Goal: Task Accomplishment & Management: Use online tool/utility

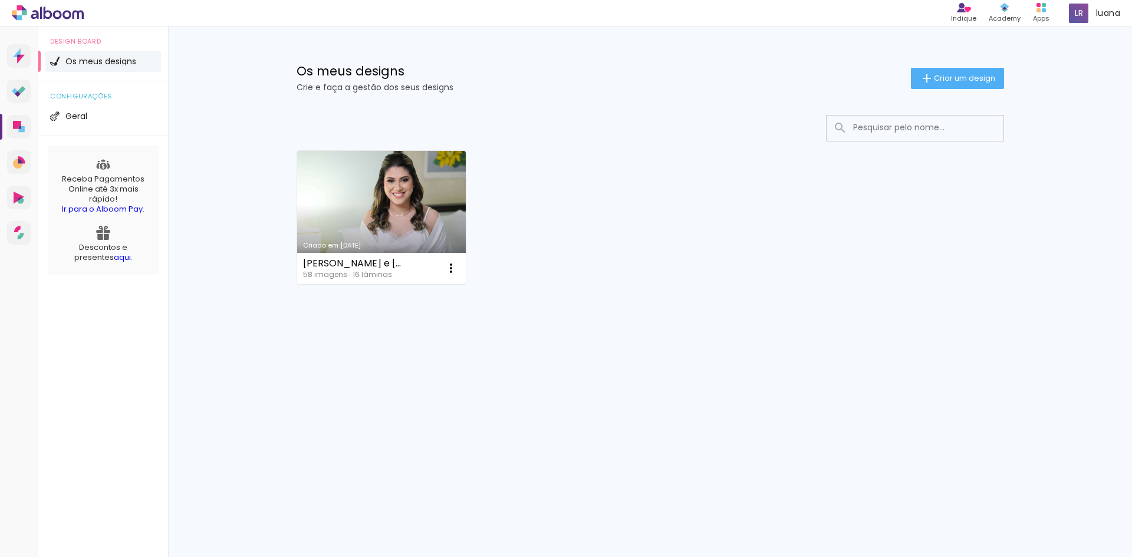
click at [377, 185] on link "Criado em [DATE]" at bounding box center [381, 217] width 169 height 133
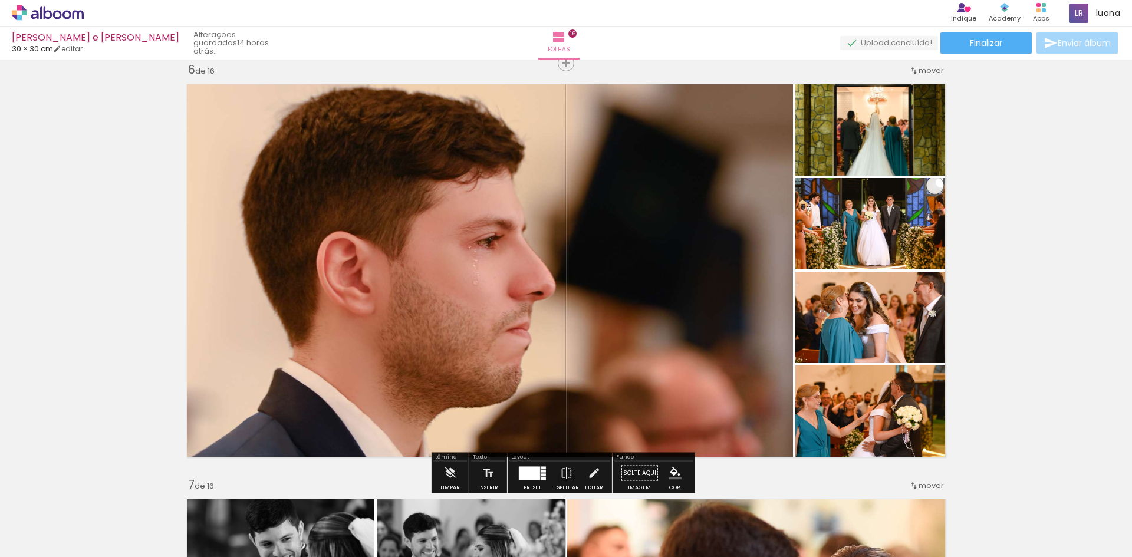
scroll to position [2123, 0]
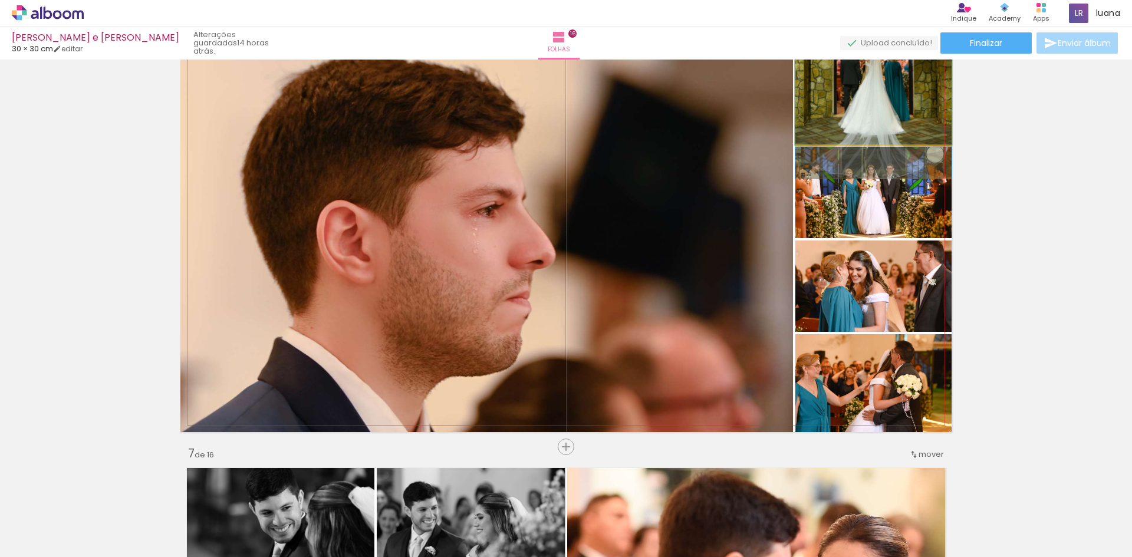
drag, startPoint x: 862, startPoint y: 119, endPoint x: 866, endPoint y: 85, distance: 33.9
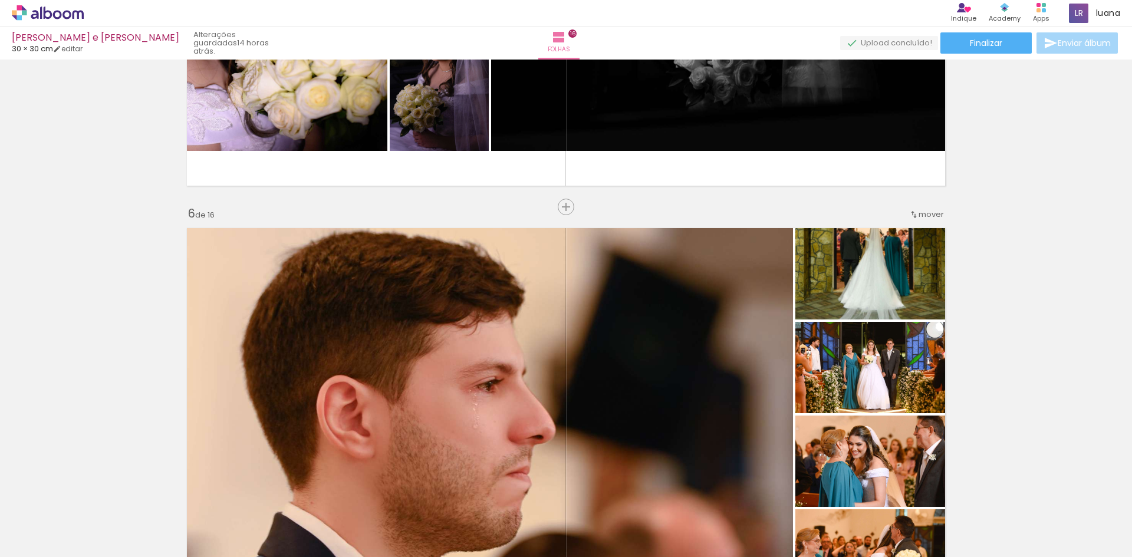
scroll to position [1946, 0]
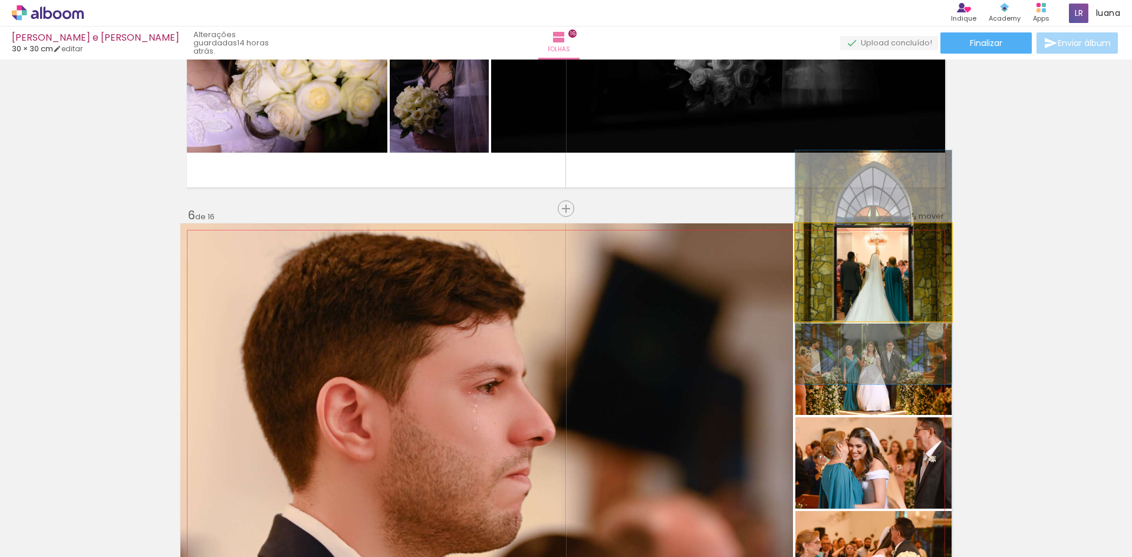
drag, startPoint x: 911, startPoint y: 263, endPoint x: 910, endPoint y: 269, distance: 5.9
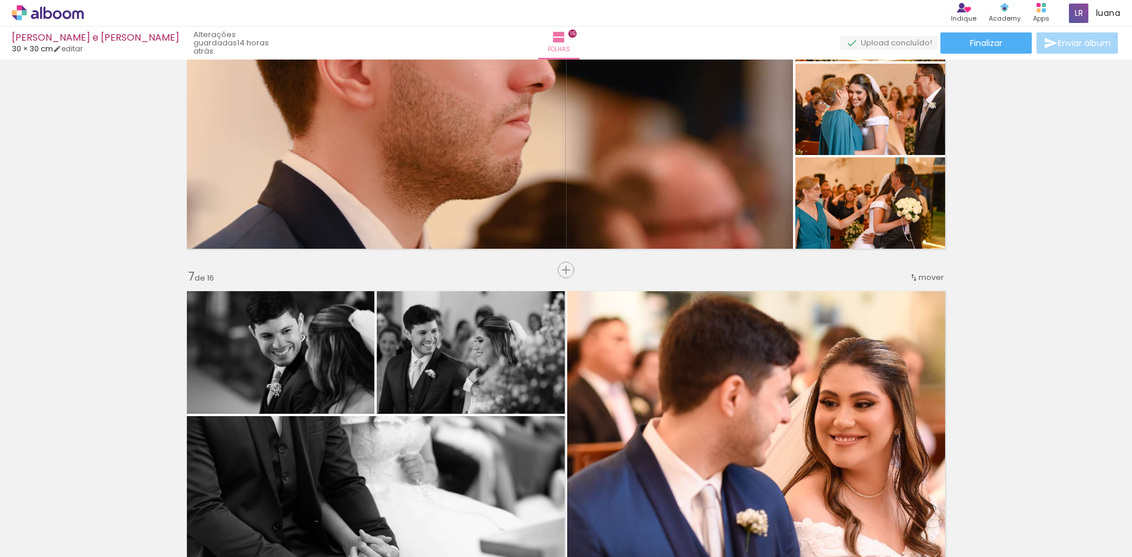
scroll to position [2123, 0]
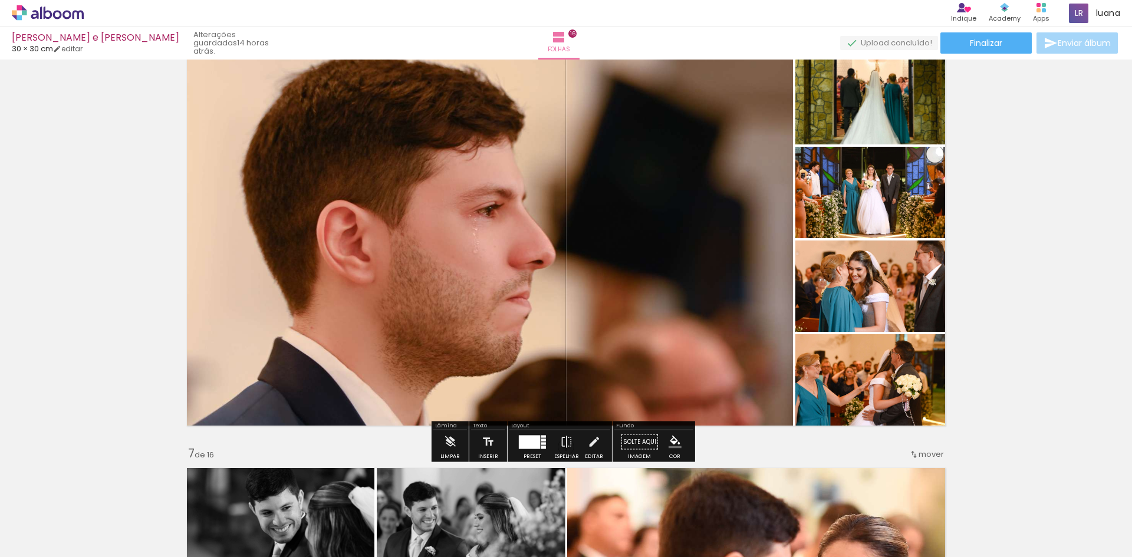
click at [543, 438] on quentale-layouter at bounding box center [532, 442] width 27 height 14
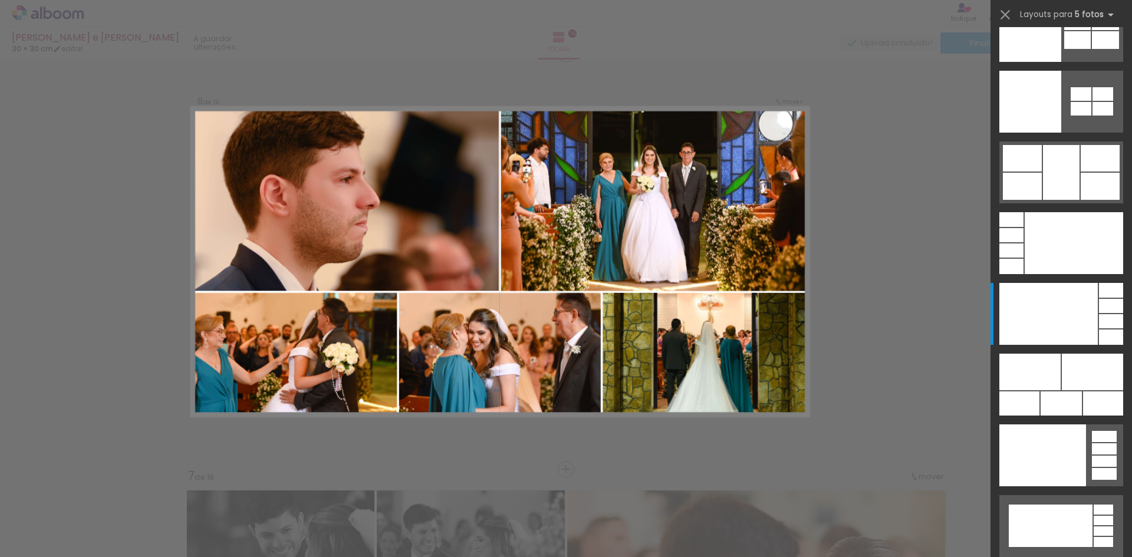
scroll to position [2091, 0]
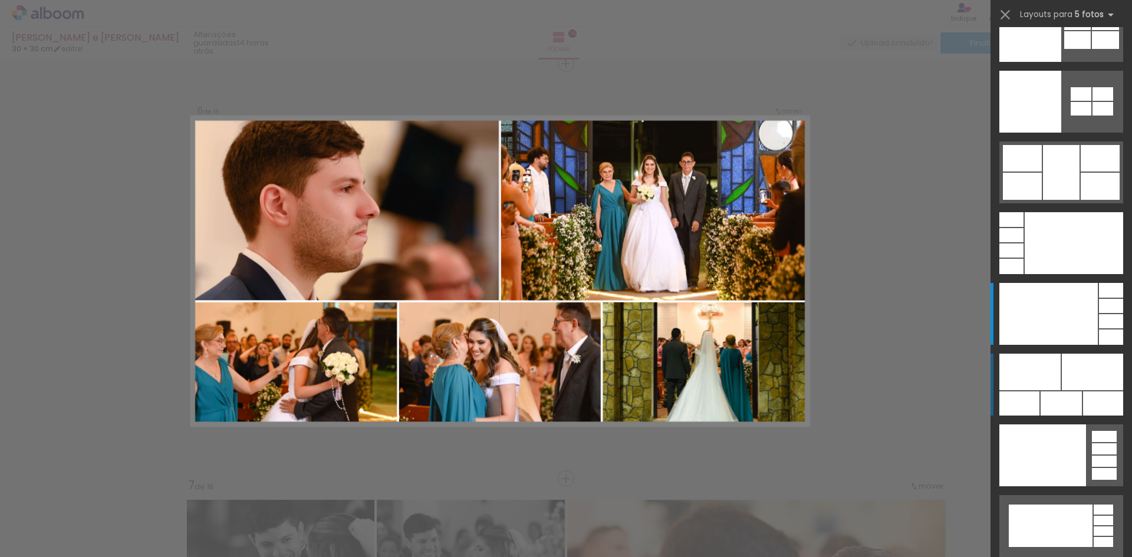
click at [1069, 384] on div at bounding box center [1092, 372] width 61 height 37
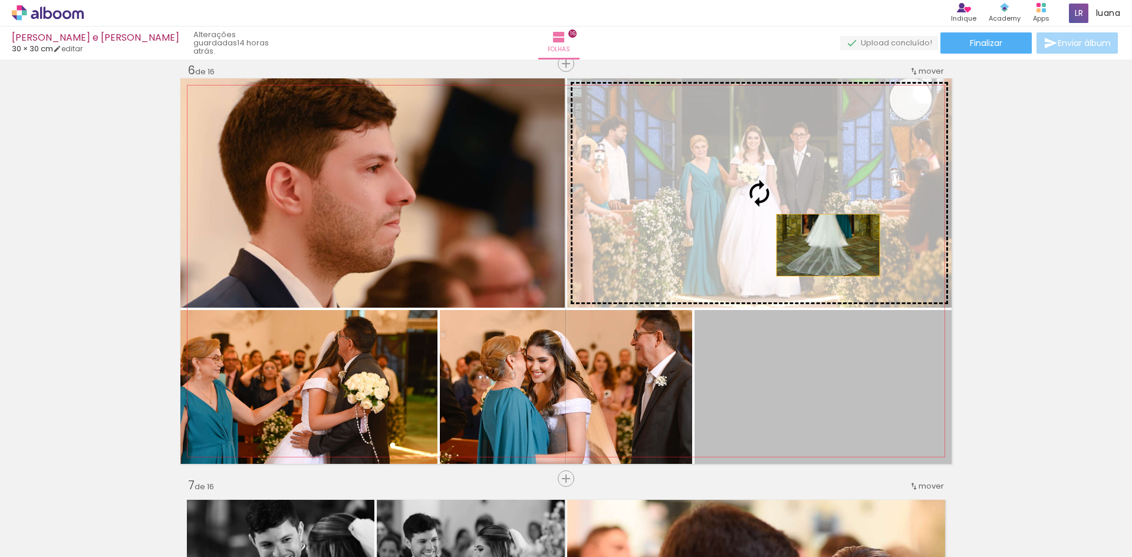
drag, startPoint x: 865, startPoint y: 410, endPoint x: 814, endPoint y: 239, distance: 179.1
click at [0, 0] on slot at bounding box center [0, 0] width 0 height 0
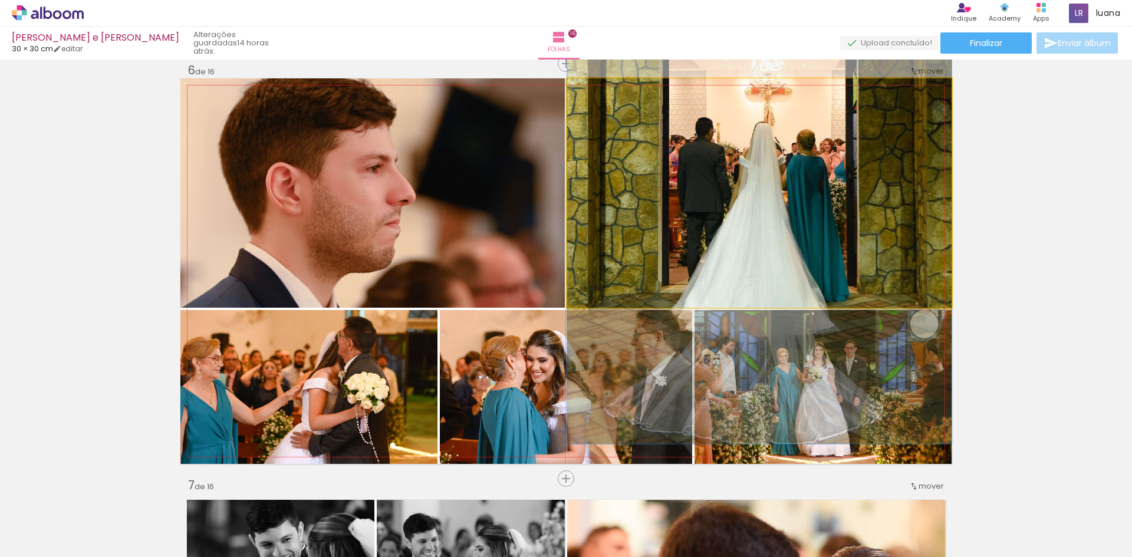
drag, startPoint x: 834, startPoint y: 236, endPoint x: 836, endPoint y: 199, distance: 37.2
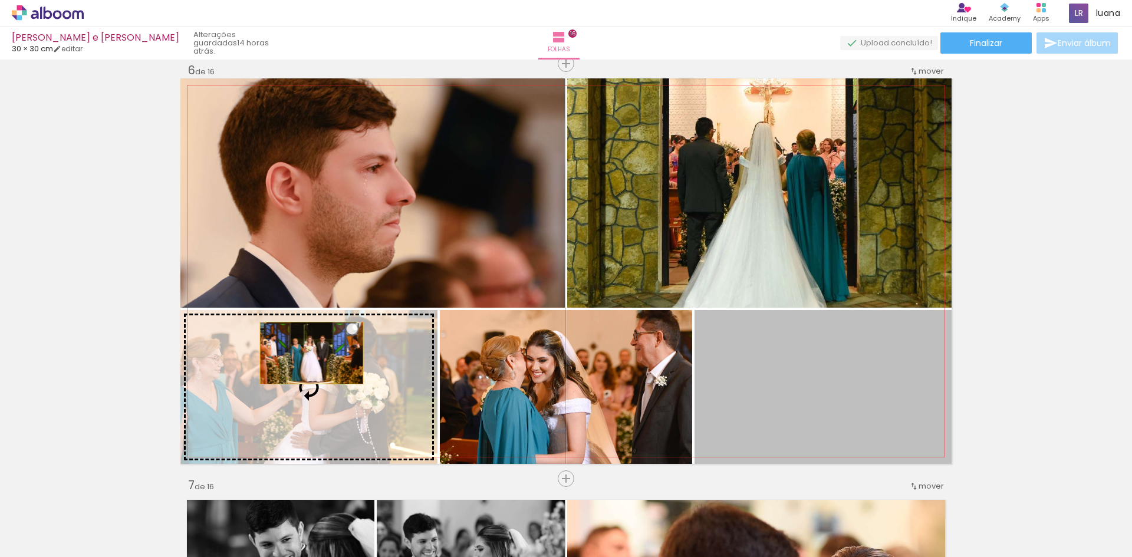
drag, startPoint x: 849, startPoint y: 381, endPoint x: 307, endPoint y: 353, distance: 542.7
click at [0, 0] on slot at bounding box center [0, 0] width 0 height 0
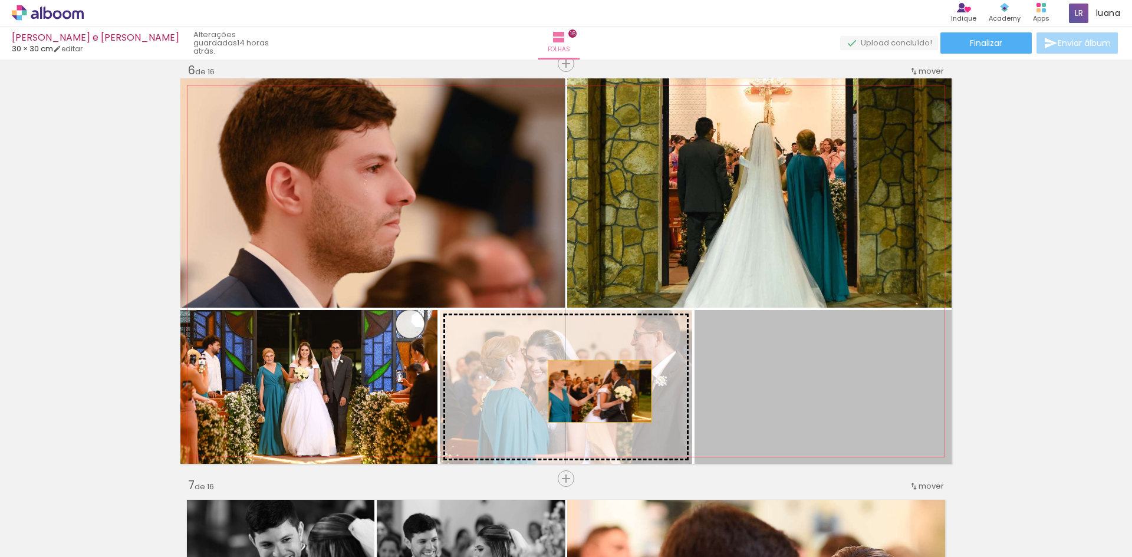
drag, startPoint x: 825, startPoint y: 389, endPoint x: 595, endPoint y: 392, distance: 230.0
click at [0, 0] on slot at bounding box center [0, 0] width 0 height 0
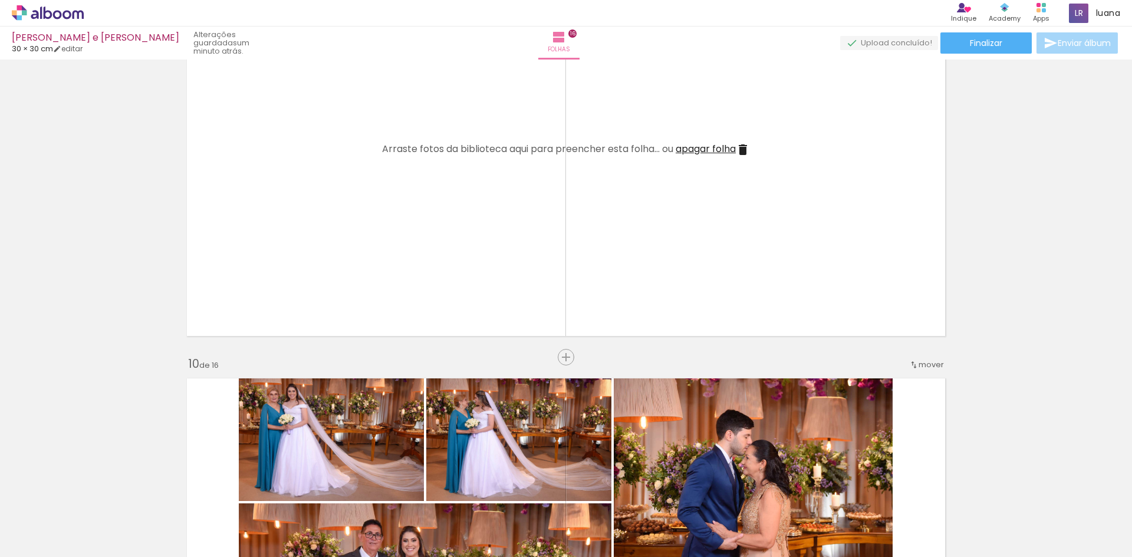
scroll to position [3448, 0]
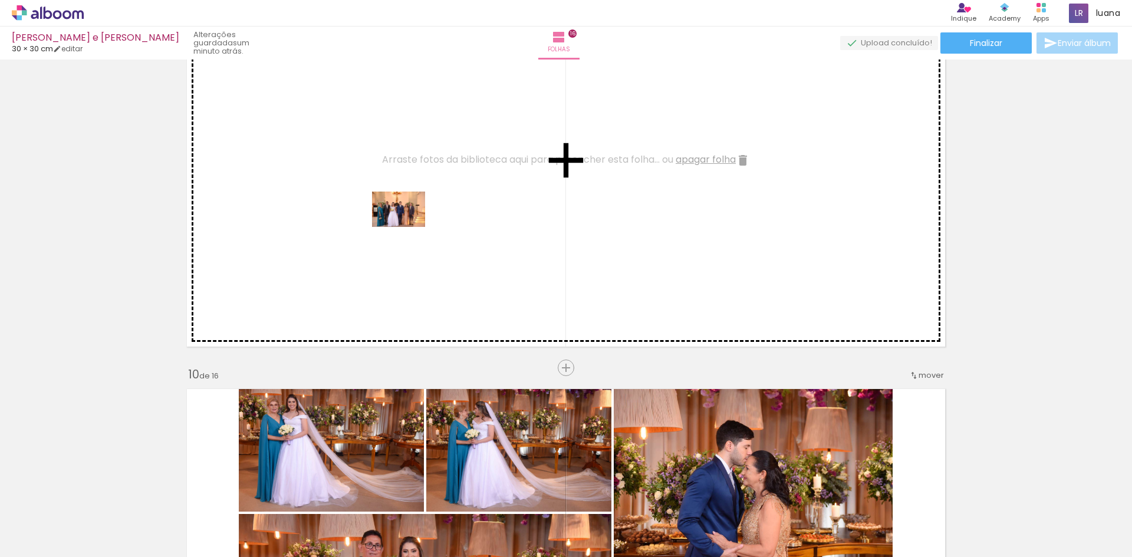
drag, startPoint x: 669, startPoint y: 521, endPoint x: 408, endPoint y: 226, distance: 394.0
click at [408, 226] on quentale-workspace at bounding box center [566, 278] width 1132 height 557
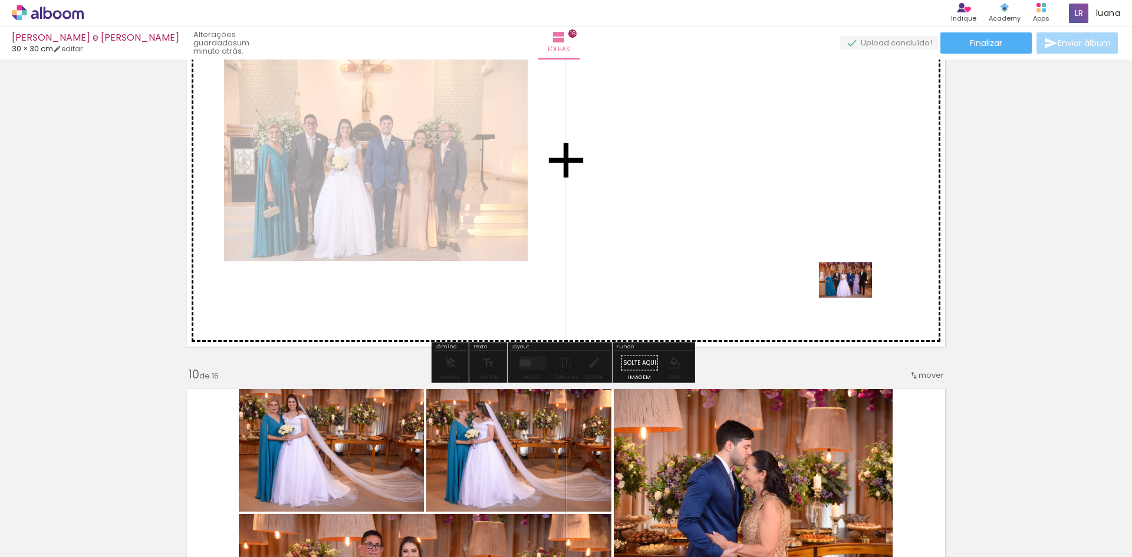
drag, startPoint x: 1052, startPoint y: 528, endPoint x: 837, endPoint y: 274, distance: 332.6
click at [837, 274] on quentale-workspace at bounding box center [566, 278] width 1132 height 557
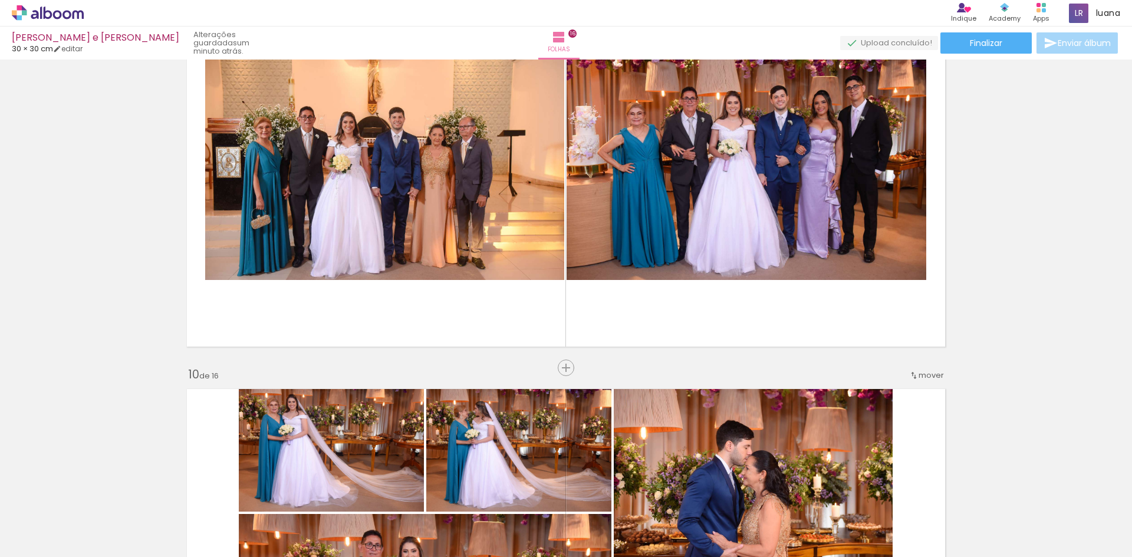
scroll to position [0, 0]
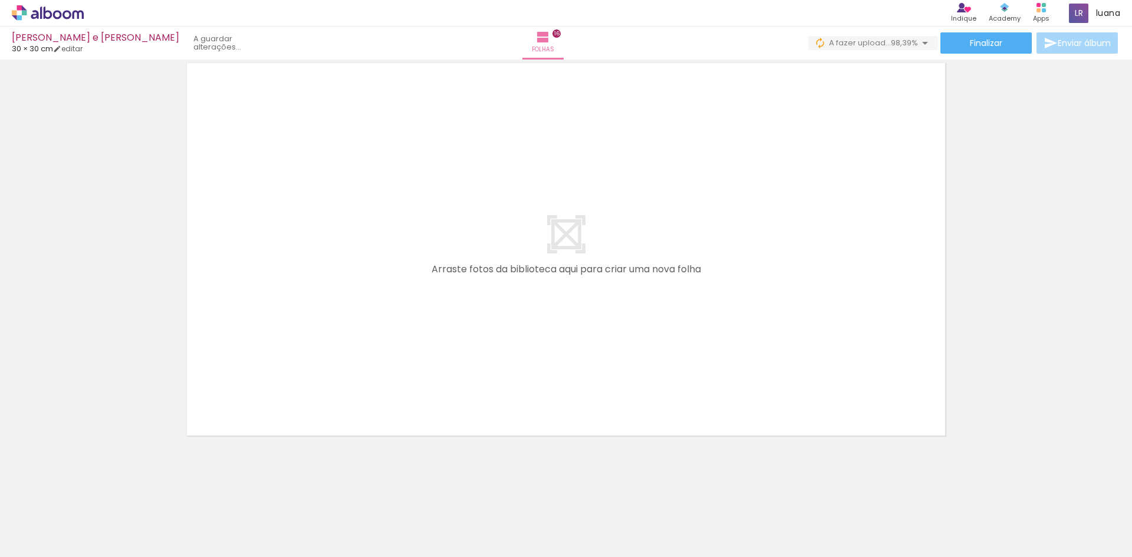
scroll to position [0, 2953]
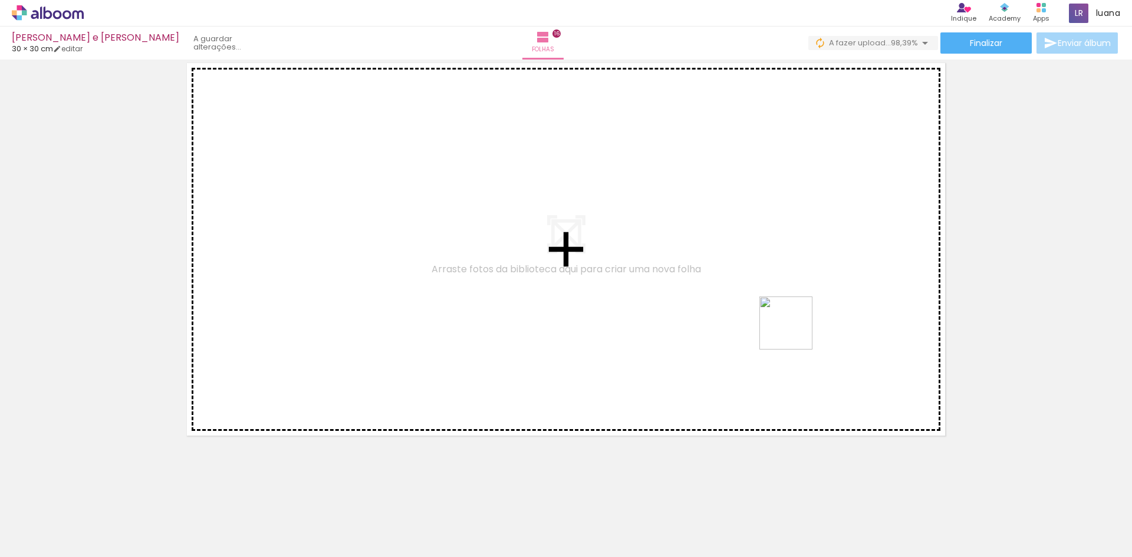
drag, startPoint x: 1062, startPoint y: 518, endPoint x: 764, endPoint y: 326, distance: 353.7
click at [727, 258] on quentale-workspace at bounding box center [566, 278] width 1132 height 557
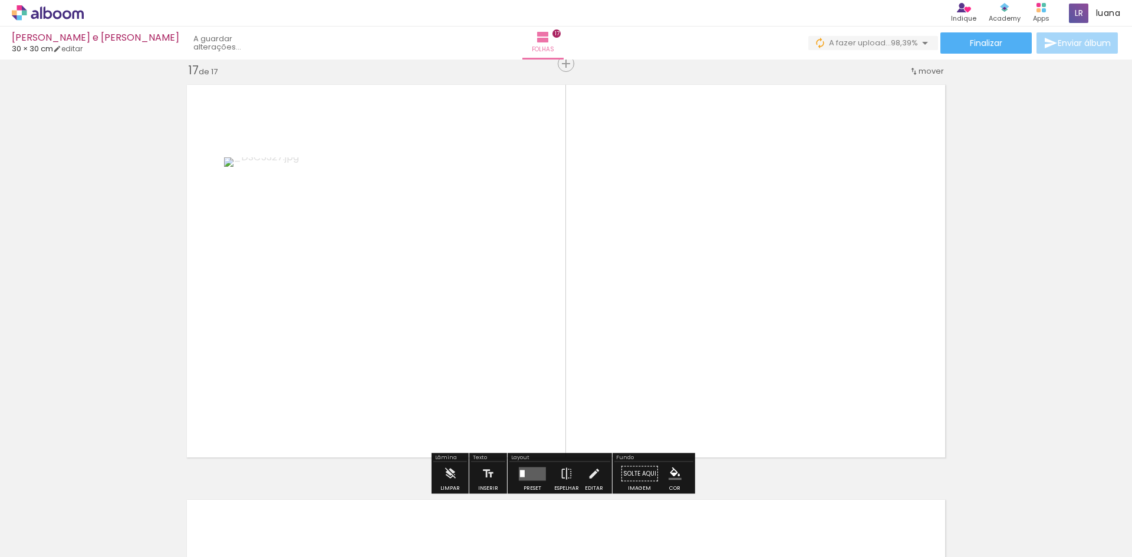
scroll to position [0, 3063]
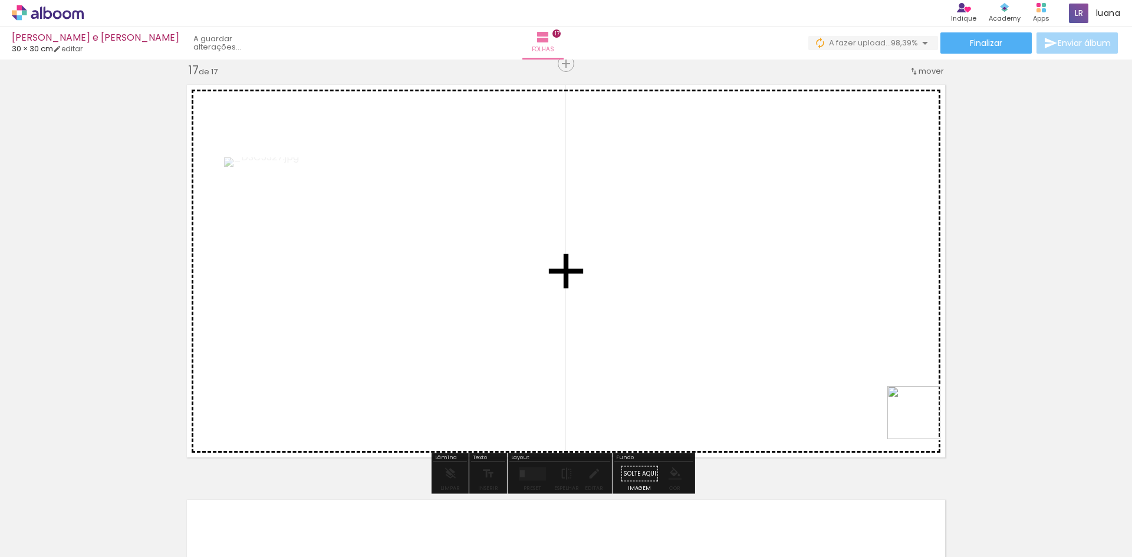
drag, startPoint x: 1008, startPoint y: 519, endPoint x: 808, endPoint y: 312, distance: 288.2
click at [738, 241] on quentale-workspace at bounding box center [566, 278] width 1132 height 557
drag, startPoint x: 1090, startPoint y: 516, endPoint x: 778, endPoint y: 256, distance: 406.6
click at [778, 256] on quentale-workspace at bounding box center [566, 278] width 1132 height 557
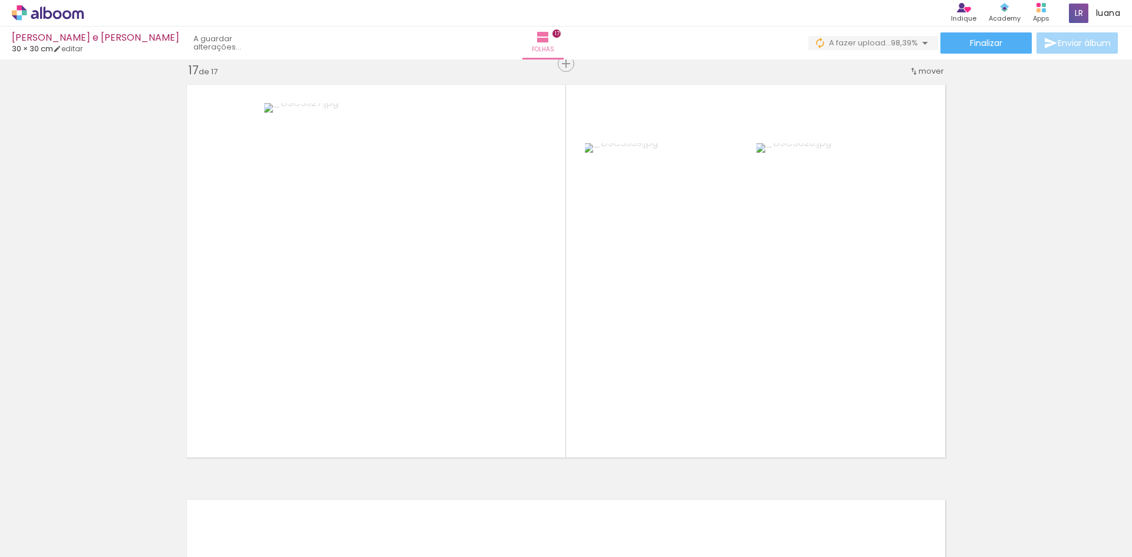
scroll to position [0, 1405]
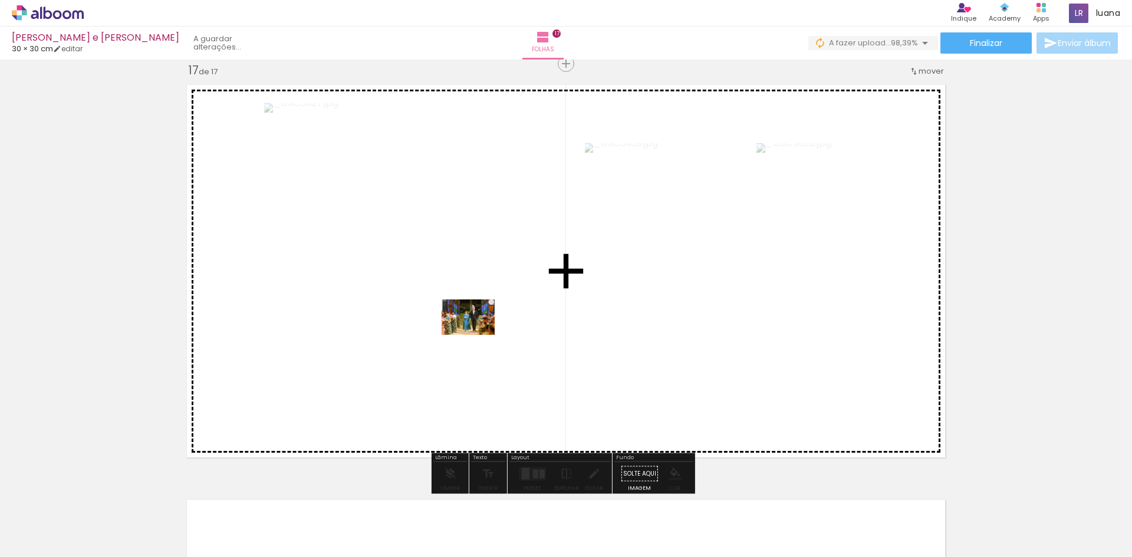
drag, startPoint x: 449, startPoint y: 517, endPoint x: 477, endPoint y: 335, distance: 183.8
click at [477, 335] on quentale-workspace at bounding box center [566, 278] width 1132 height 557
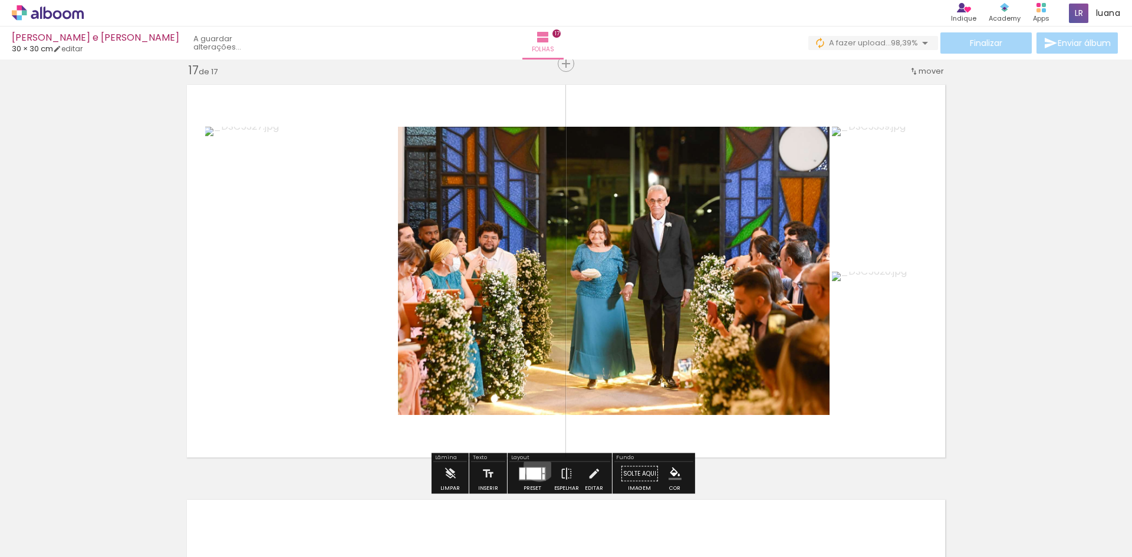
click at [537, 466] on div at bounding box center [533, 474] width 32 height 24
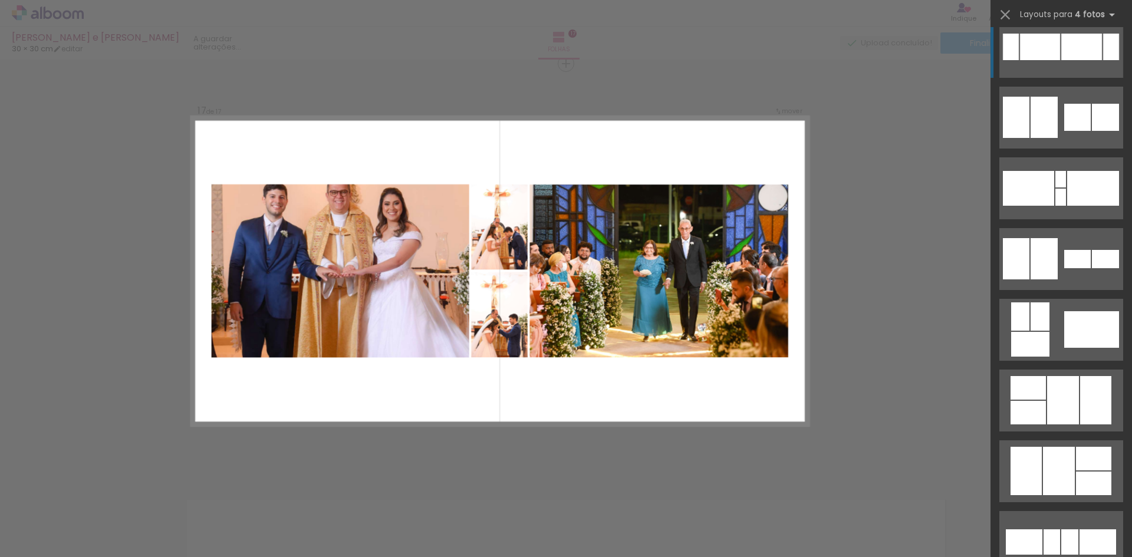
scroll to position [5485, 0]
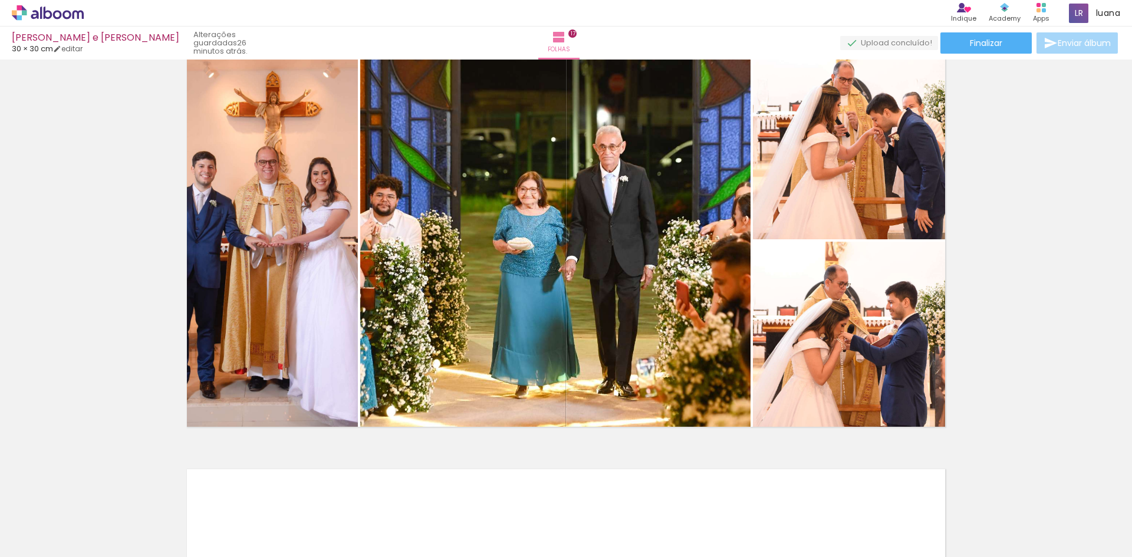
scroll to position [6717, 0]
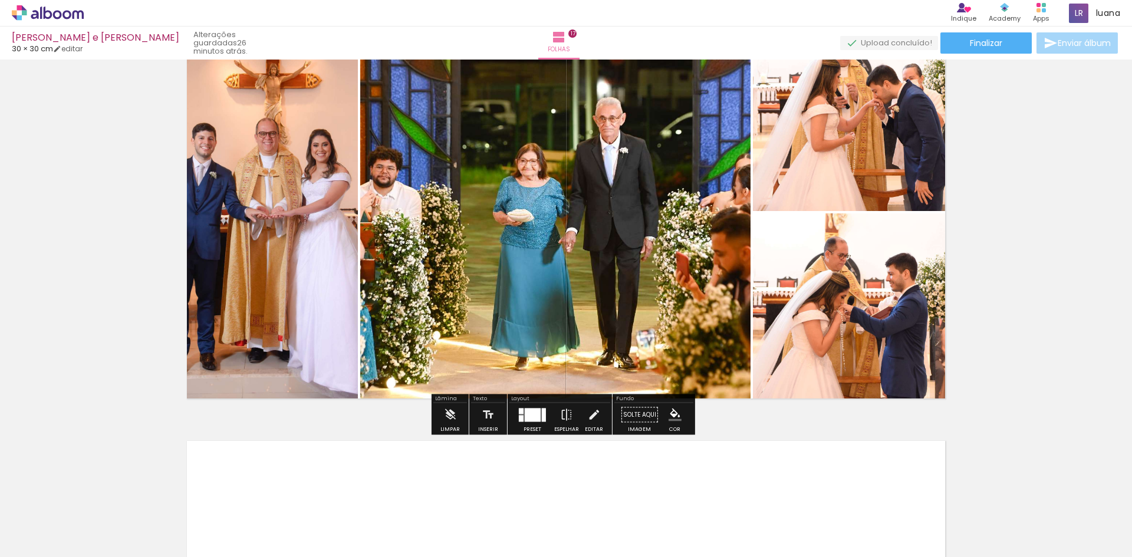
click at [525, 415] on div at bounding box center [533, 415] width 16 height 14
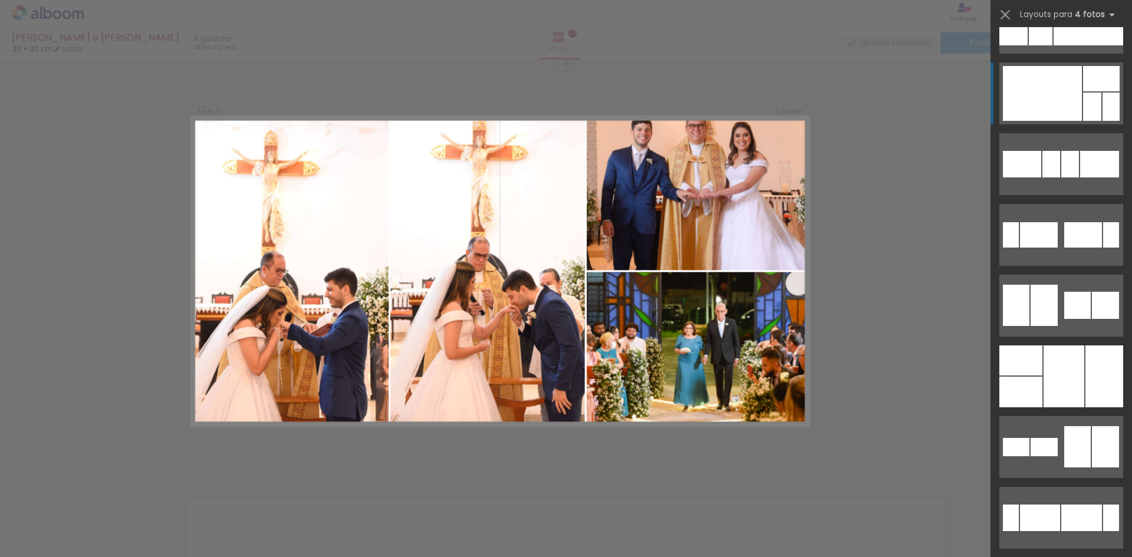
scroll to position [5013, 0]
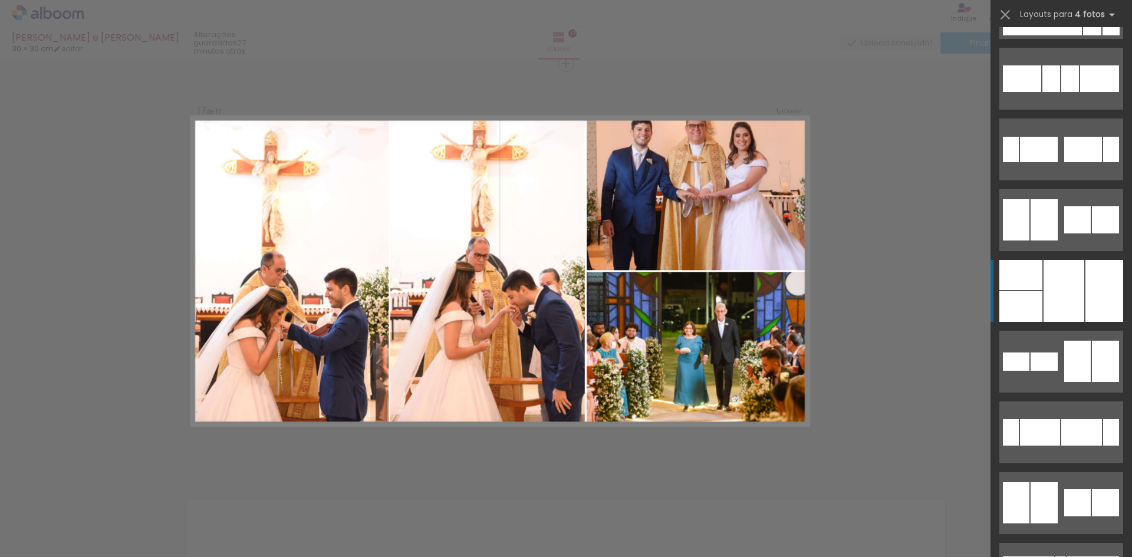
click at [1077, 303] on div at bounding box center [1064, 291] width 41 height 62
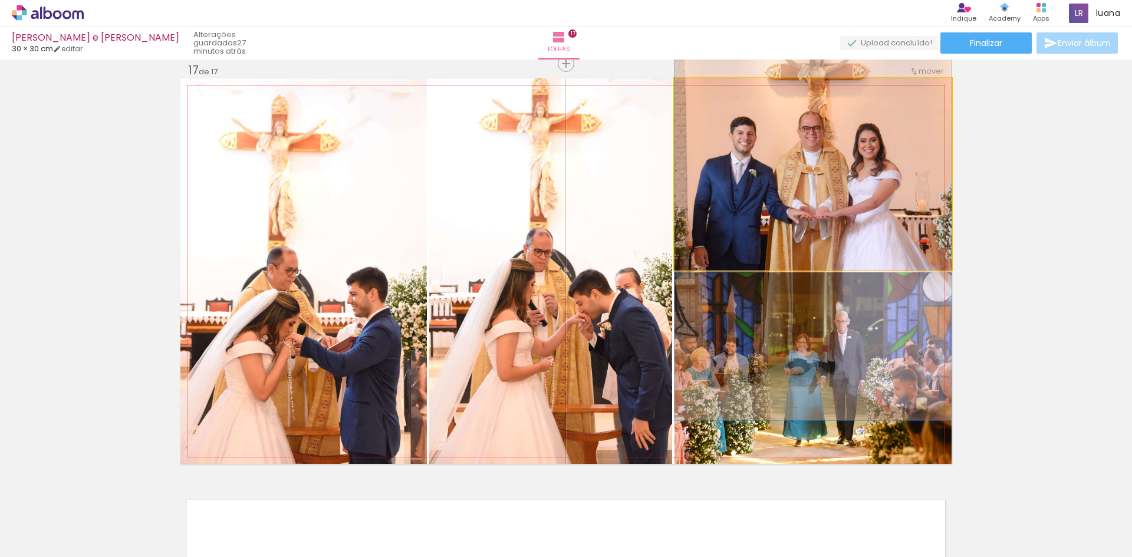
drag, startPoint x: 836, startPoint y: 205, endPoint x: 845, endPoint y: 244, distance: 39.8
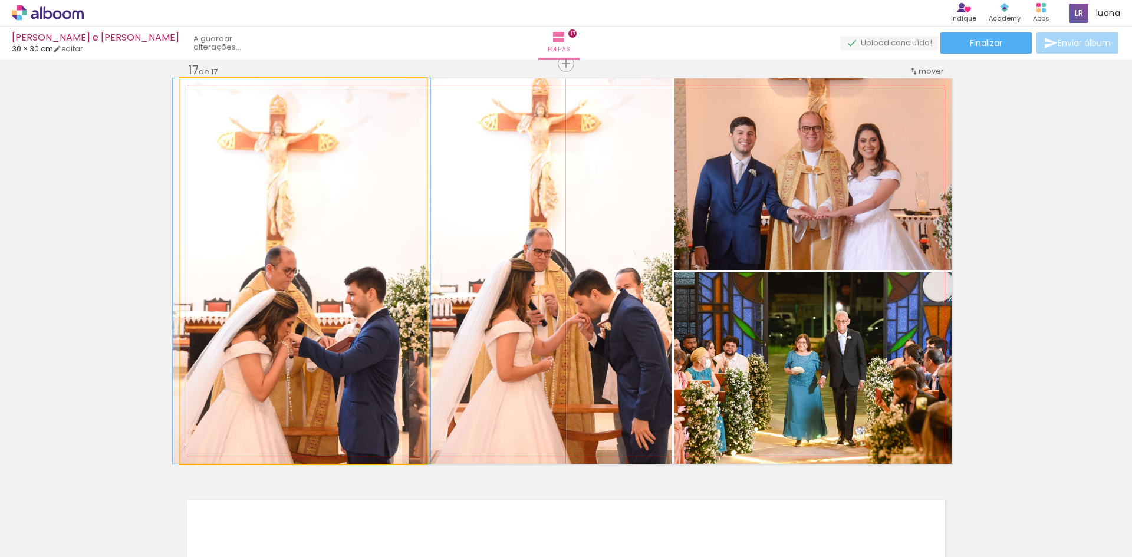
drag, startPoint x: 379, startPoint y: 341, endPoint x: 377, endPoint y: 321, distance: 20.1
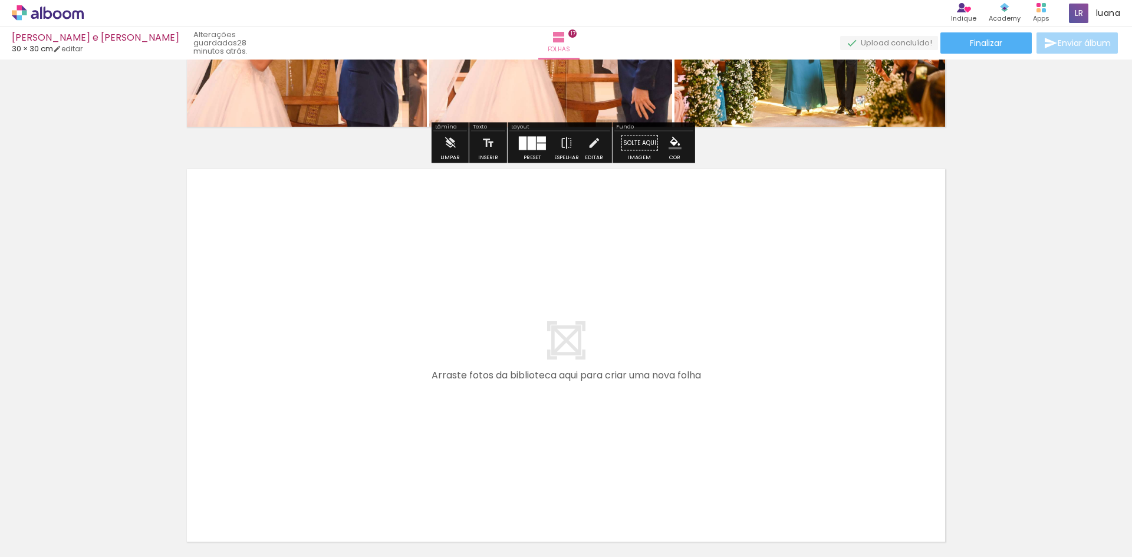
scroll to position [7012, 0]
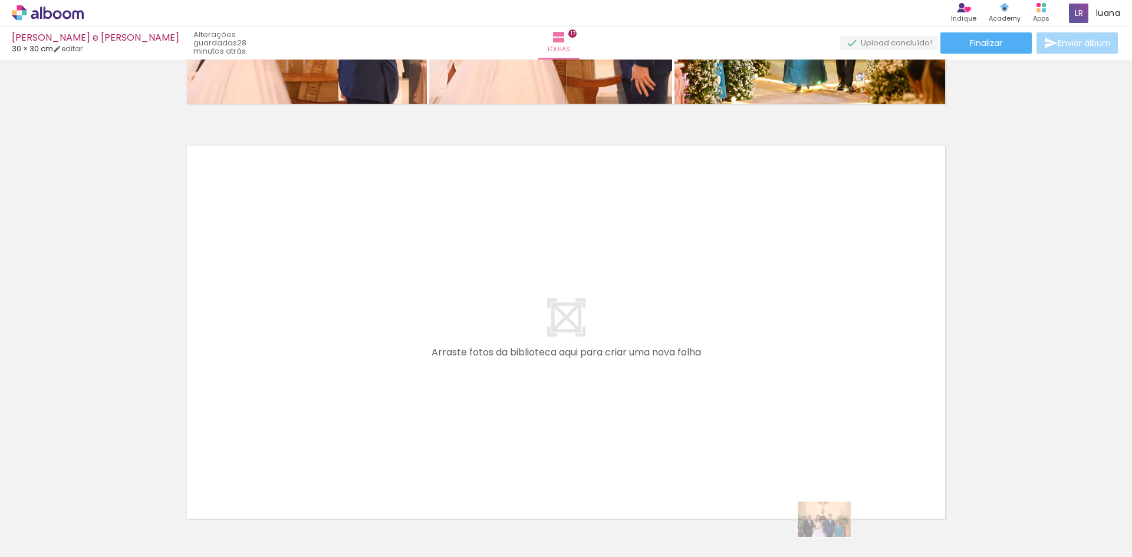
drag, startPoint x: 692, startPoint y: 547, endPoint x: 833, endPoint y: 537, distance: 141.3
click at [0, 0] on slot at bounding box center [0, 0] width 0 height 0
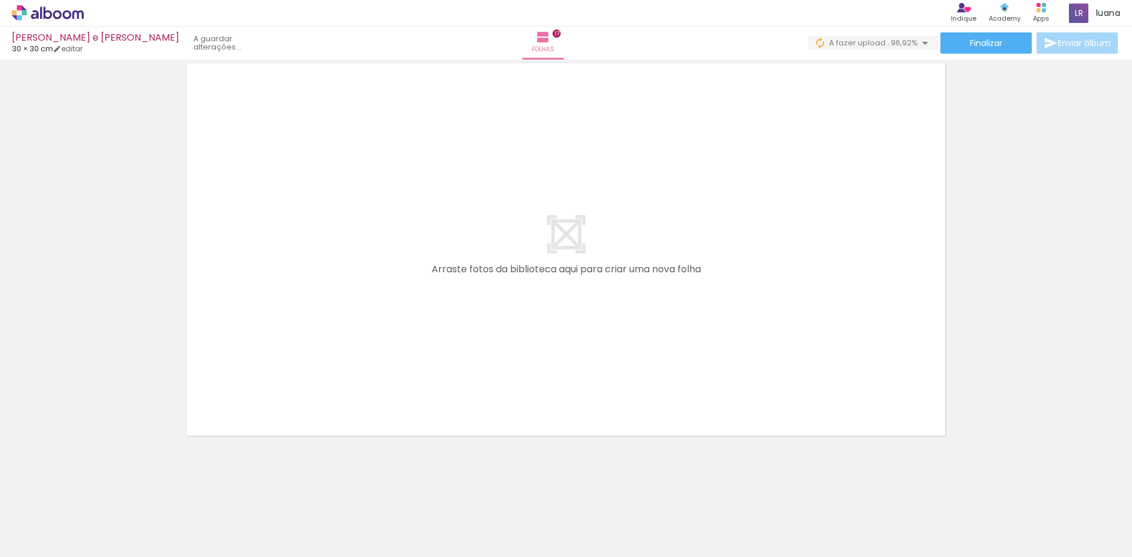
scroll to position [0, 1447]
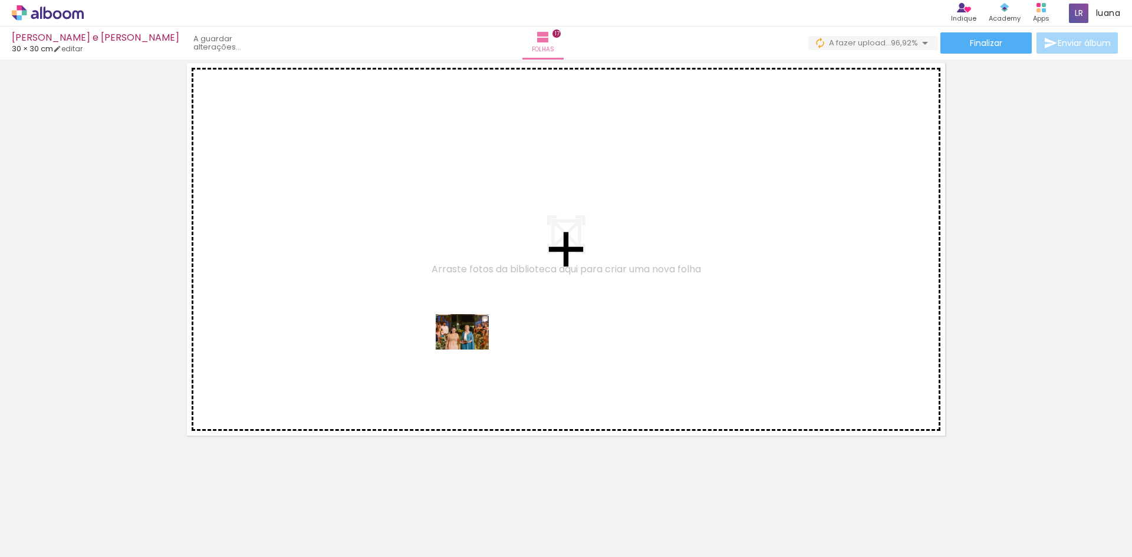
drag, startPoint x: 480, startPoint y: 520, endPoint x: 474, endPoint y: 333, distance: 187.6
click at [474, 333] on quentale-workspace at bounding box center [566, 278] width 1132 height 557
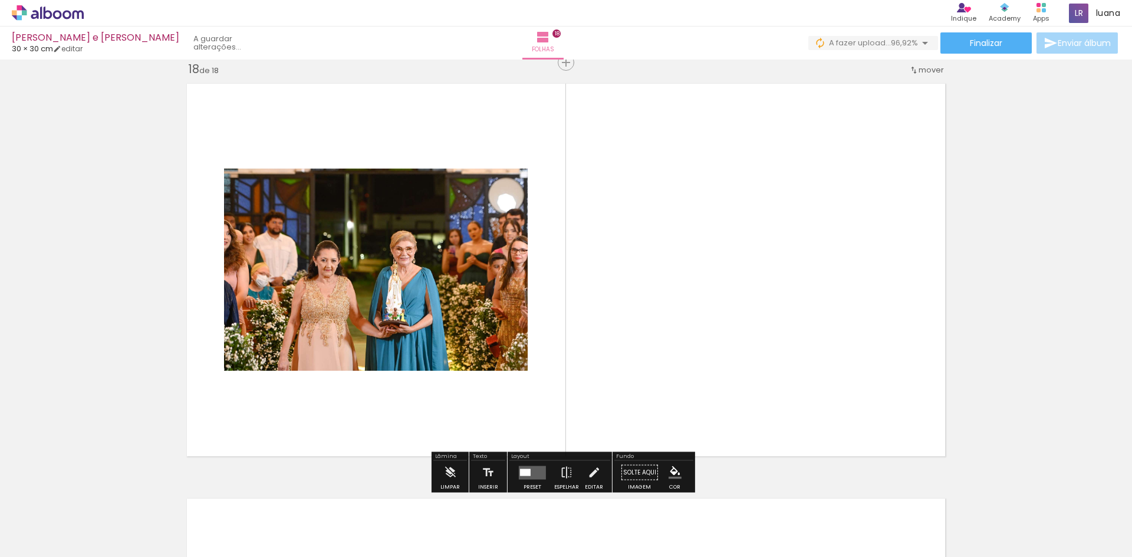
scroll to position [7073, 0]
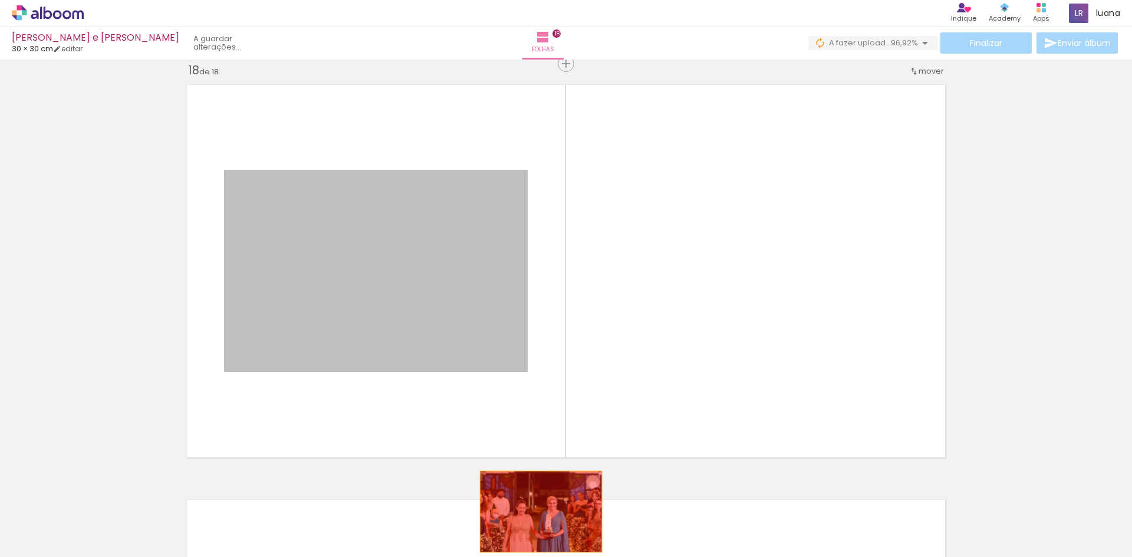
drag, startPoint x: 386, startPoint y: 285, endPoint x: 537, endPoint y: 512, distance: 272.3
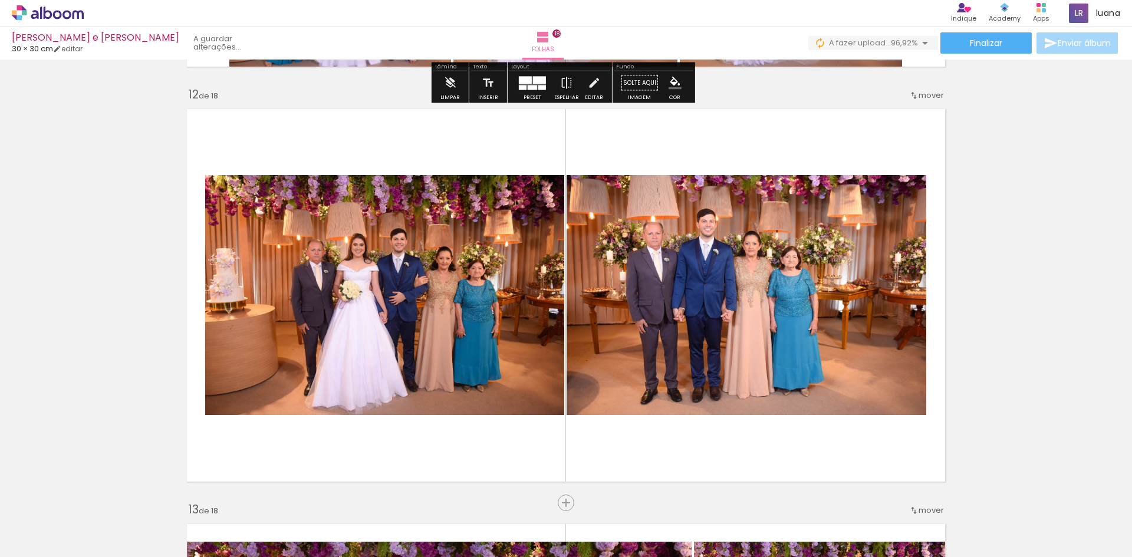
scroll to position [4596, 0]
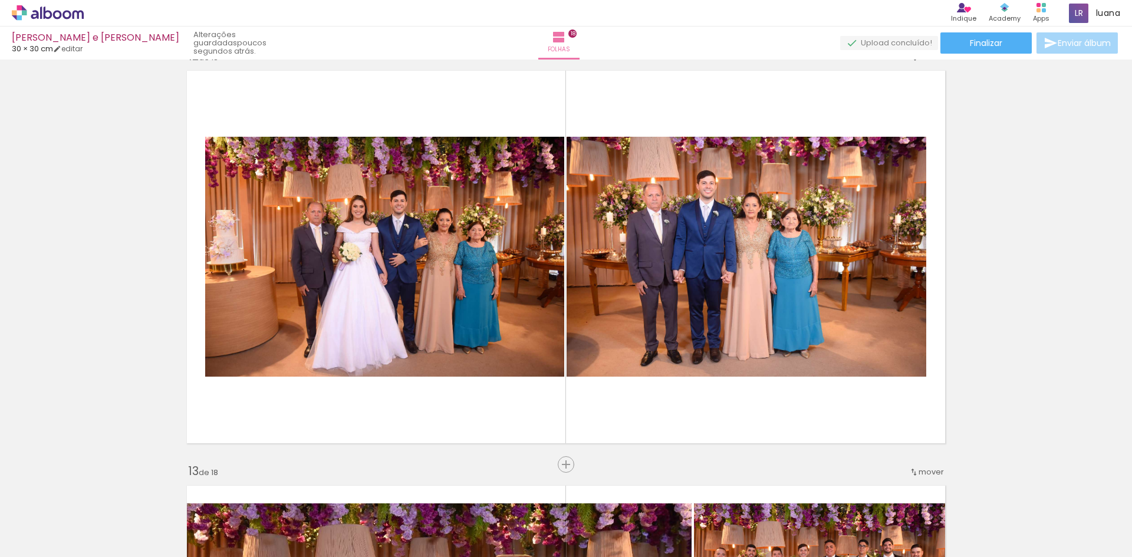
scroll to position [0, 3261]
drag, startPoint x: 1098, startPoint y: 547, endPoint x: 1129, endPoint y: 548, distance: 30.7
click at [97, 548] on iron-horizontal-list at bounding box center [85, 521] width 24 height 74
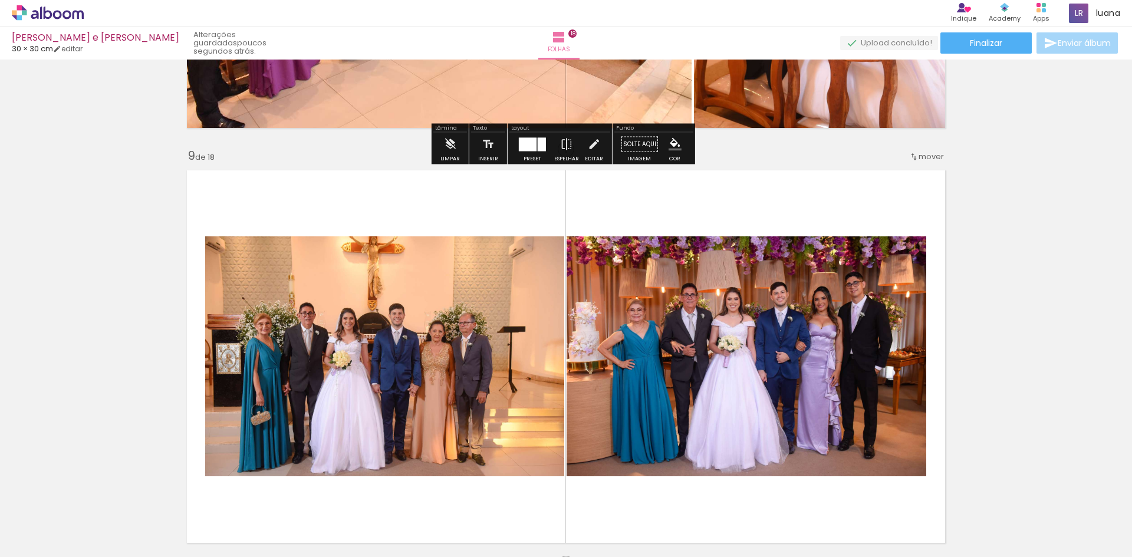
scroll to position [3299, 0]
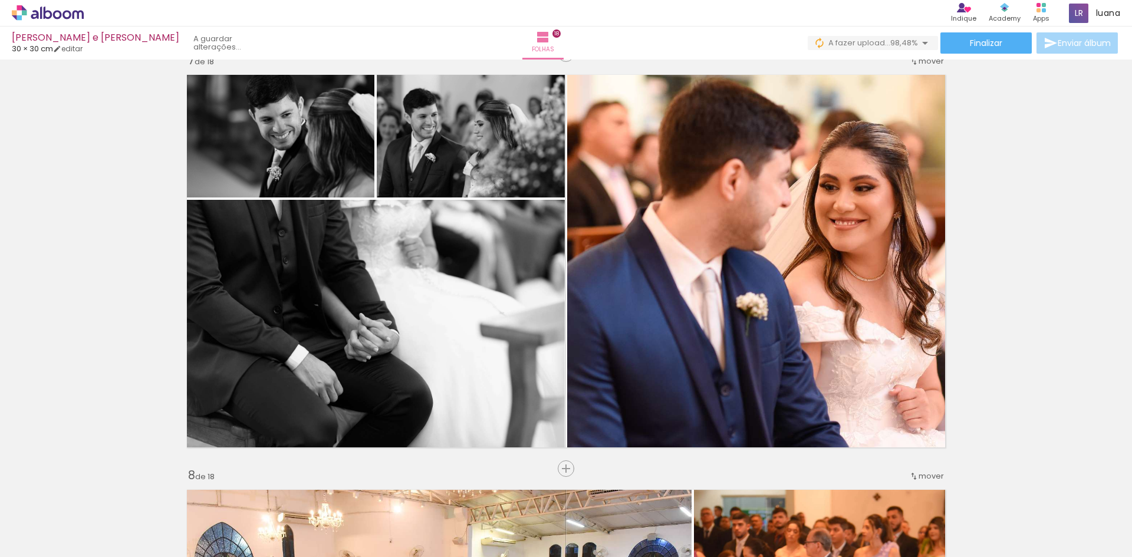
scroll to position [2532, 0]
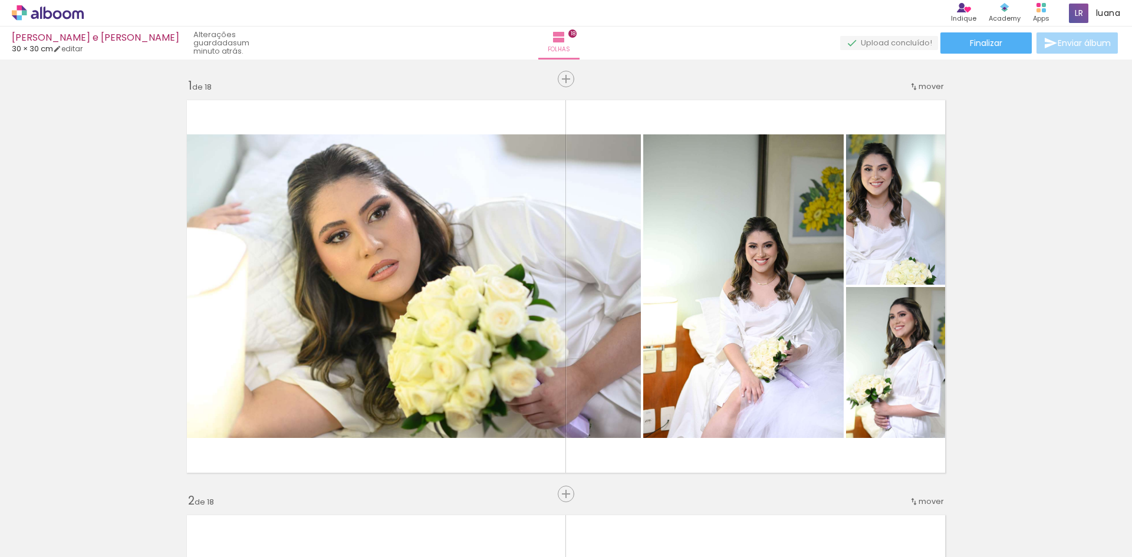
click at [0, 0] on slot at bounding box center [0, 0] width 0 height 0
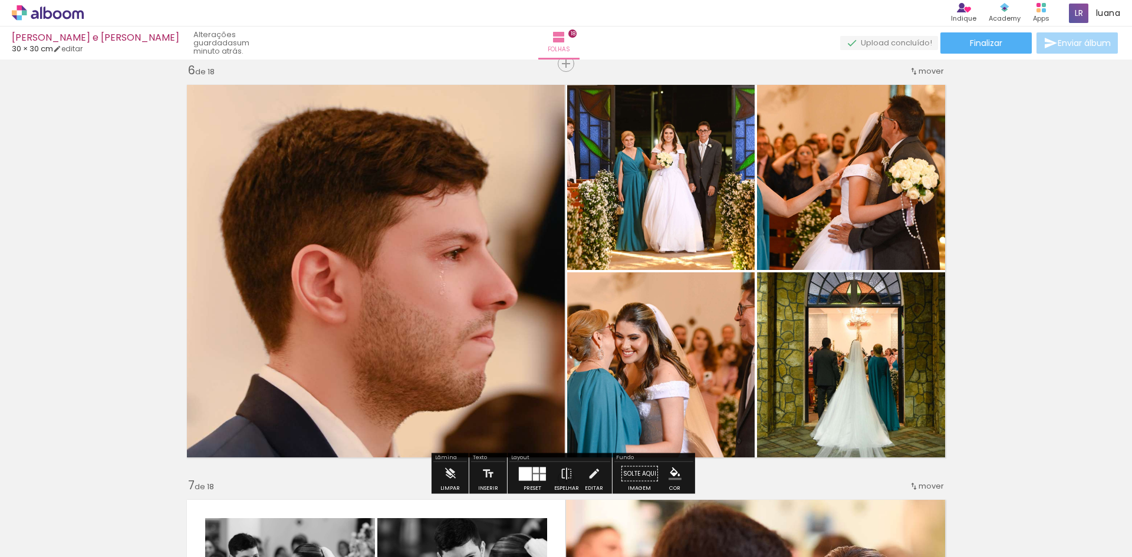
scroll to position [0, 1033]
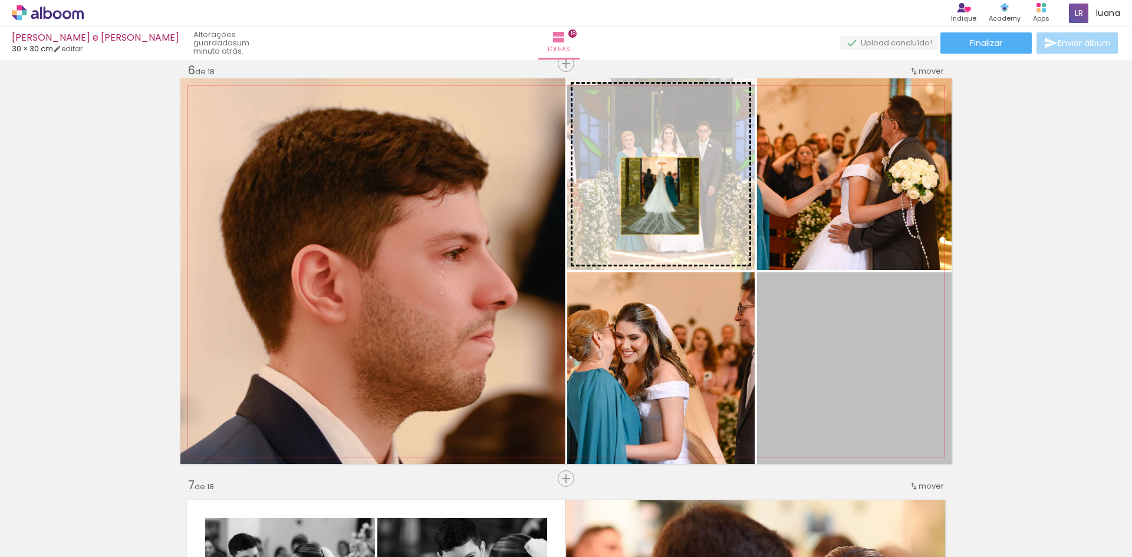
drag, startPoint x: 817, startPoint y: 361, endPoint x: 655, endPoint y: 196, distance: 231.5
click at [0, 0] on slot at bounding box center [0, 0] width 0 height 0
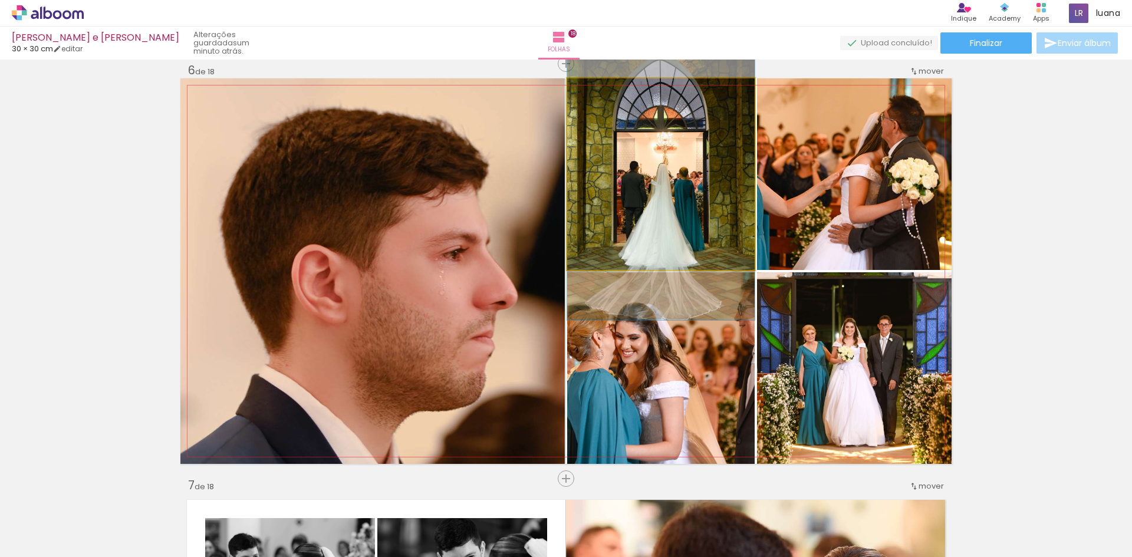
drag, startPoint x: 699, startPoint y: 209, endPoint x: 707, endPoint y: 215, distance: 9.7
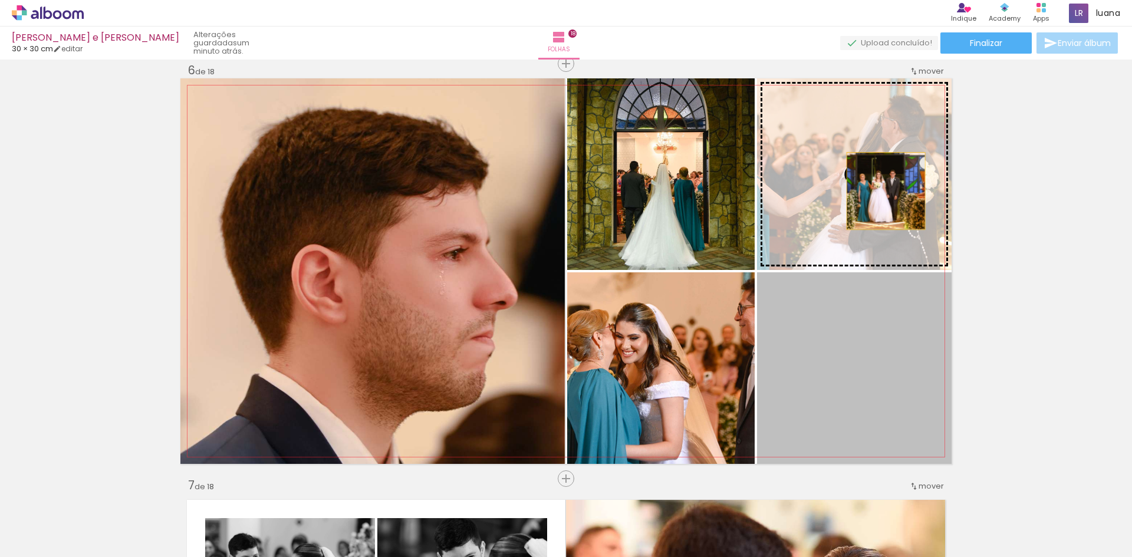
drag, startPoint x: 888, startPoint y: 377, endPoint x: 882, endPoint y: 185, distance: 192.3
click at [0, 0] on slot at bounding box center [0, 0] width 0 height 0
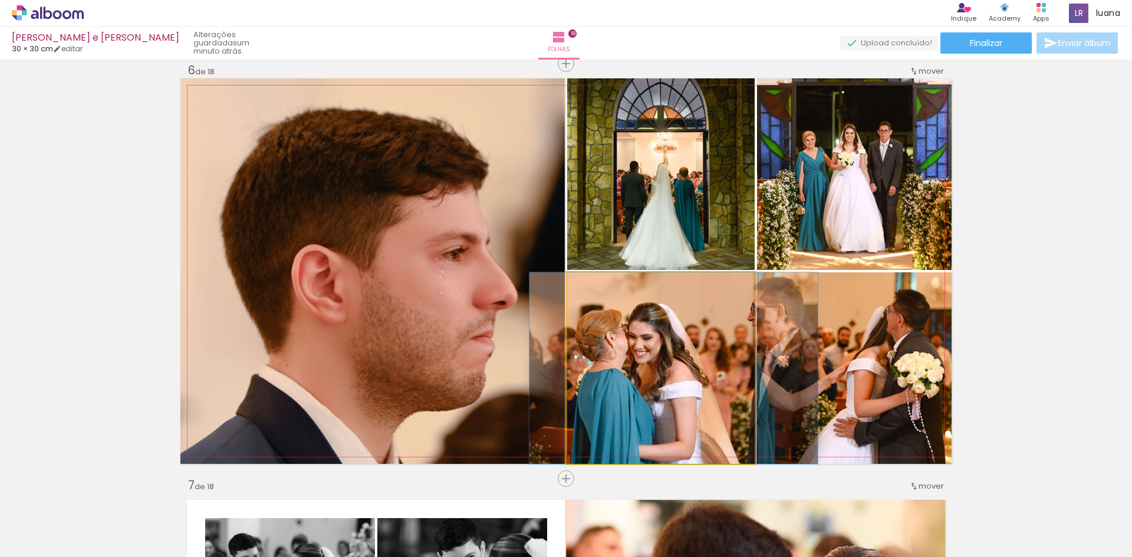
drag, startPoint x: 692, startPoint y: 394, endPoint x: 702, endPoint y: 389, distance: 11.3
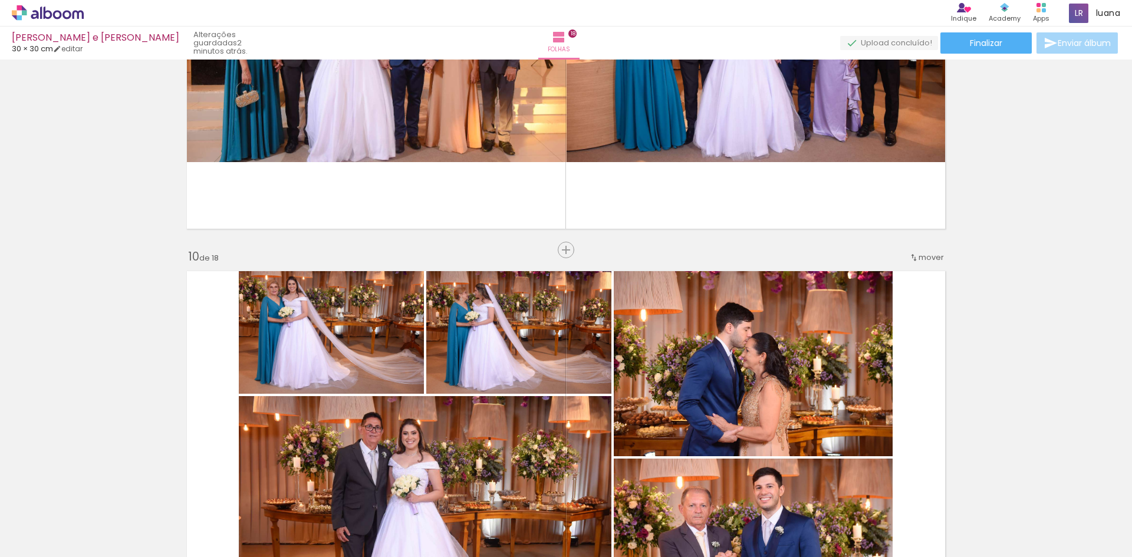
scroll to position [0, 3327]
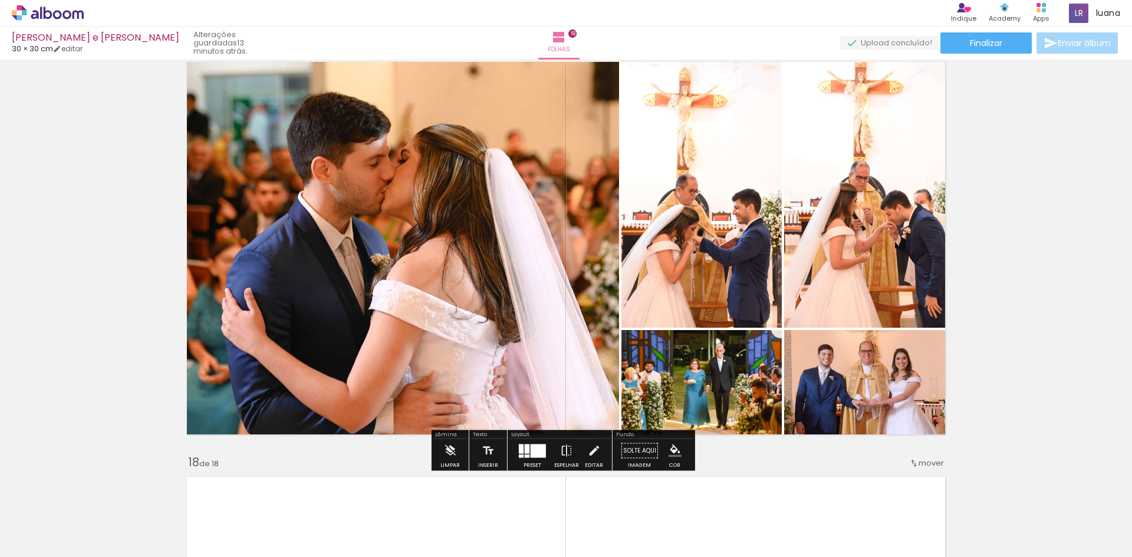
scroll to position [6691, 0]
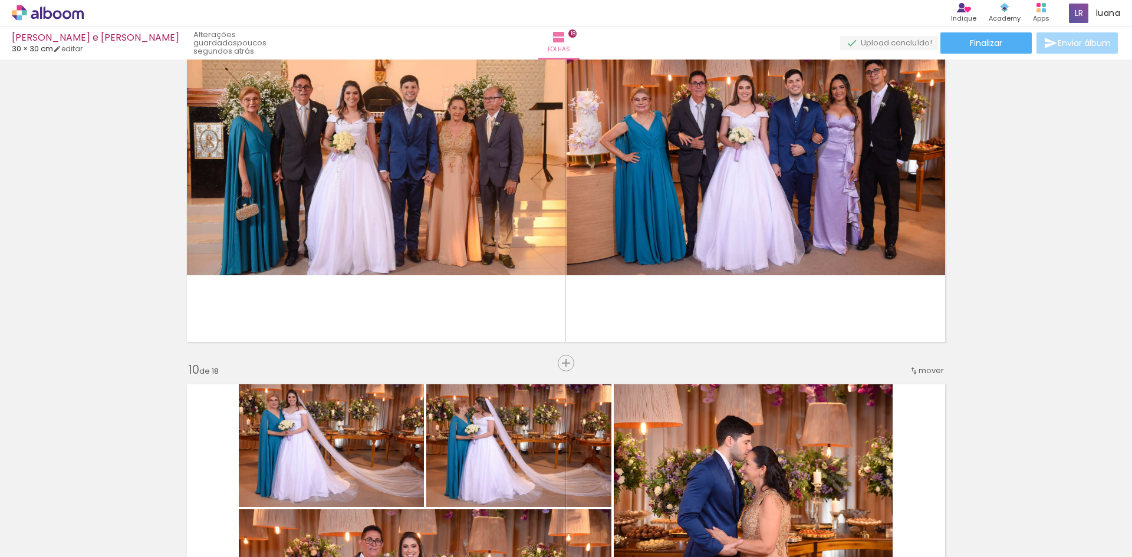
scroll to position [3271, 0]
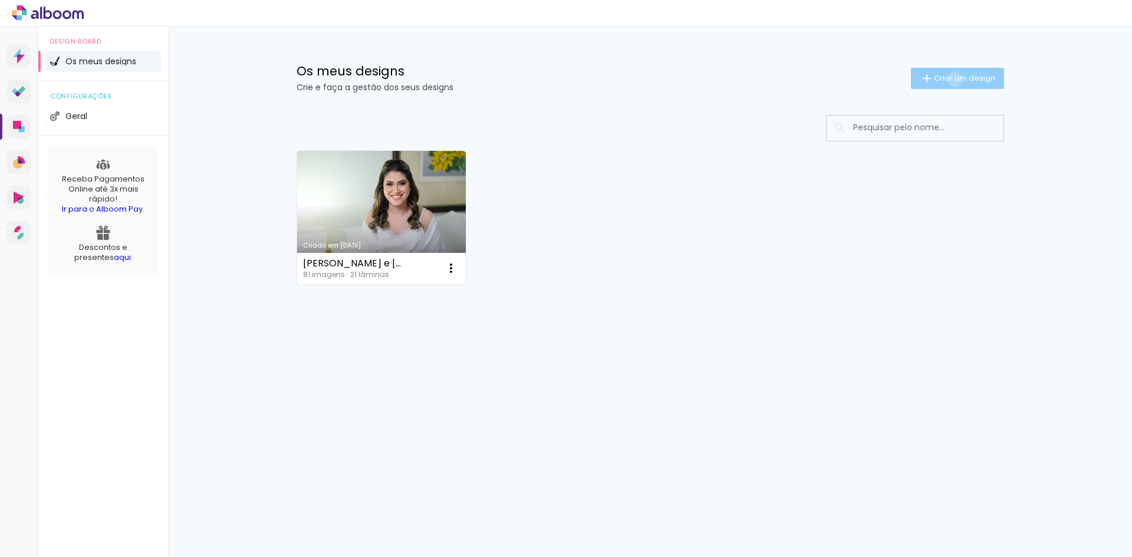
click at [952, 79] on span "Criar um design" at bounding box center [964, 78] width 61 height 8
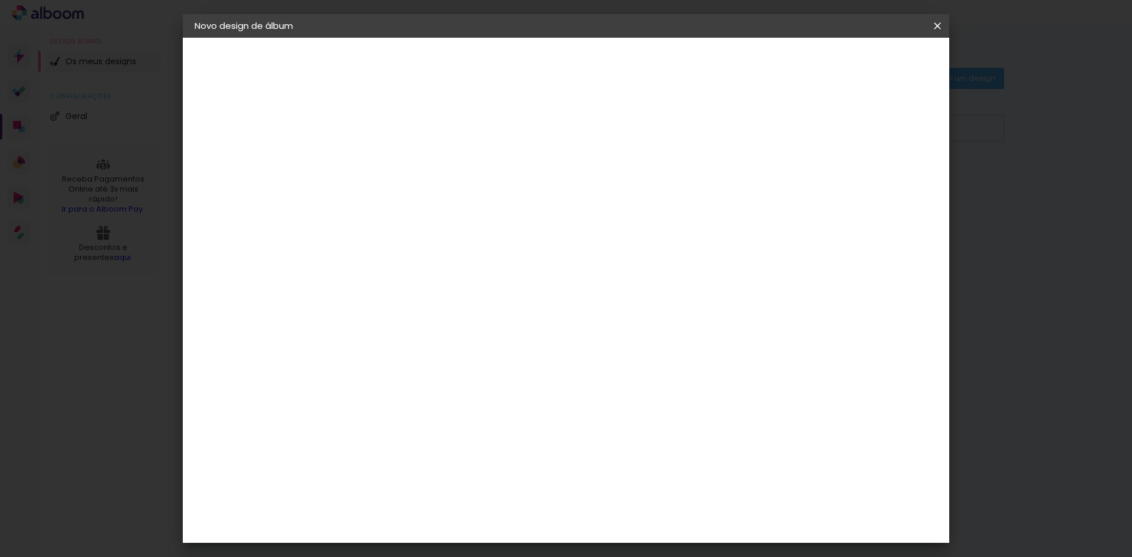
click at [387, 165] on input at bounding box center [387, 158] width 0 height 18
type input "L"
type input "[PERSON_NAME] e [PERSON_NAME]"
type paper-input "[PERSON_NAME] e [PERSON_NAME]"
click at [0, 0] on slot "Avançar" at bounding box center [0, 0] width 0 height 0
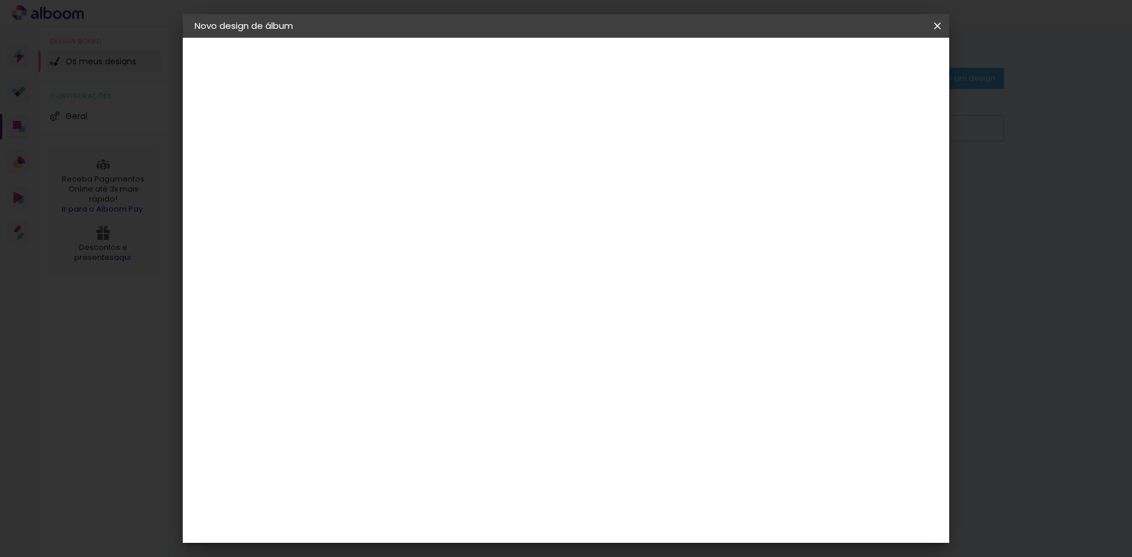
click at [587, 182] on paper-item "Tamanho Livre" at bounding box center [536, 179] width 103 height 26
click at [0, 0] on slot "Avançar" at bounding box center [0, 0] width 0 height 0
click at [368, 335] on div "cm" at bounding box center [373, 335] width 14 height 18
type input "3"
type input "25"
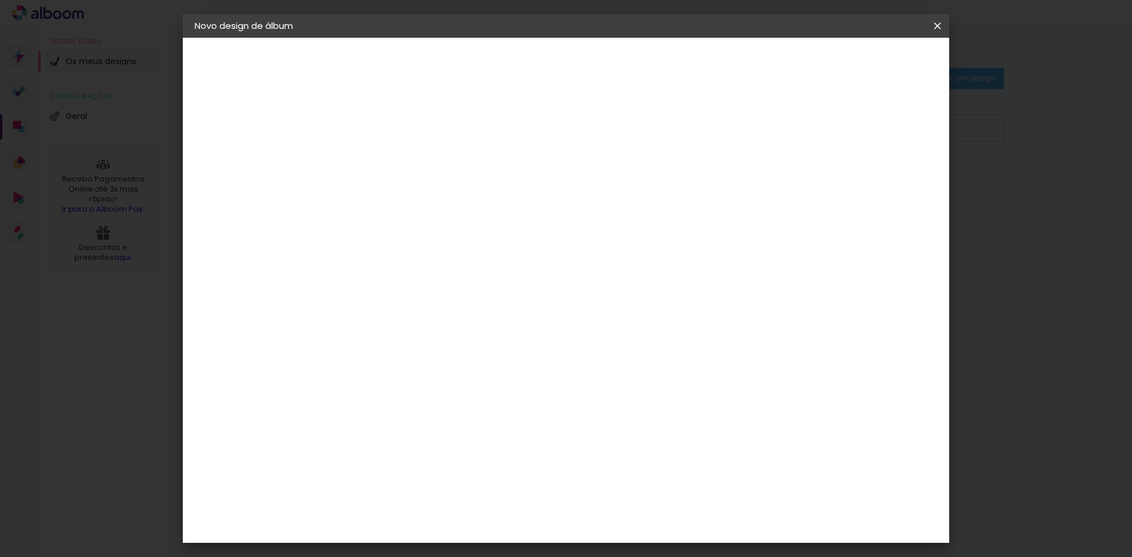
type paper-input "25"
click at [645, 449] on input "60" at bounding box center [631, 454] width 31 height 18
type input "6"
type input "50"
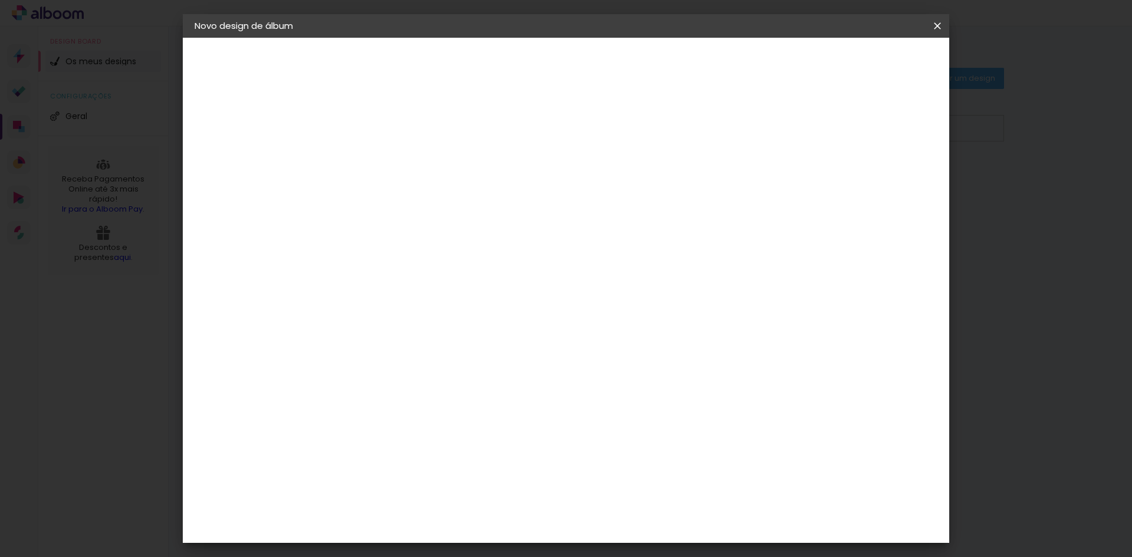
type paper-input "50"
click at [864, 59] on span "Iniciar design" at bounding box center [837, 62] width 54 height 8
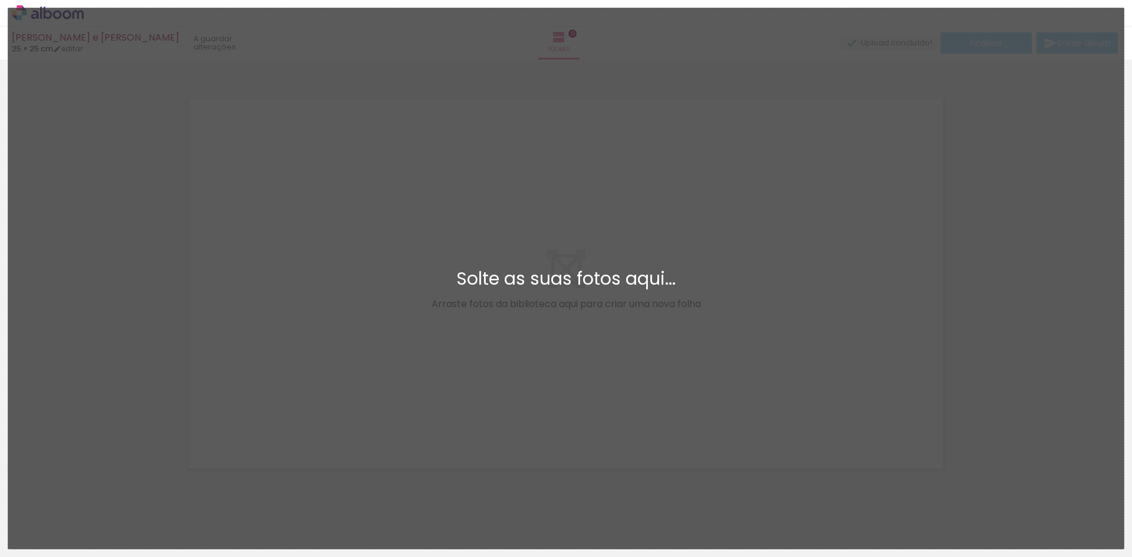
scroll to position [15, 0]
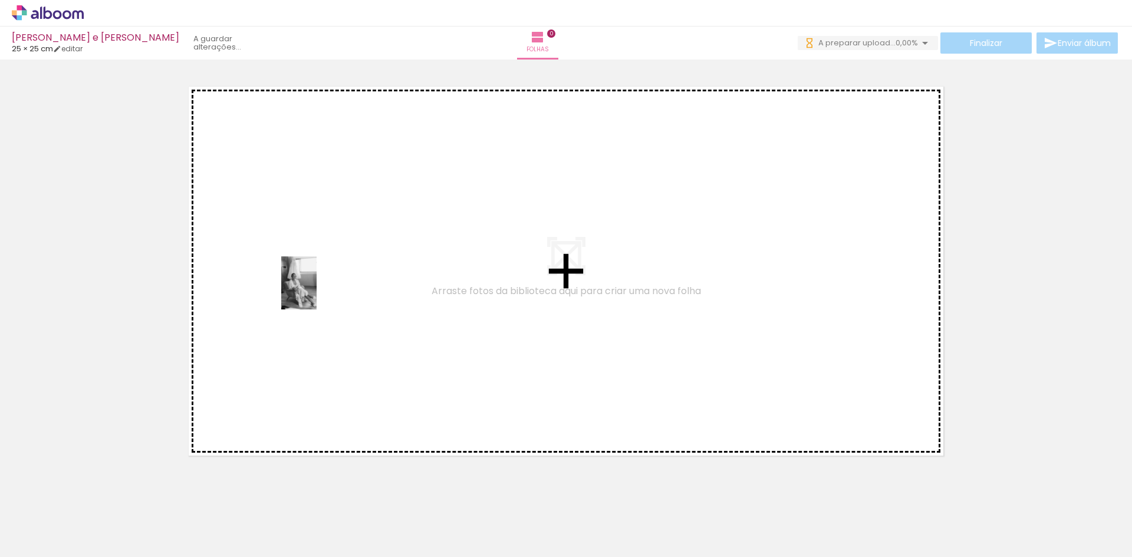
drag, startPoint x: 130, startPoint y: 515, endPoint x: 255, endPoint y: 461, distance: 136.5
click at [317, 292] on quentale-workspace at bounding box center [566, 278] width 1132 height 557
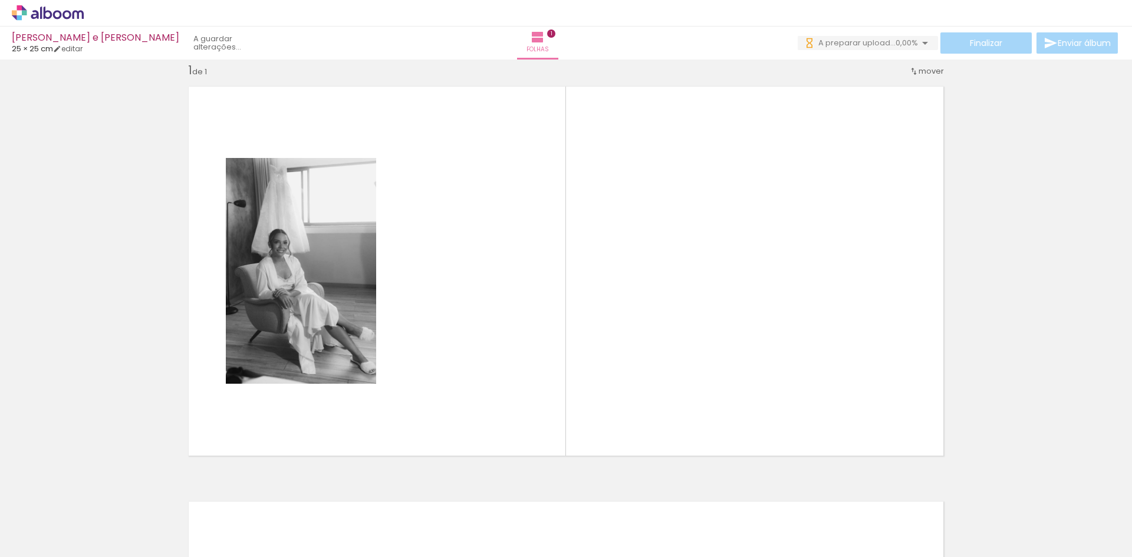
scroll to position [0, 0]
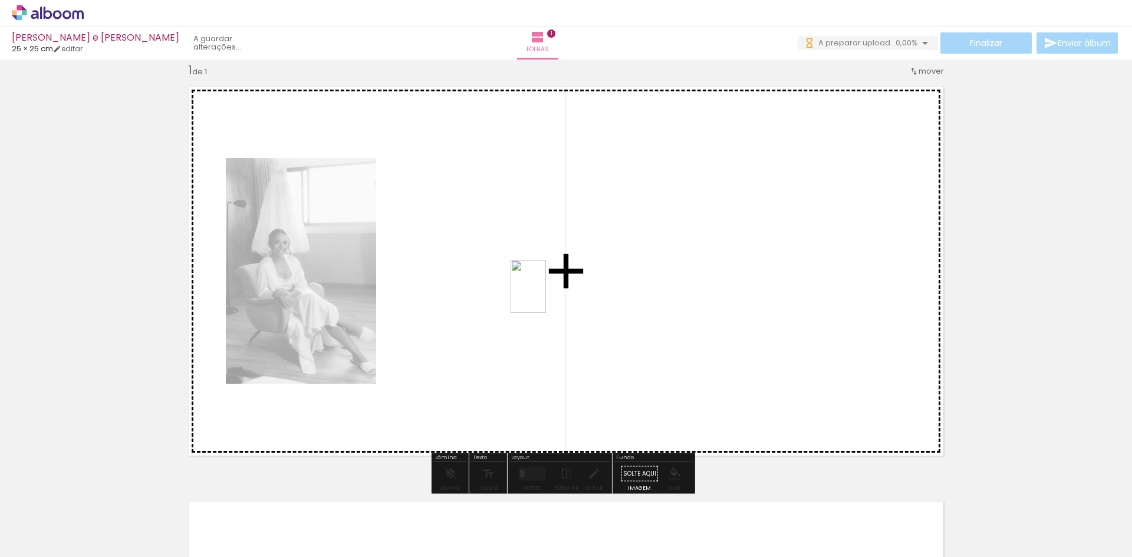
drag, startPoint x: 193, startPoint y: 518, endPoint x: 546, endPoint y: 295, distance: 417.7
click at [546, 295] on quentale-workspace at bounding box center [566, 278] width 1132 height 557
drag, startPoint x: 261, startPoint y: 518, endPoint x: 450, endPoint y: 353, distance: 251.2
click at [450, 353] on quentale-workspace at bounding box center [566, 278] width 1132 height 557
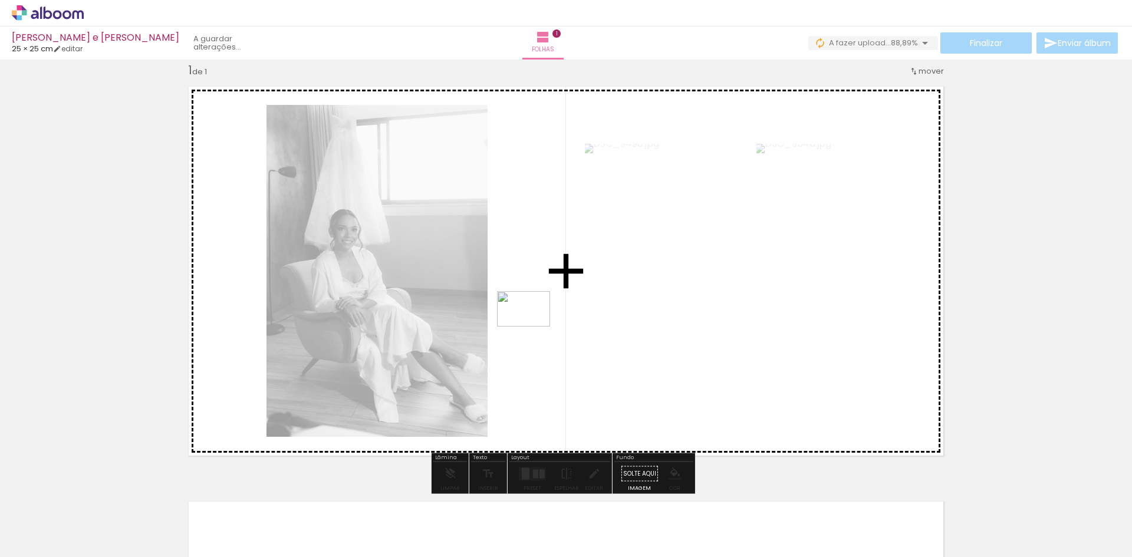
drag, startPoint x: 316, startPoint y: 521, endPoint x: 534, endPoint y: 326, distance: 292.7
click at [534, 326] on quentale-workspace at bounding box center [566, 278] width 1132 height 557
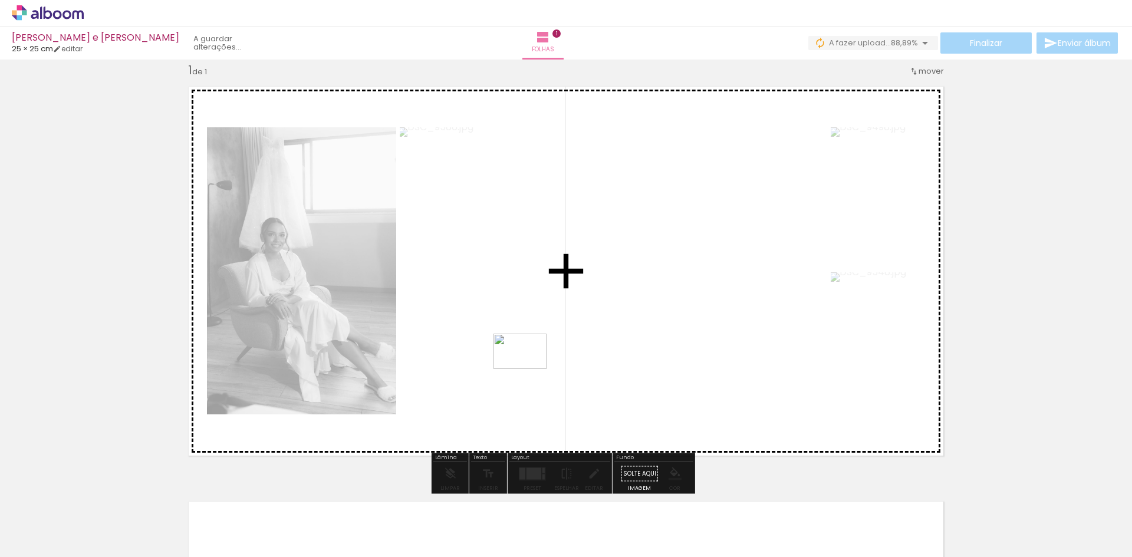
drag, startPoint x: 389, startPoint y: 519, endPoint x: 531, endPoint y: 367, distance: 207.8
click at [531, 367] on quentale-workspace at bounding box center [566, 278] width 1132 height 557
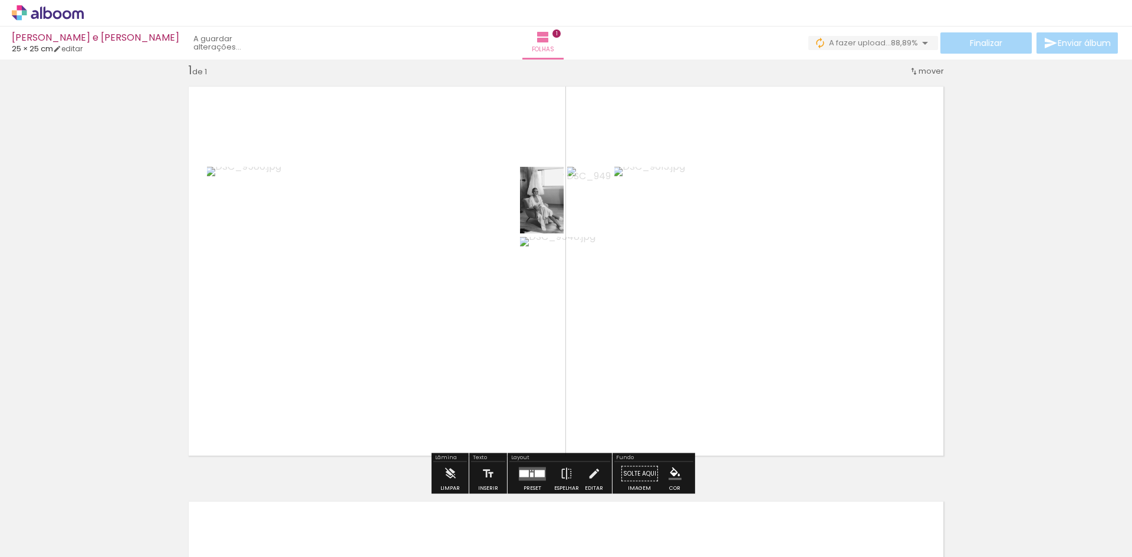
click at [528, 469] on quentale-layouter at bounding box center [532, 474] width 27 height 14
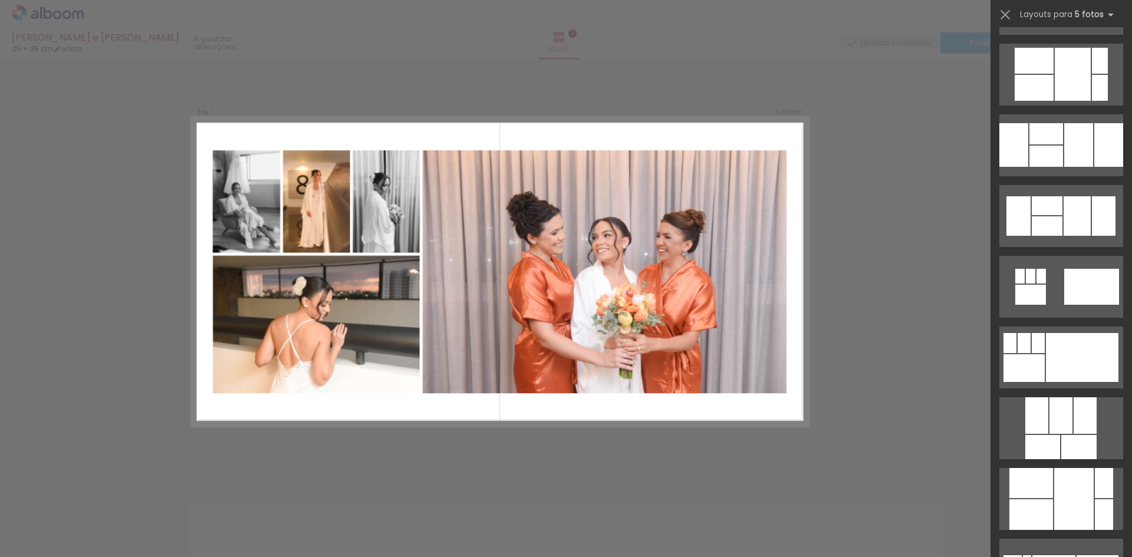
scroll to position [2418, 0]
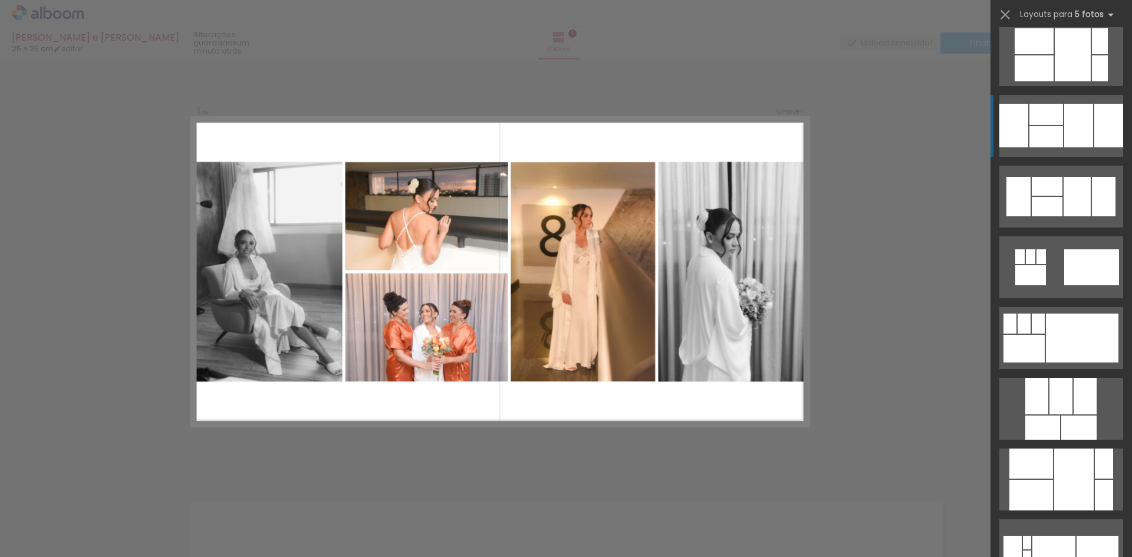
click at [1095, 116] on div at bounding box center [1109, 126] width 29 height 44
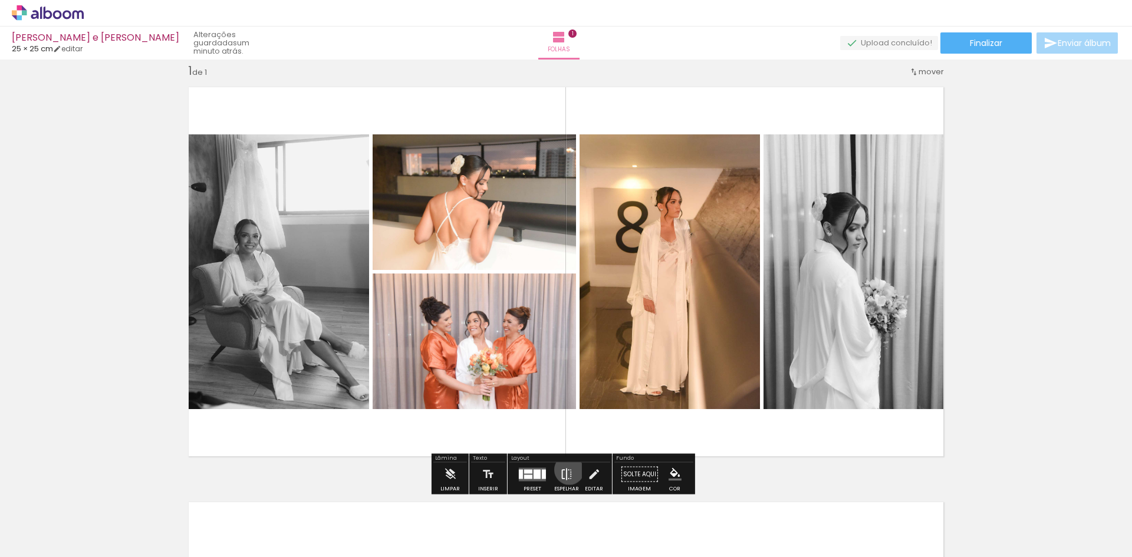
click at [567, 470] on iron-icon at bounding box center [566, 475] width 13 height 24
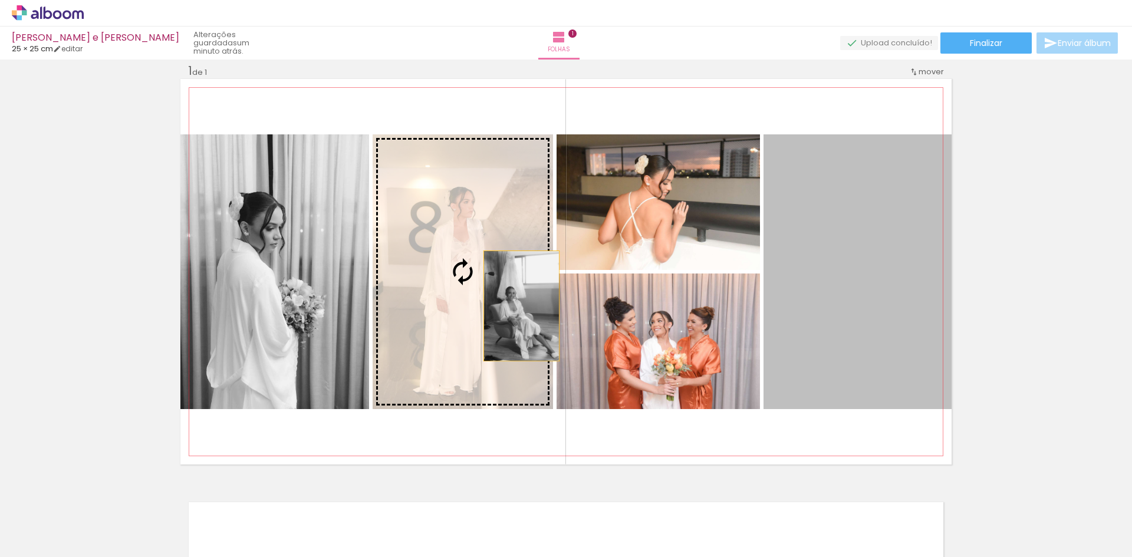
drag, startPoint x: 837, startPoint y: 303, endPoint x: 500, endPoint y: 296, distance: 337.4
click at [0, 0] on slot at bounding box center [0, 0] width 0 height 0
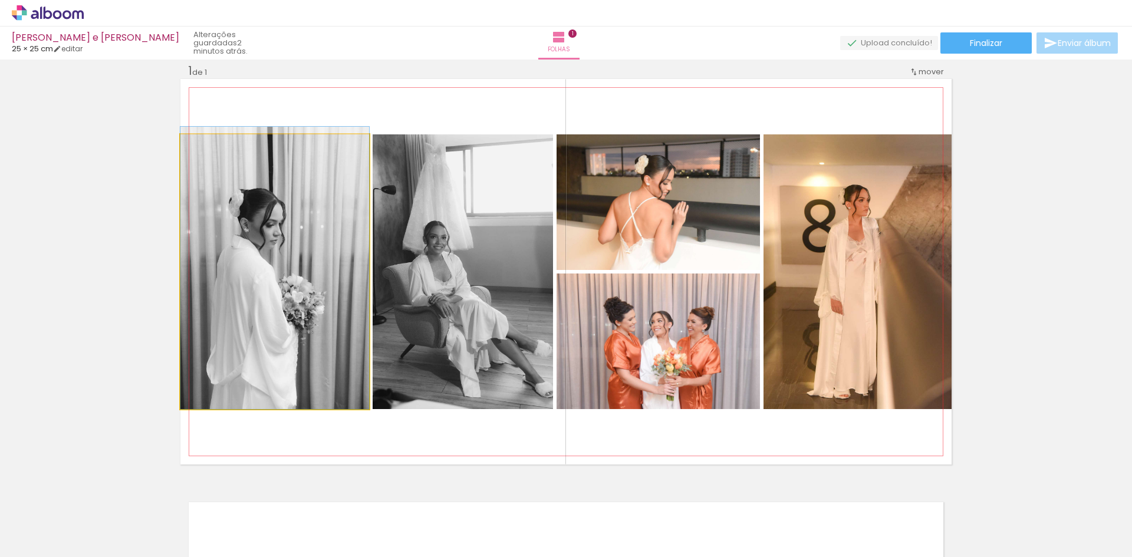
drag, startPoint x: 308, startPoint y: 291, endPoint x: 320, endPoint y: 277, distance: 18.8
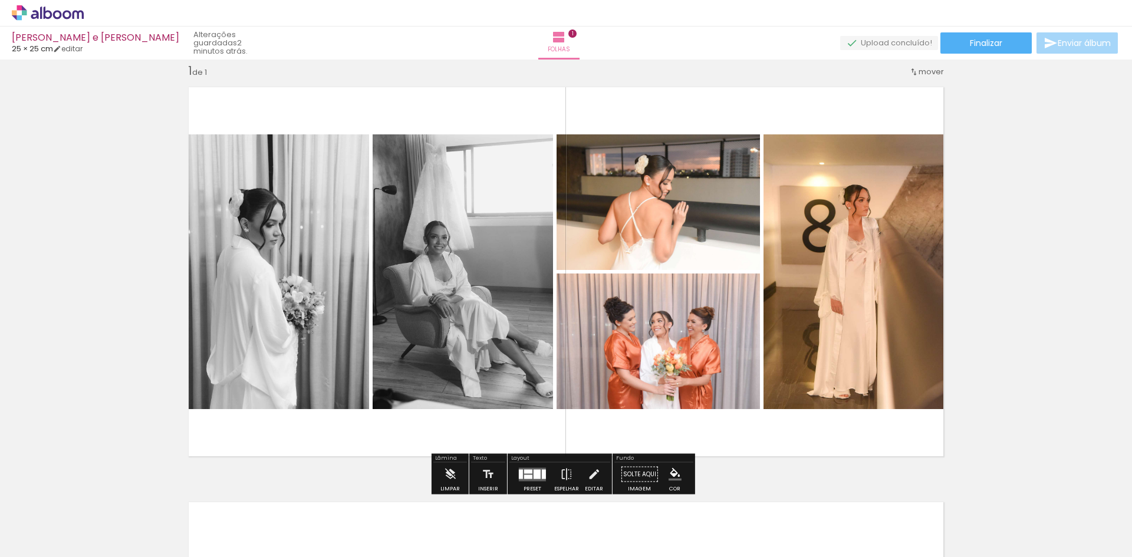
click at [543, 475] on div at bounding box center [544, 473] width 4 height 9
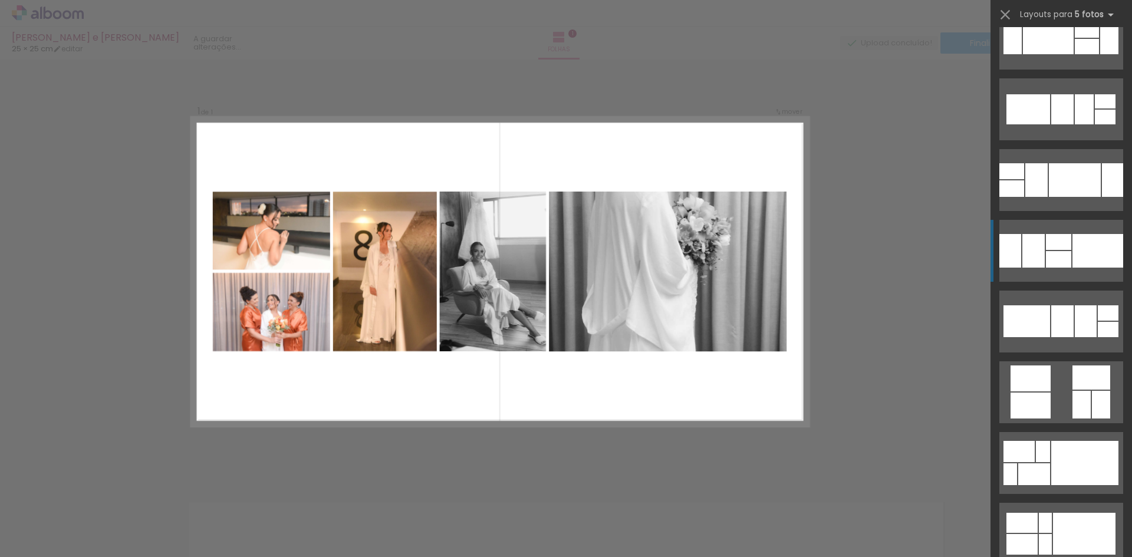
scroll to position [8173, 0]
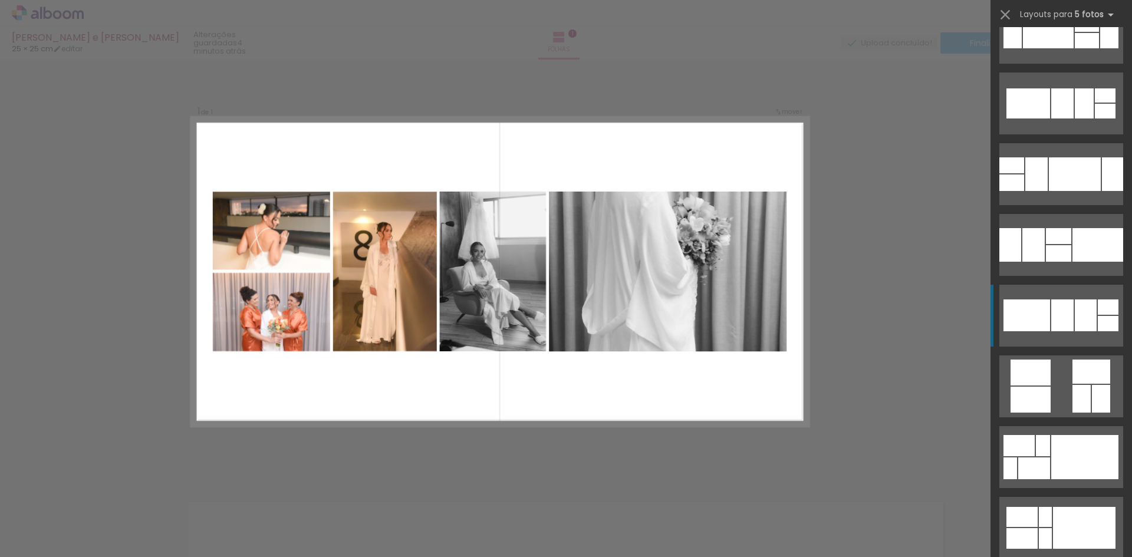
click at [1084, 320] on div at bounding box center [1086, 316] width 22 height 32
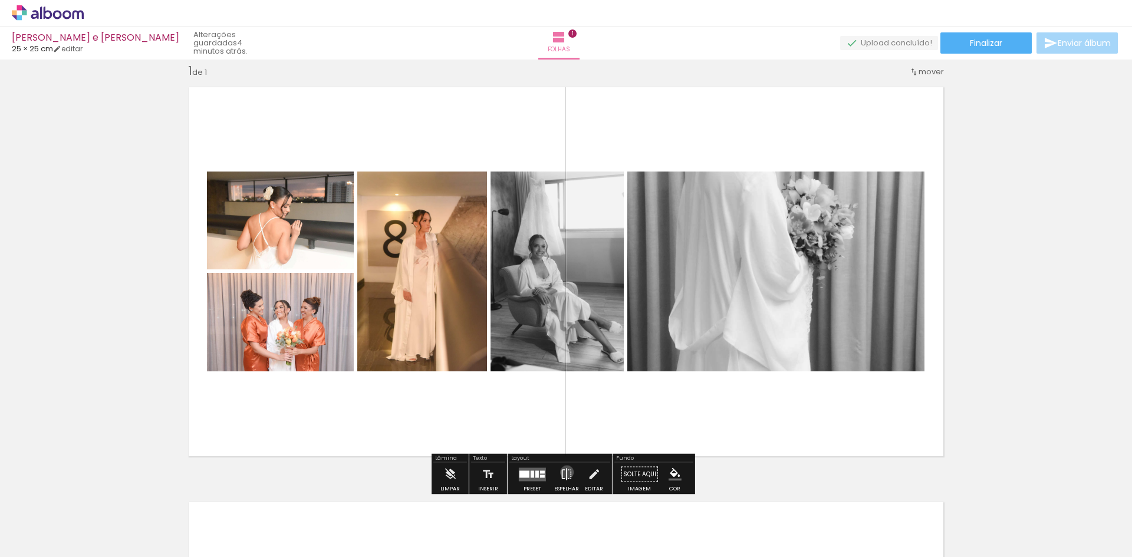
click at [564, 472] on iron-icon at bounding box center [566, 475] width 13 height 24
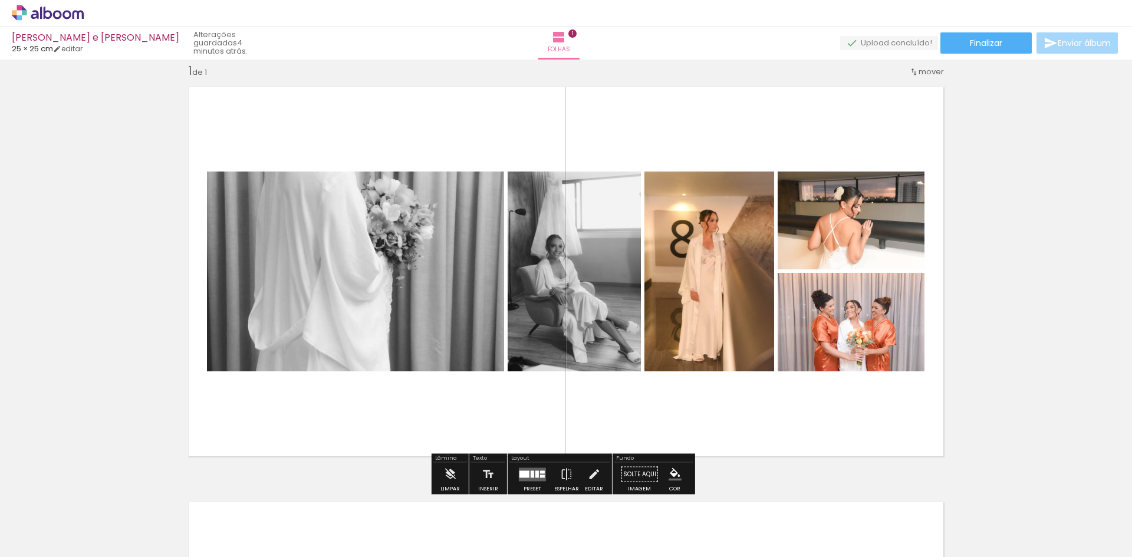
click at [531, 477] on quentale-layouter at bounding box center [532, 475] width 27 height 14
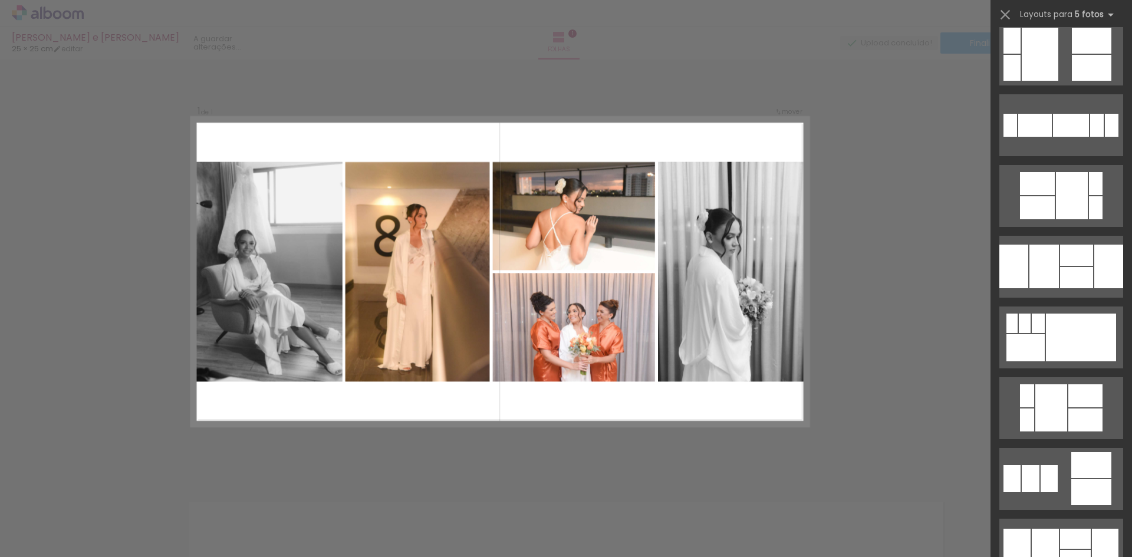
scroll to position [826, 0]
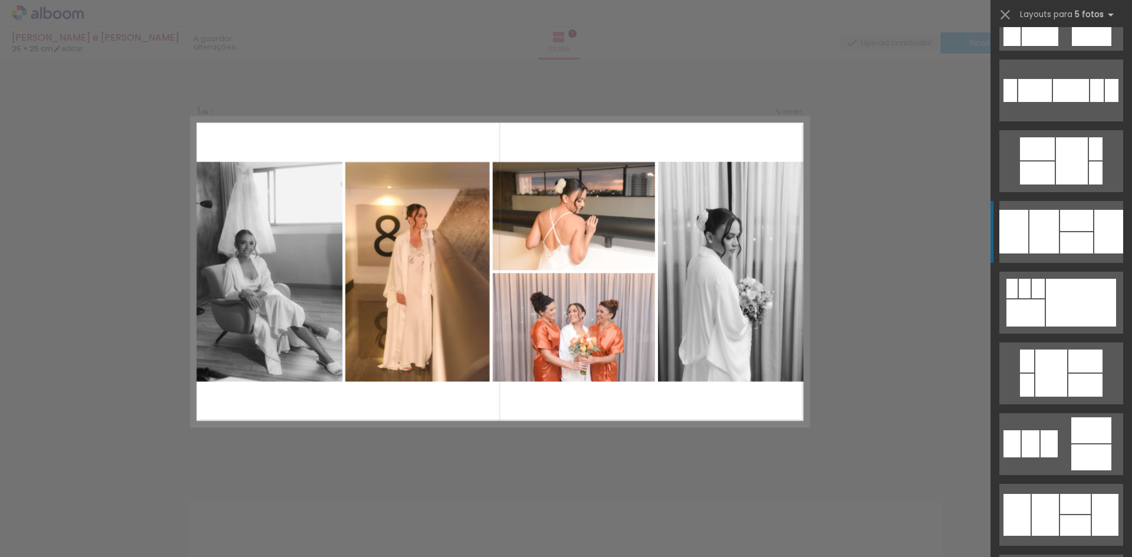
click at [1099, 234] on div at bounding box center [1109, 232] width 29 height 44
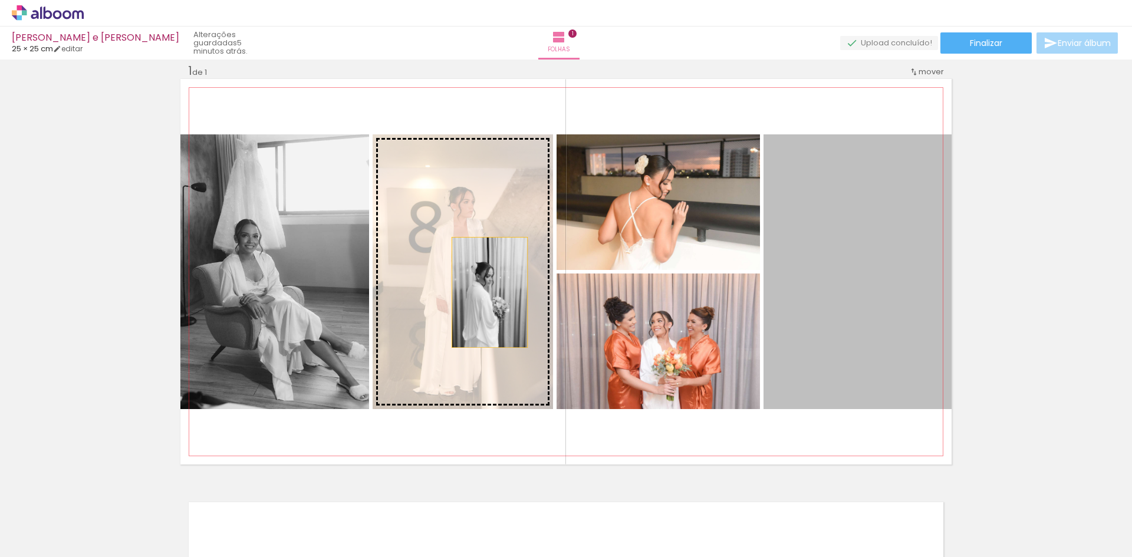
drag, startPoint x: 874, startPoint y: 284, endPoint x: 481, endPoint y: 292, distance: 392.8
click at [0, 0] on slot at bounding box center [0, 0] width 0 height 0
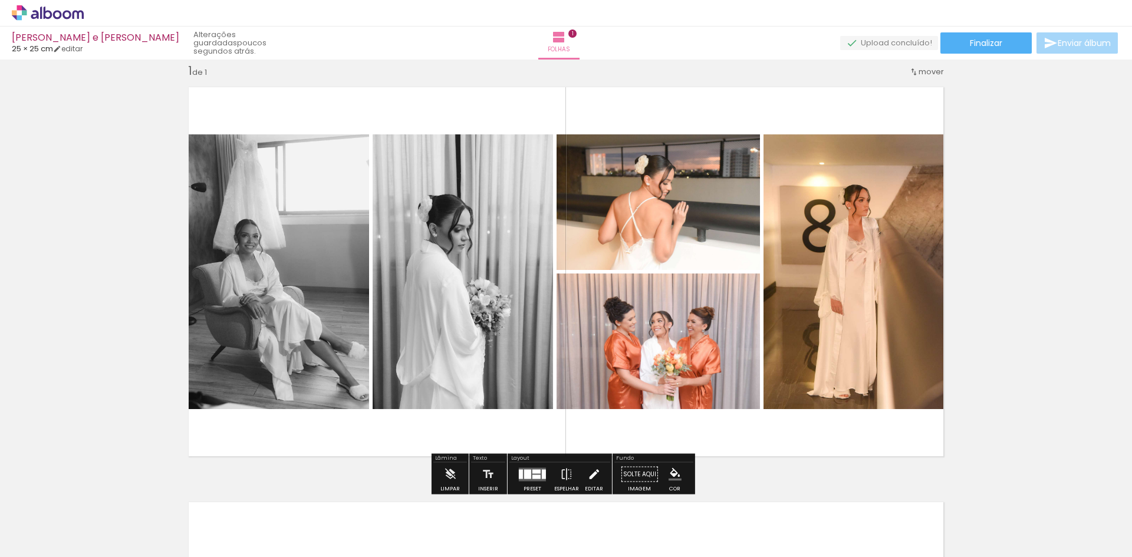
click at [589, 472] on iron-icon at bounding box center [593, 475] width 13 height 24
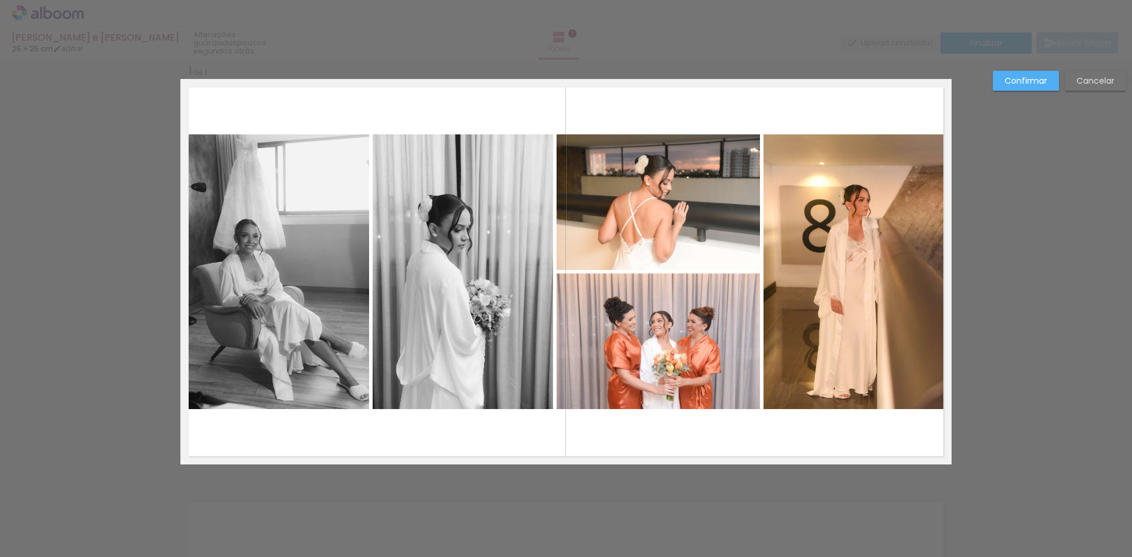
scroll to position [15, 0]
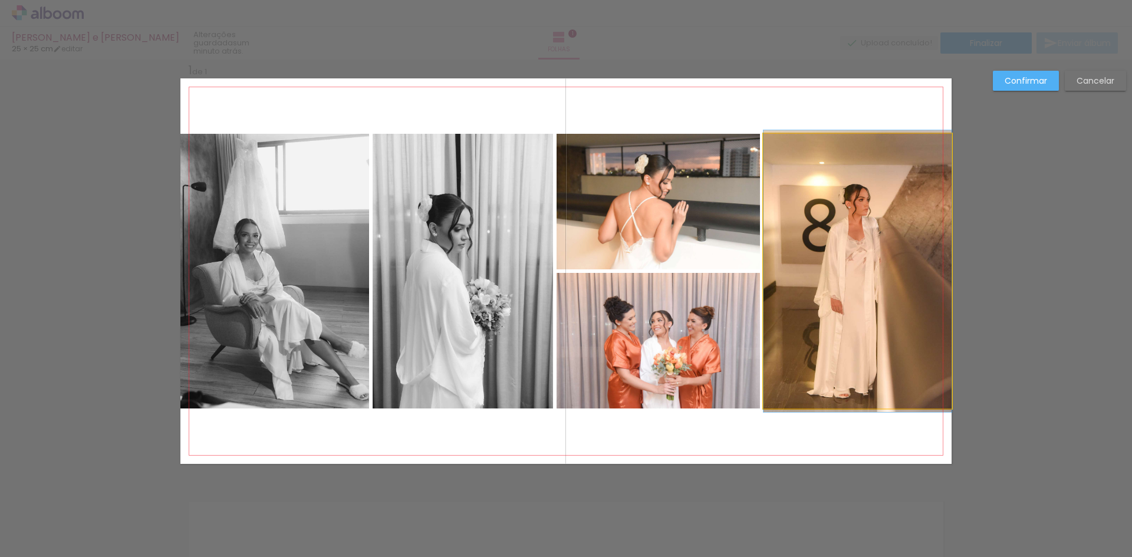
click at [879, 297] on quentale-photo at bounding box center [858, 271] width 188 height 275
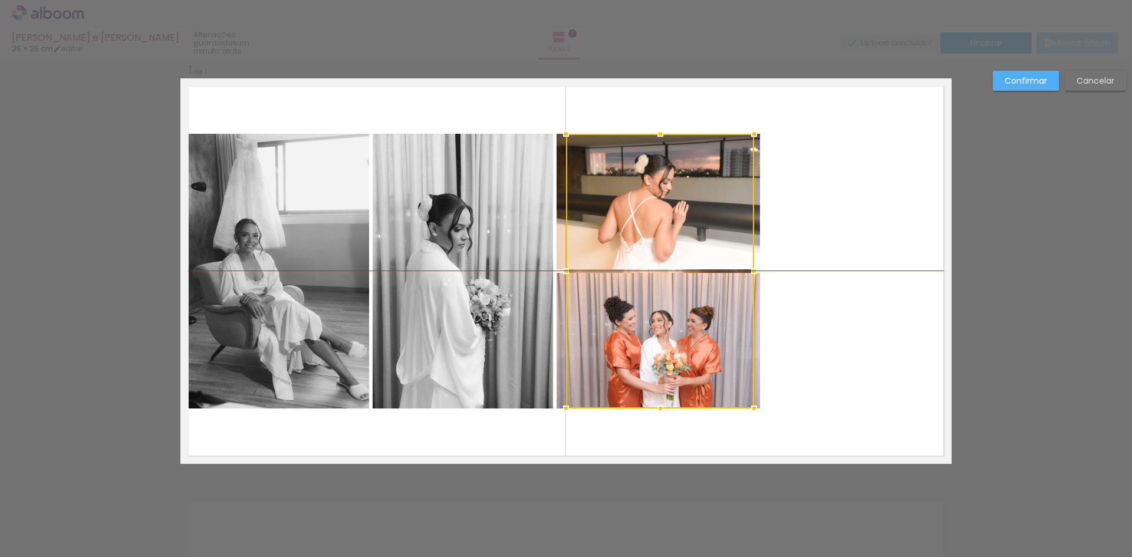
drag, startPoint x: 878, startPoint y: 297, endPoint x: 681, endPoint y: 298, distance: 197.6
click at [681, 298] on div at bounding box center [660, 271] width 188 height 275
click at [853, 262] on quentale-layouter at bounding box center [565, 271] width 771 height 386
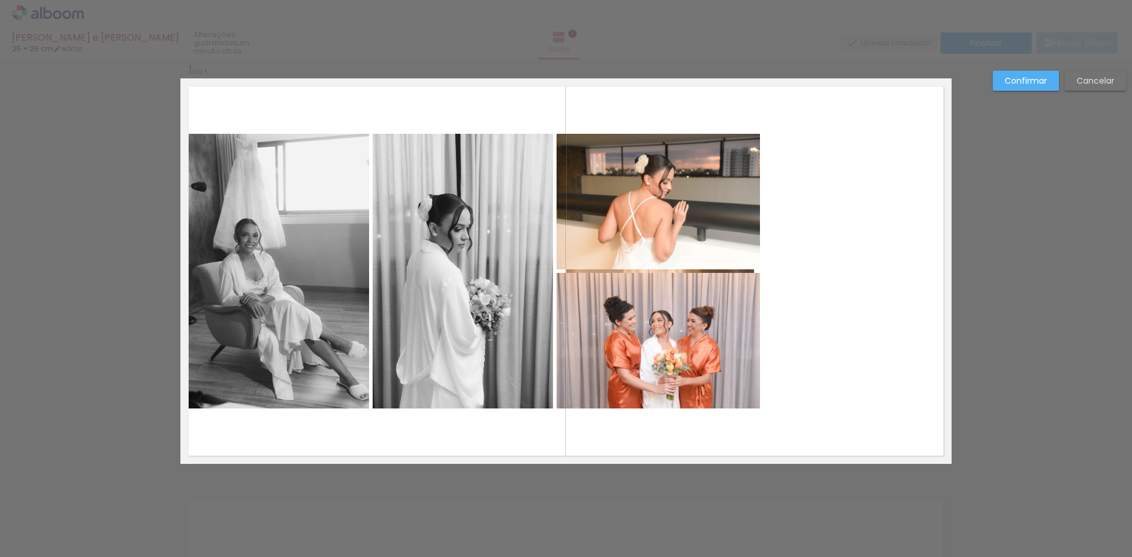
click at [698, 232] on quentale-photo at bounding box center [658, 202] width 203 height 136
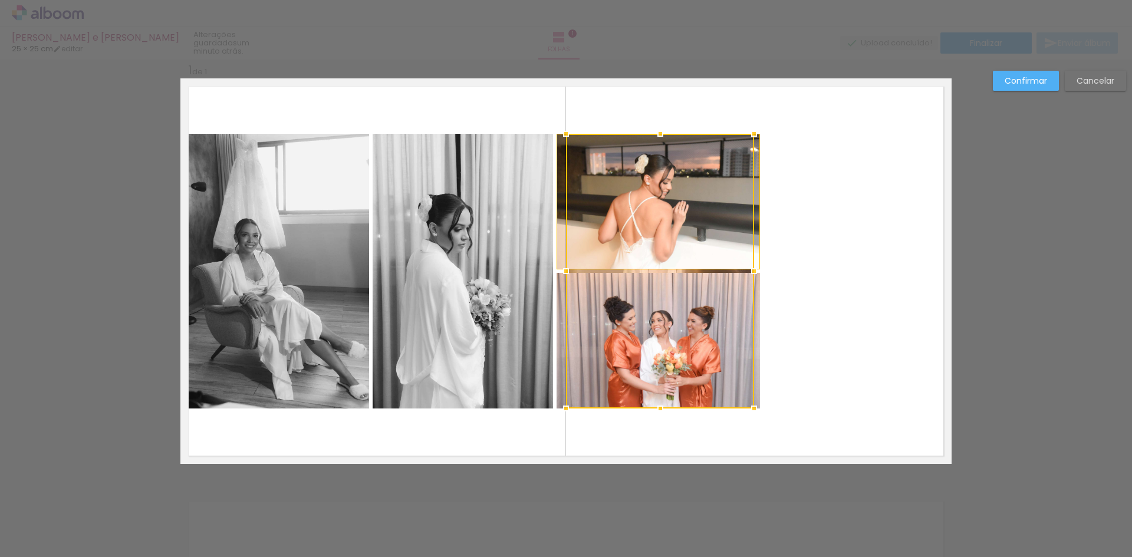
click at [886, 247] on quentale-layouter at bounding box center [565, 271] width 771 height 386
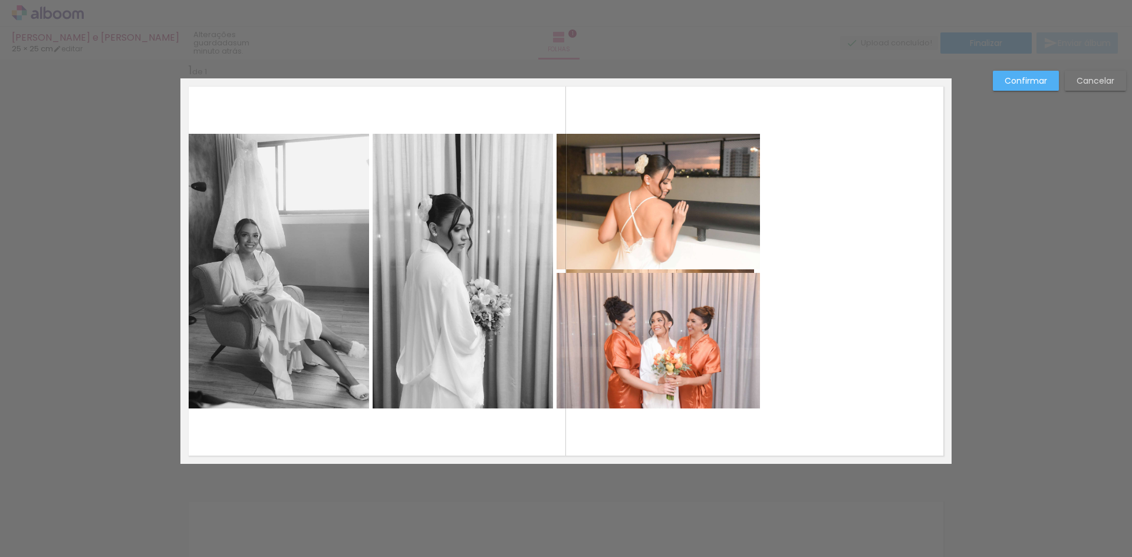
click at [755, 242] on quentale-photo at bounding box center [658, 202] width 203 height 136
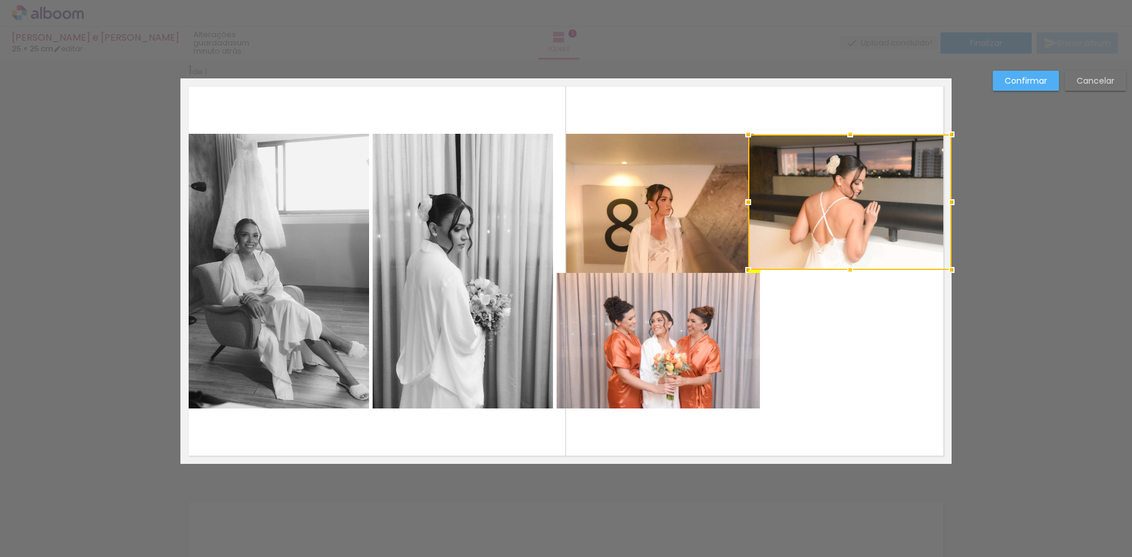
drag, startPoint x: 702, startPoint y: 242, endPoint x: 914, endPoint y: 243, distance: 211.1
click at [914, 243] on div at bounding box center [849, 202] width 203 height 136
click at [664, 335] on quentale-photo at bounding box center [658, 341] width 203 height 136
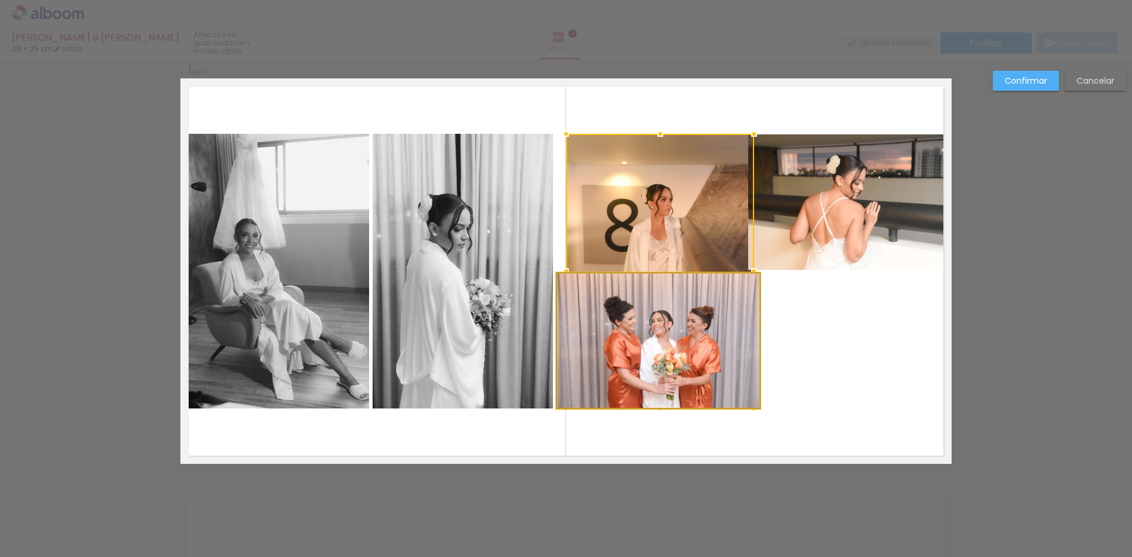
click at [753, 333] on quentale-photo at bounding box center [658, 341] width 203 height 136
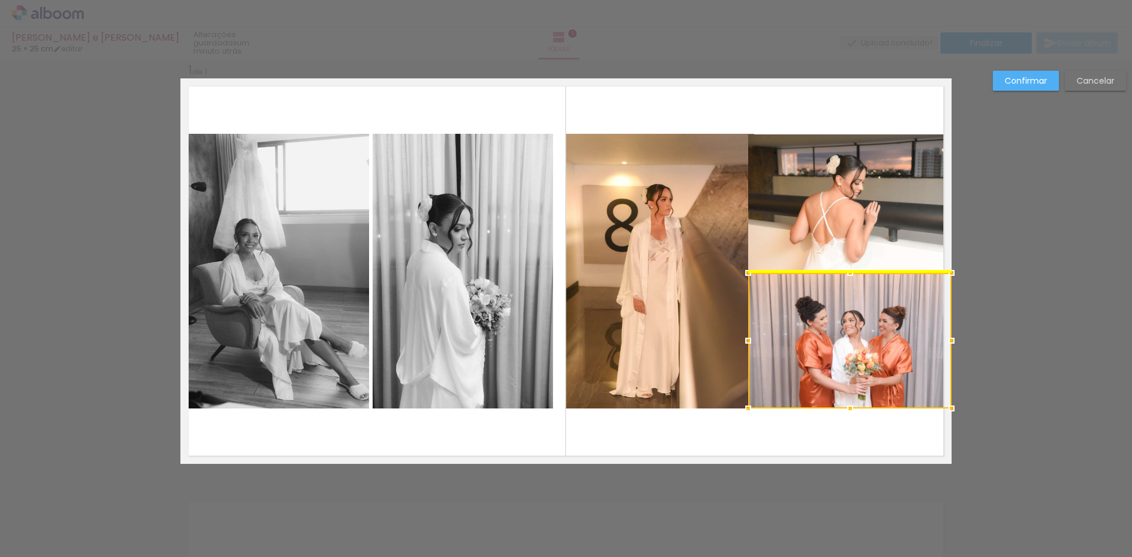
drag, startPoint x: 686, startPoint y: 332, endPoint x: 870, endPoint y: 333, distance: 184.0
click at [870, 333] on div at bounding box center [849, 341] width 203 height 136
click at [792, 446] on quentale-layouter at bounding box center [565, 271] width 771 height 386
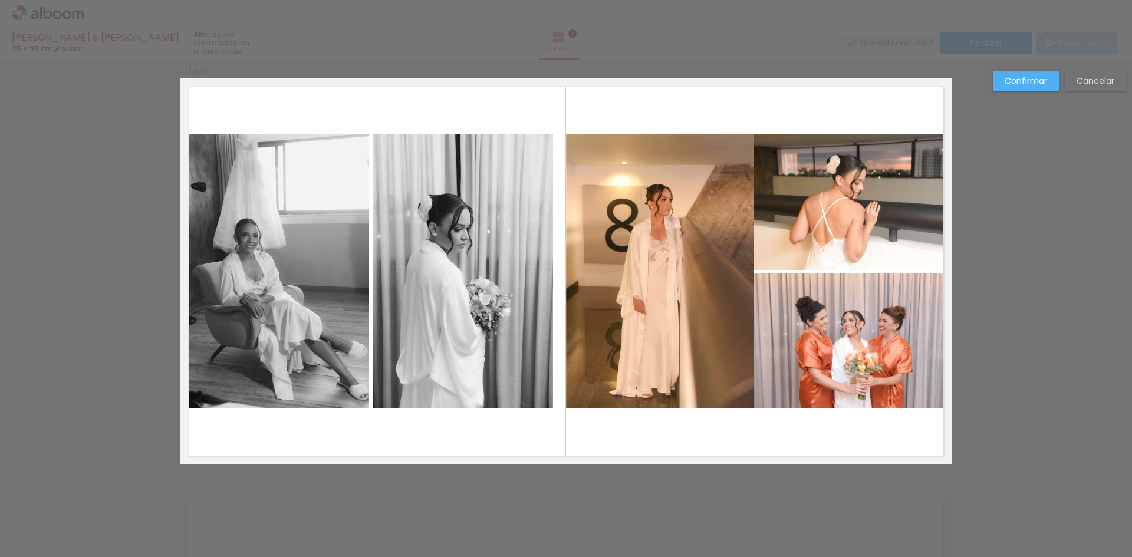
click at [659, 328] on quentale-photo at bounding box center [660, 271] width 188 height 275
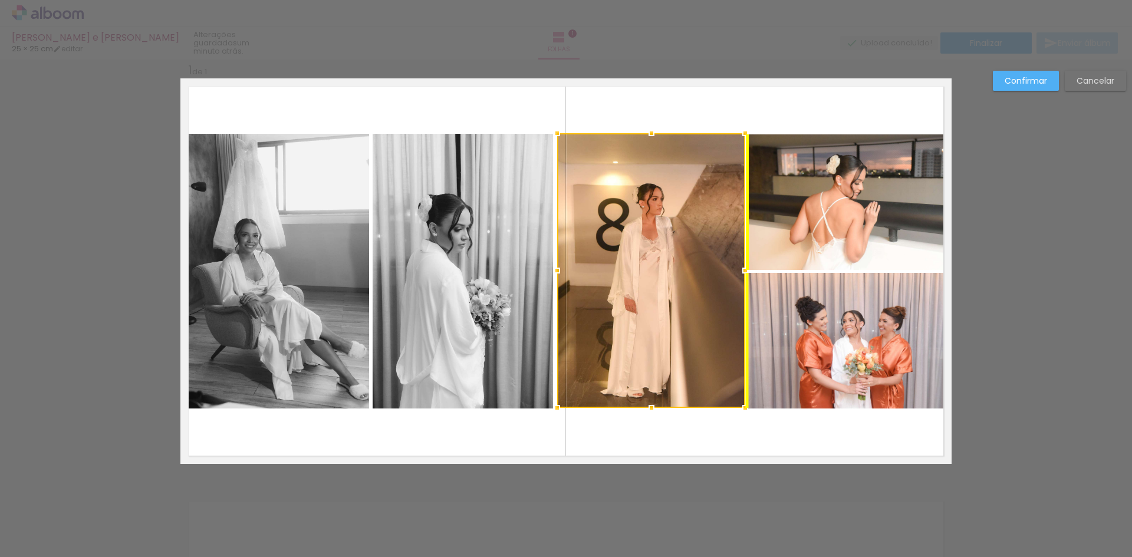
drag, startPoint x: 668, startPoint y: 323, endPoint x: 659, endPoint y: 323, distance: 8.9
click at [659, 323] on div at bounding box center [651, 270] width 188 height 275
click at [699, 447] on quentale-layouter at bounding box center [565, 271] width 771 height 386
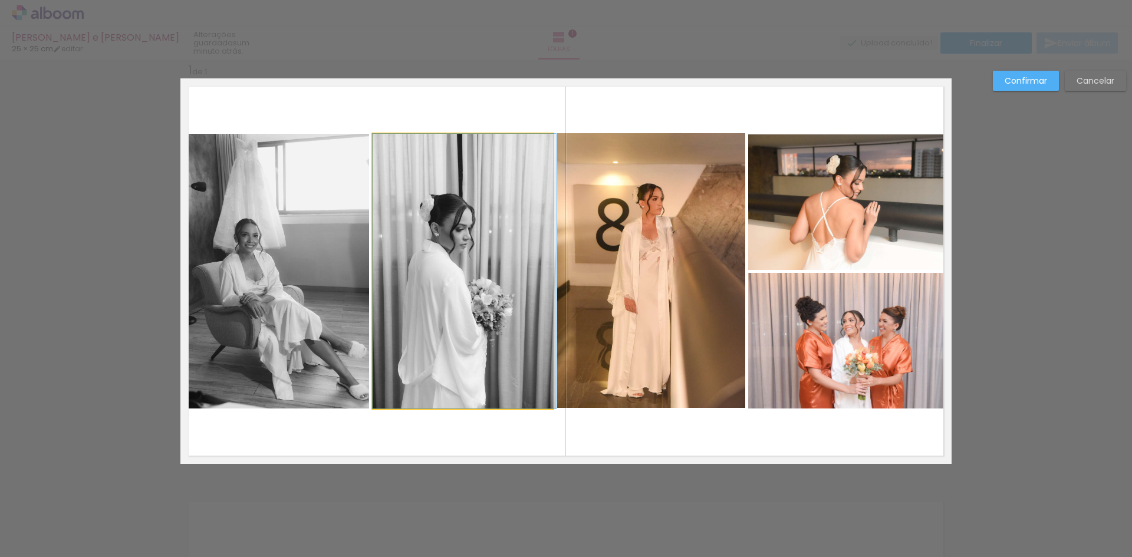
drag, startPoint x: 443, startPoint y: 314, endPoint x: 451, endPoint y: 313, distance: 7.7
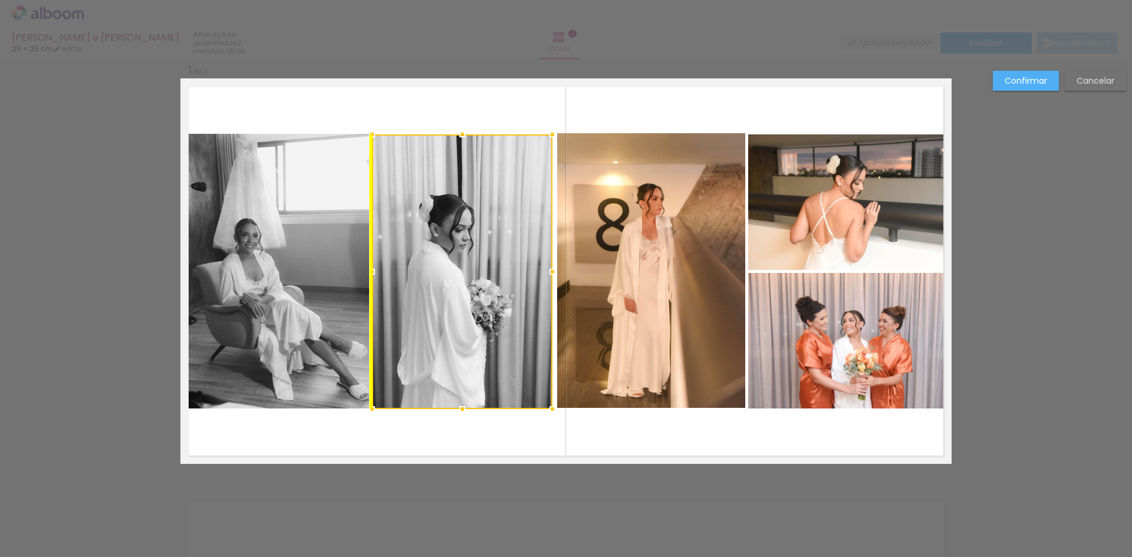
click at [494, 310] on div at bounding box center [462, 271] width 180 height 275
click at [530, 439] on quentale-layouter at bounding box center [565, 271] width 771 height 386
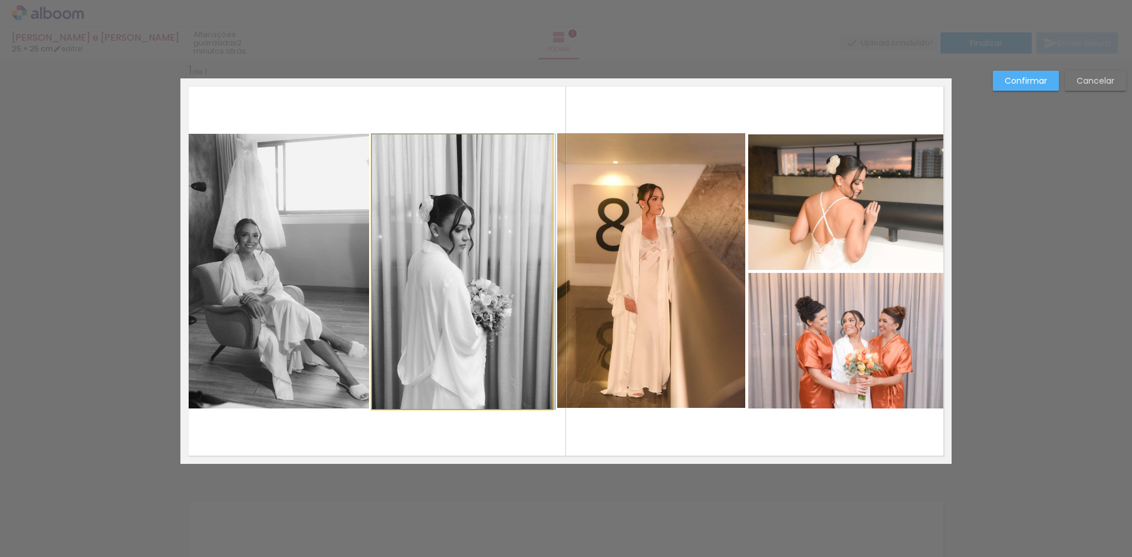
click at [512, 342] on quentale-photo at bounding box center [462, 271] width 180 height 275
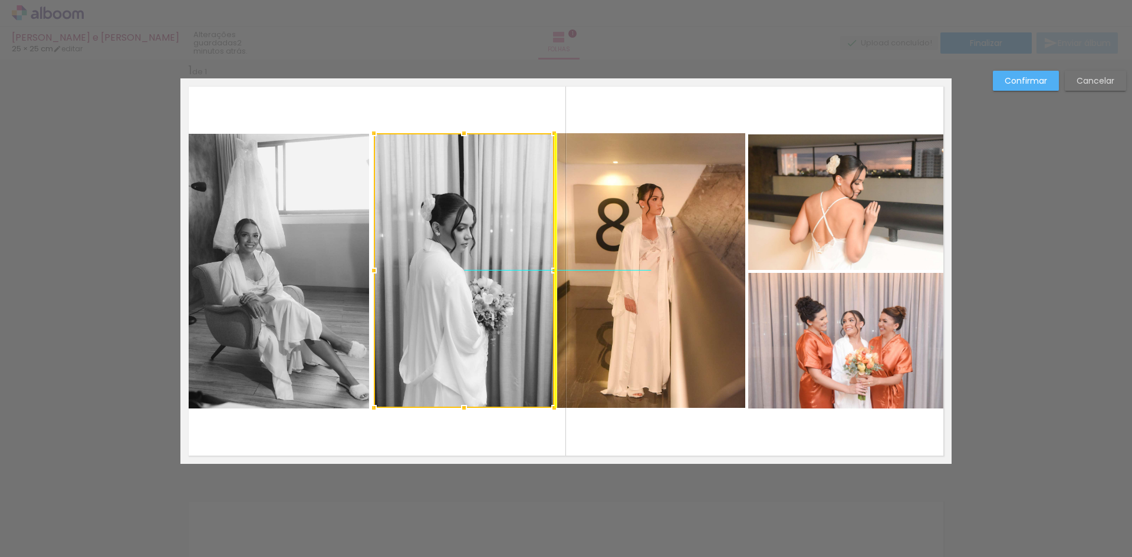
click at [510, 331] on div at bounding box center [464, 270] width 180 height 275
click at [494, 440] on quentale-layouter at bounding box center [565, 271] width 771 height 386
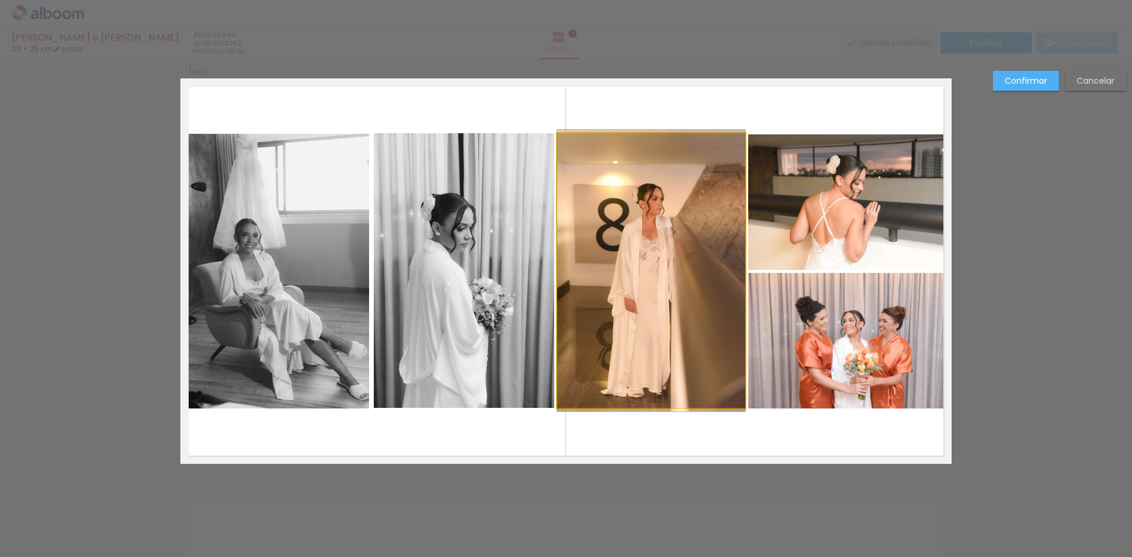
click at [647, 318] on quentale-photo at bounding box center [651, 270] width 188 height 275
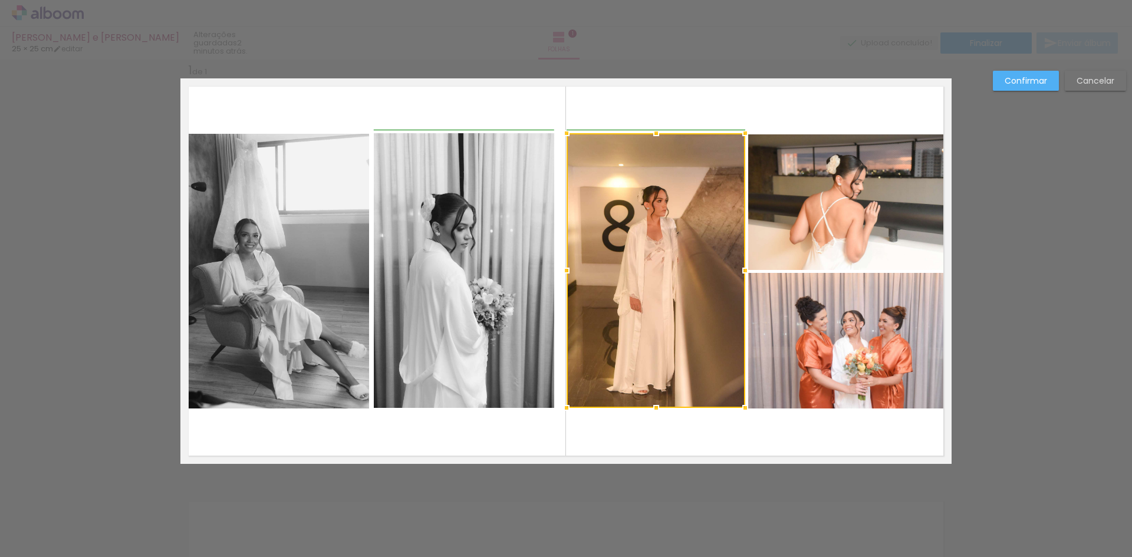
click at [563, 269] on div at bounding box center [567, 271] width 24 height 24
click at [515, 196] on quentale-photo at bounding box center [464, 270] width 180 height 275
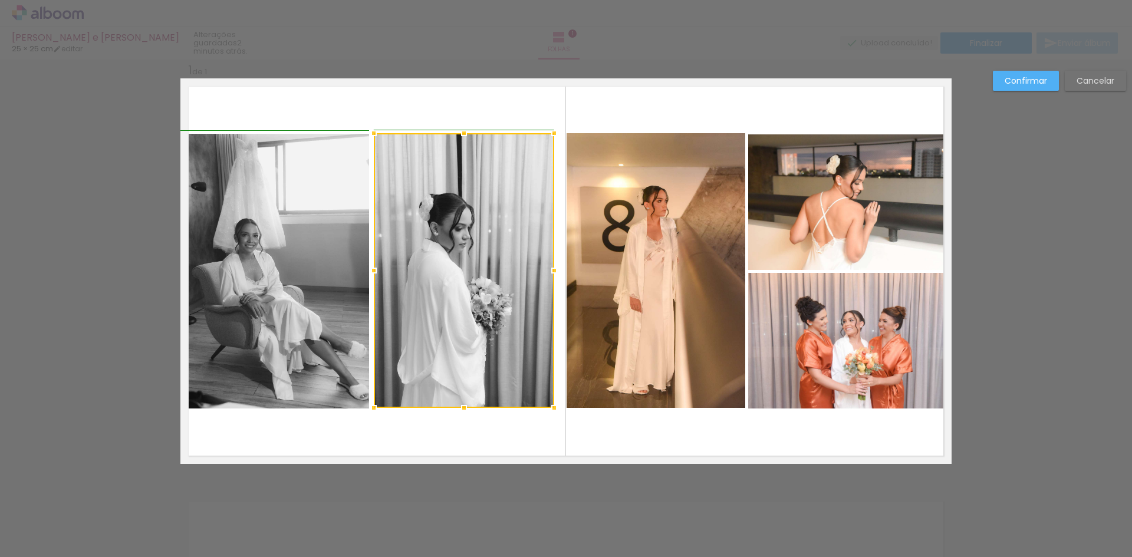
drag, startPoint x: 551, startPoint y: 274, endPoint x: 562, endPoint y: 276, distance: 10.9
click at [562, 276] on album-spread "1 de 1" at bounding box center [565, 271] width 771 height 386
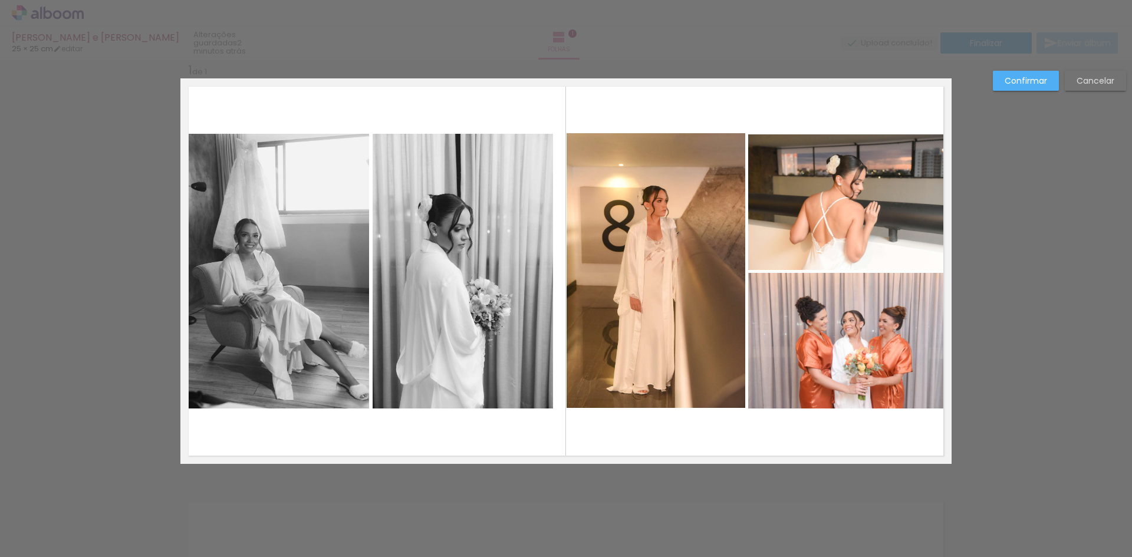
click at [515, 265] on quentale-photo at bounding box center [463, 271] width 180 height 275
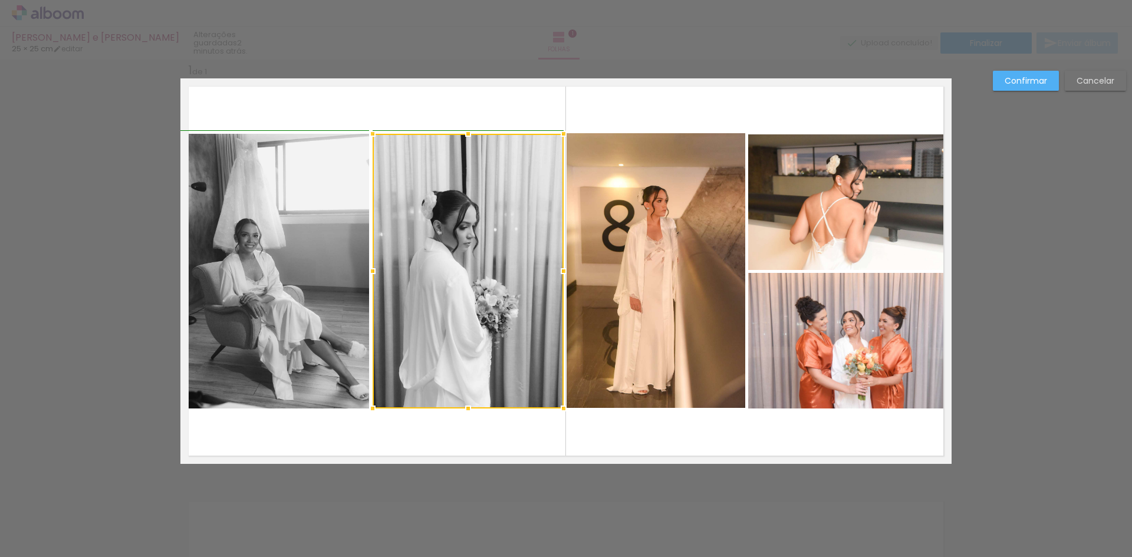
drag, startPoint x: 548, startPoint y: 272, endPoint x: 556, endPoint y: 274, distance: 8.4
click at [556, 274] on div at bounding box center [564, 271] width 24 height 24
click at [647, 442] on quentale-layouter at bounding box center [565, 271] width 771 height 386
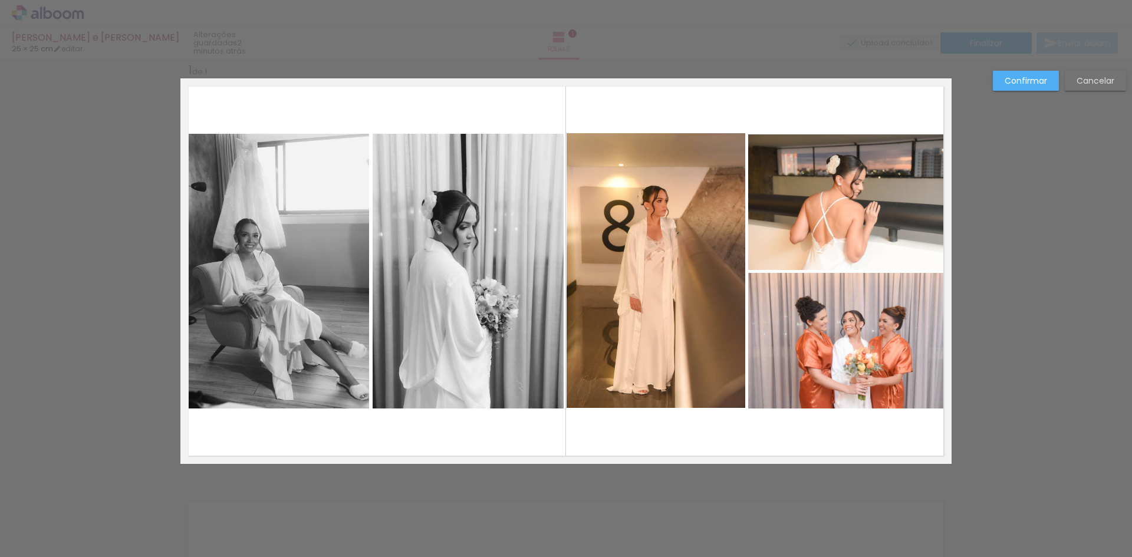
click at [0, 0] on slot "Confirmar" at bounding box center [0, 0] width 0 height 0
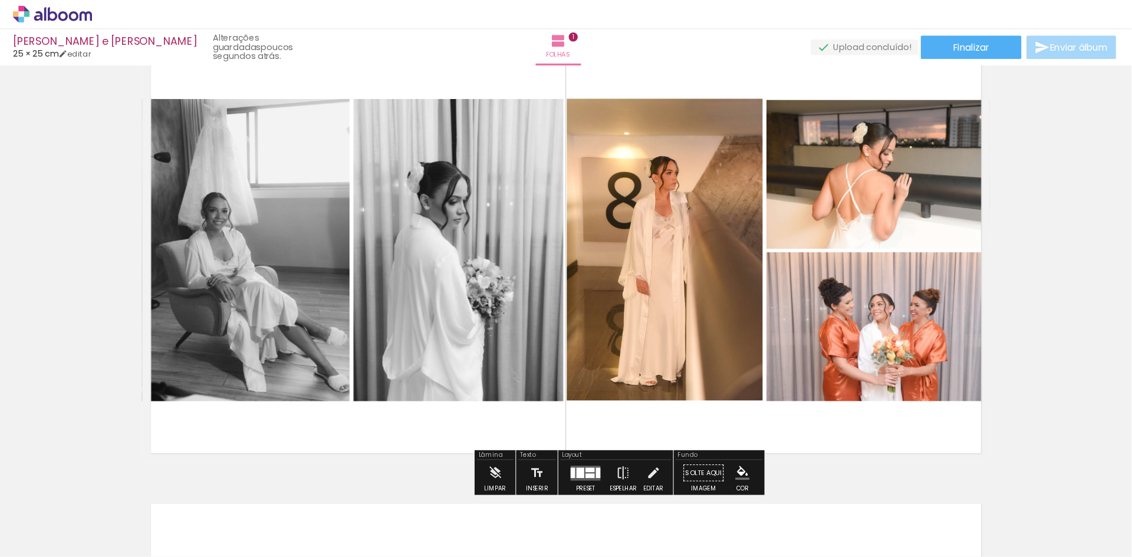
scroll to position [826, 0]
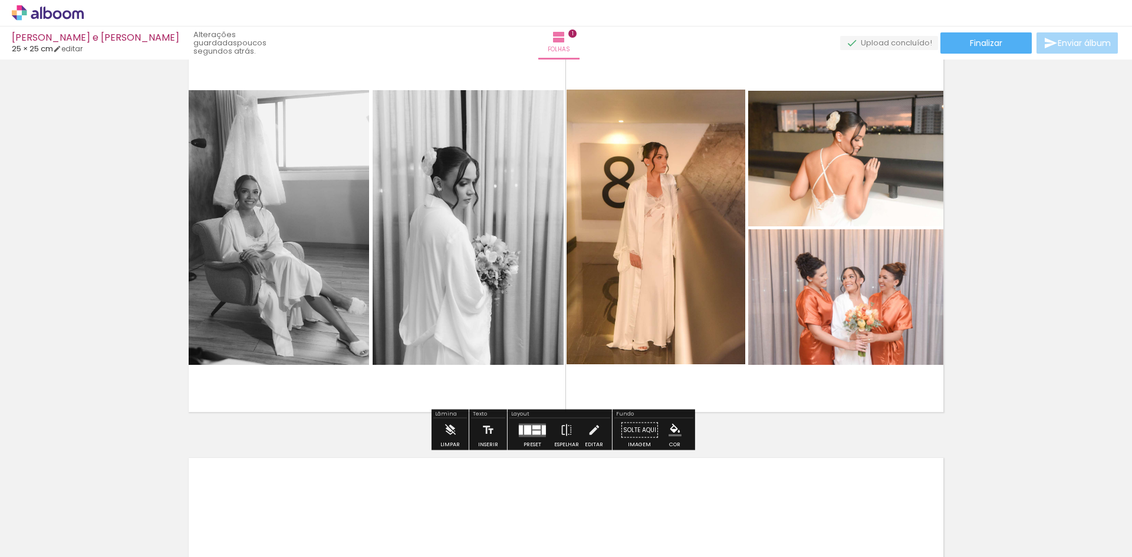
click at [1014, 295] on div "Inserir folha 1 de 1" at bounding box center [566, 420] width 1132 height 831
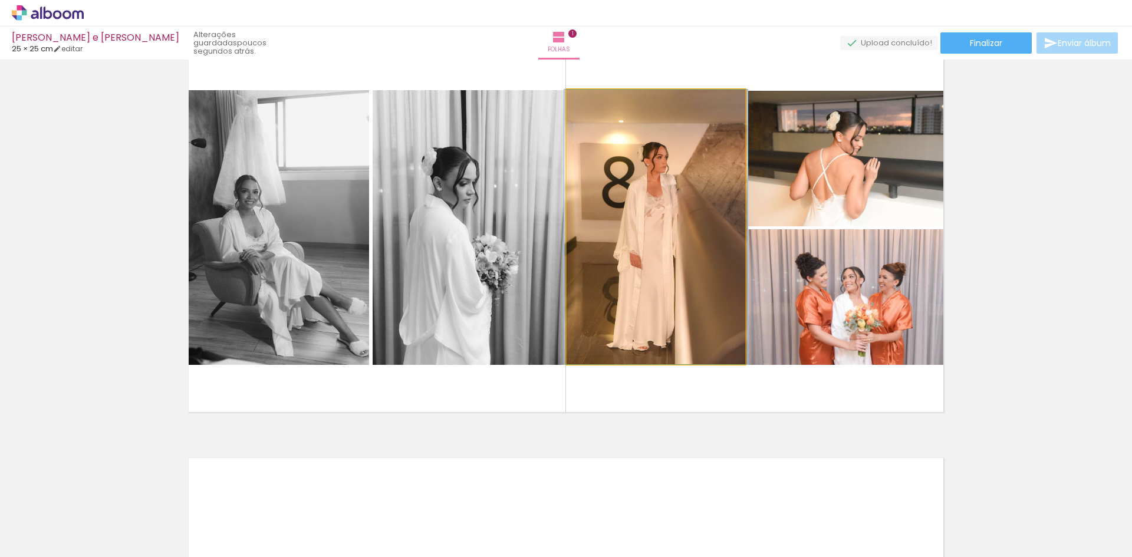
click at [652, 353] on quentale-photo at bounding box center [656, 227] width 179 height 275
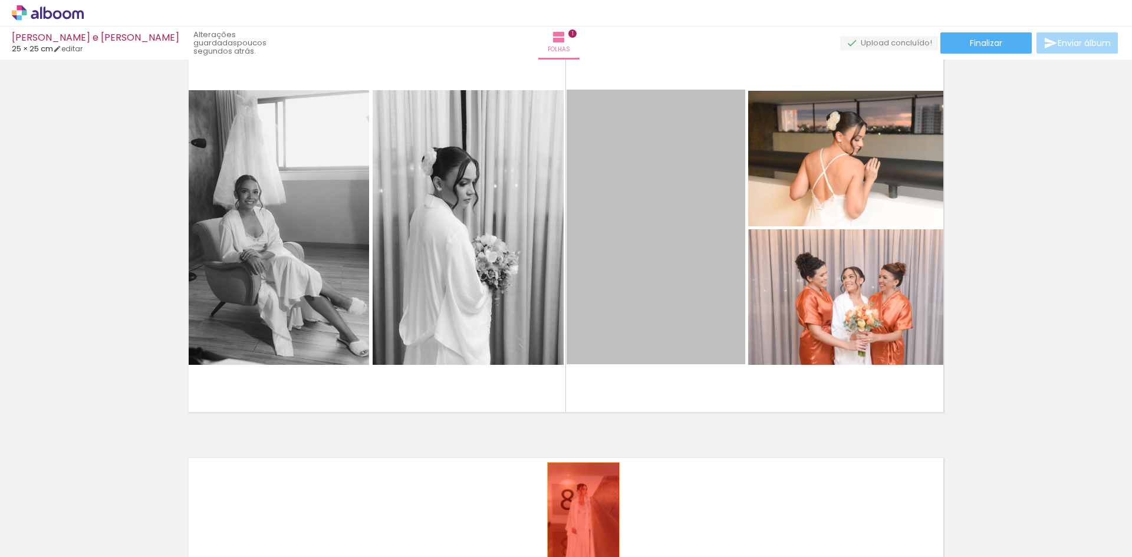
drag, startPoint x: 671, startPoint y: 277, endPoint x: 554, endPoint y: 420, distance: 184.9
click at [577, 531] on quentale-workspace at bounding box center [566, 278] width 1132 height 557
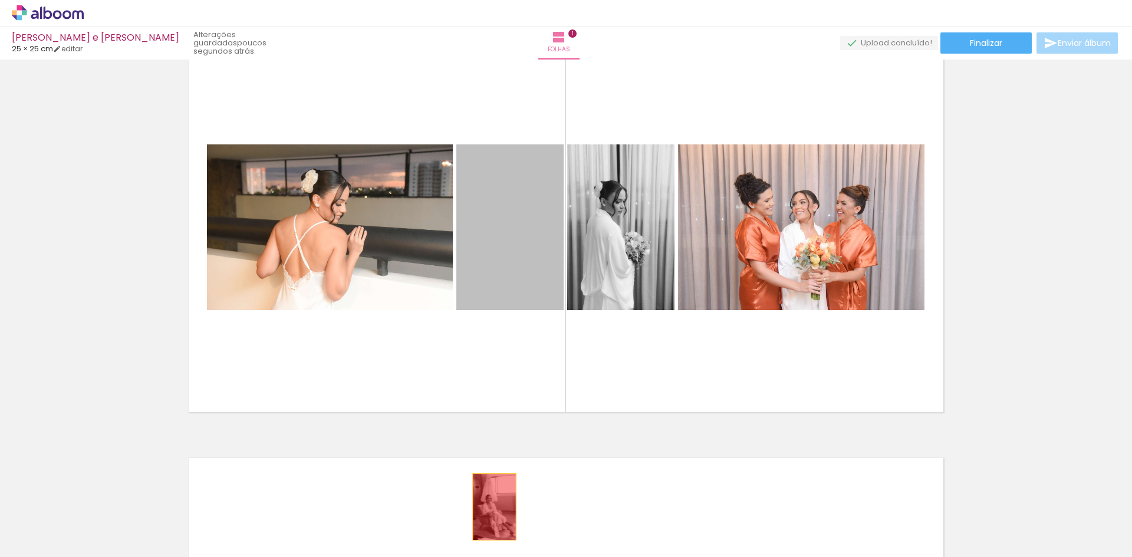
drag, startPoint x: 488, startPoint y: 238, endPoint x: 483, endPoint y: 494, distance: 255.4
click at [491, 511] on quentale-workspace at bounding box center [566, 278] width 1132 height 557
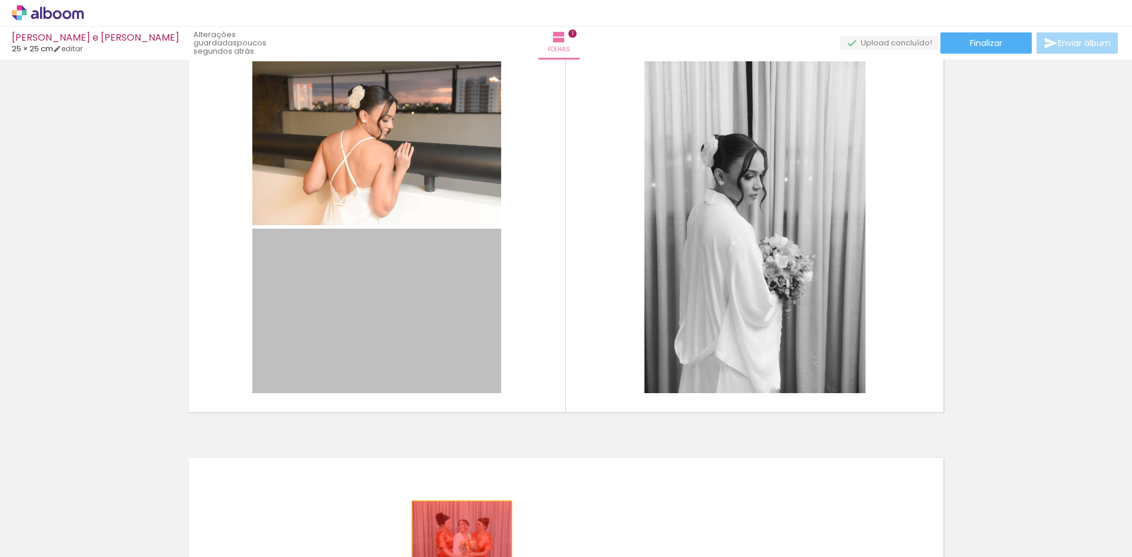
drag, startPoint x: 371, startPoint y: 287, endPoint x: 458, endPoint y: 534, distance: 262.4
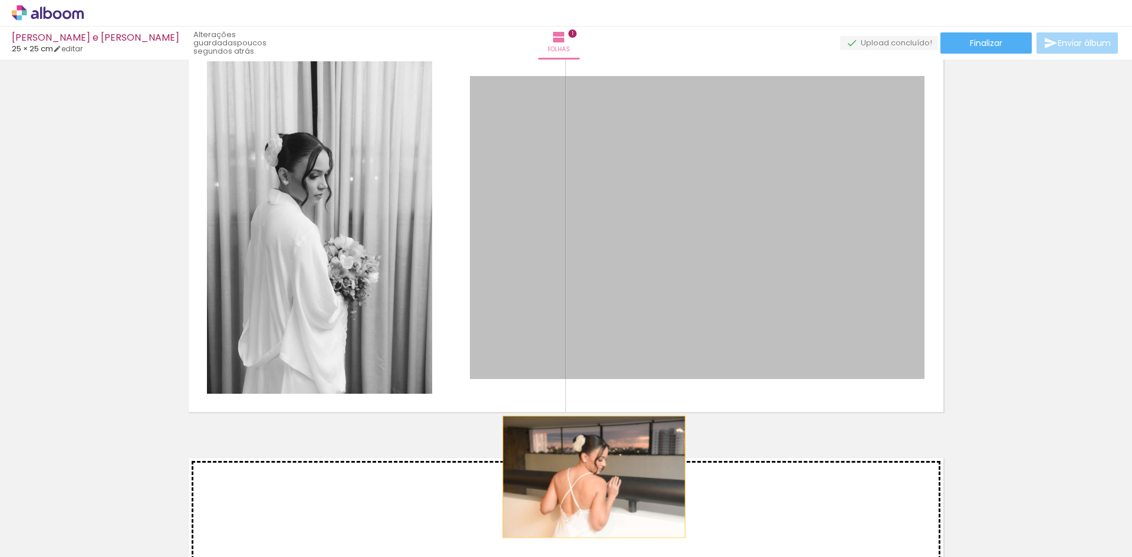
drag, startPoint x: 665, startPoint y: 213, endPoint x: 581, endPoint y: 498, distance: 296.7
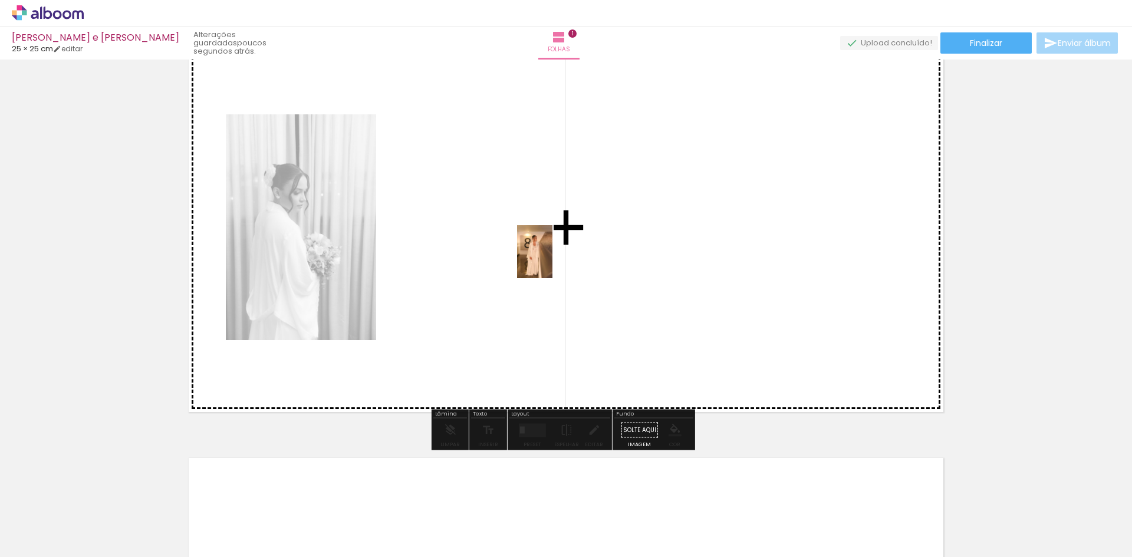
drag, startPoint x: 187, startPoint y: 525, endPoint x: 559, endPoint y: 255, distance: 459.8
click at [559, 255] on quentale-workspace at bounding box center [566, 278] width 1132 height 557
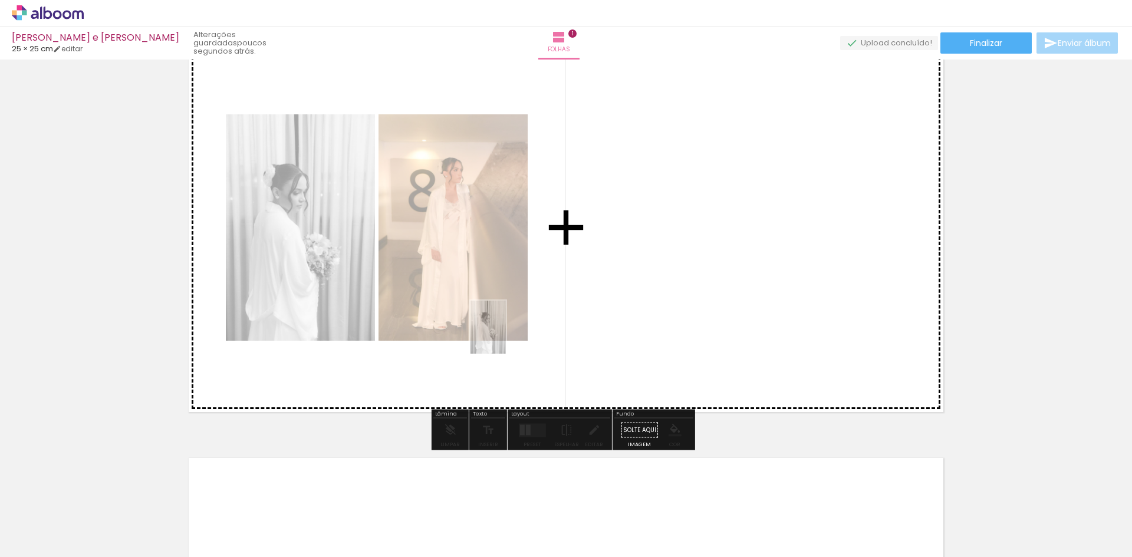
drag, startPoint x: 256, startPoint y: 504, endPoint x: 563, endPoint y: 277, distance: 381.9
click at [626, 246] on quentale-workspace at bounding box center [566, 278] width 1132 height 557
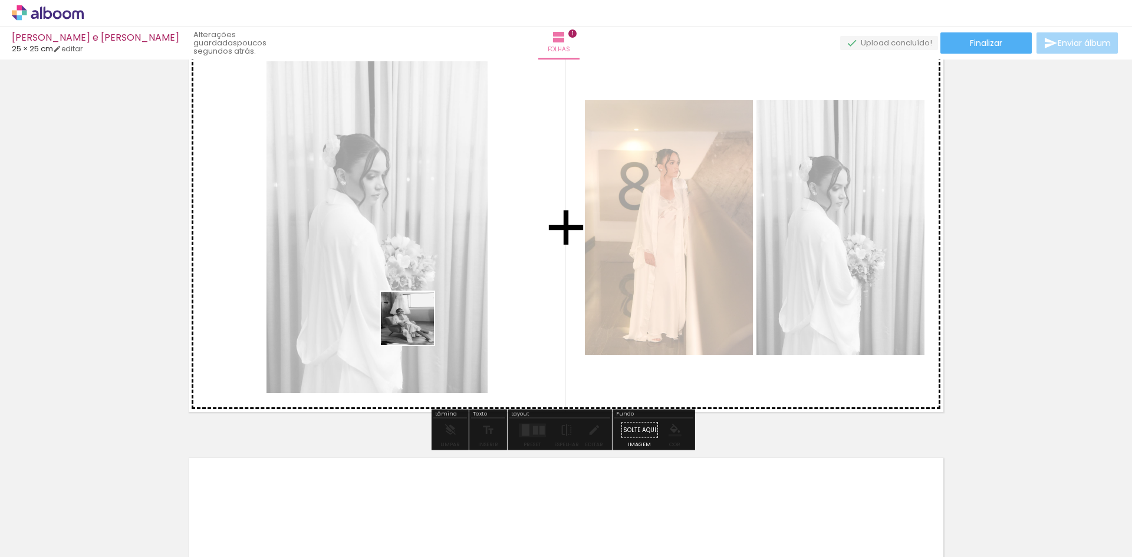
drag, startPoint x: 120, startPoint y: 517, endPoint x: 473, endPoint y: 300, distance: 414.1
click at [481, 254] on quentale-workspace at bounding box center [566, 278] width 1132 height 557
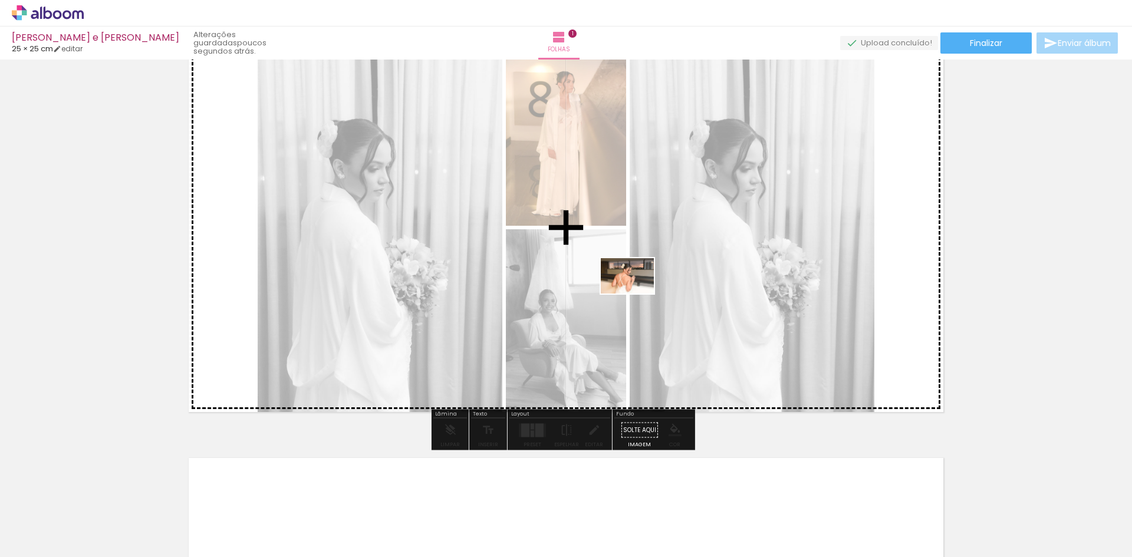
drag, startPoint x: 320, startPoint y: 525, endPoint x: 487, endPoint y: 467, distance: 176.6
click at [669, 274] on quentale-workspace at bounding box center [566, 278] width 1132 height 557
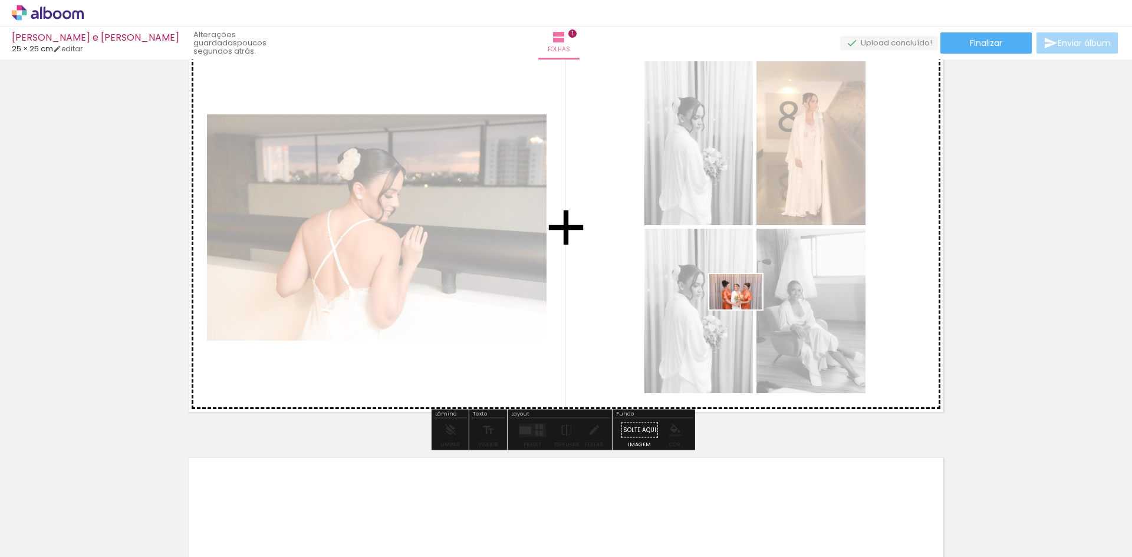
drag, startPoint x: 399, startPoint y: 525, endPoint x: 745, endPoint y: 310, distance: 407.6
click at [745, 310] on quentale-workspace at bounding box center [566, 278] width 1132 height 557
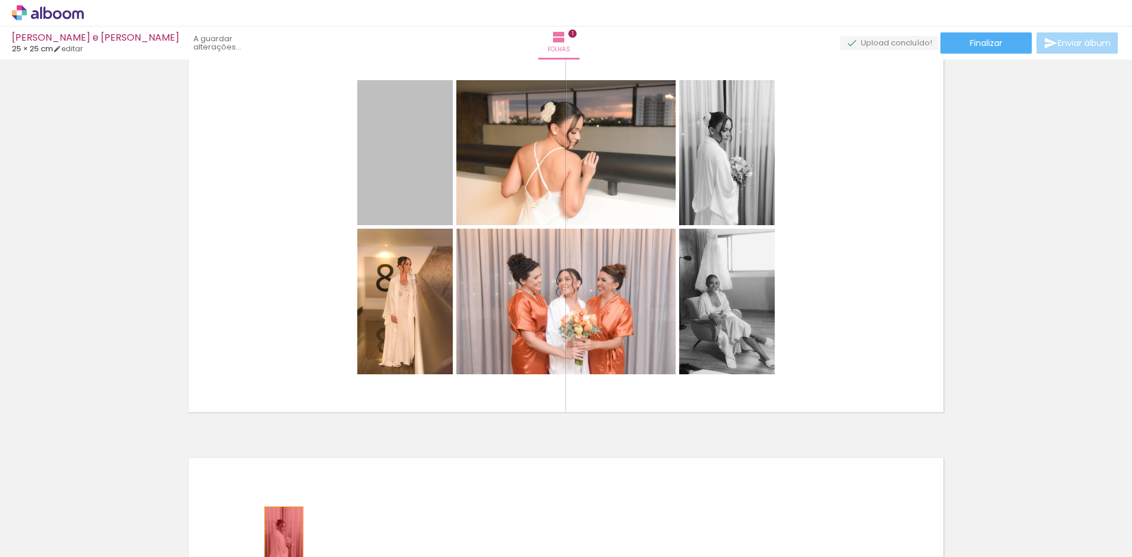
drag, startPoint x: 415, startPoint y: 162, endPoint x: 262, endPoint y: 530, distance: 398.8
click at [263, 531] on quentale-workspace at bounding box center [566, 278] width 1132 height 557
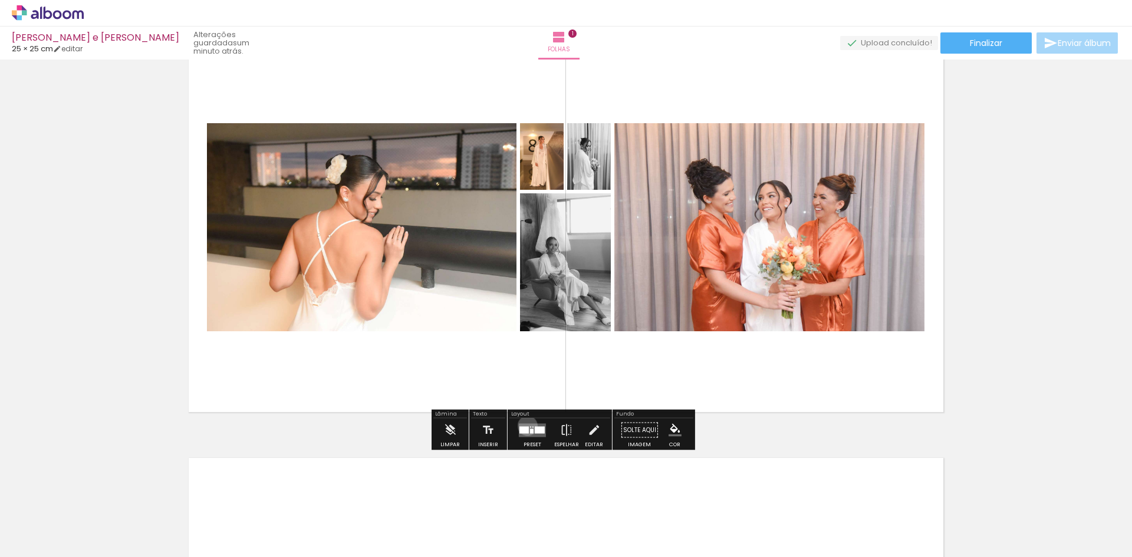
click at [525, 426] on quentale-layouter at bounding box center [532, 430] width 27 height 14
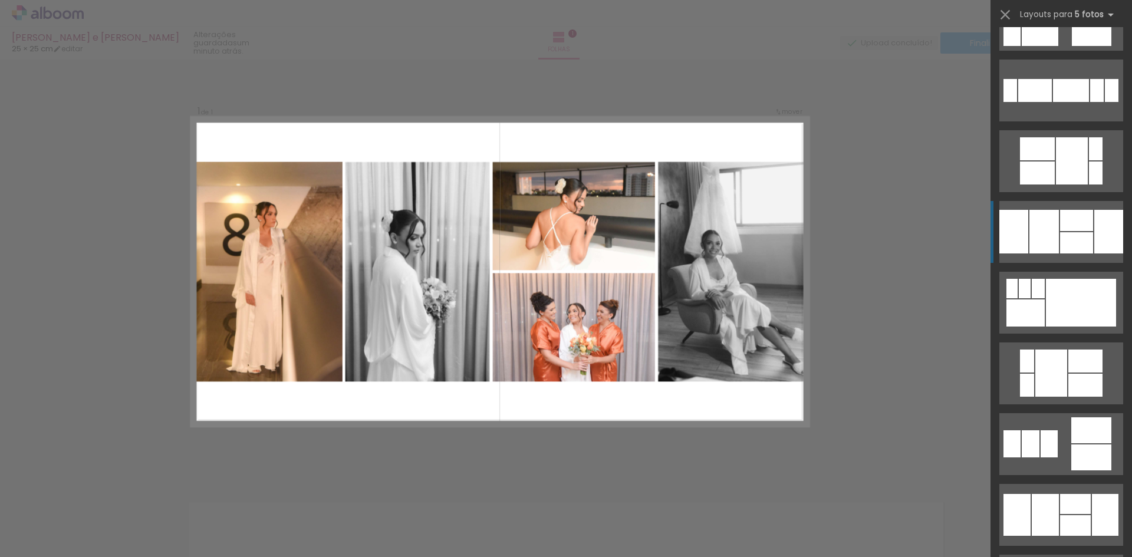
click at [1100, 236] on div at bounding box center [1109, 232] width 29 height 44
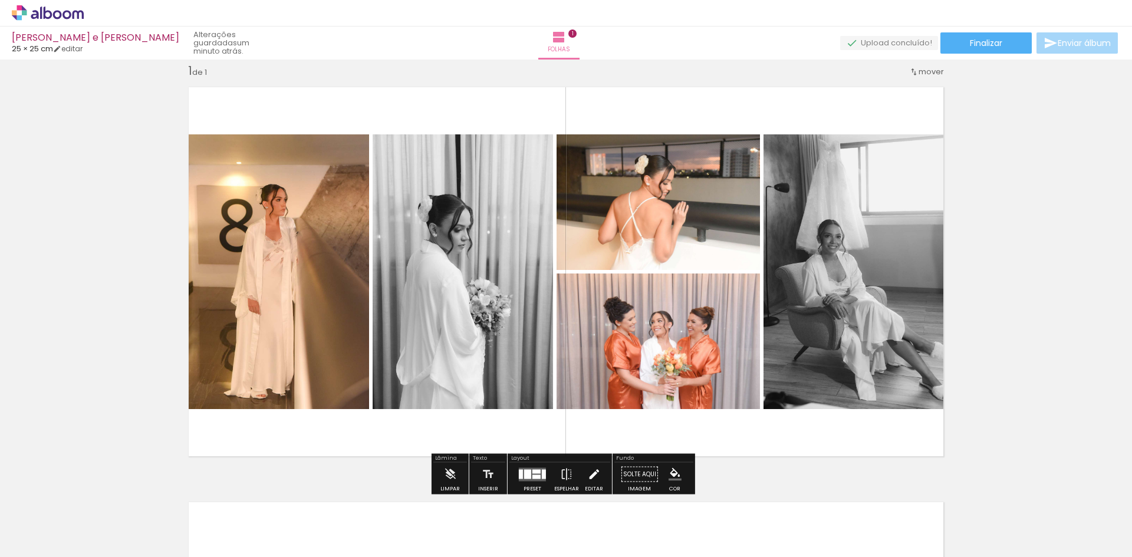
click at [593, 478] on iron-icon at bounding box center [593, 475] width 13 height 24
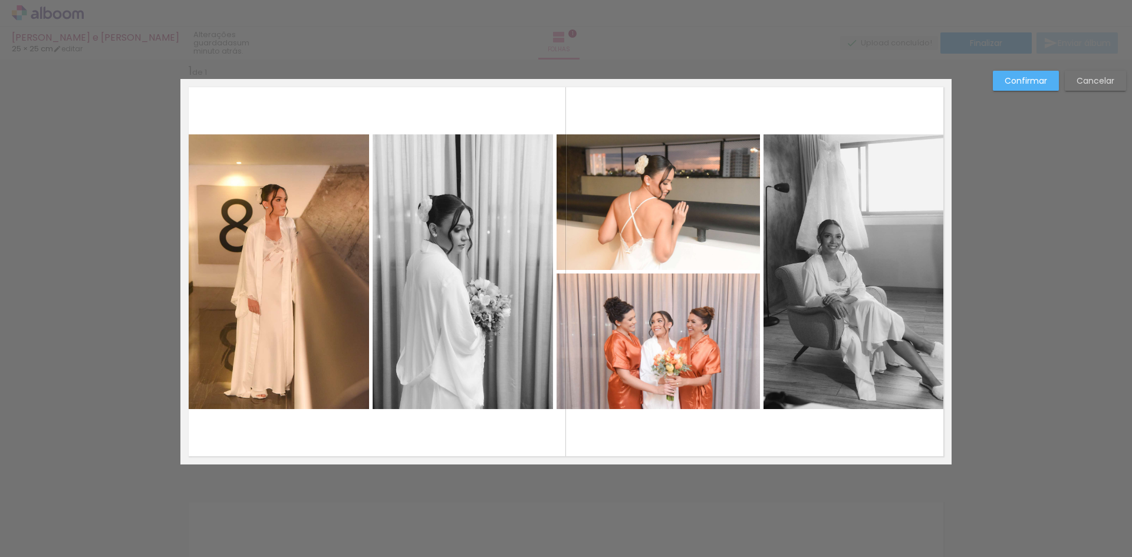
scroll to position [15, 0]
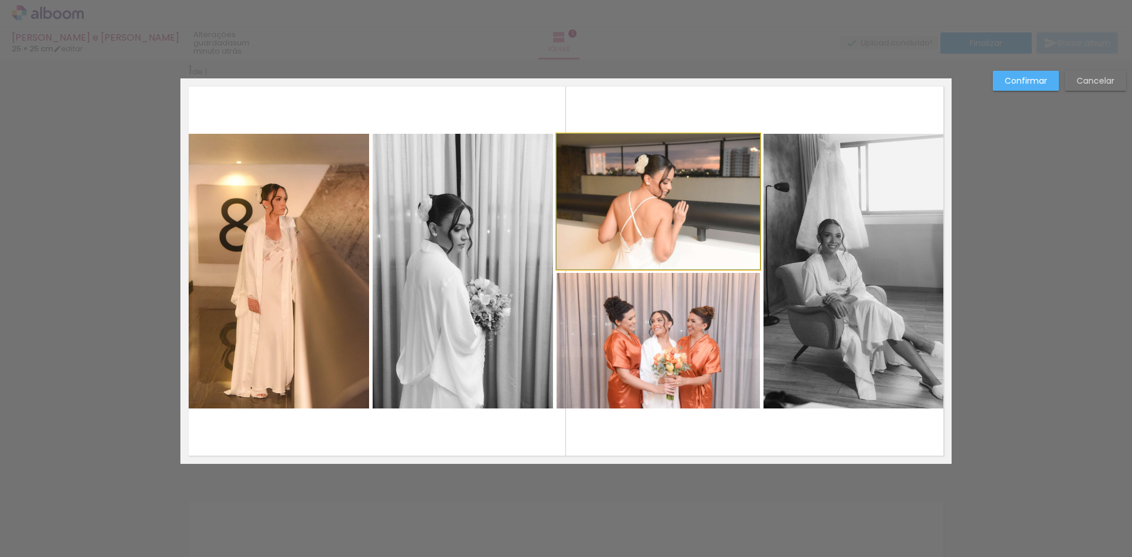
drag, startPoint x: 689, startPoint y: 229, endPoint x: 764, endPoint y: 224, distance: 75.7
click at [0, 0] on slot at bounding box center [0, 0] width 0 height 0
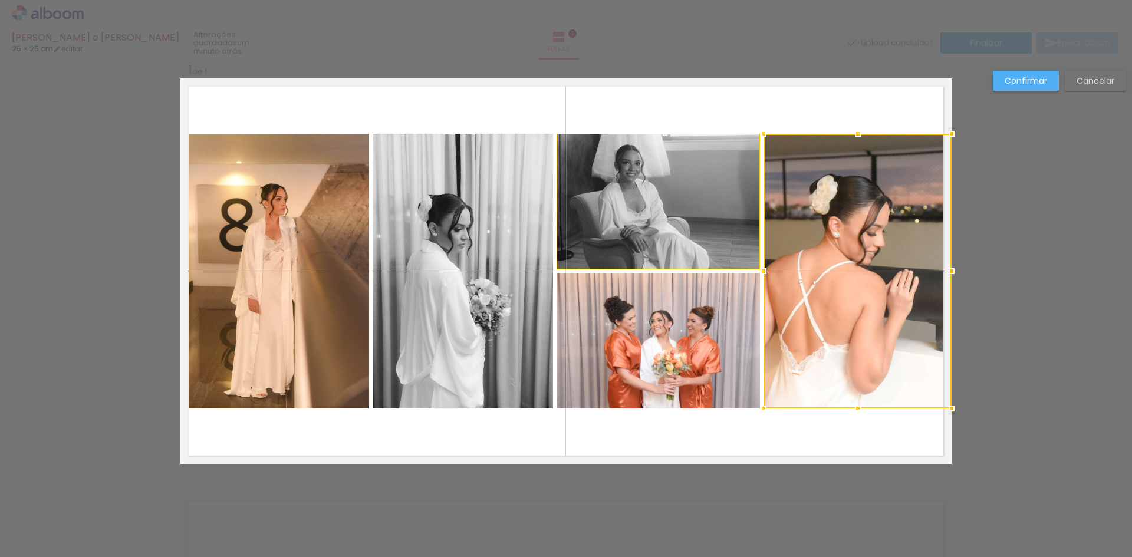
drag, startPoint x: 834, startPoint y: 231, endPoint x: 867, endPoint y: 236, distance: 33.0
click at [867, 236] on div at bounding box center [858, 271] width 188 height 275
click at [870, 442] on quentale-layouter at bounding box center [565, 271] width 771 height 386
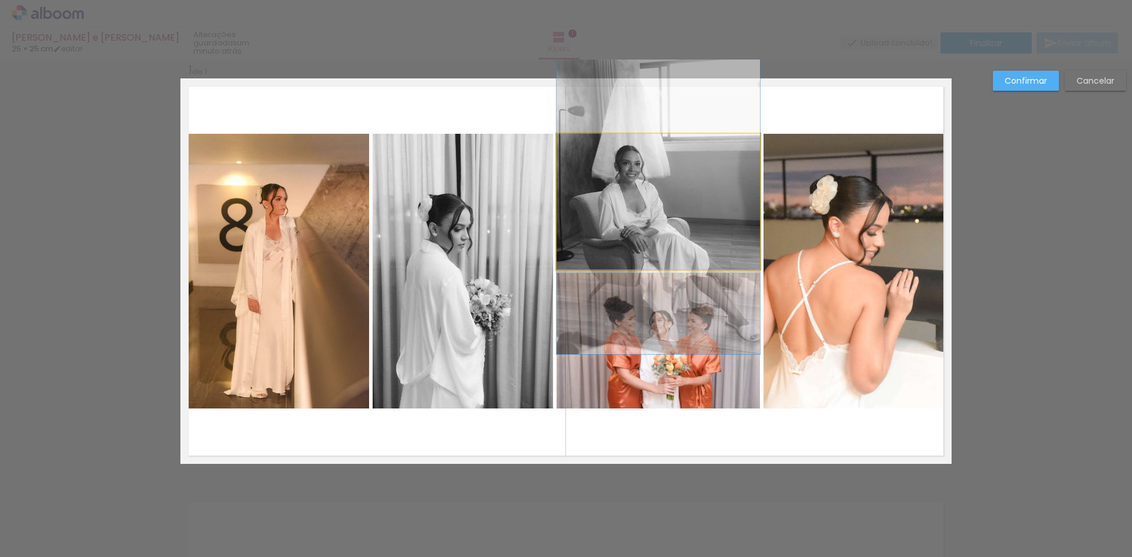
drag, startPoint x: 671, startPoint y: 225, endPoint x: 738, endPoint y: 225, distance: 67.8
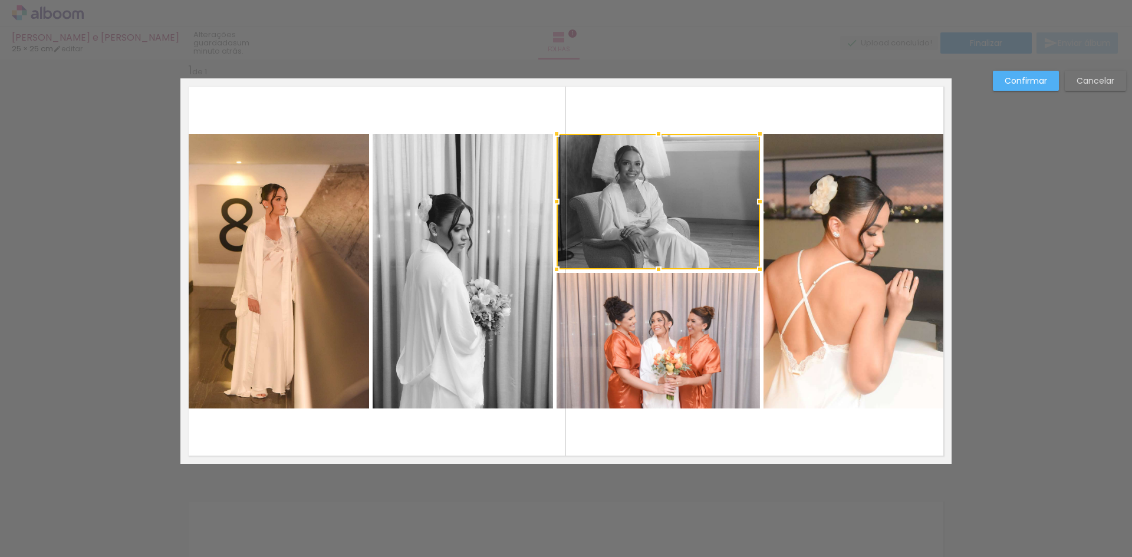
click at [688, 220] on div at bounding box center [658, 202] width 203 height 136
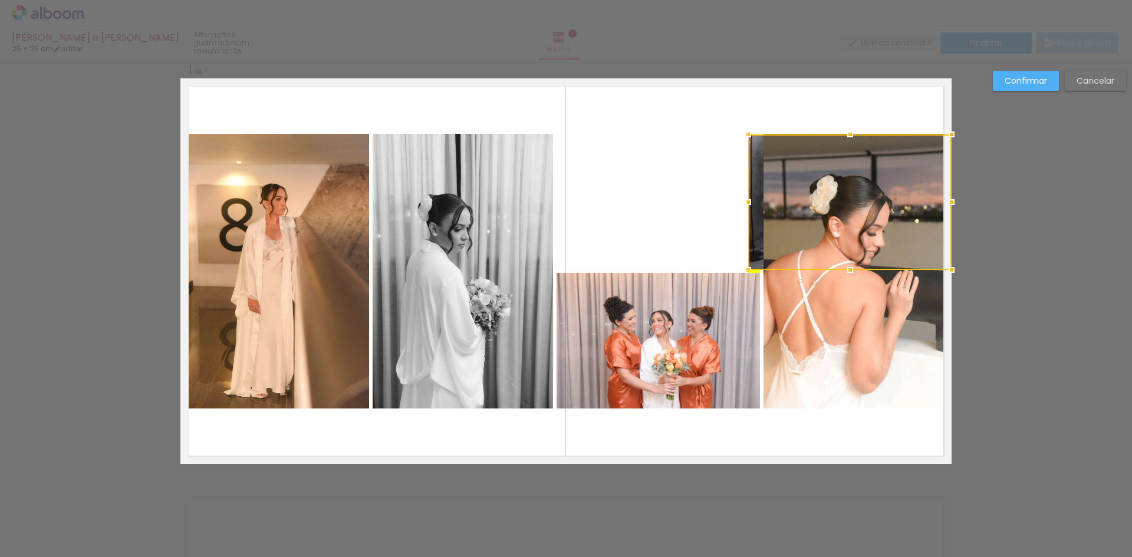
drag, startPoint x: 688, startPoint y: 220, endPoint x: 909, endPoint y: 219, distance: 220.6
click at [909, 219] on div at bounding box center [849, 202] width 203 height 136
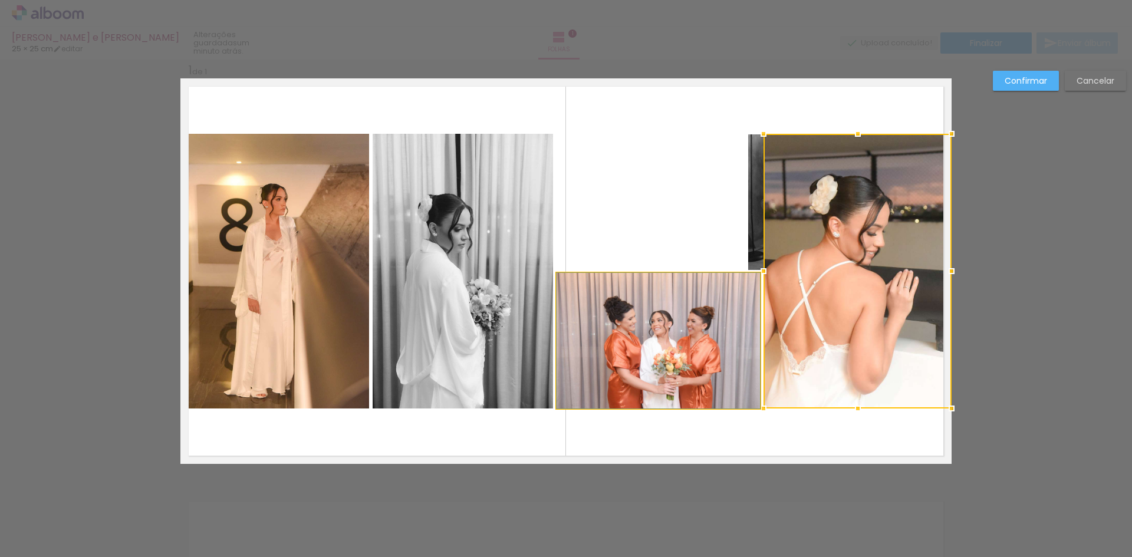
click at [652, 353] on quentale-photo at bounding box center [658, 341] width 203 height 136
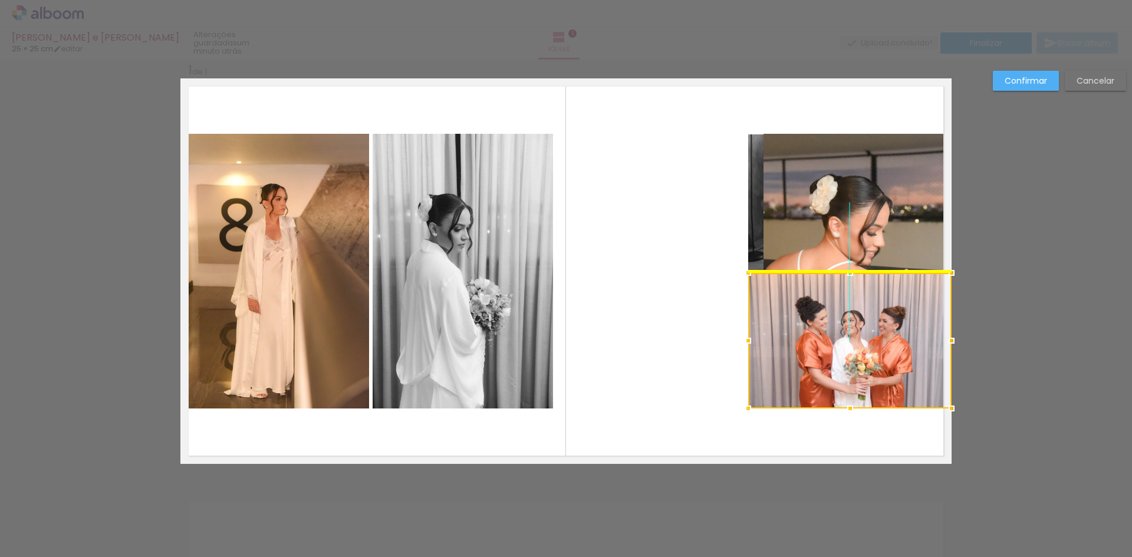
drag, startPoint x: 652, startPoint y: 353, endPoint x: 853, endPoint y: 349, distance: 200.6
click at [853, 349] on div at bounding box center [849, 341] width 203 height 136
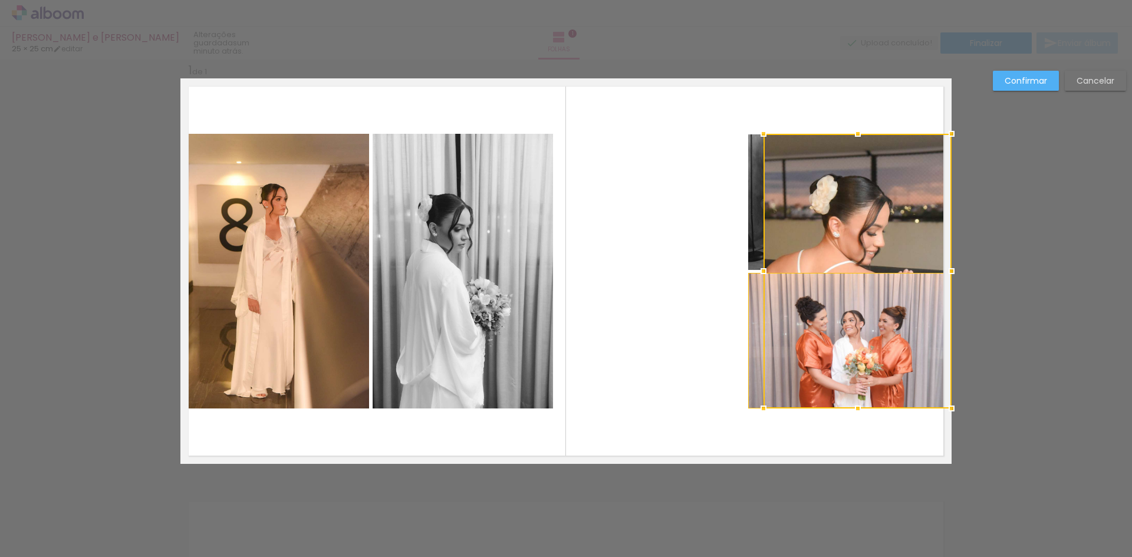
click at [855, 244] on div at bounding box center [858, 271] width 188 height 275
click at [856, 222] on div at bounding box center [858, 271] width 188 height 275
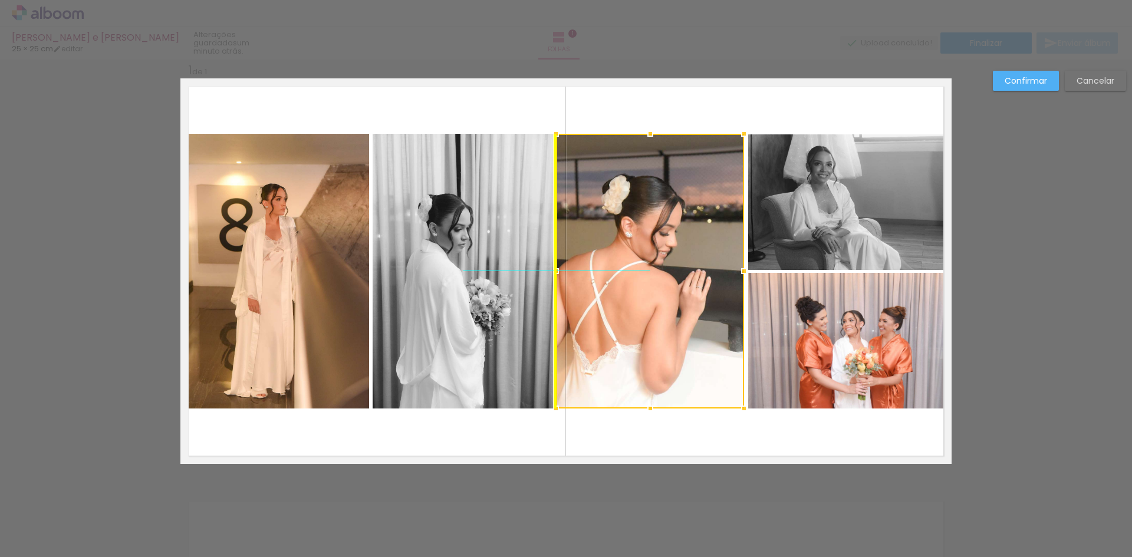
drag, startPoint x: 856, startPoint y: 222, endPoint x: 650, endPoint y: 223, distance: 205.2
click at [650, 223] on div at bounding box center [650, 271] width 188 height 275
click at [797, 439] on quentale-layouter at bounding box center [565, 271] width 771 height 386
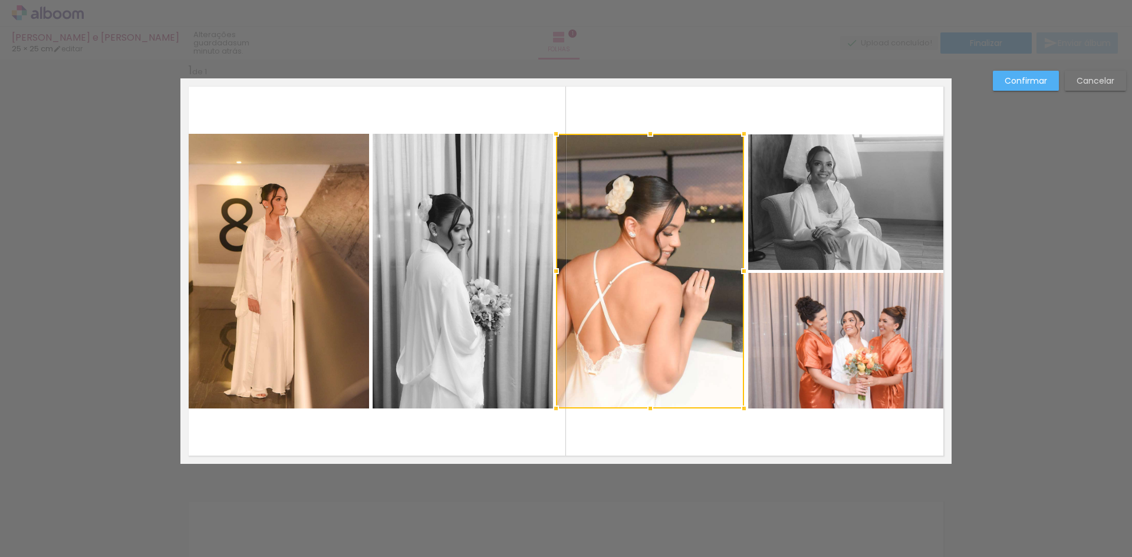
click at [704, 314] on div at bounding box center [650, 271] width 188 height 275
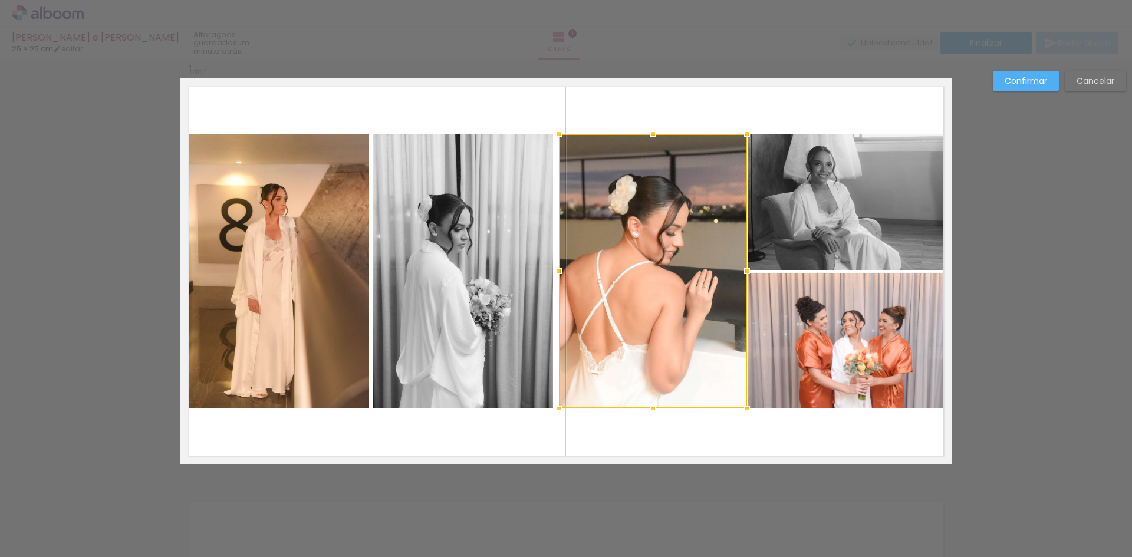
click at [714, 314] on div at bounding box center [653, 271] width 188 height 275
click at [805, 432] on quentale-layouter at bounding box center [565, 271] width 771 height 386
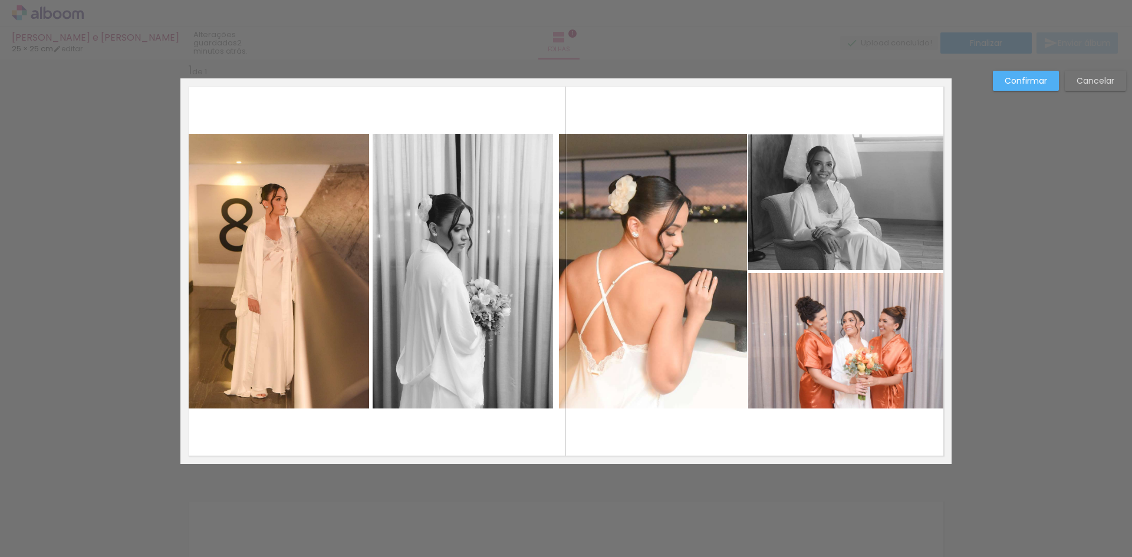
click at [703, 316] on quentale-photo at bounding box center [653, 271] width 188 height 275
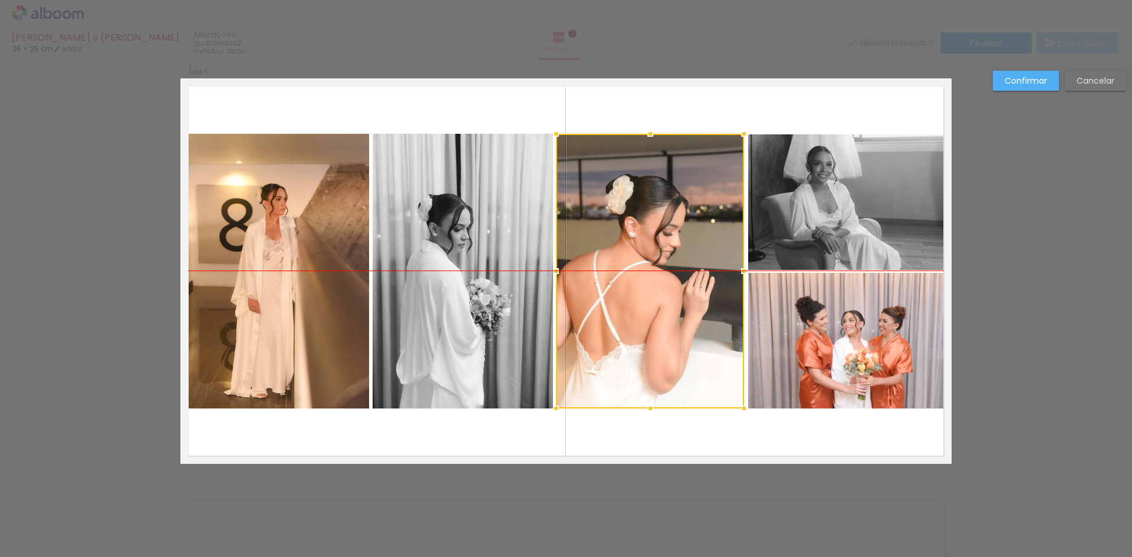
click at [700, 314] on div at bounding box center [650, 271] width 188 height 275
click at [800, 352] on quentale-photo at bounding box center [849, 341] width 203 height 136
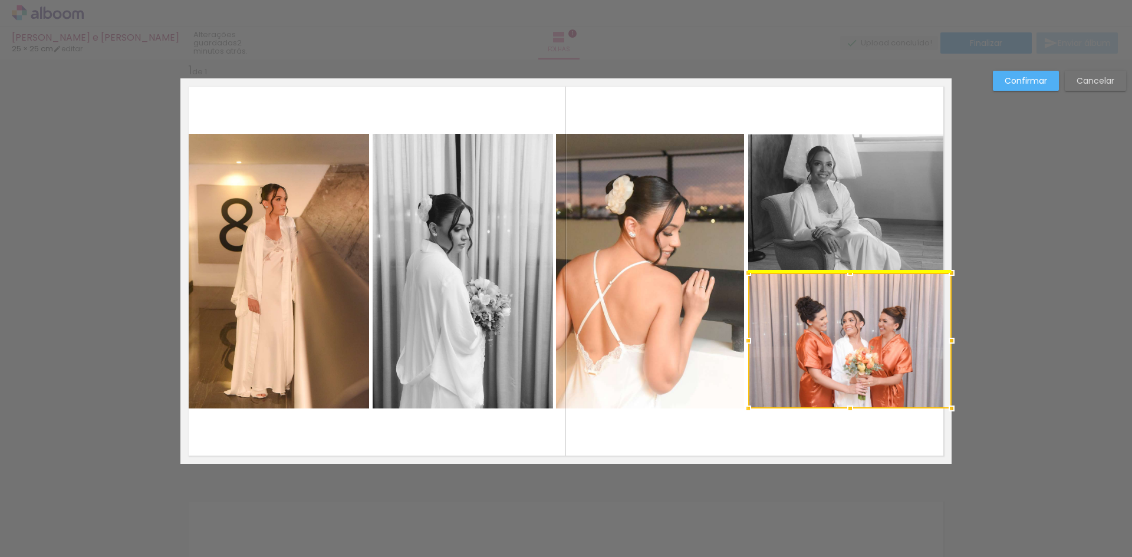
drag, startPoint x: 807, startPoint y: 352, endPoint x: 814, endPoint y: 352, distance: 7.1
click at [814, 352] on div at bounding box center [849, 341] width 203 height 136
click at [803, 436] on quentale-layouter at bounding box center [565, 271] width 771 height 386
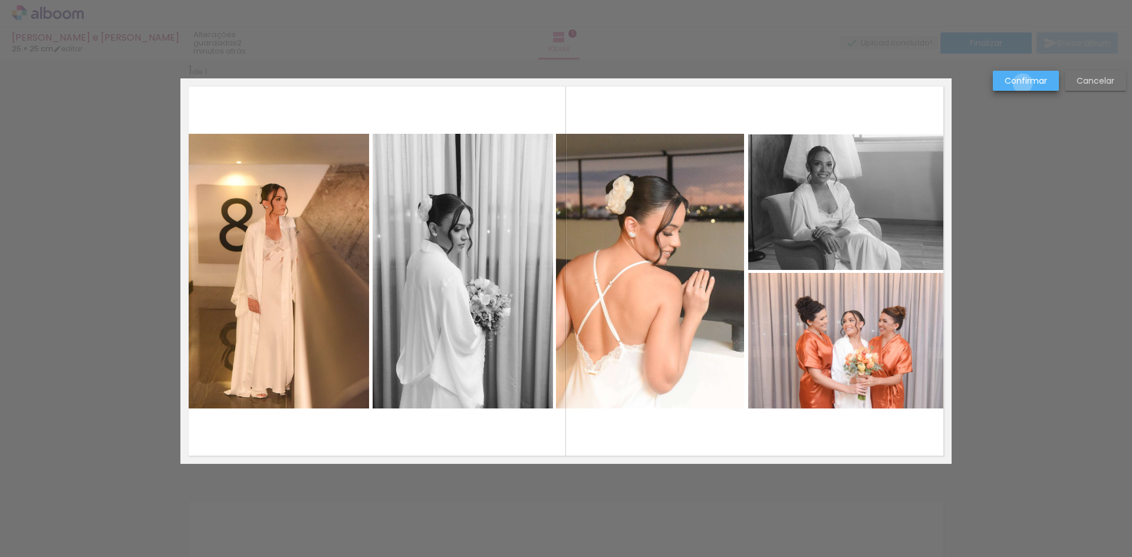
click at [0, 0] on slot "Confirmar" at bounding box center [0, 0] width 0 height 0
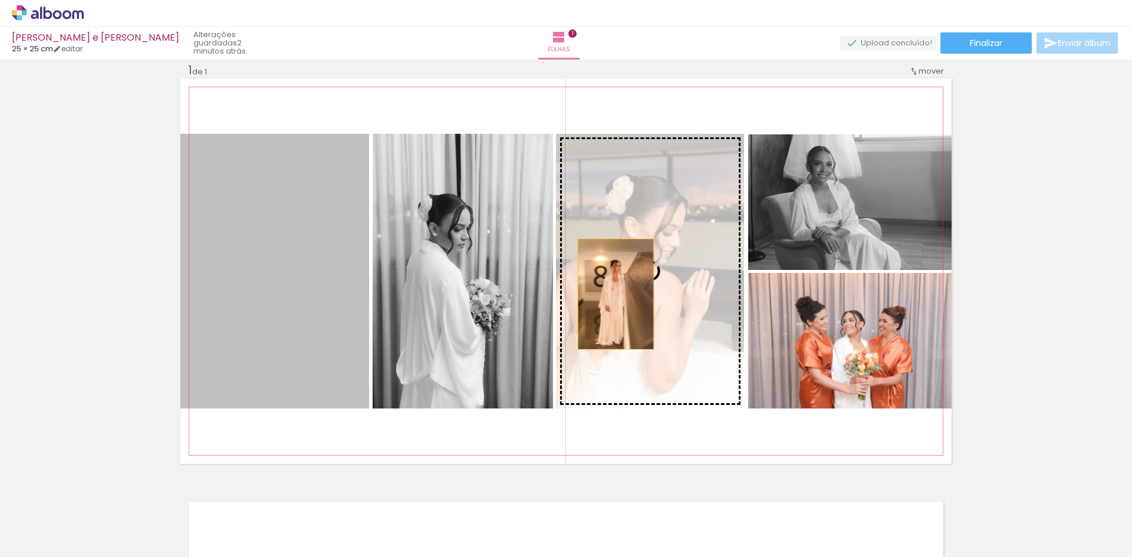
drag, startPoint x: 276, startPoint y: 301, endPoint x: 621, endPoint y: 294, distance: 345.1
click at [0, 0] on slot at bounding box center [0, 0] width 0 height 0
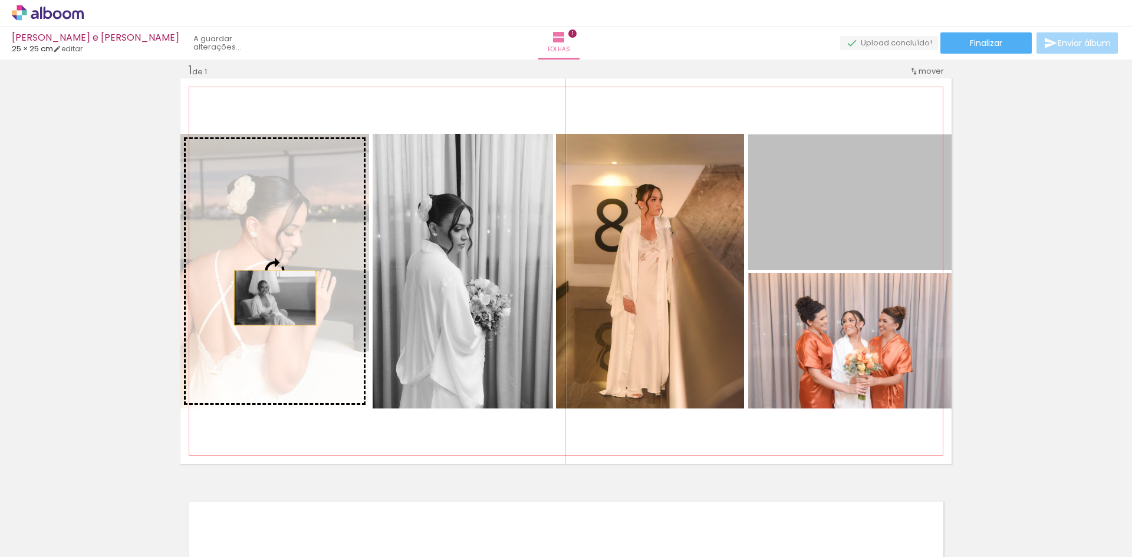
drag, startPoint x: 827, startPoint y: 245, endPoint x: 271, endPoint y: 298, distance: 558.6
click at [0, 0] on slot at bounding box center [0, 0] width 0 height 0
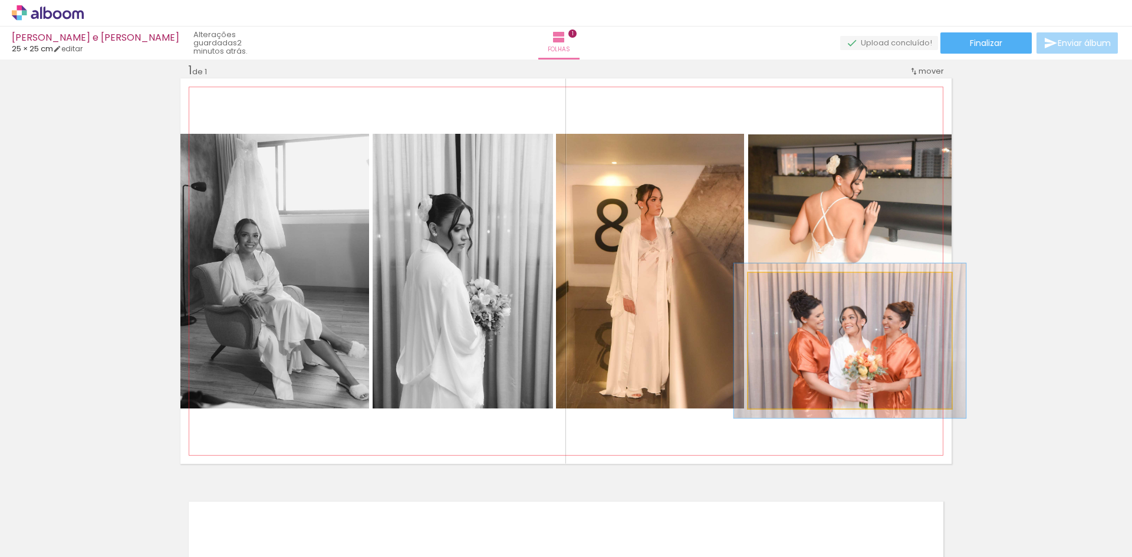
drag, startPoint x: 774, startPoint y: 284, endPoint x: 780, endPoint y: 287, distance: 6.4
type paper-slider "114"
click at [780, 287] on div at bounding box center [782, 285] width 11 height 11
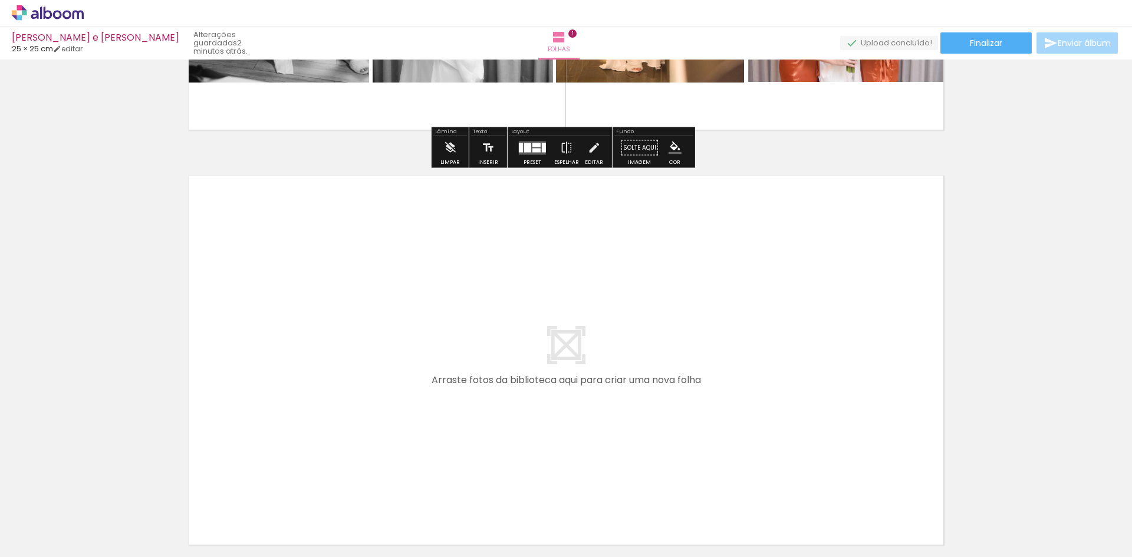
scroll to position [369, 0]
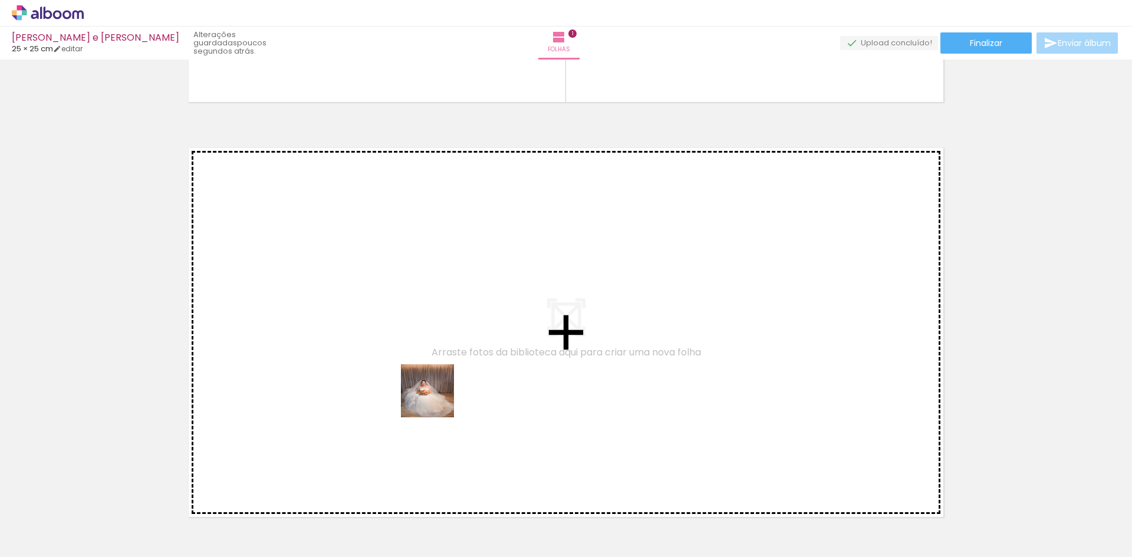
drag, startPoint x: 456, startPoint y: 526, endPoint x: 436, endPoint y: 351, distance: 176.2
click at [436, 351] on quentale-workspace at bounding box center [566, 278] width 1132 height 557
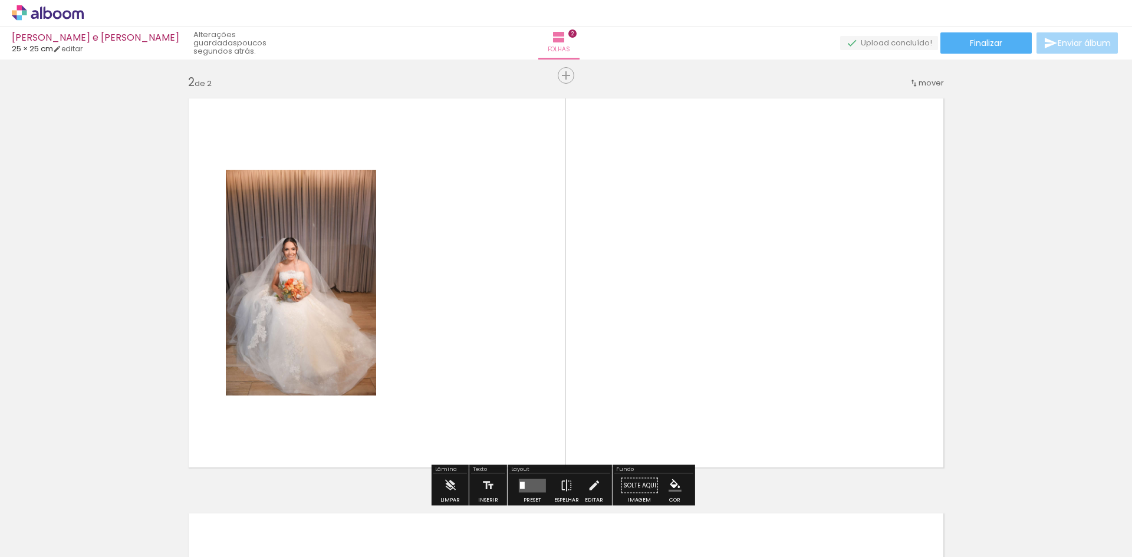
scroll to position [431, 0]
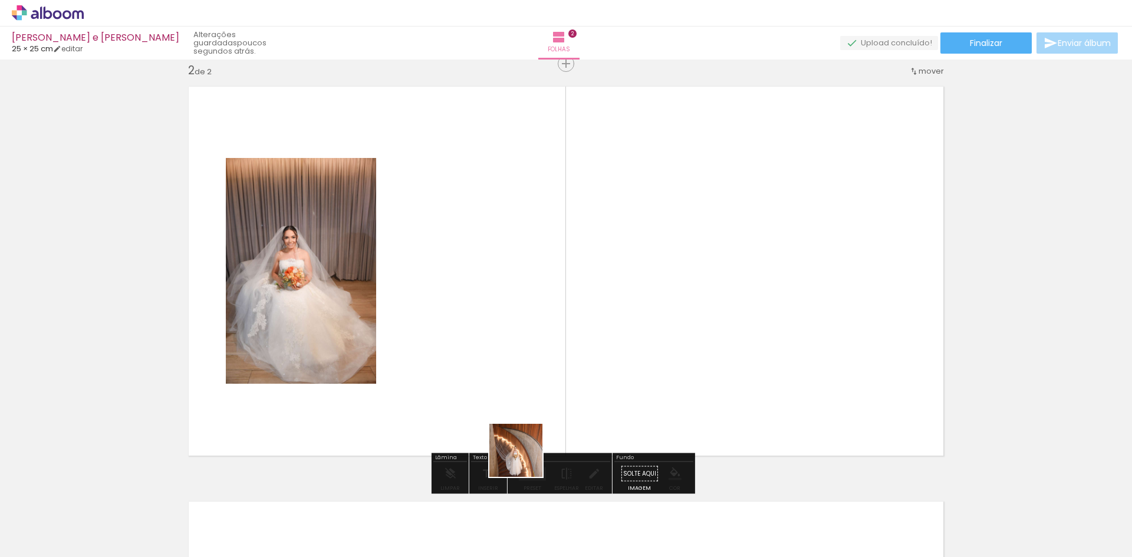
drag, startPoint x: 529, startPoint y: 524, endPoint x: 525, endPoint y: 388, distance: 136.3
click at [525, 388] on quentale-workspace at bounding box center [566, 278] width 1132 height 557
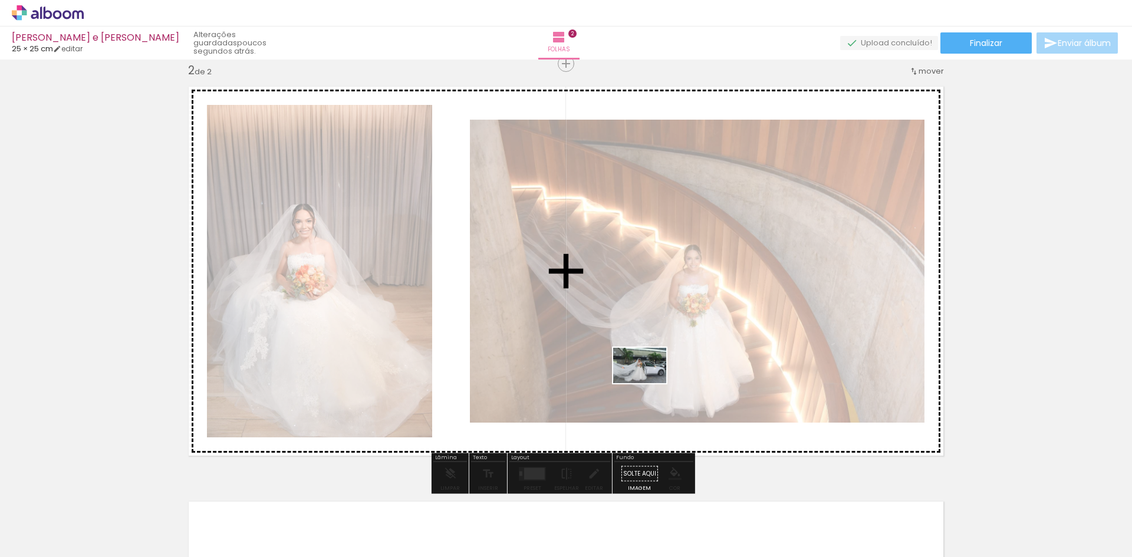
drag, startPoint x: 586, startPoint y: 516, endPoint x: 650, endPoint y: 382, distance: 148.5
click at [650, 382] on quentale-workspace at bounding box center [566, 278] width 1132 height 557
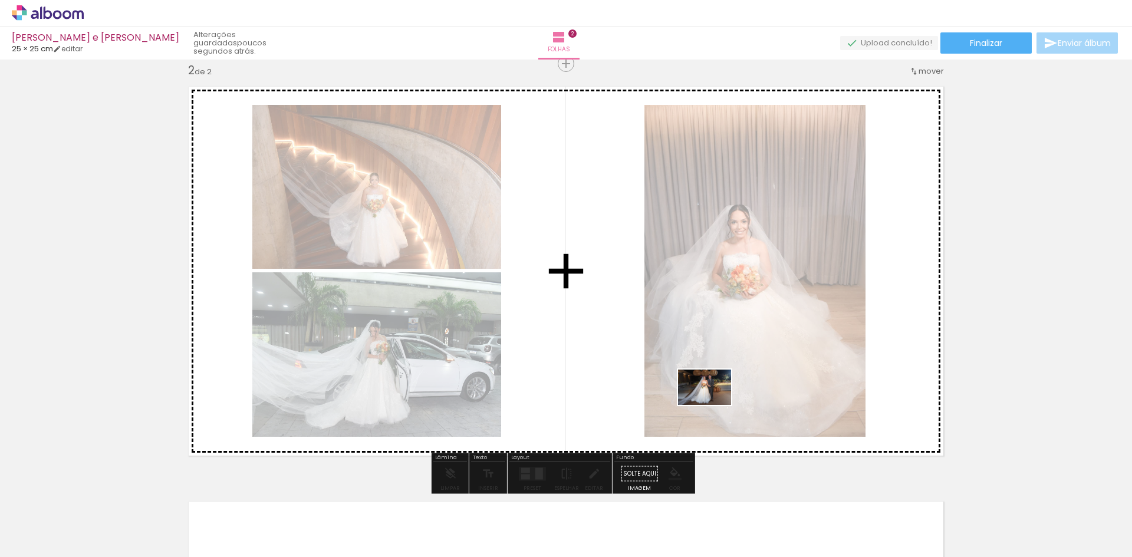
drag, startPoint x: 655, startPoint y: 527, endPoint x: 724, endPoint y: 385, distance: 158.3
click at [723, 385] on quentale-workspace at bounding box center [566, 278] width 1132 height 557
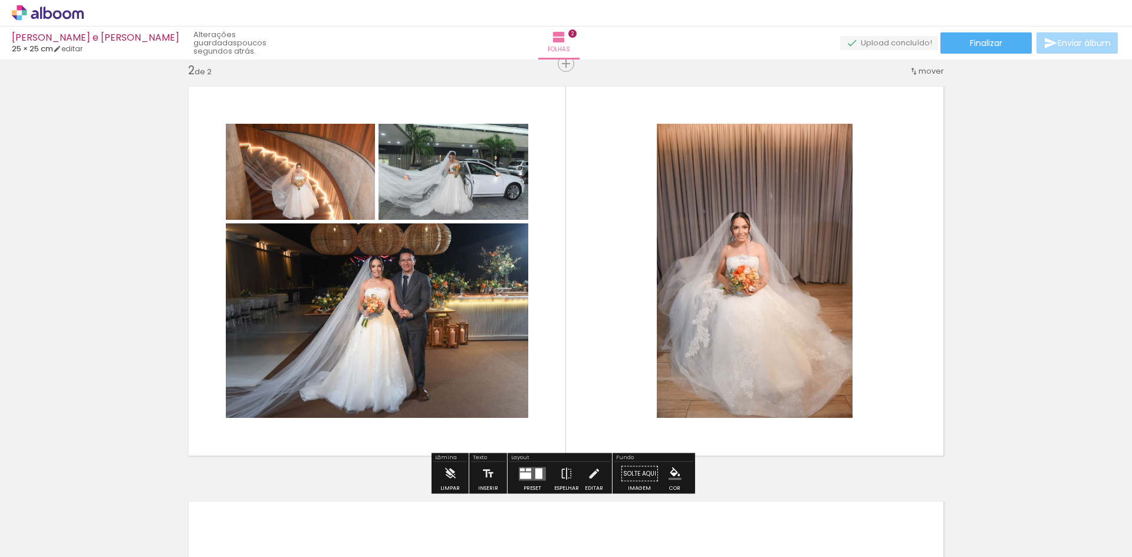
click at [527, 470] on div at bounding box center [528, 469] width 5 height 3
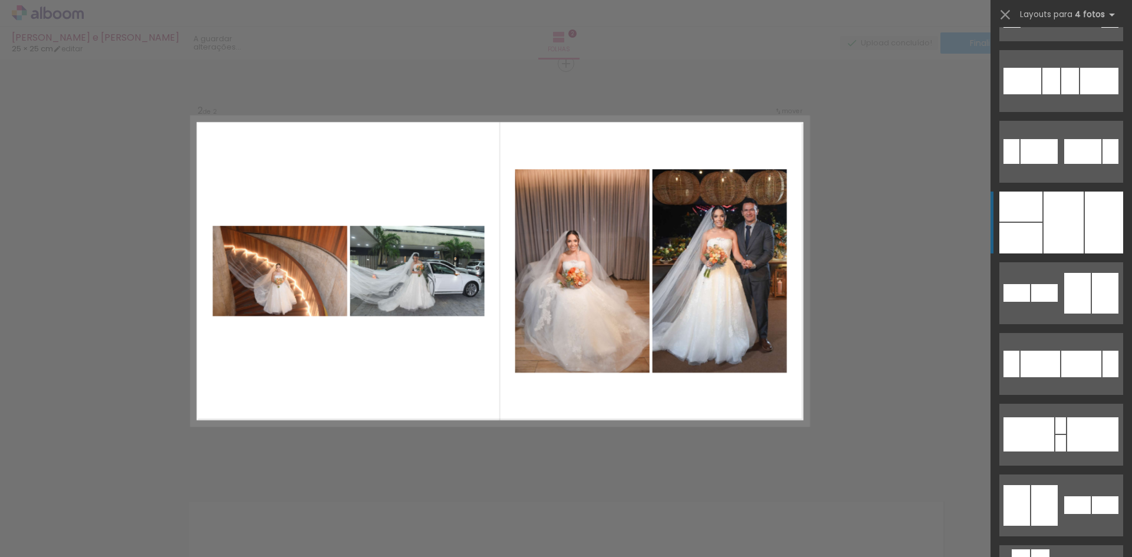
scroll to position [4482, 0]
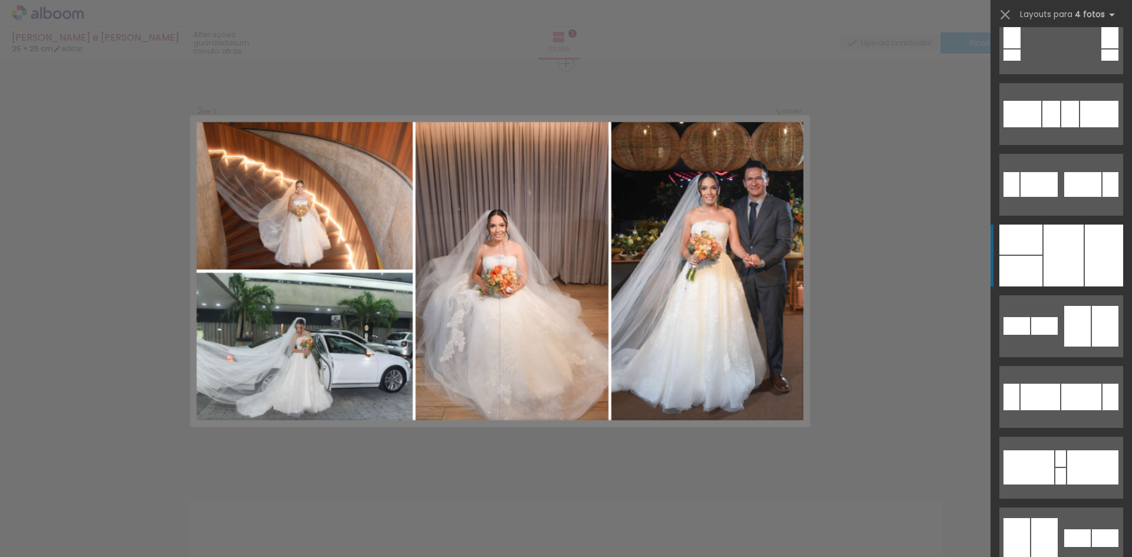
click at [1067, 241] on div at bounding box center [1064, 256] width 40 height 62
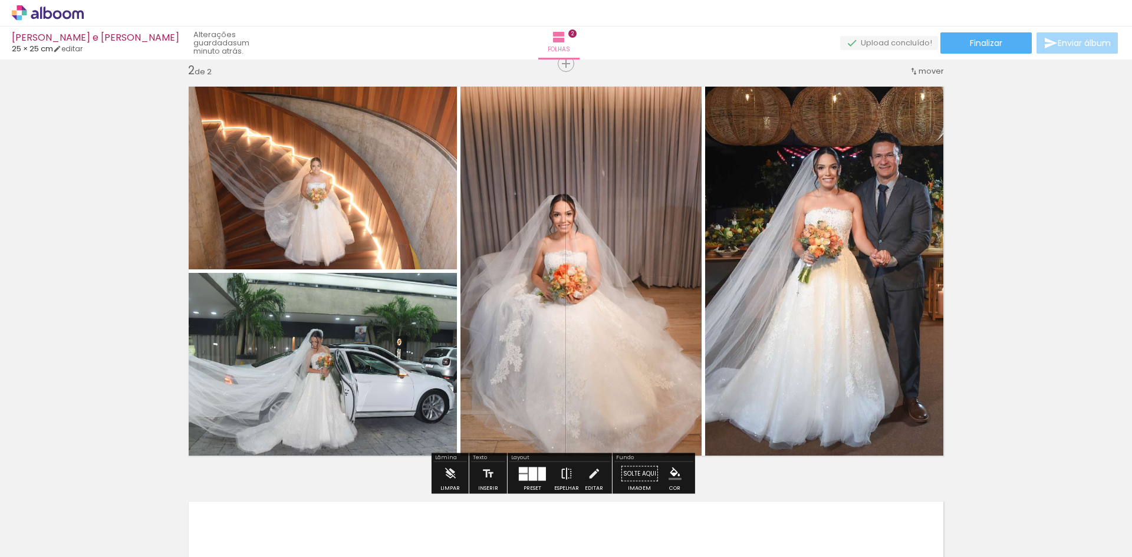
click at [564, 477] on iron-icon at bounding box center [566, 474] width 13 height 24
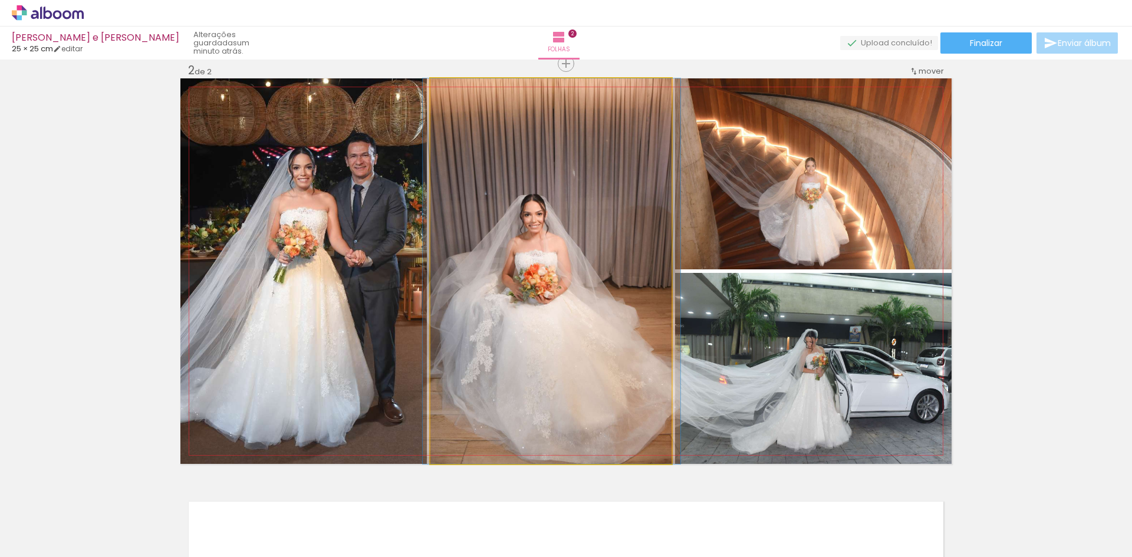
drag, startPoint x: 600, startPoint y: 366, endPoint x: 600, endPoint y: 349, distance: 17.1
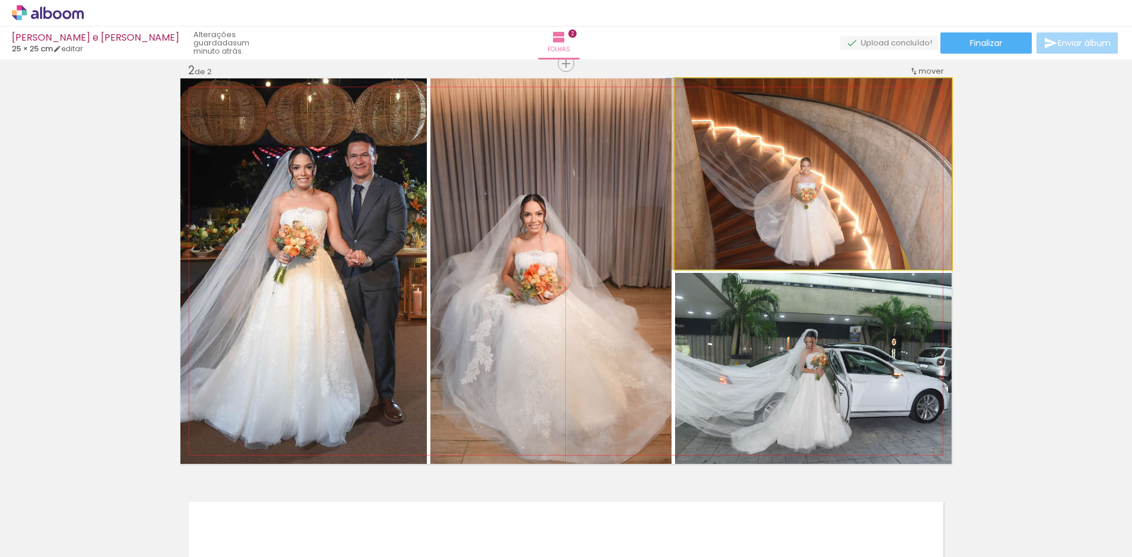
drag, startPoint x: 853, startPoint y: 247, endPoint x: 845, endPoint y: 246, distance: 7.7
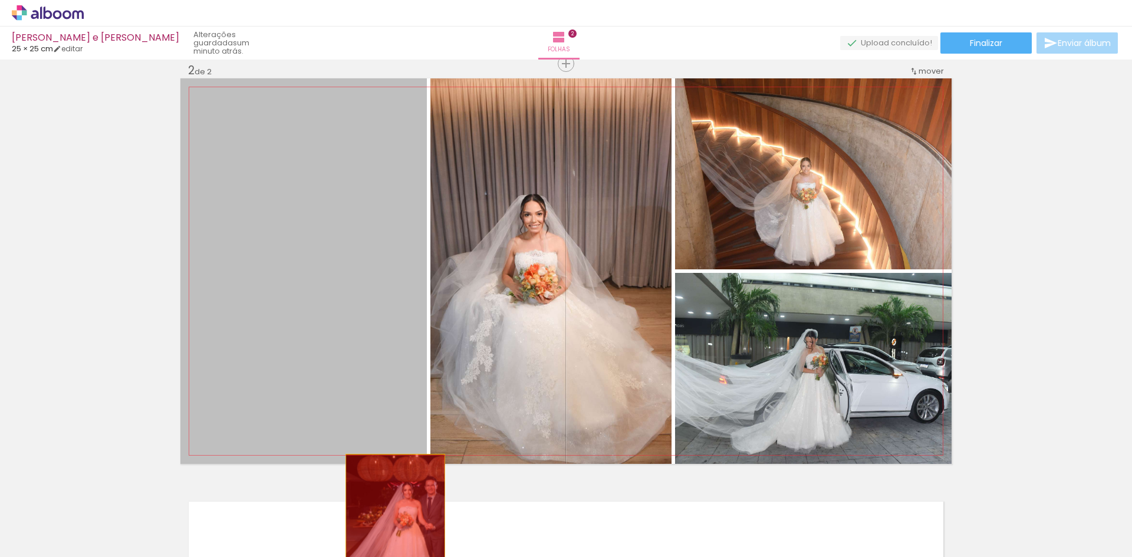
drag, startPoint x: 342, startPoint y: 291, endPoint x: 391, endPoint y: 532, distance: 245.5
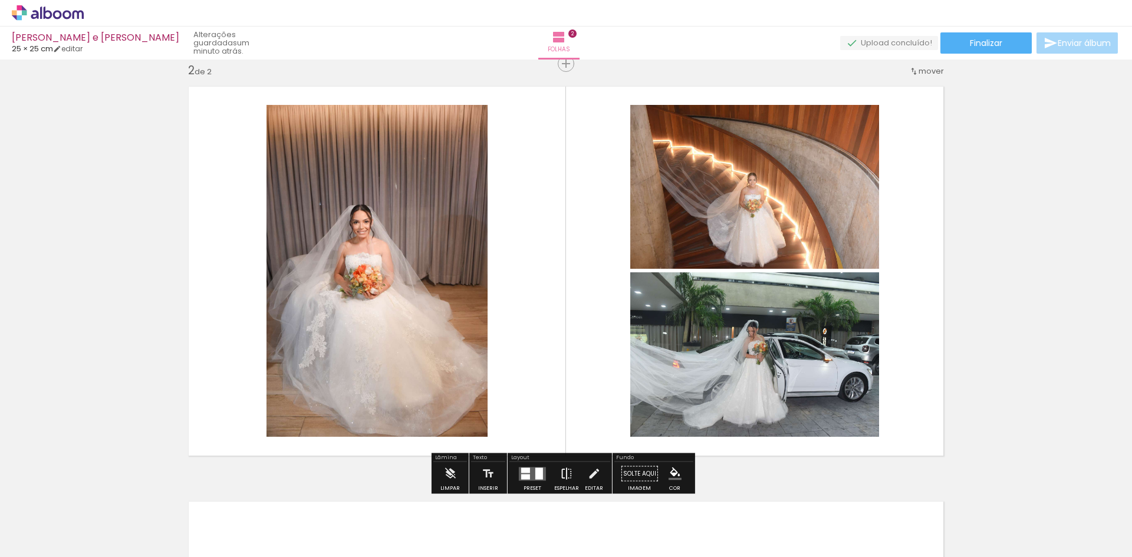
click at [551, 473] on paper-button "Espelhar" at bounding box center [566, 477] width 31 height 30
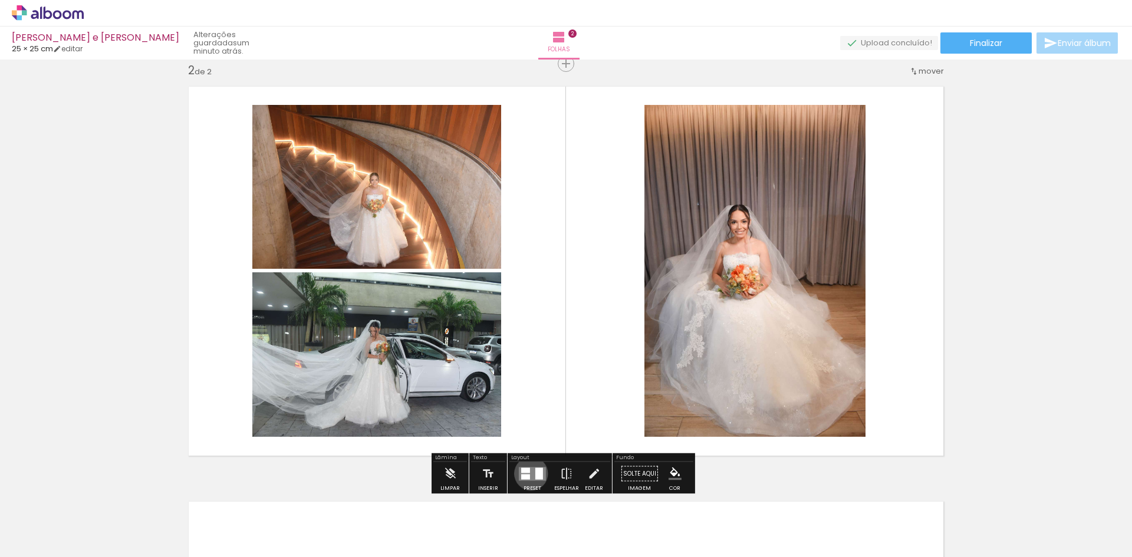
click at [528, 474] on quentale-layouter at bounding box center [532, 474] width 27 height 14
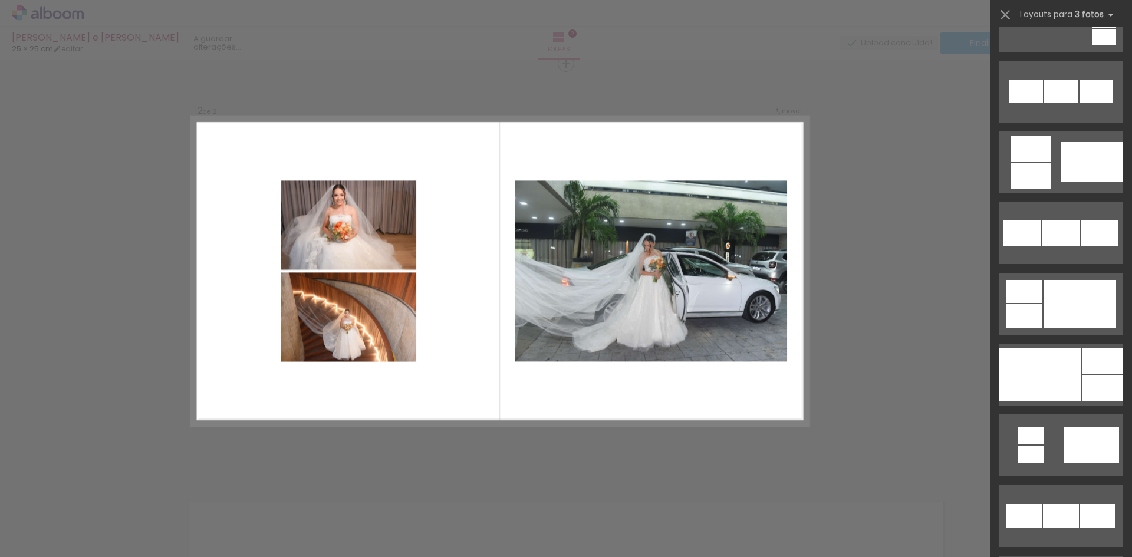
scroll to position [7195, 0]
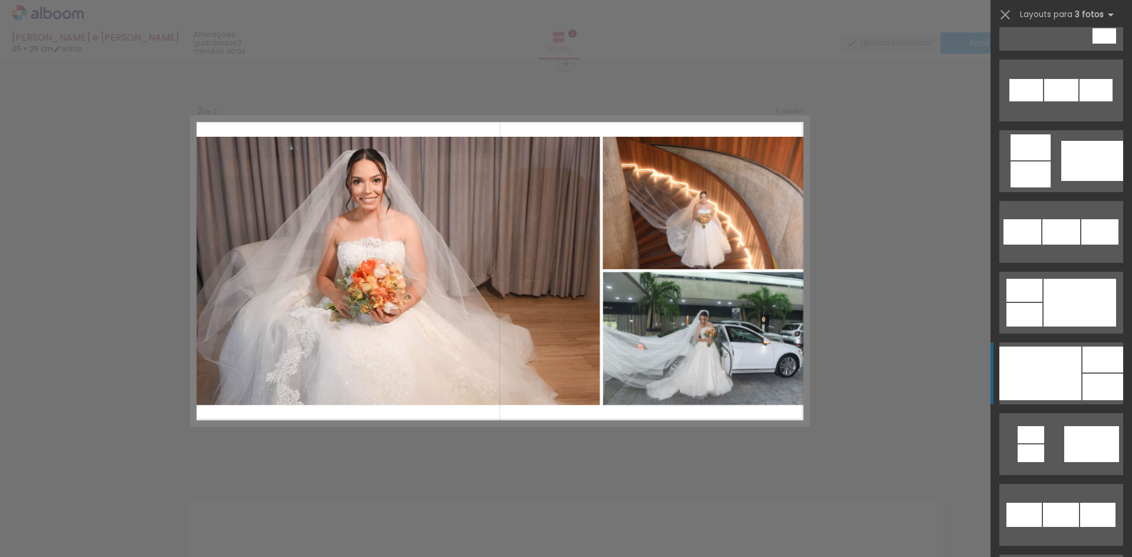
click at [1090, 369] on div at bounding box center [1103, 360] width 41 height 26
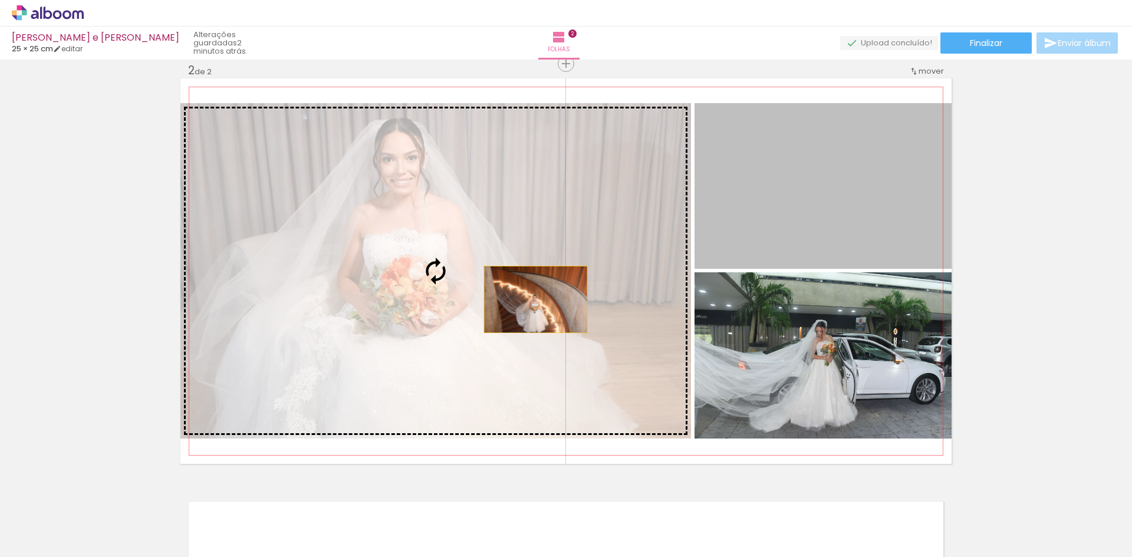
drag, startPoint x: 904, startPoint y: 241, endPoint x: 461, endPoint y: 305, distance: 448.0
click at [0, 0] on slot at bounding box center [0, 0] width 0 height 0
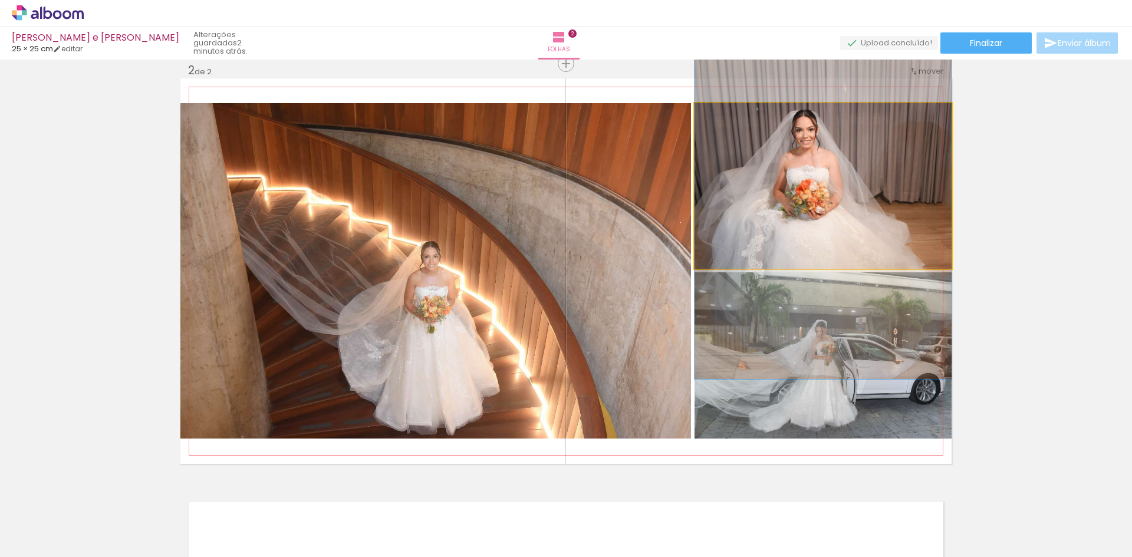
drag, startPoint x: 836, startPoint y: 195, endPoint x: 853, endPoint y: 196, distance: 17.1
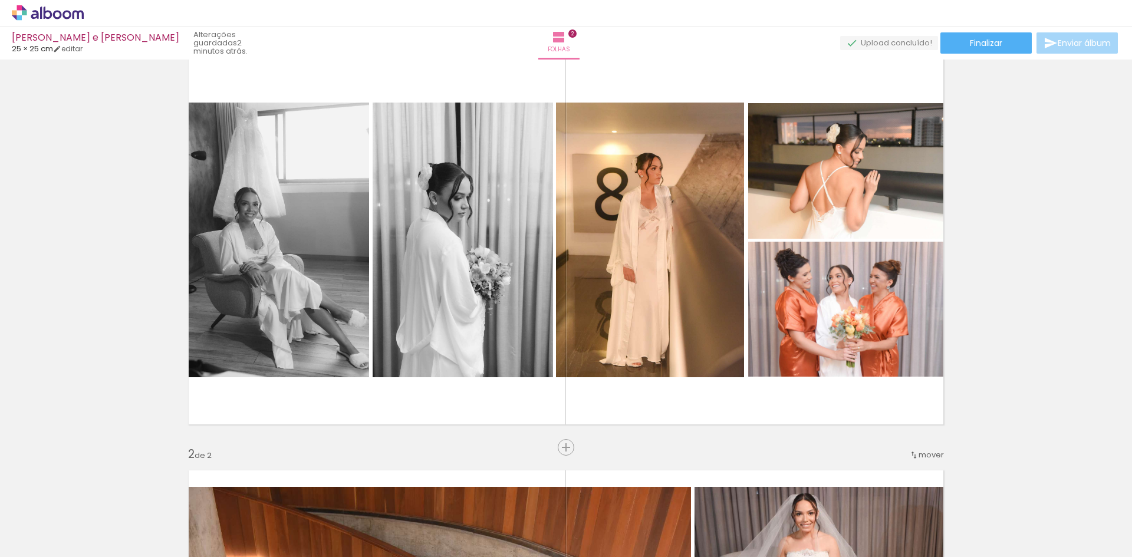
scroll to position [0, 0]
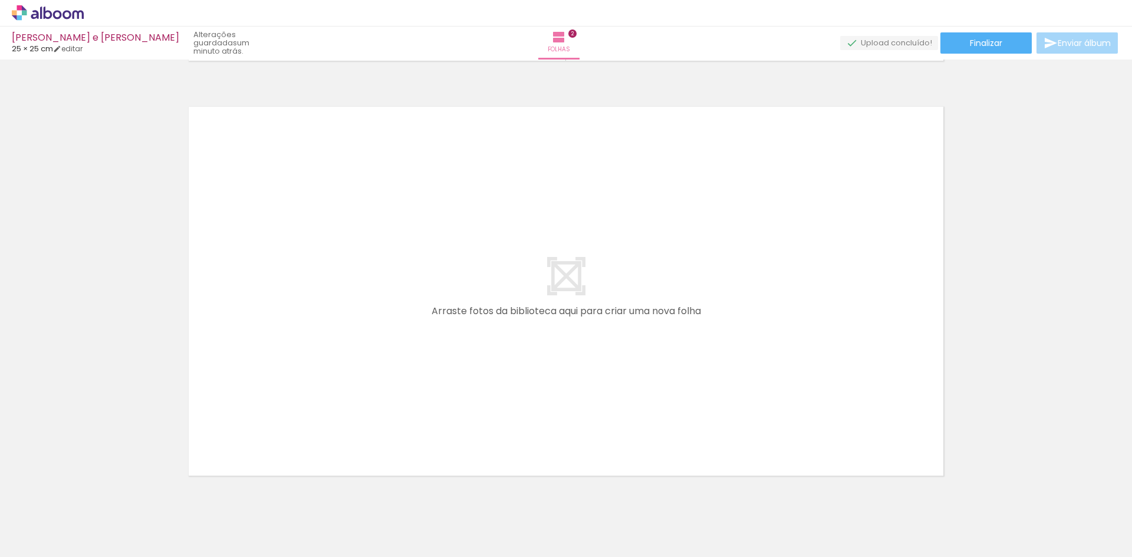
scroll to position [868, 0]
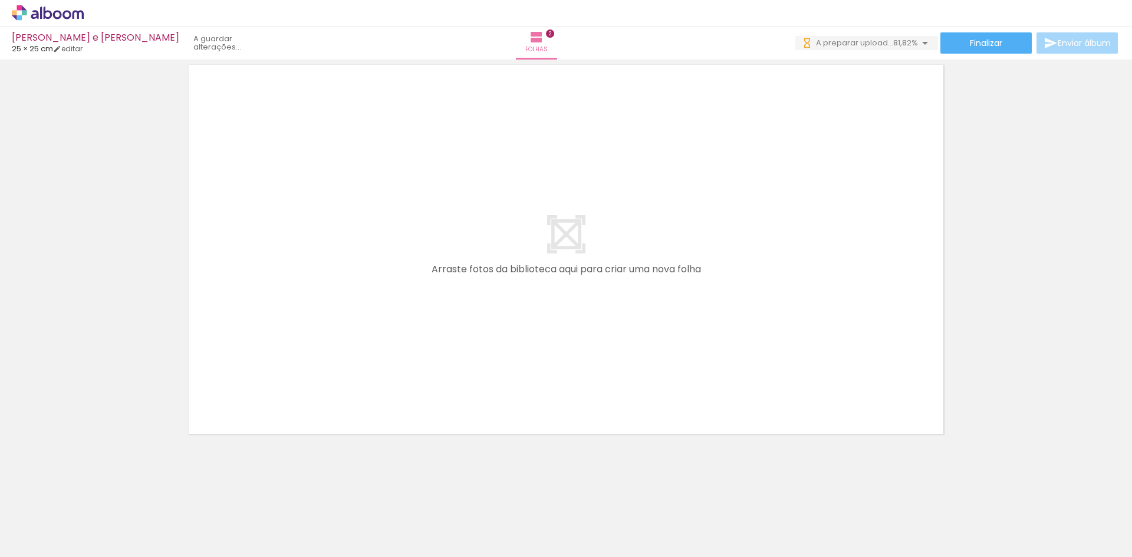
click at [626, 494] on iron-icon at bounding box center [621, 494] width 12 height 12
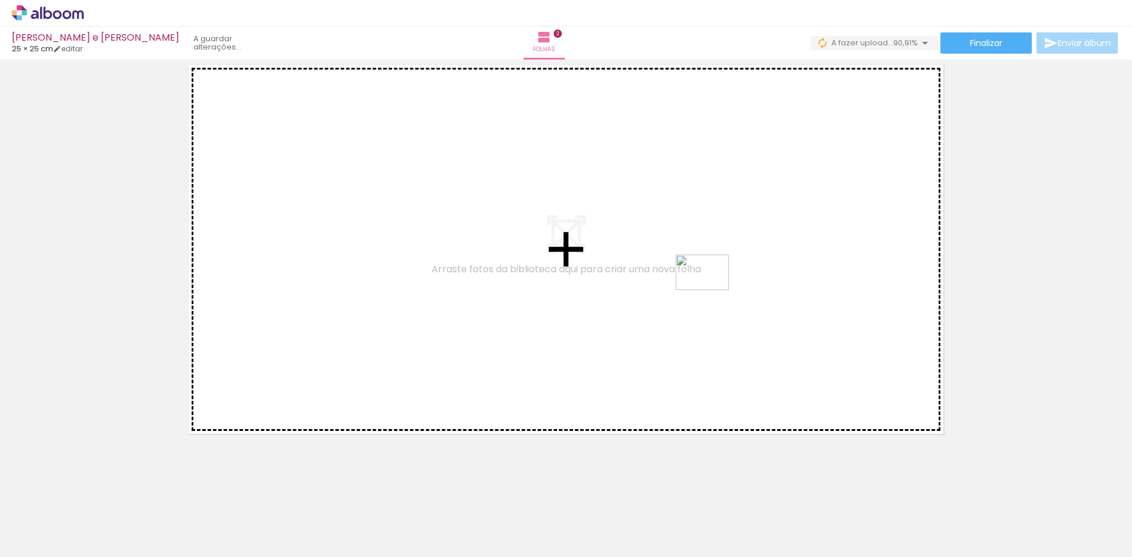
drag, startPoint x: 718, startPoint y: 520, endPoint x: 727, endPoint y: 304, distance: 216.0
click at [713, 287] on quentale-workspace at bounding box center [566, 278] width 1132 height 557
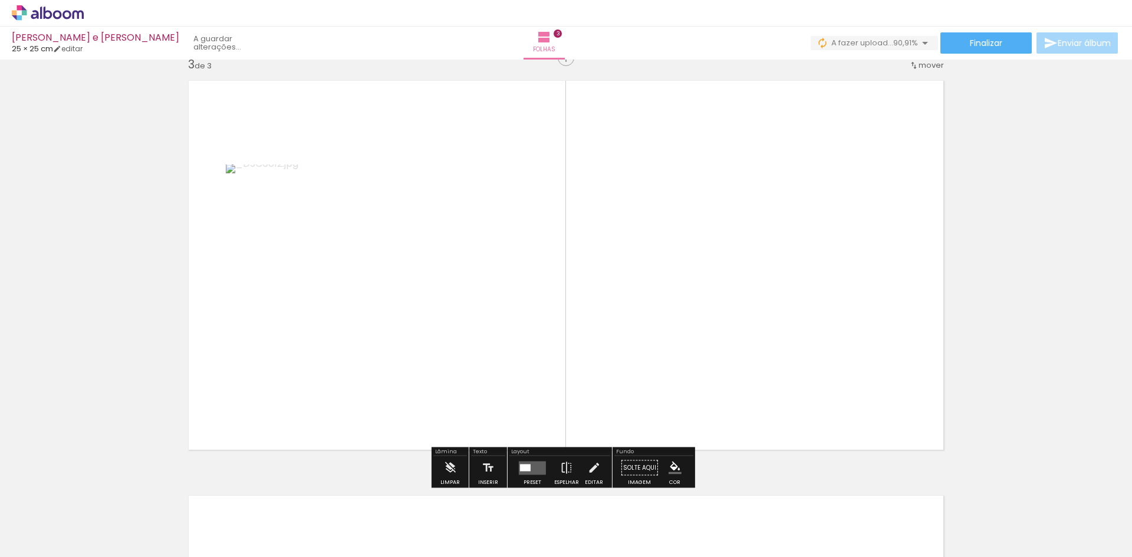
scroll to position [846, 0]
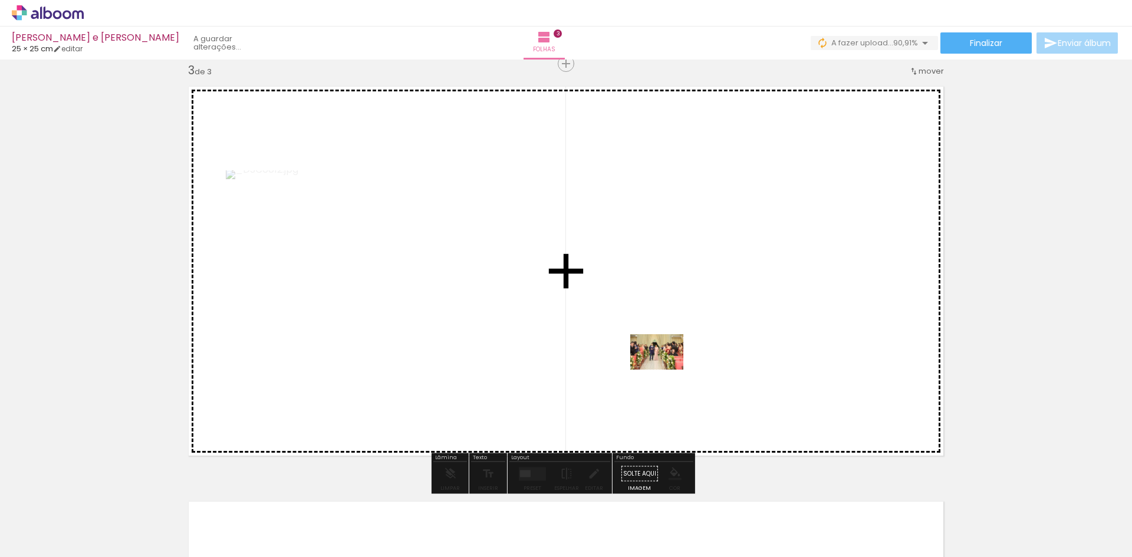
drag, startPoint x: 666, startPoint y: 516, endPoint x: 668, endPoint y: 310, distance: 206.4
click at [668, 310] on quentale-workspace at bounding box center [566, 278] width 1132 height 557
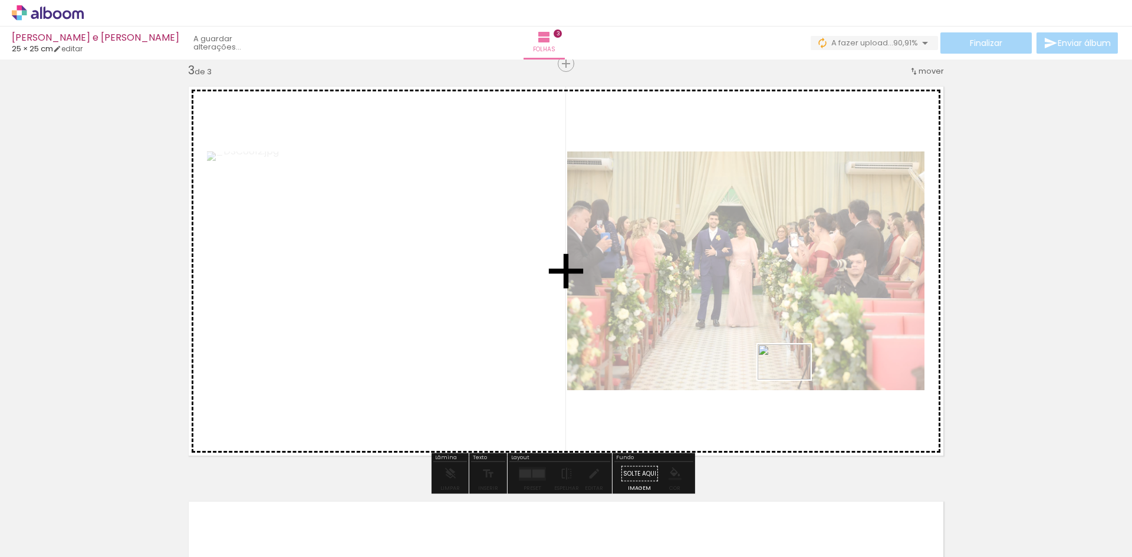
drag, startPoint x: 793, startPoint y: 516, endPoint x: 793, endPoint y: 374, distance: 141.5
click at [793, 374] on quentale-workspace at bounding box center [566, 278] width 1132 height 557
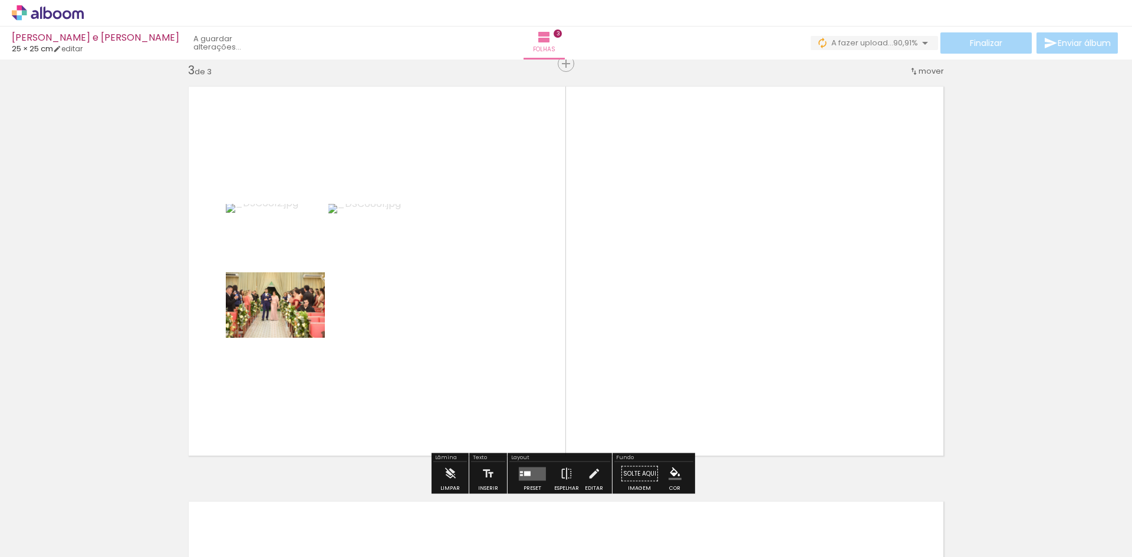
click at [531, 466] on div at bounding box center [533, 474] width 32 height 24
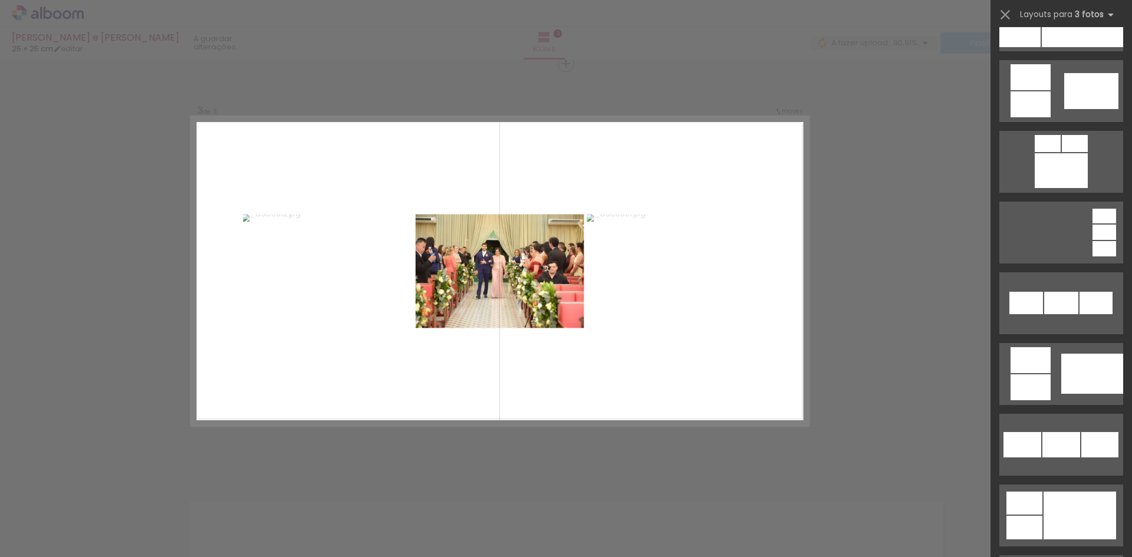
scroll to position [826, 0]
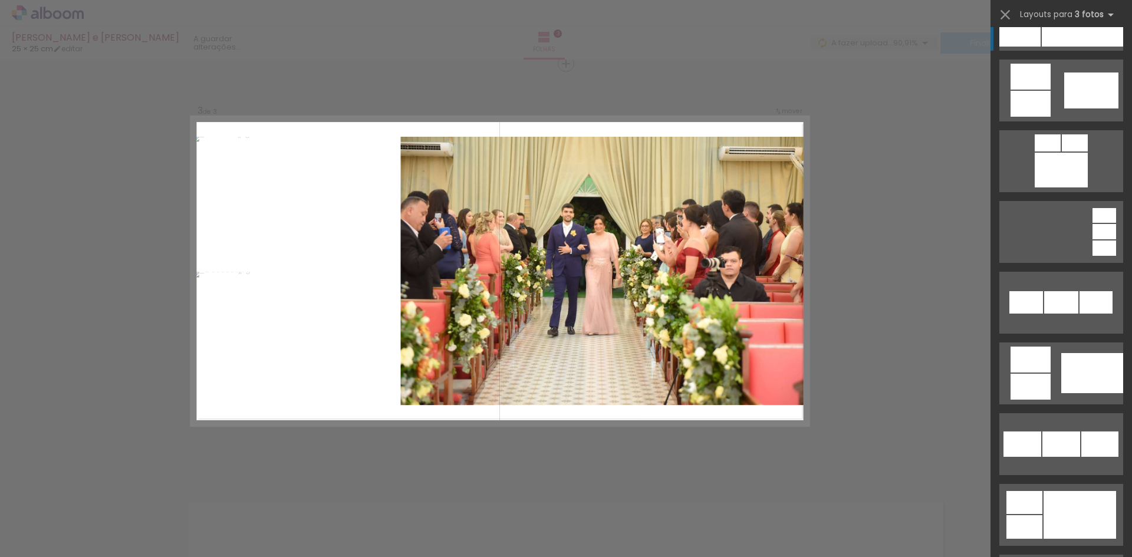
click at [1078, 35] on div at bounding box center [1082, 20] width 81 height 54
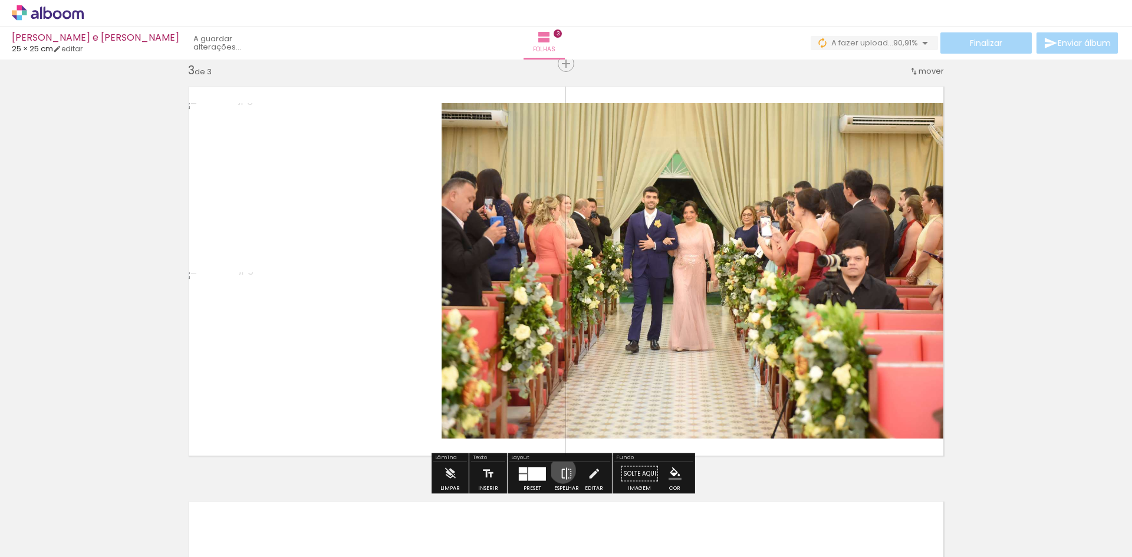
click at [560, 471] on iron-icon at bounding box center [566, 474] width 13 height 24
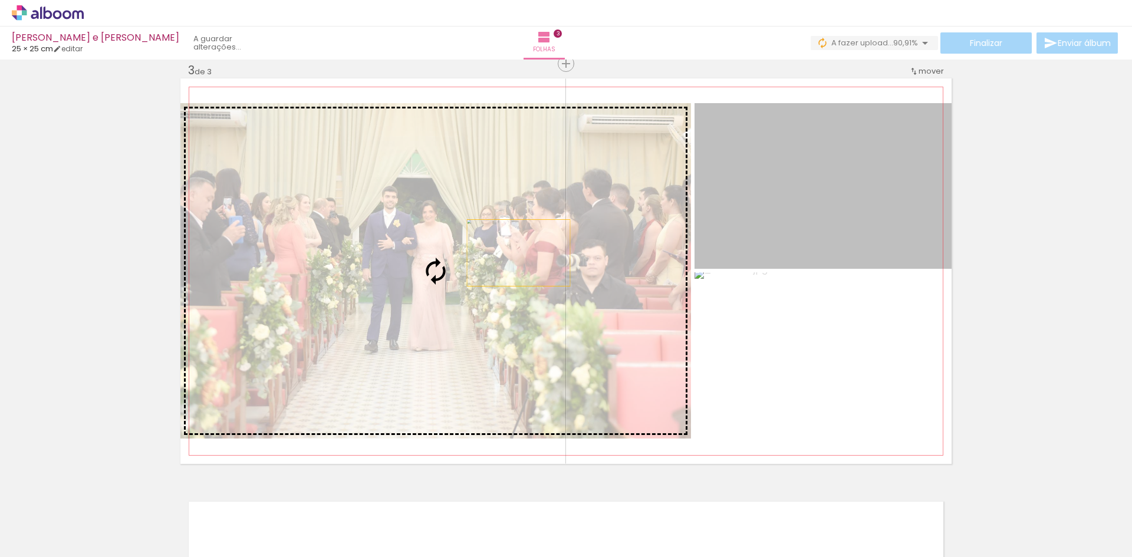
drag, startPoint x: 829, startPoint y: 189, endPoint x: 514, endPoint y: 253, distance: 320.8
click at [0, 0] on slot at bounding box center [0, 0] width 0 height 0
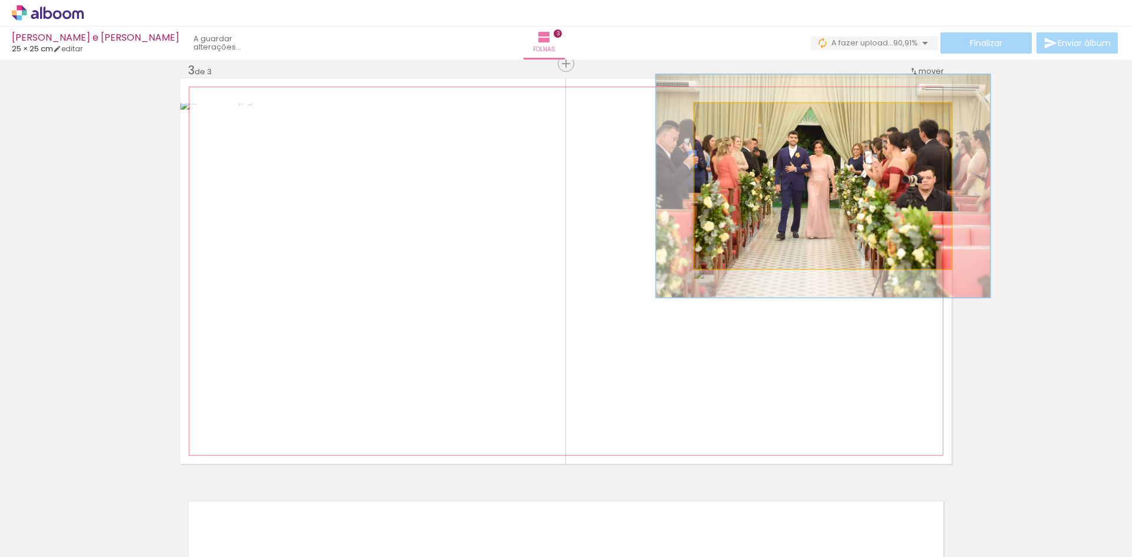
drag, startPoint x: 725, startPoint y: 116, endPoint x: 735, endPoint y: 117, distance: 10.0
click at [735, 117] on div at bounding box center [734, 115] width 19 height 19
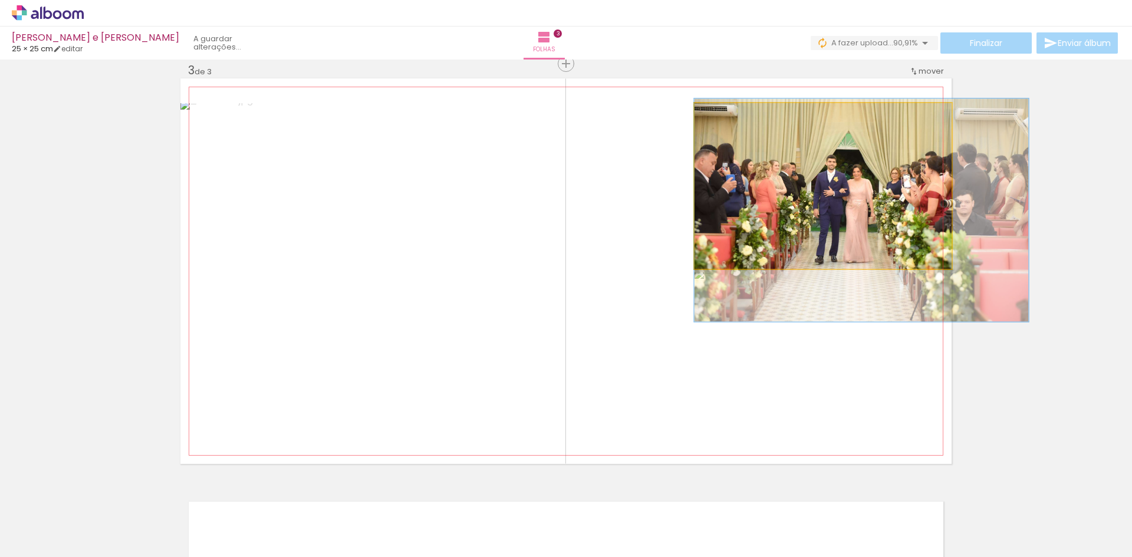
drag, startPoint x: 845, startPoint y: 196, endPoint x: 888, endPoint y: 221, distance: 49.4
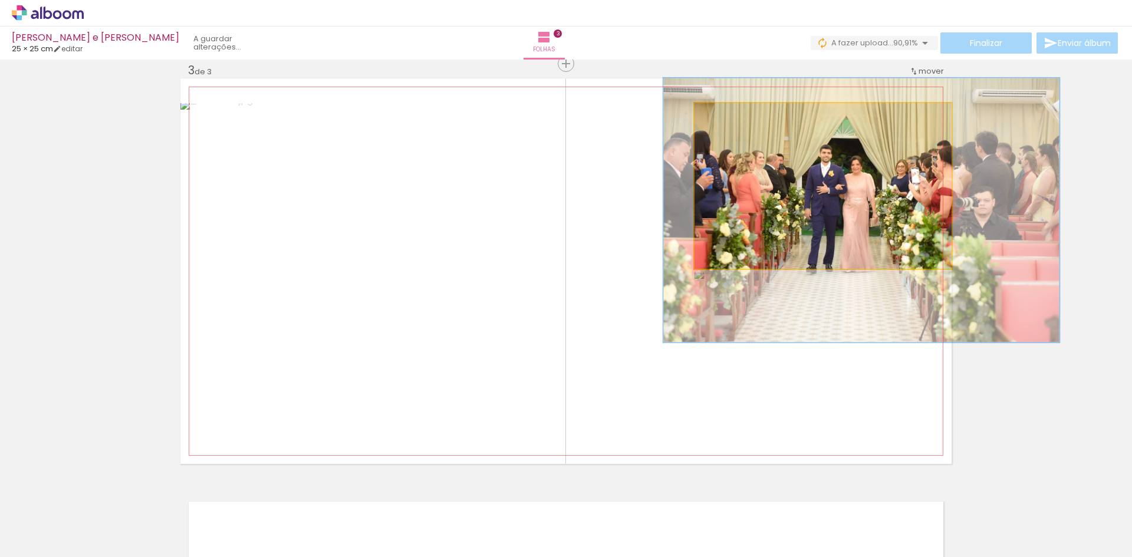
drag, startPoint x: 740, startPoint y: 115, endPoint x: 751, endPoint y: 116, distance: 11.9
type paper-slider "156"
click at [751, 116] on div at bounding box center [747, 115] width 19 height 19
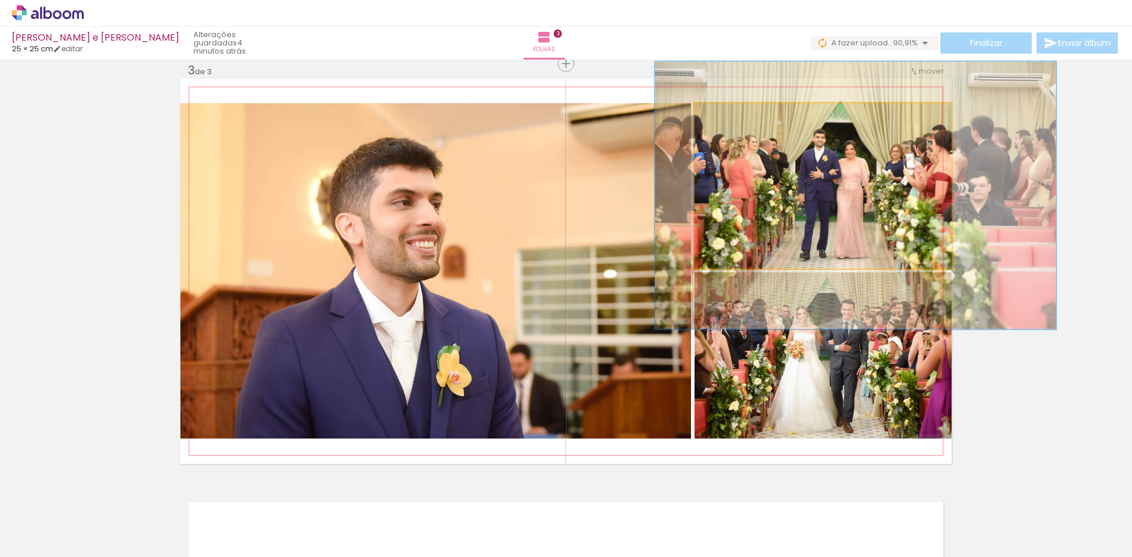
drag, startPoint x: 867, startPoint y: 218, endPoint x: 861, endPoint y: 203, distance: 15.9
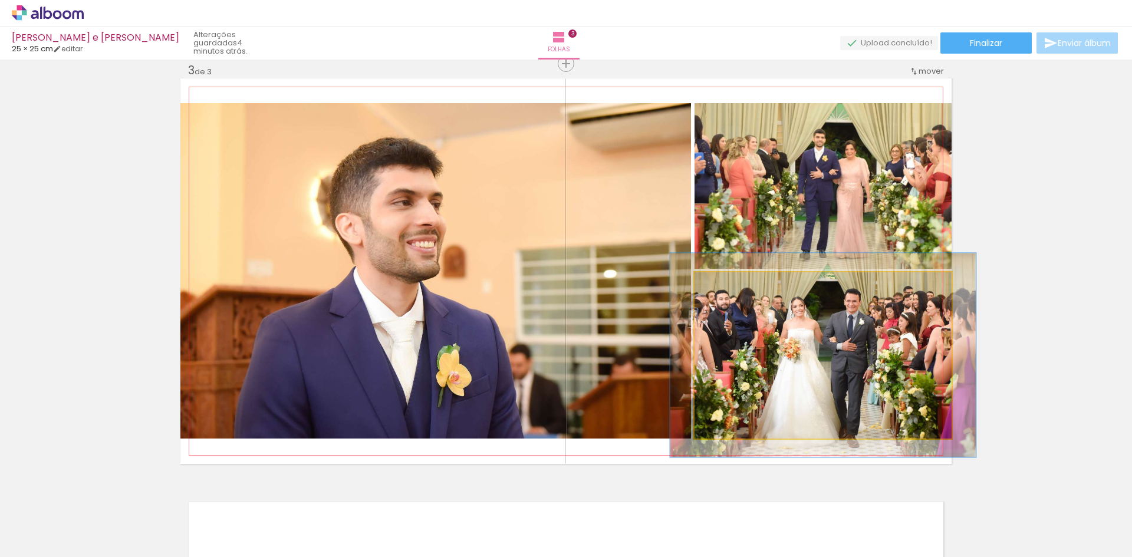
drag, startPoint x: 721, startPoint y: 287, endPoint x: 729, endPoint y: 286, distance: 7.7
type paper-slider "119"
click at [729, 286] on div at bounding box center [730, 285] width 11 height 11
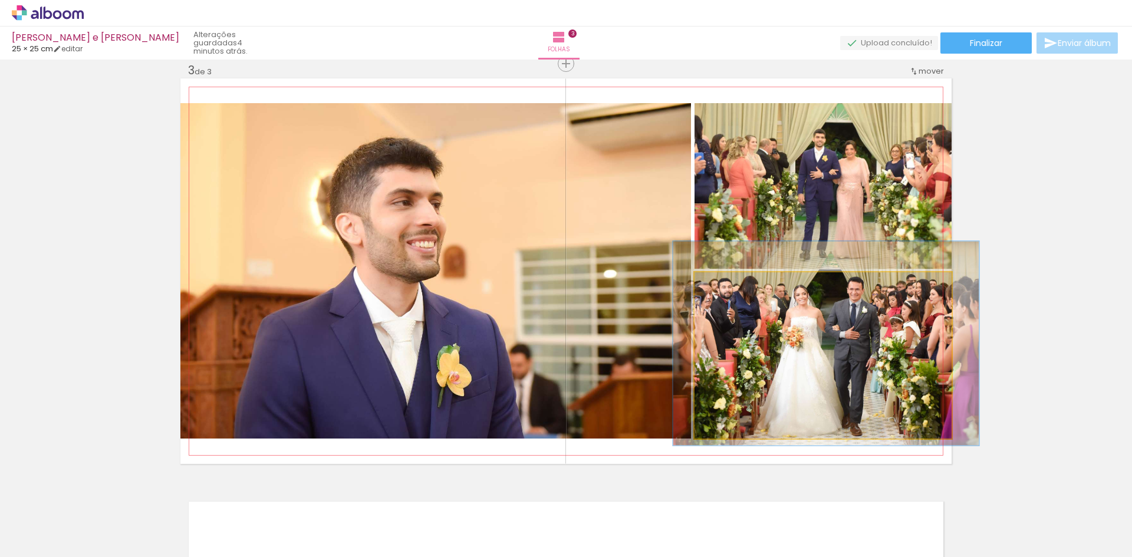
drag, startPoint x: 865, startPoint y: 371, endPoint x: 868, endPoint y: 359, distance: 12.2
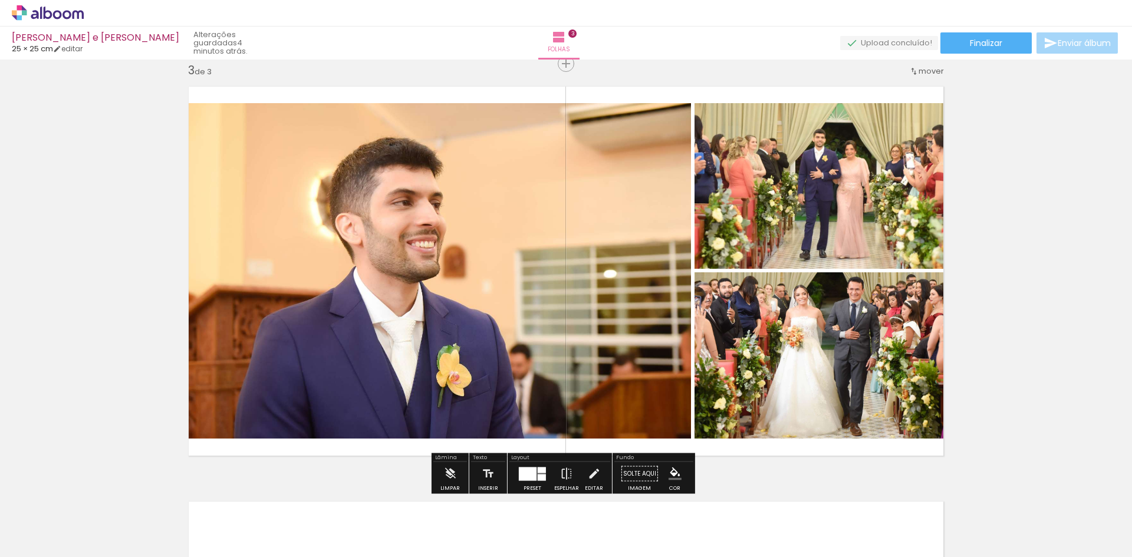
click at [1026, 357] on div "Inserir folha 1 de 3 Inserir folha 2 de 3 Inserir folha 3 de 3" at bounding box center [566, 48] width 1132 height 1661
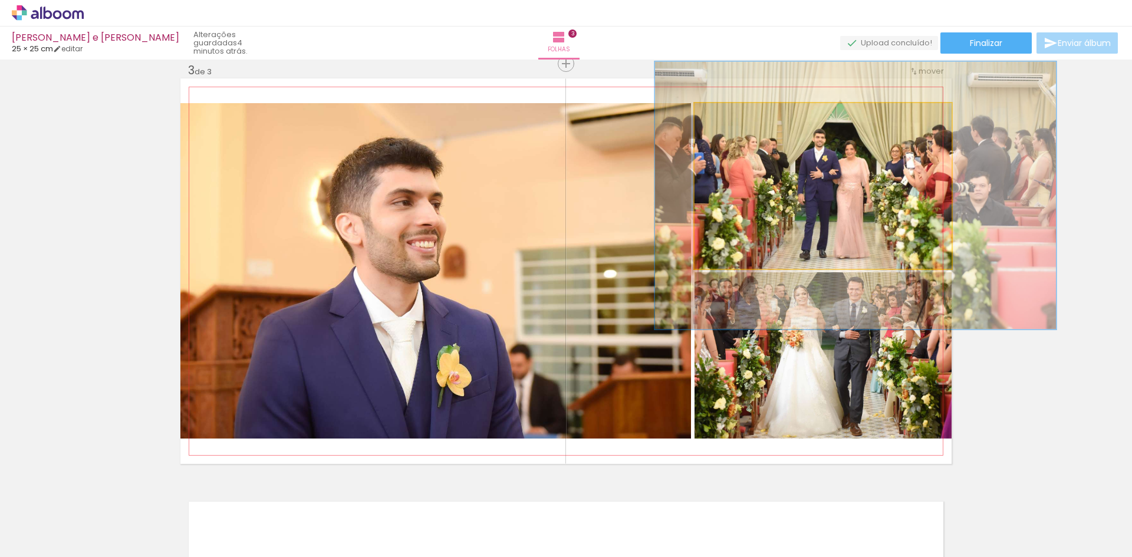
click at [908, 216] on quentale-photo at bounding box center [823, 186] width 257 height 166
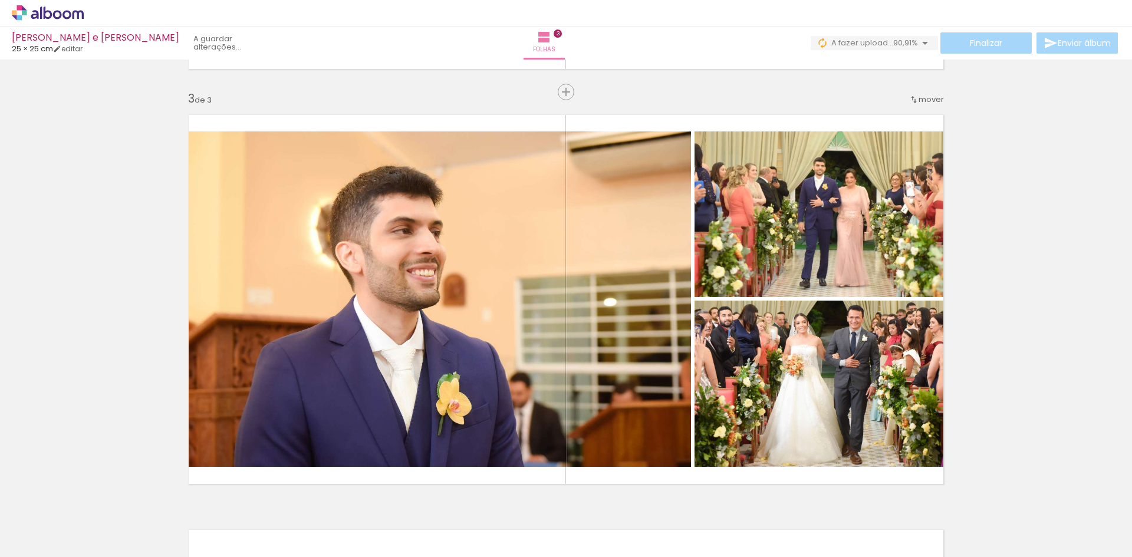
scroll to position [846, 0]
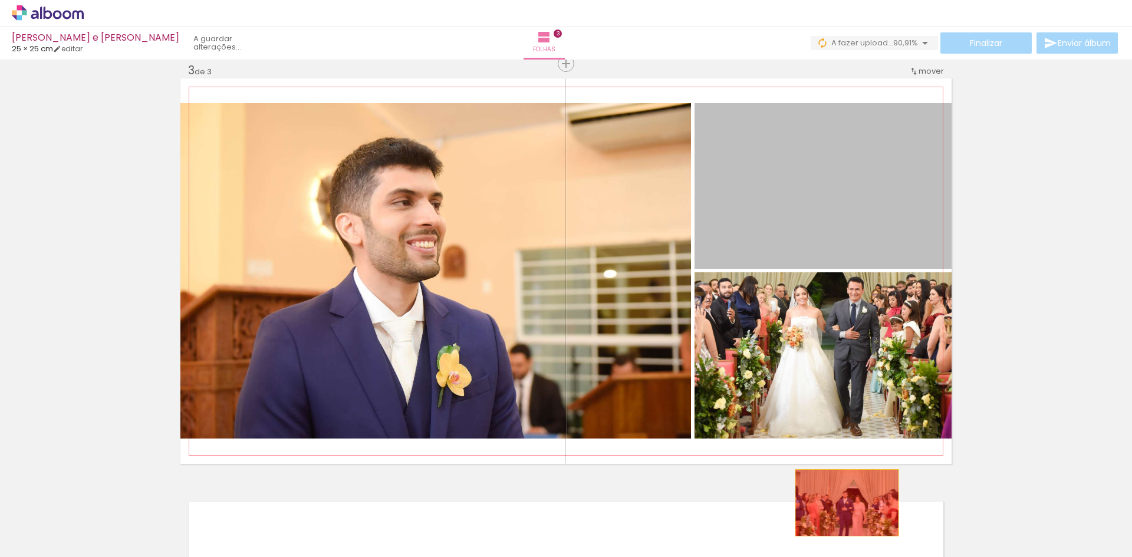
drag, startPoint x: 855, startPoint y: 242, endPoint x: 843, endPoint y: 503, distance: 261.5
click at [843, 503] on quentale-workspace at bounding box center [566, 278] width 1132 height 557
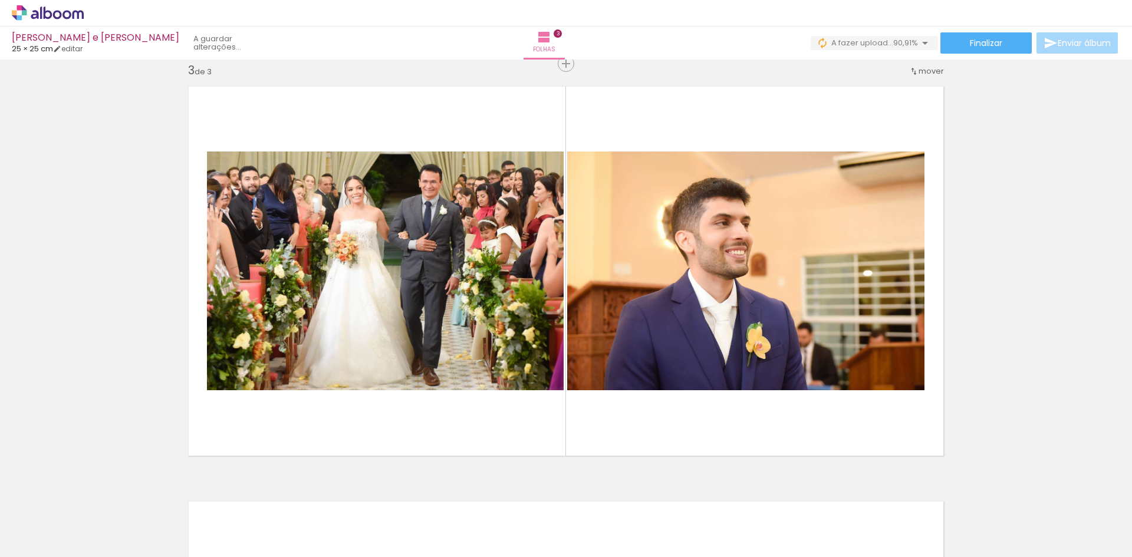
click at [626, 500] on paper-icon-button at bounding box center [620, 494] width 15 height 15
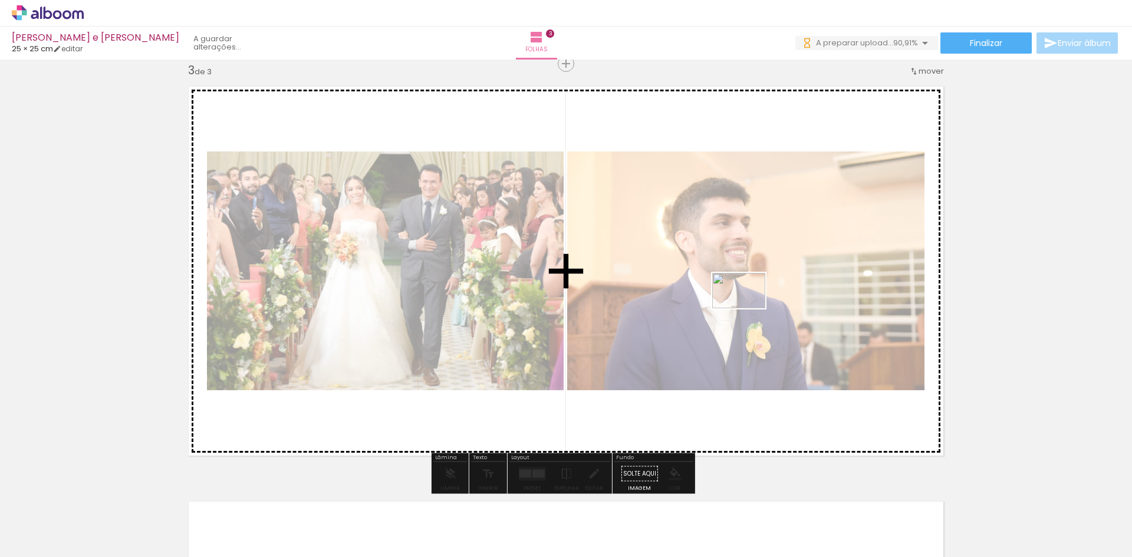
drag, startPoint x: 642, startPoint y: 525, endPoint x: 749, endPoint y: 304, distance: 245.0
click at [749, 304] on quentale-workspace at bounding box center [566, 278] width 1132 height 557
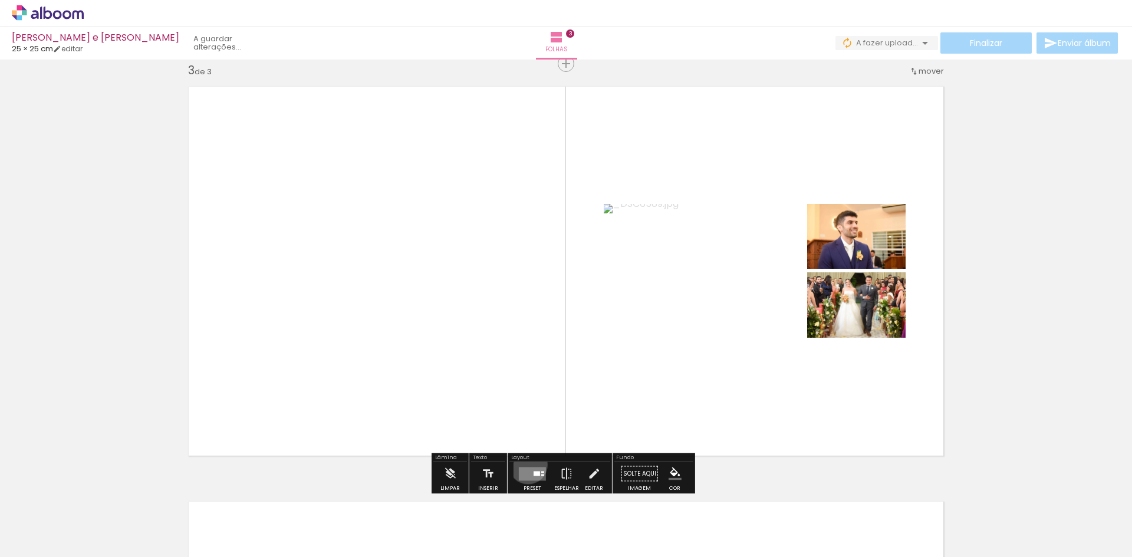
click at [525, 465] on div at bounding box center [533, 474] width 32 height 24
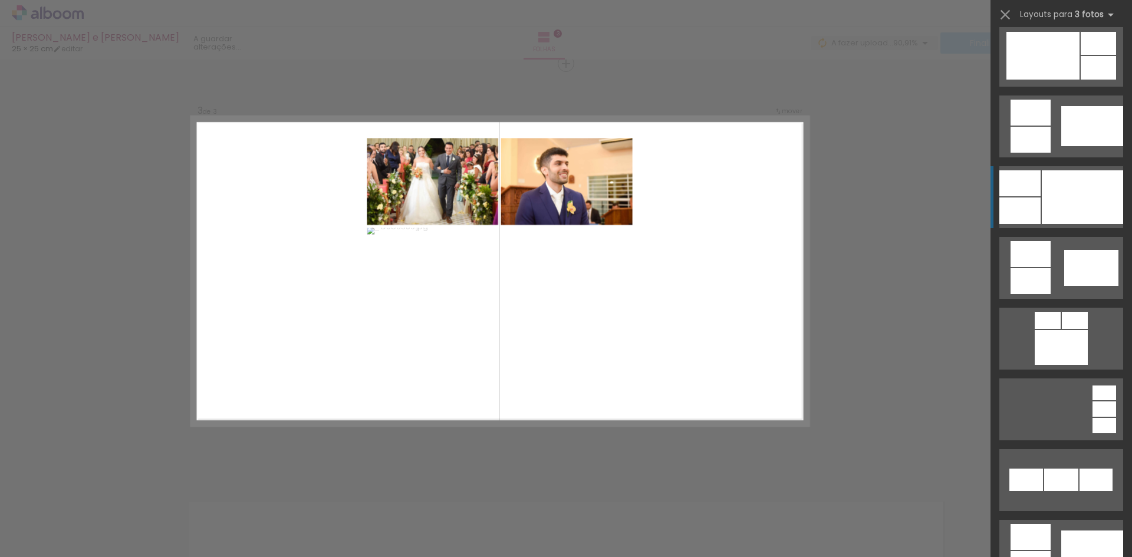
scroll to position [649, 0]
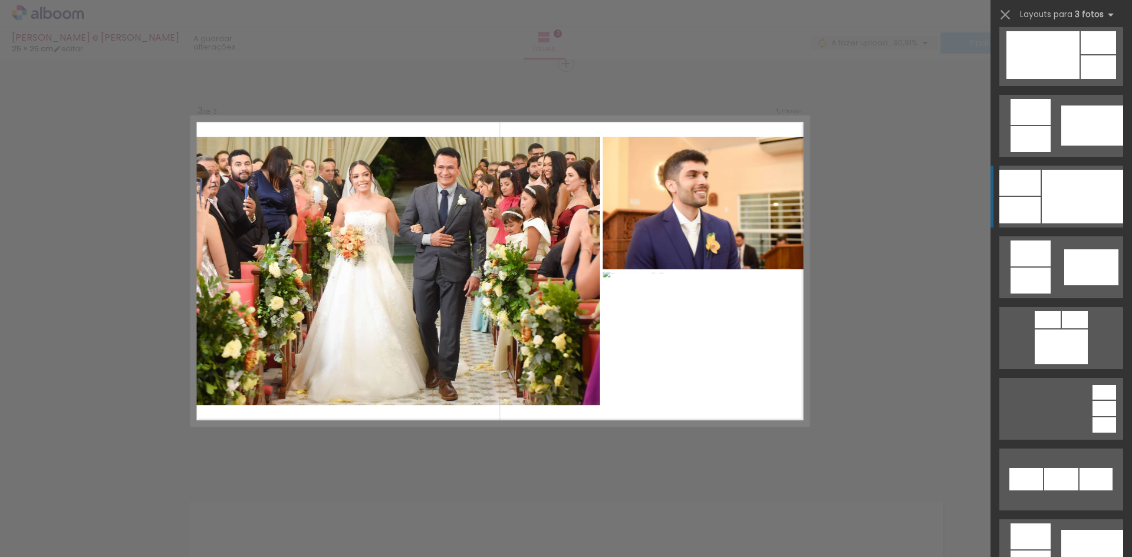
click at [1071, 210] on div at bounding box center [1082, 197] width 81 height 54
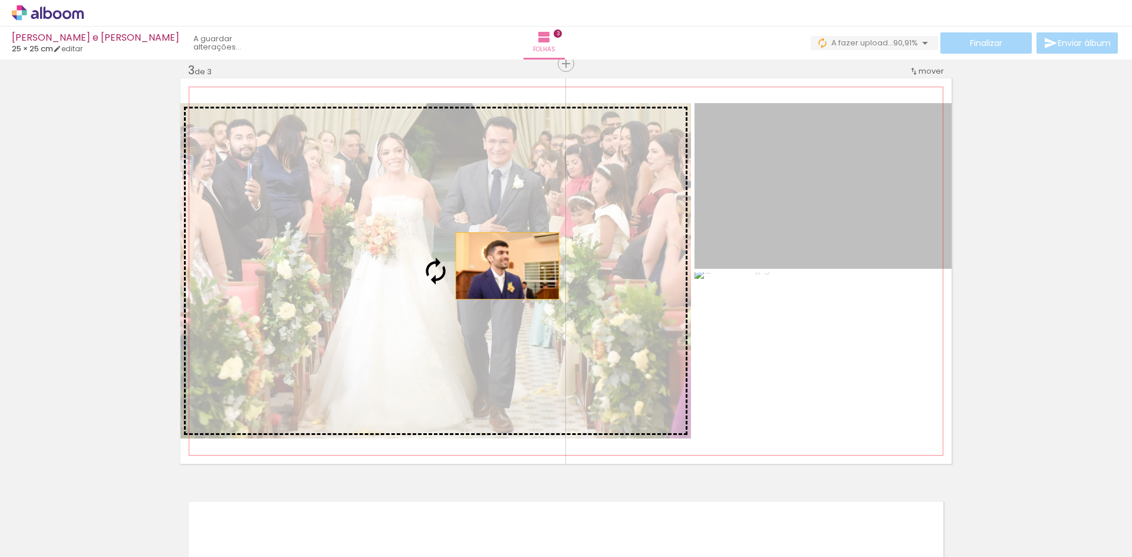
drag, startPoint x: 858, startPoint y: 216, endPoint x: 499, endPoint y: 266, distance: 362.6
click at [0, 0] on slot at bounding box center [0, 0] width 0 height 0
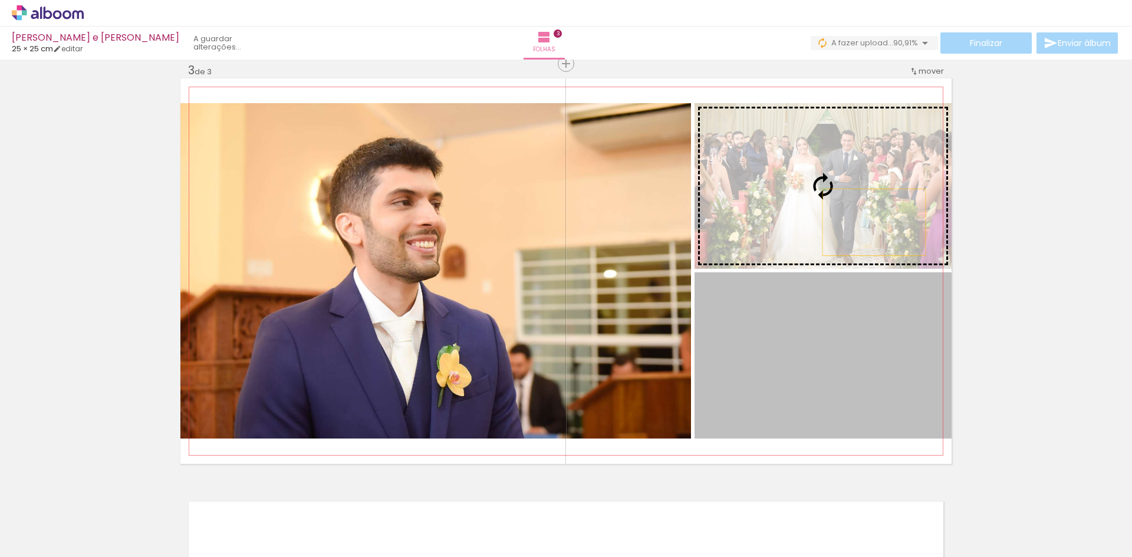
drag, startPoint x: 868, startPoint y: 370, endPoint x: 872, endPoint y: 182, distance: 188.2
click at [0, 0] on slot at bounding box center [0, 0] width 0 height 0
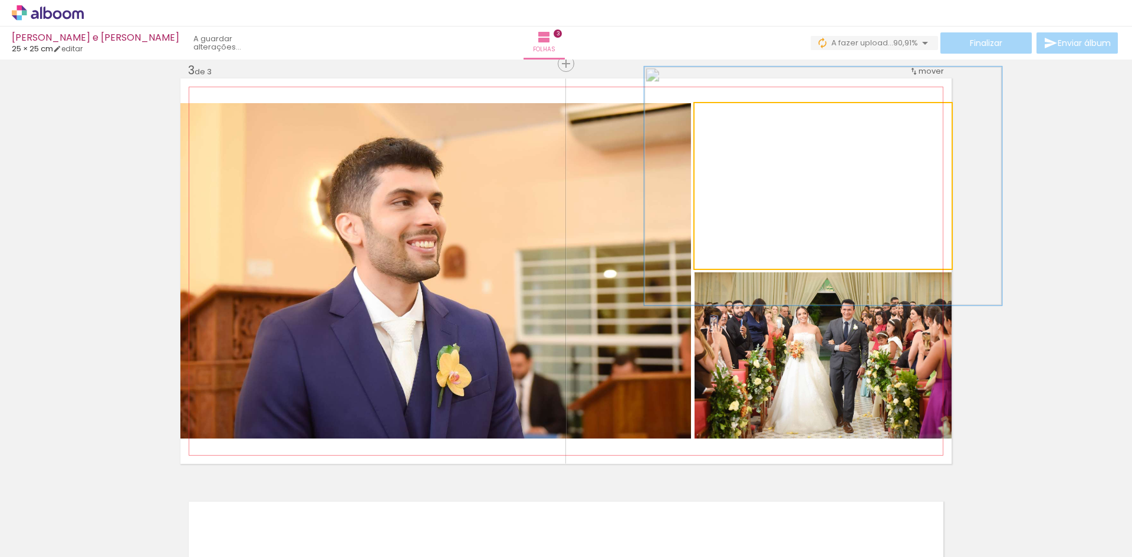
drag, startPoint x: 724, startPoint y: 114, endPoint x: 740, endPoint y: 116, distance: 16.0
click at [740, 116] on div at bounding box center [738, 115] width 19 height 19
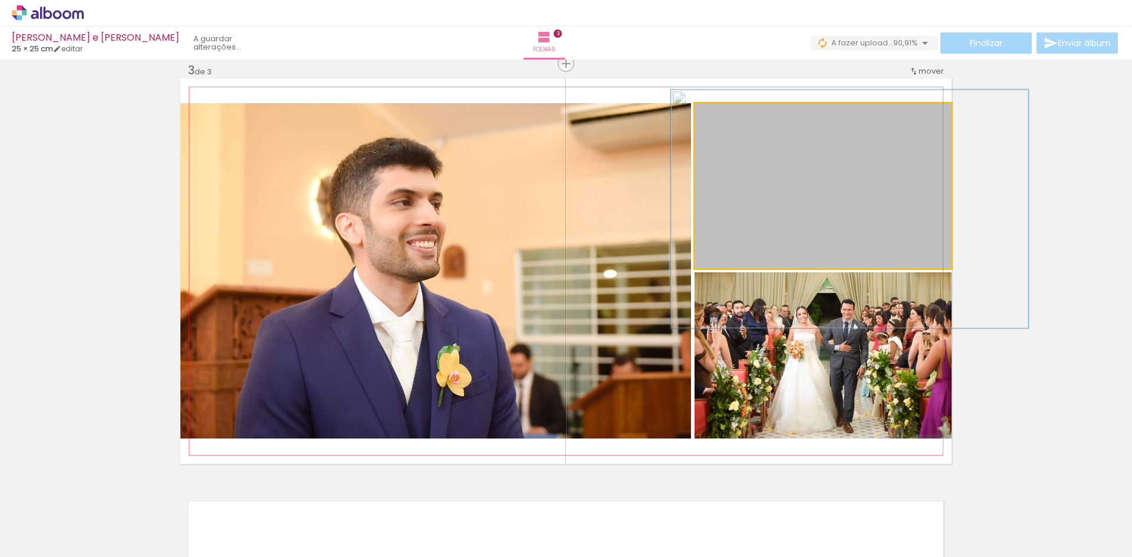
drag, startPoint x: 810, startPoint y: 186, endPoint x: 833, endPoint y: 207, distance: 30.5
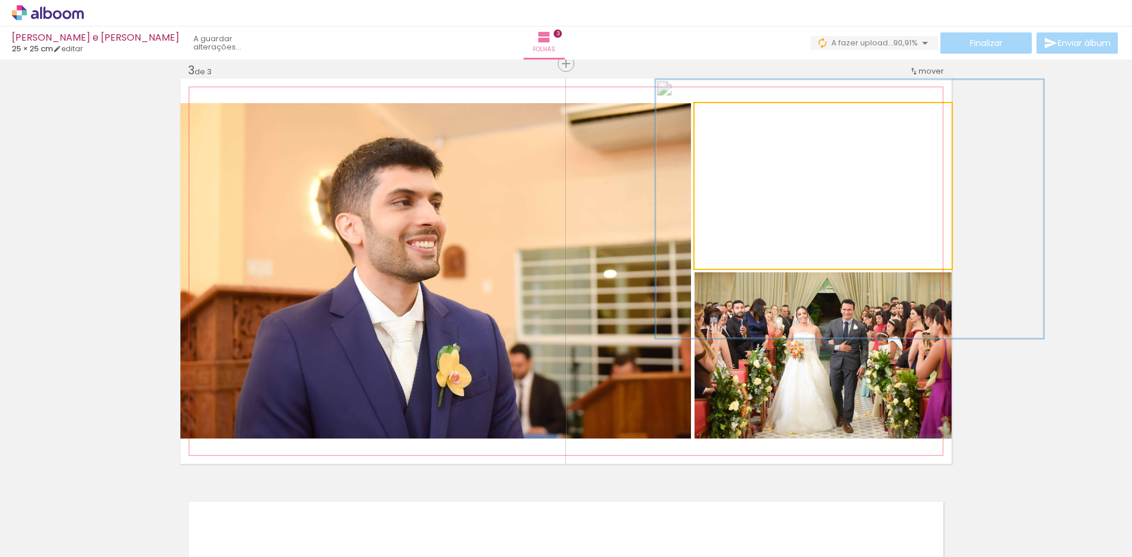
click at [741, 116] on div at bounding box center [746, 115] width 11 height 11
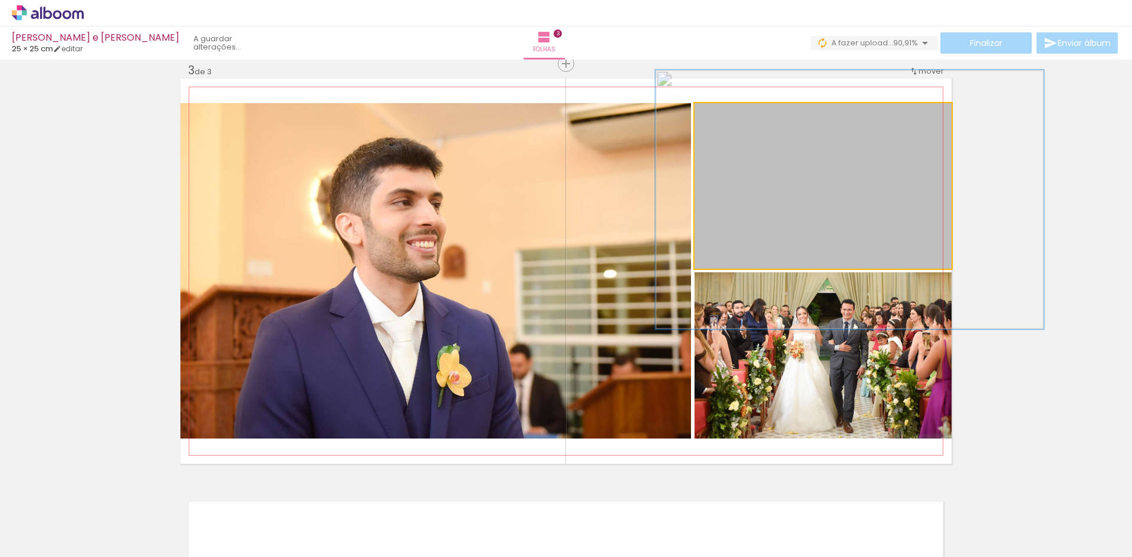
drag, startPoint x: 866, startPoint y: 208, endPoint x: 866, endPoint y: 201, distance: 6.5
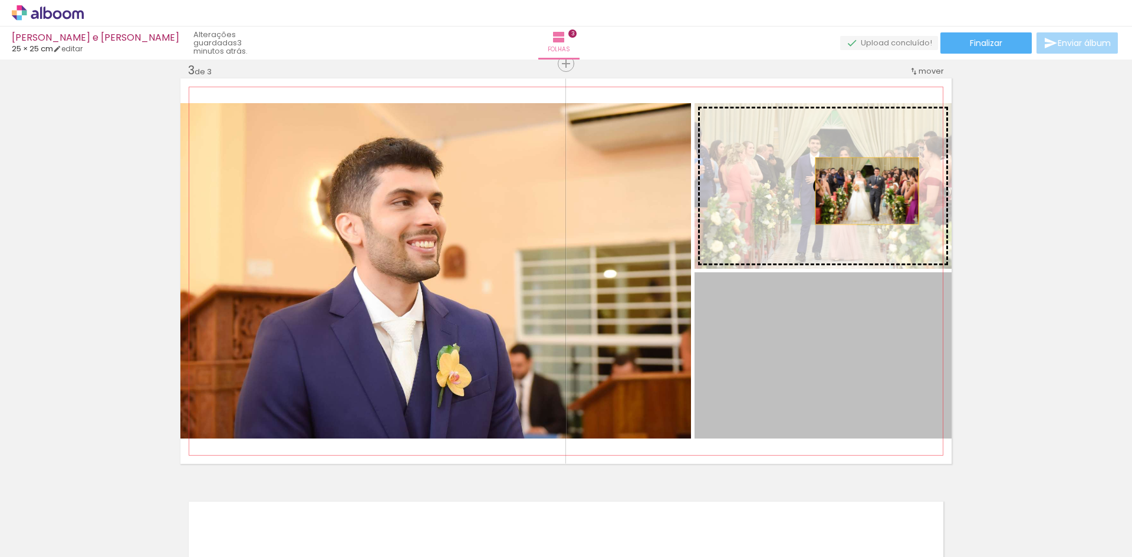
drag, startPoint x: 855, startPoint y: 360, endPoint x: 863, endPoint y: 190, distance: 170.1
click at [0, 0] on slot at bounding box center [0, 0] width 0 height 0
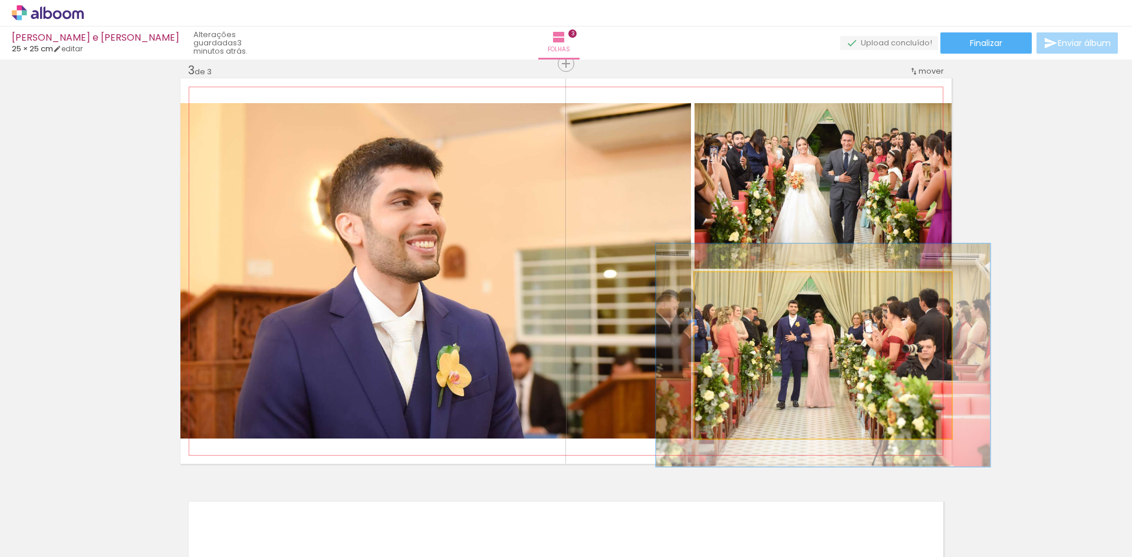
drag, startPoint x: 725, startPoint y: 286, endPoint x: 737, endPoint y: 288, distance: 12.6
click at [737, 288] on div at bounding box center [734, 284] width 19 height 19
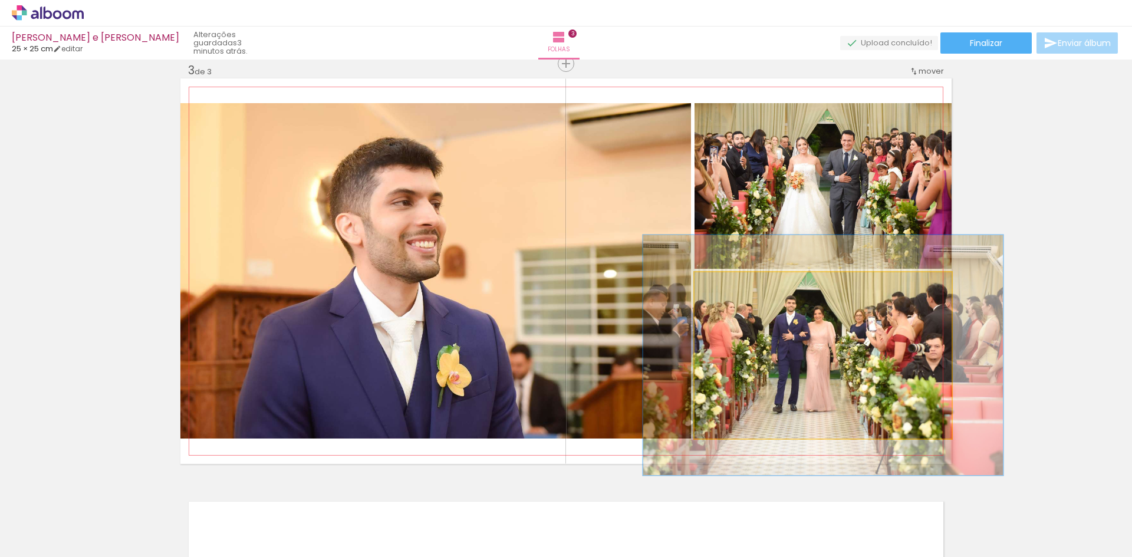
drag, startPoint x: 732, startPoint y: 286, endPoint x: 750, endPoint y: 292, distance: 18.1
click at [738, 286] on div at bounding box center [740, 285] width 11 height 11
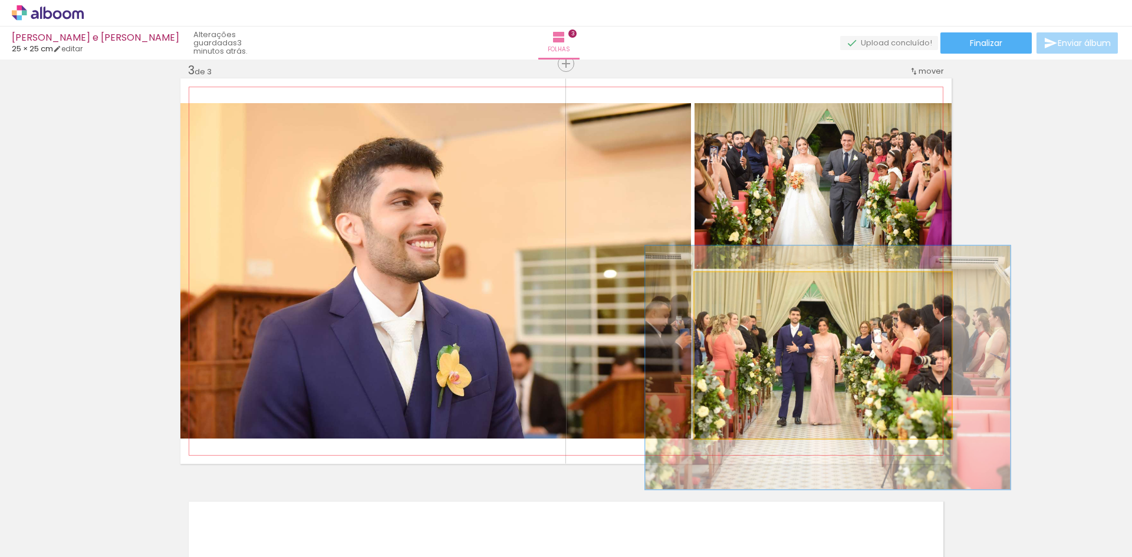
drag, startPoint x: 842, startPoint y: 350, endPoint x: 845, endPoint y: 360, distance: 9.7
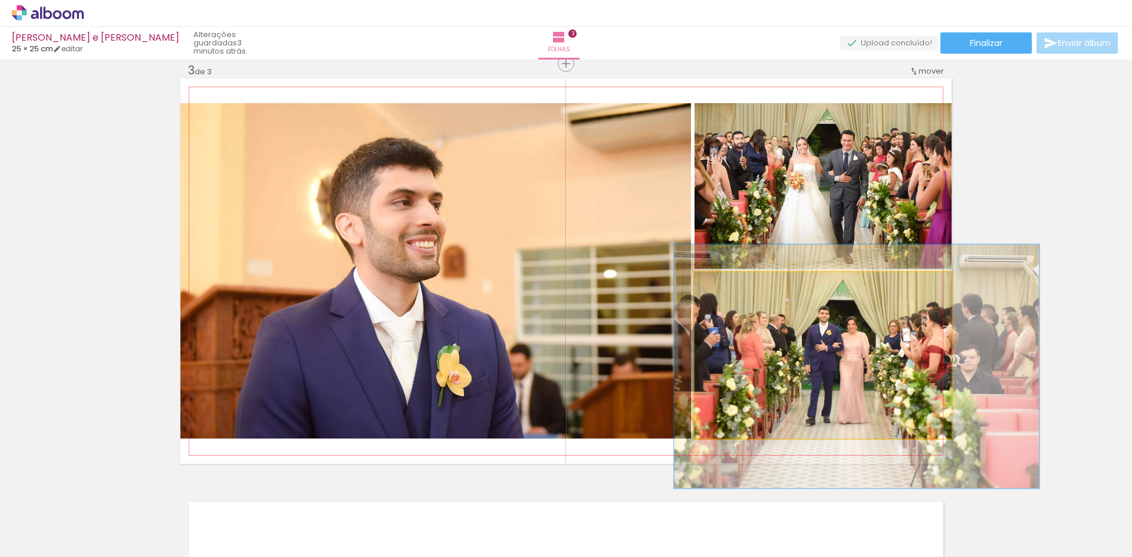
drag, startPoint x: 840, startPoint y: 351, endPoint x: 869, endPoint y: 350, distance: 28.9
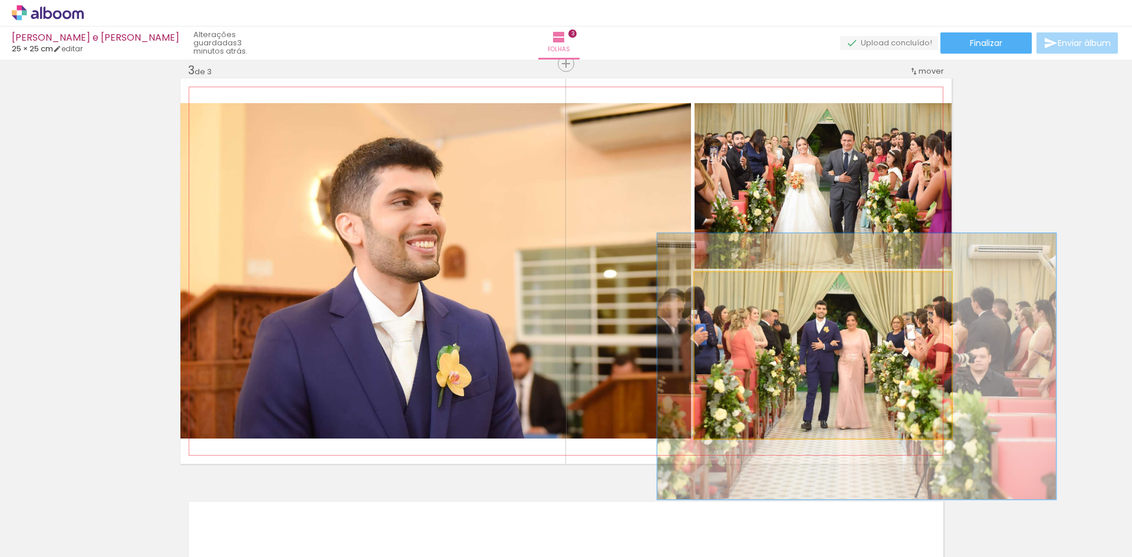
type paper-slider "155"
click at [744, 284] on div at bounding box center [747, 285] width 11 height 11
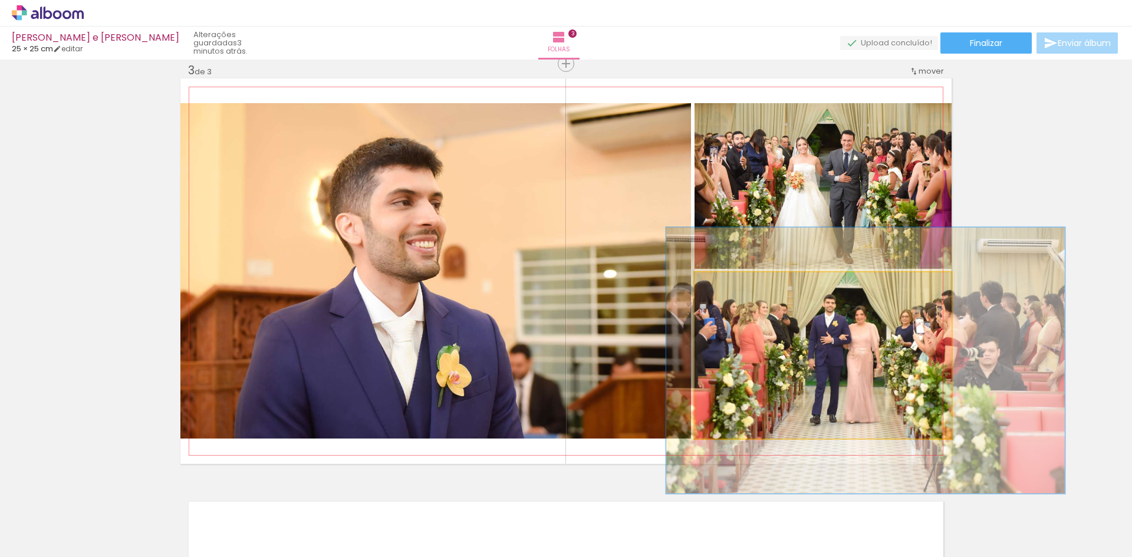
drag, startPoint x: 848, startPoint y: 375, endPoint x: 857, endPoint y: 369, distance: 11.1
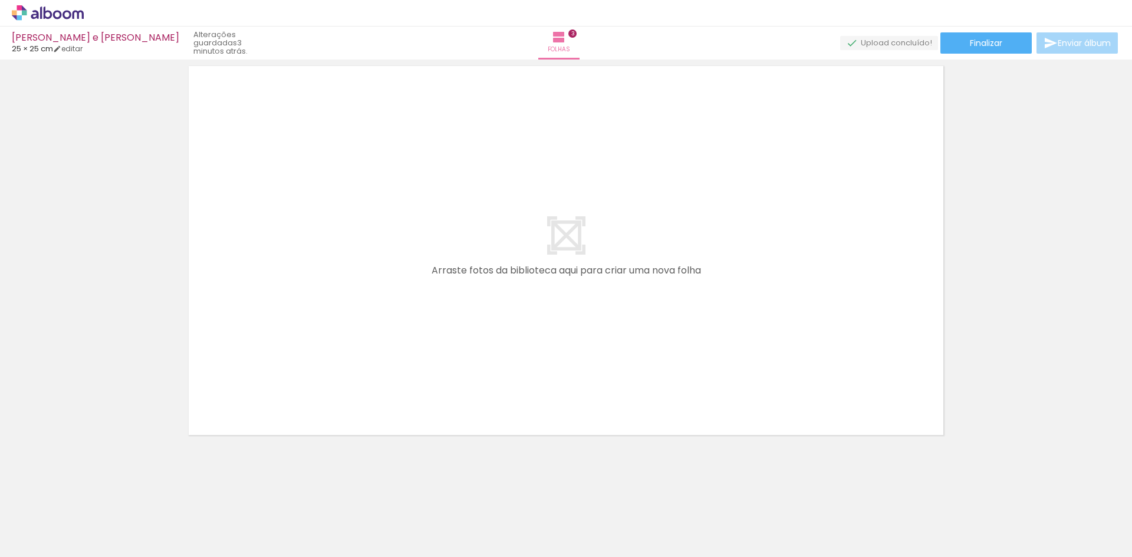
scroll to position [1283, 0]
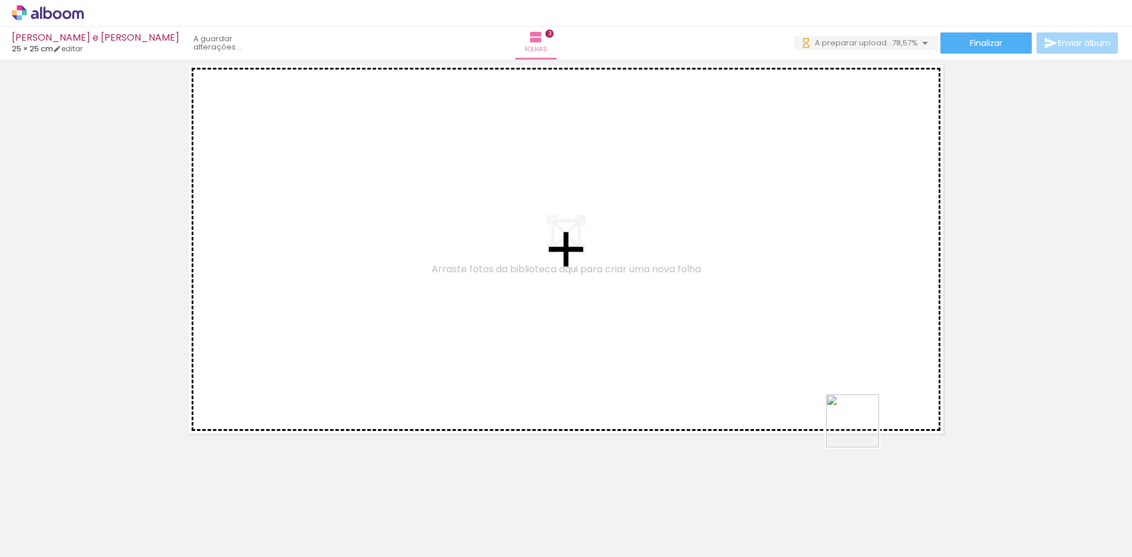
drag, startPoint x: 913, startPoint y: 507, endPoint x: 813, endPoint y: 451, distance: 115.1
click at [755, 287] on quentale-workspace at bounding box center [566, 278] width 1132 height 557
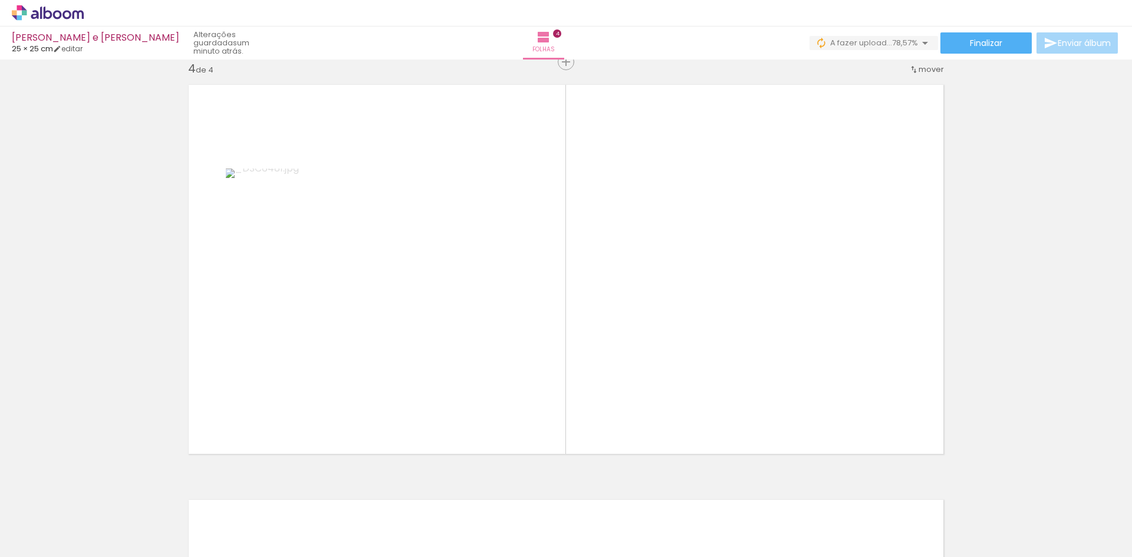
scroll to position [1261, 0]
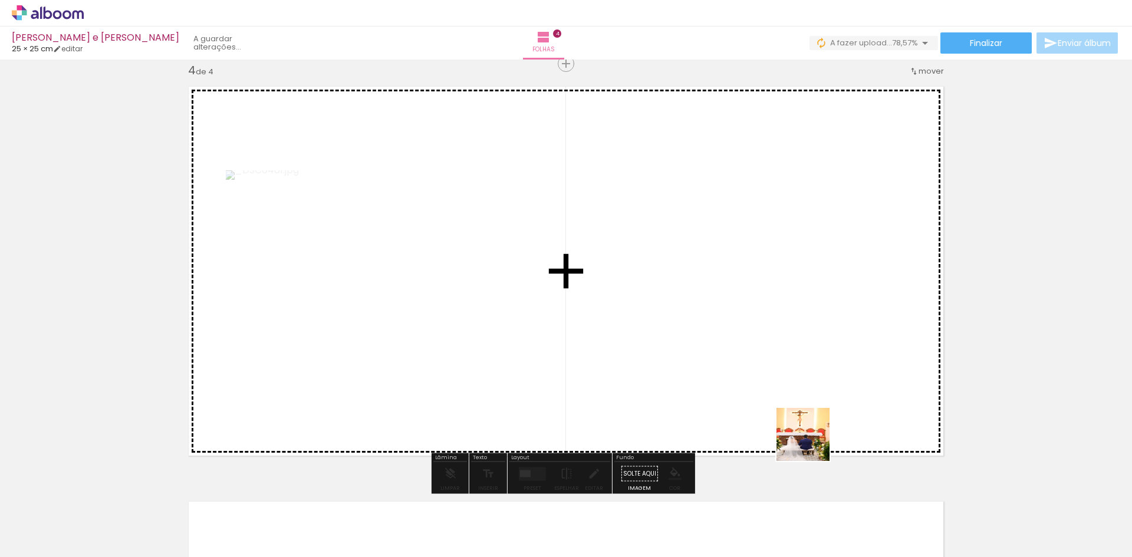
drag, startPoint x: 845, startPoint y: 524, endPoint x: 813, endPoint y: 355, distance: 172.2
click at [798, 344] on quentale-workspace at bounding box center [566, 278] width 1132 height 557
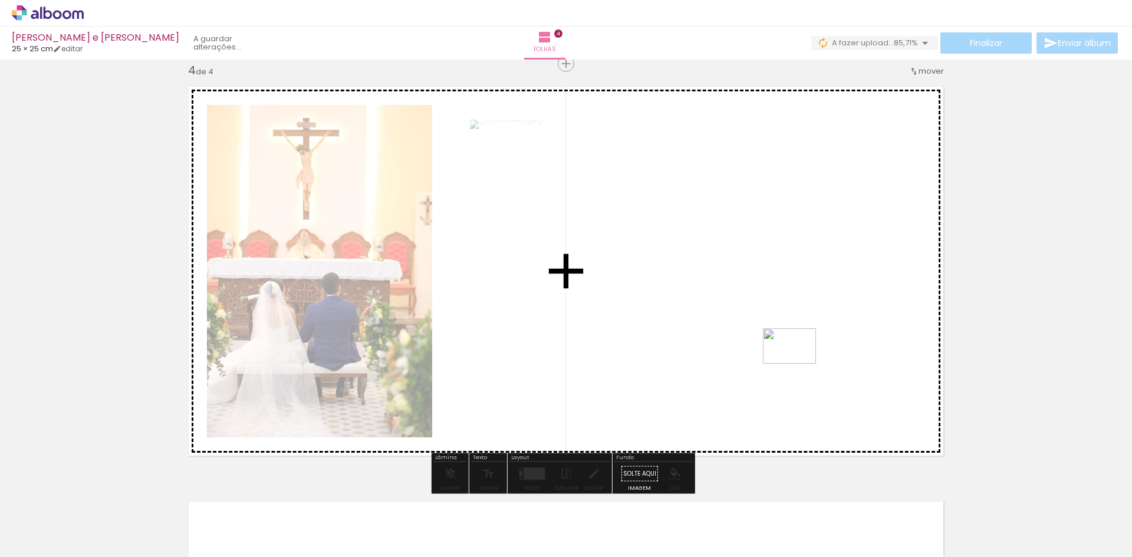
drag, startPoint x: 980, startPoint y: 524, endPoint x: 799, endPoint y: 364, distance: 241.9
click at [799, 364] on quentale-workspace at bounding box center [566, 278] width 1132 height 557
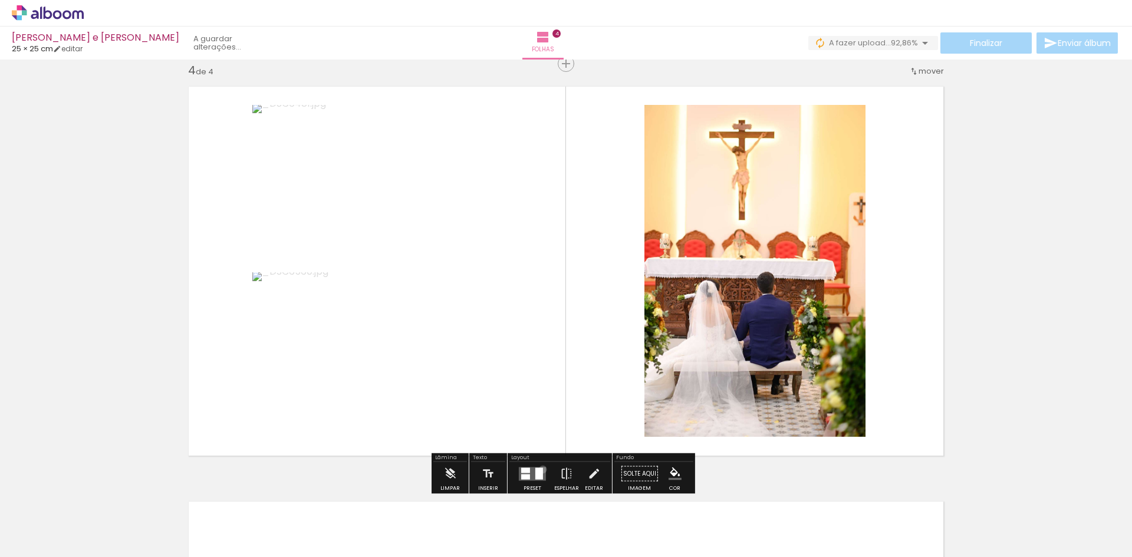
click at [541, 469] on quentale-layouter at bounding box center [532, 474] width 27 height 14
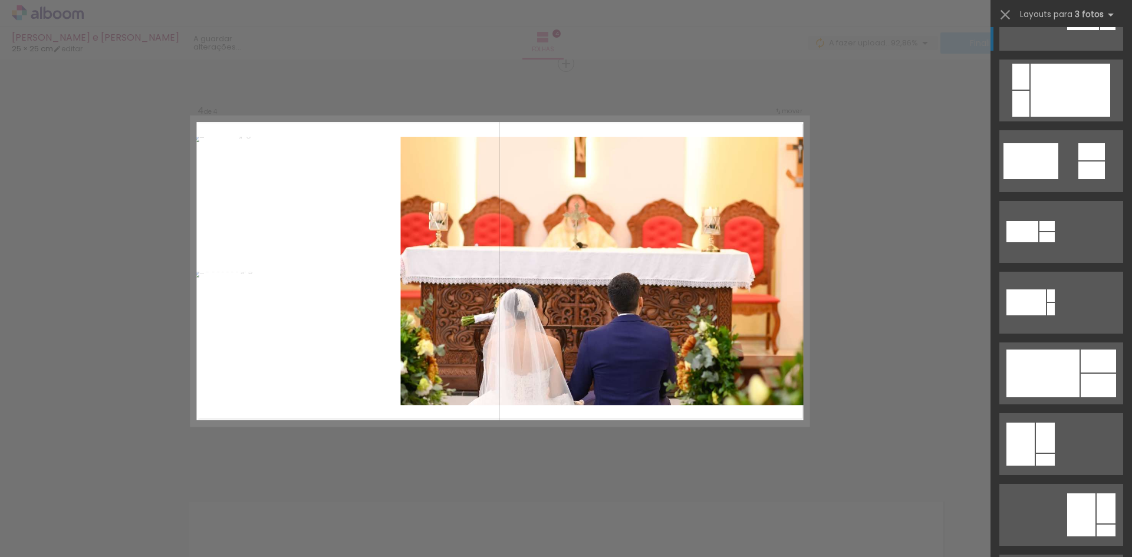
scroll to position [4836, 0]
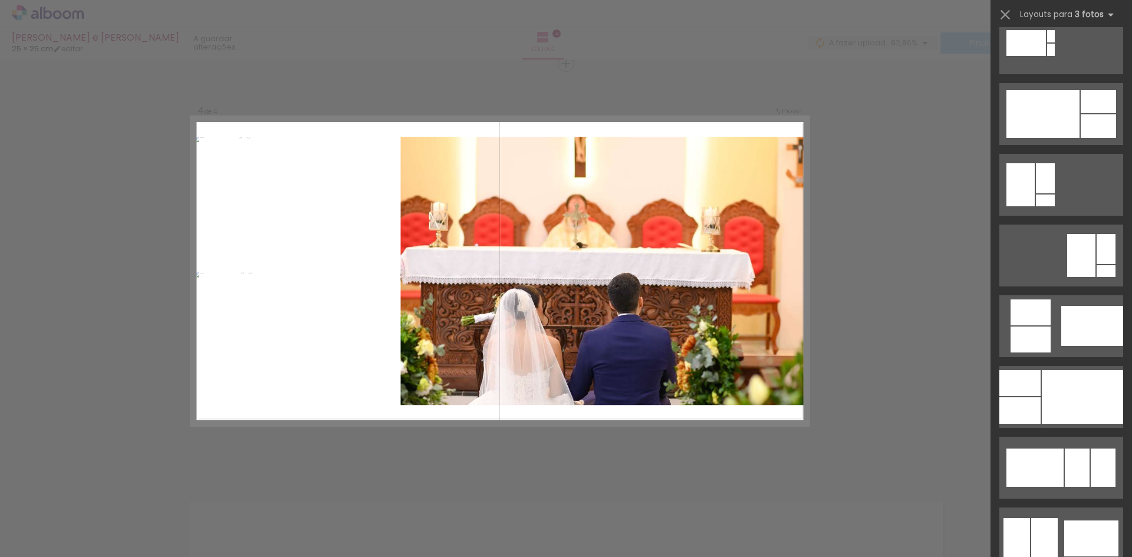
click at [1086, 404] on div at bounding box center [1082, 397] width 81 height 54
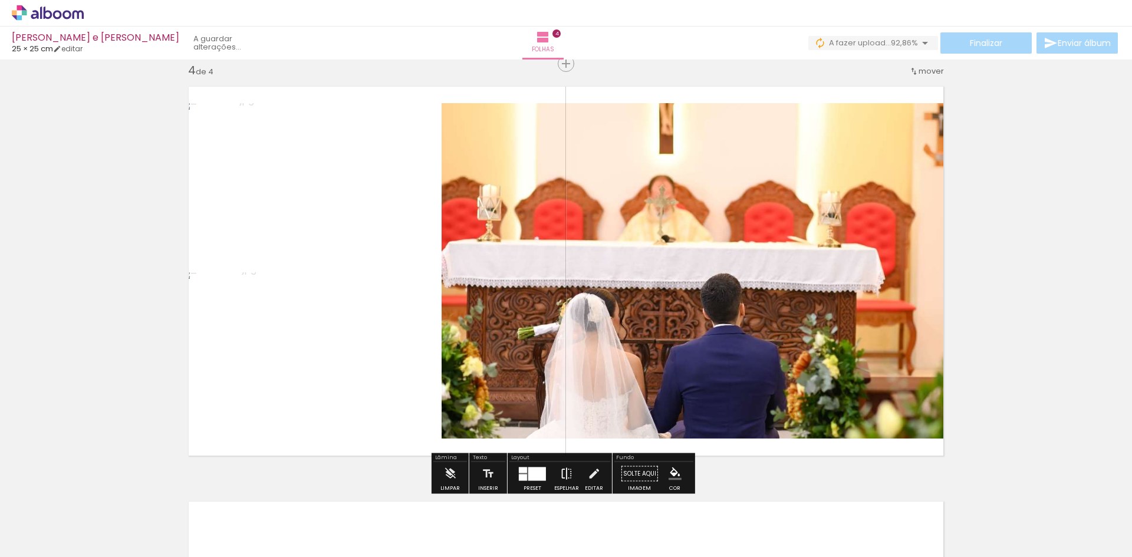
click at [566, 468] on iron-icon at bounding box center [566, 474] width 13 height 24
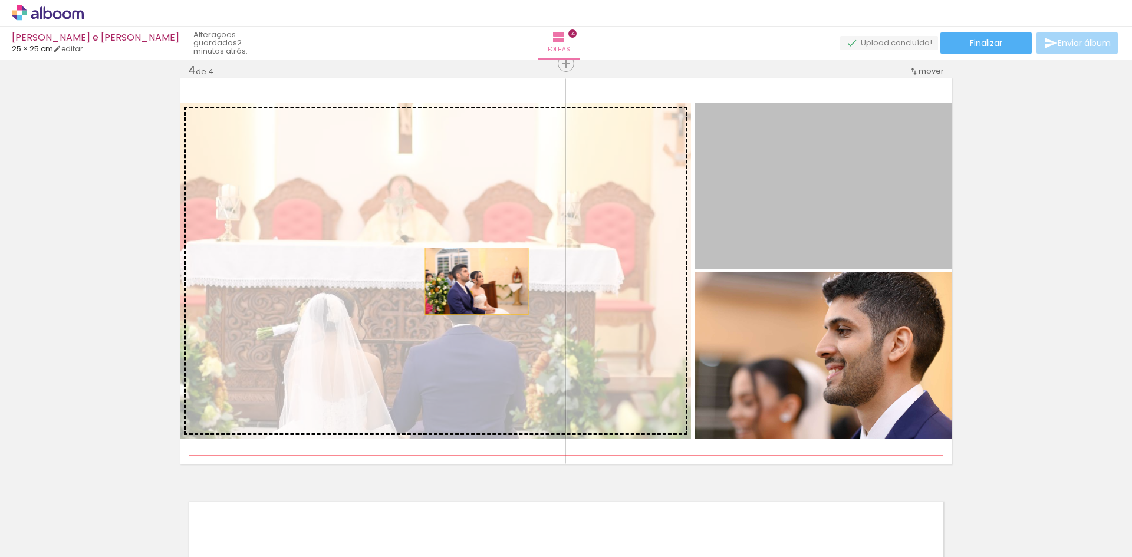
drag, startPoint x: 798, startPoint y: 232, endPoint x: 423, endPoint y: 290, distance: 379.6
click at [0, 0] on slot at bounding box center [0, 0] width 0 height 0
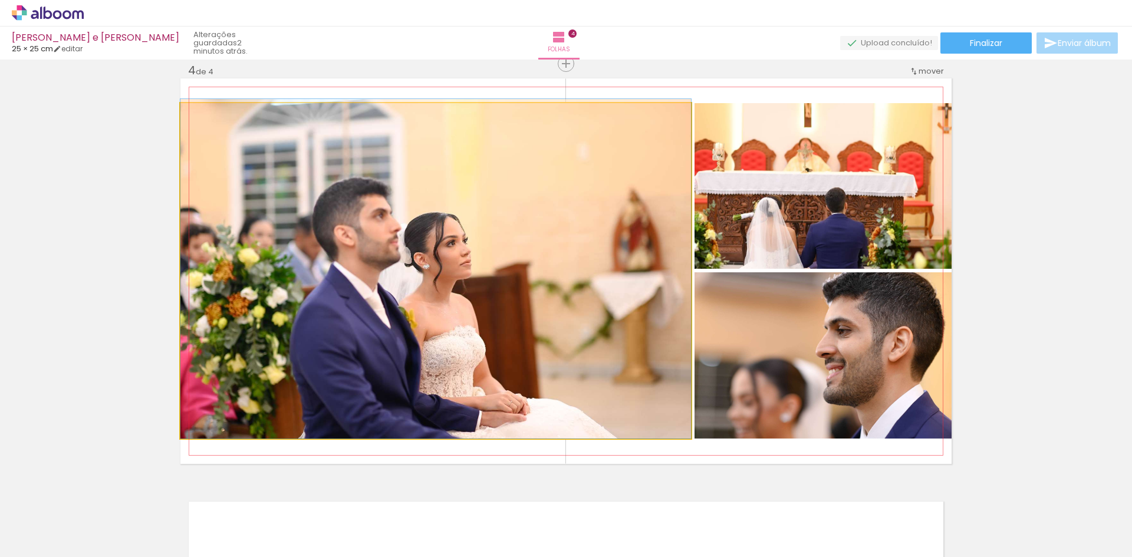
drag, startPoint x: 621, startPoint y: 345, endPoint x: 622, endPoint y: 323, distance: 21.9
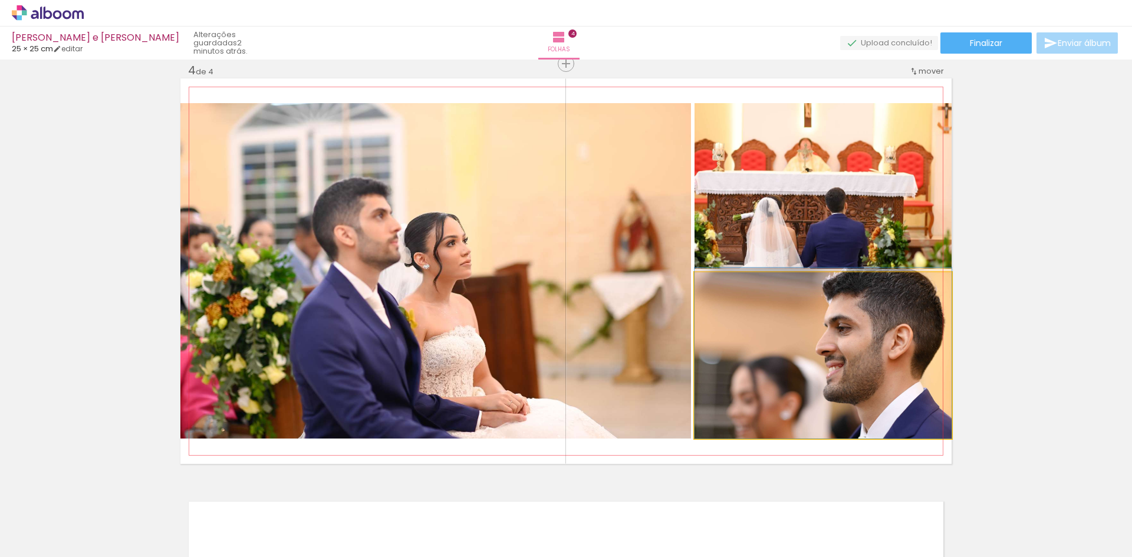
drag, startPoint x: 870, startPoint y: 393, endPoint x: 871, endPoint y: 373, distance: 20.1
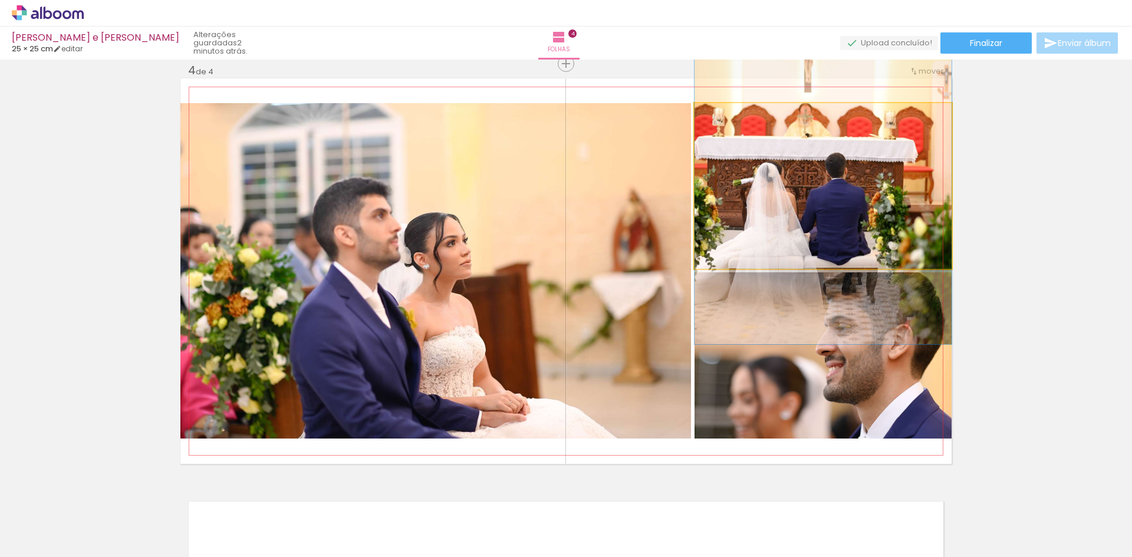
drag, startPoint x: 883, startPoint y: 249, endPoint x: 885, endPoint y: 215, distance: 34.8
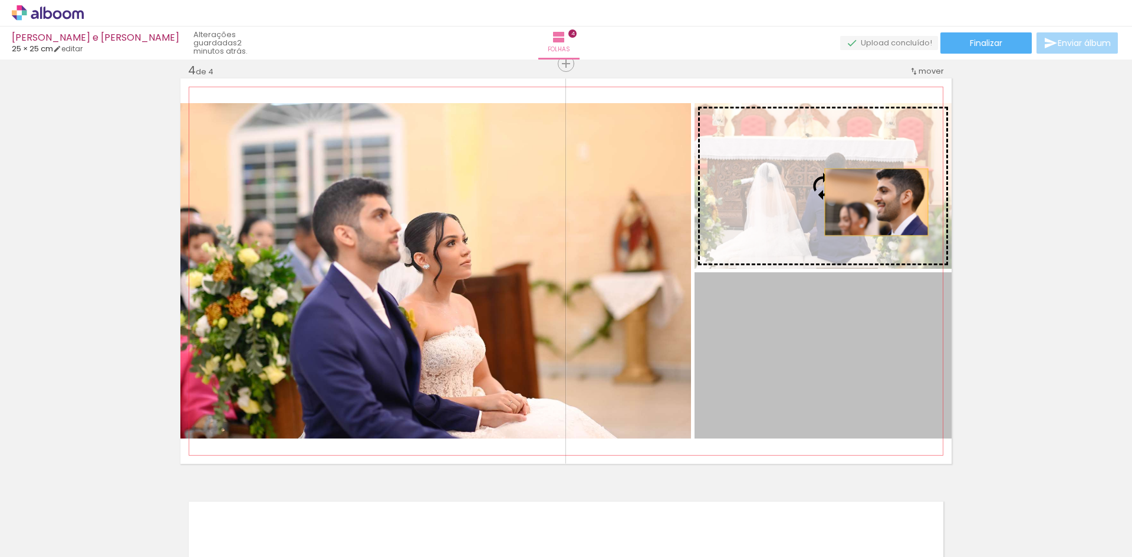
drag, startPoint x: 886, startPoint y: 343, endPoint x: 872, endPoint y: 202, distance: 141.6
click at [0, 0] on slot at bounding box center [0, 0] width 0 height 0
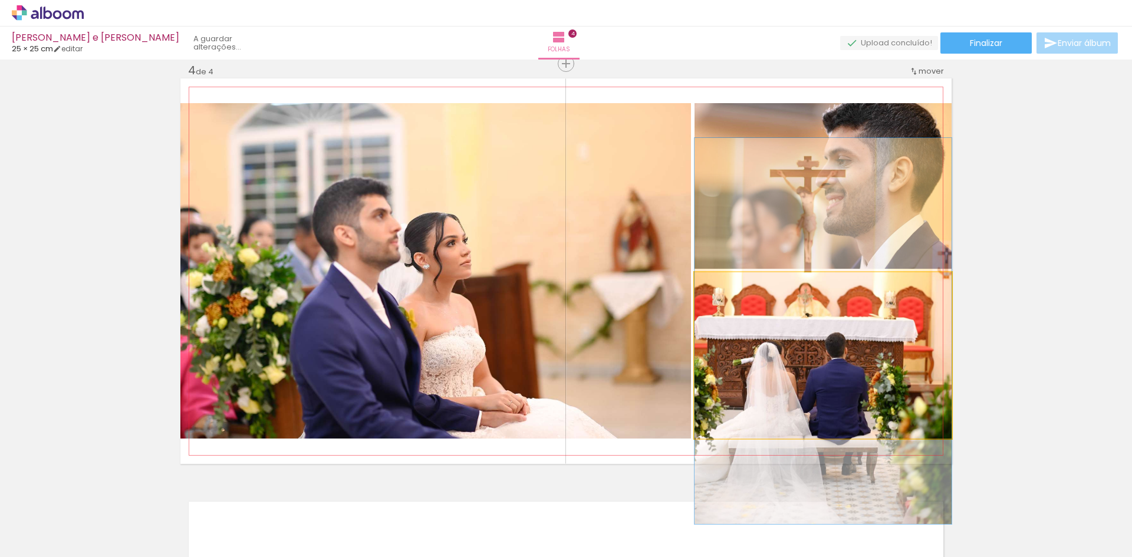
drag, startPoint x: 882, startPoint y: 370, endPoint x: 891, endPoint y: 346, distance: 25.7
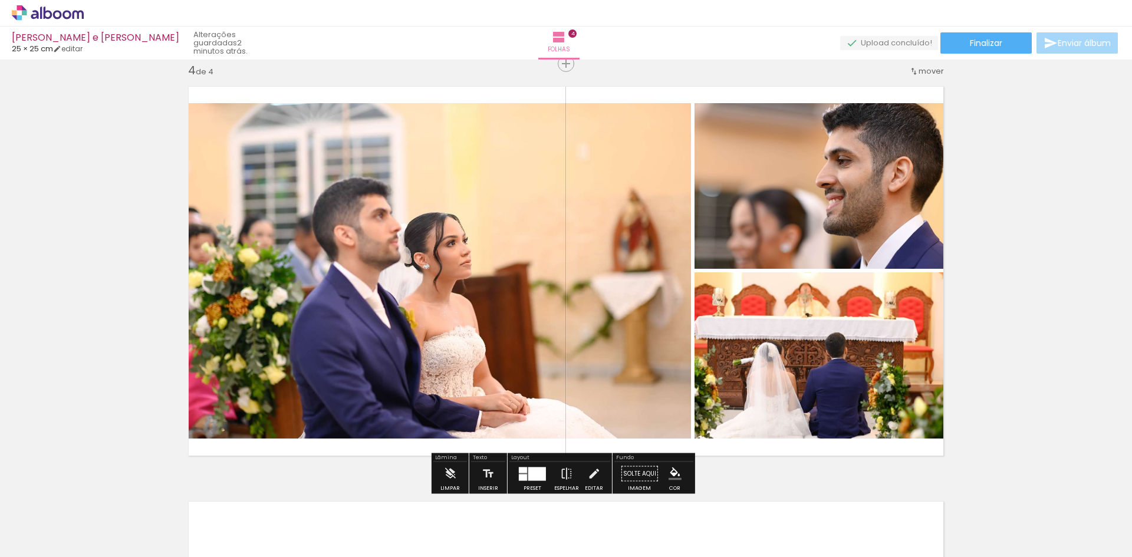
click at [540, 471] on div at bounding box center [537, 474] width 18 height 14
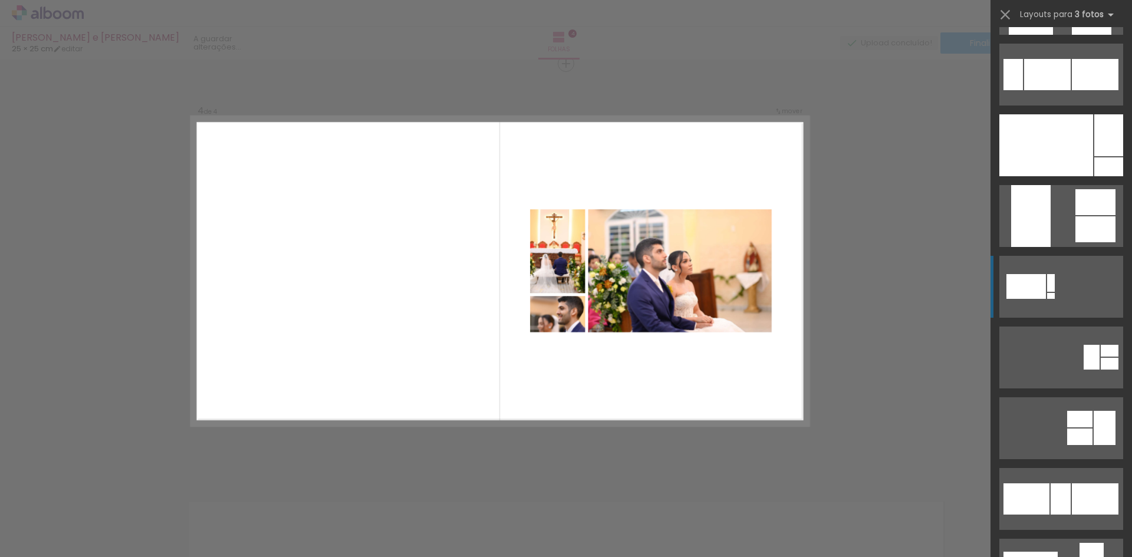
scroll to position [472, 0]
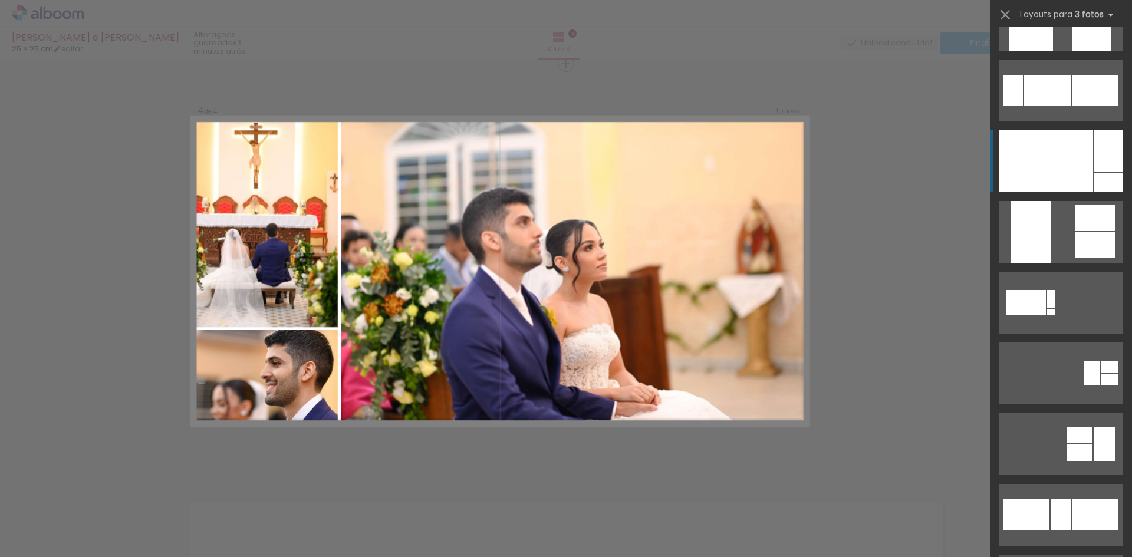
click at [1086, 162] on div at bounding box center [1047, 161] width 94 height 62
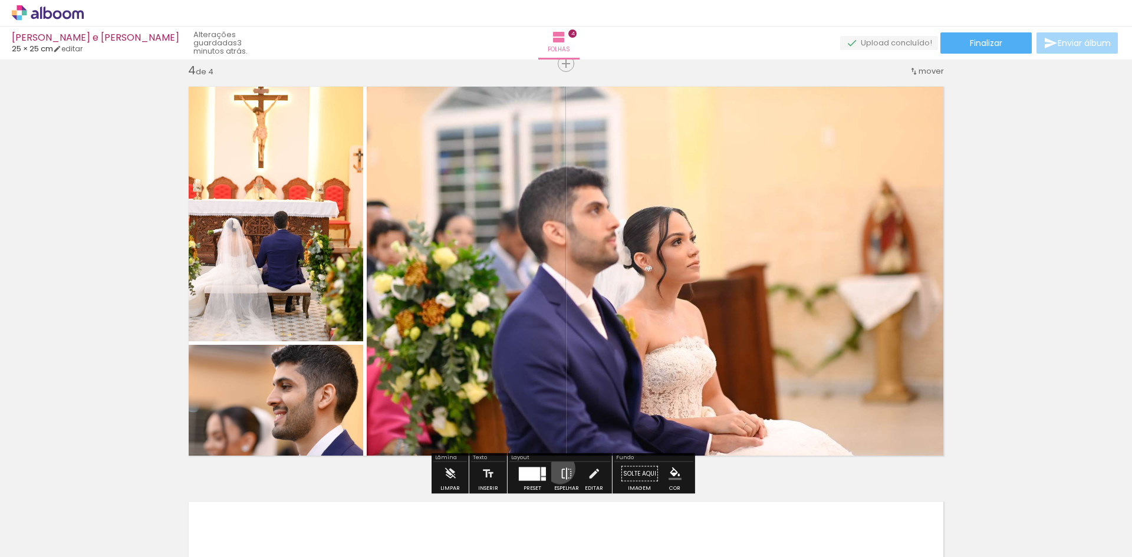
click at [560, 469] on iron-icon at bounding box center [566, 474] width 13 height 24
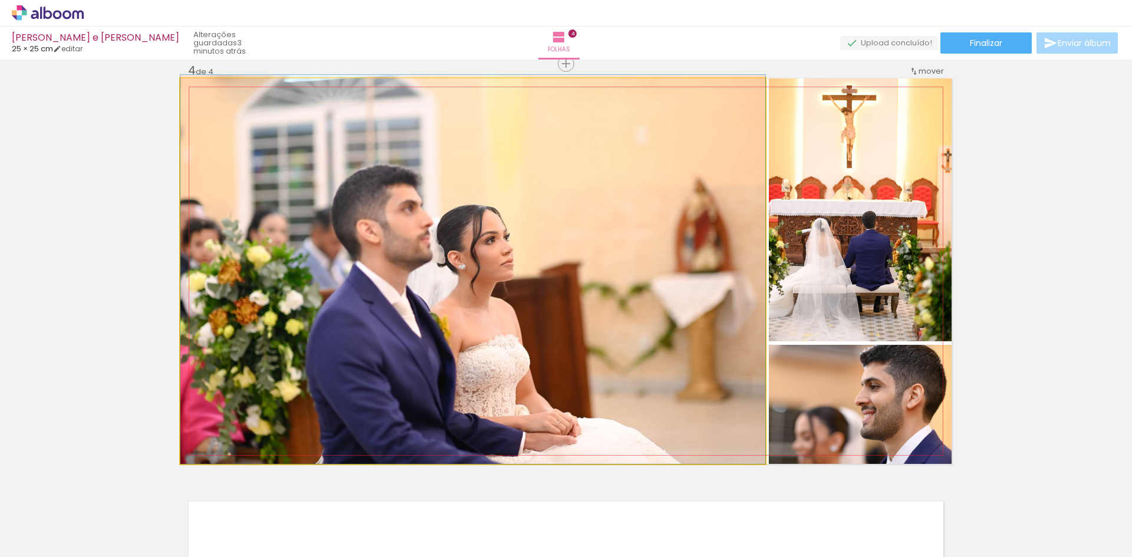
drag, startPoint x: 689, startPoint y: 355, endPoint x: 684, endPoint y: 330, distance: 25.8
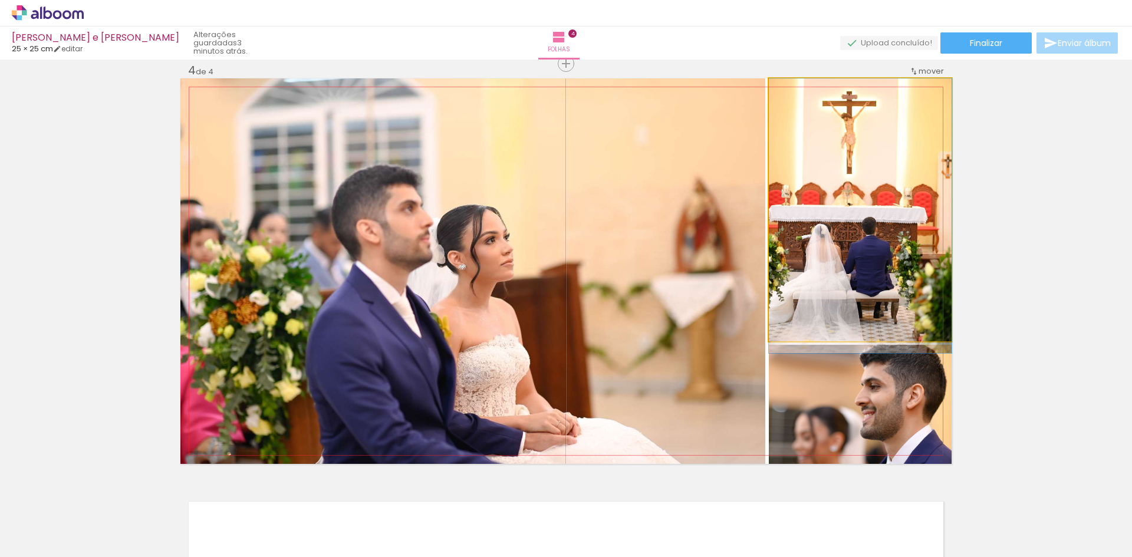
drag, startPoint x: 858, startPoint y: 300, endPoint x: 876, endPoint y: 320, distance: 26.3
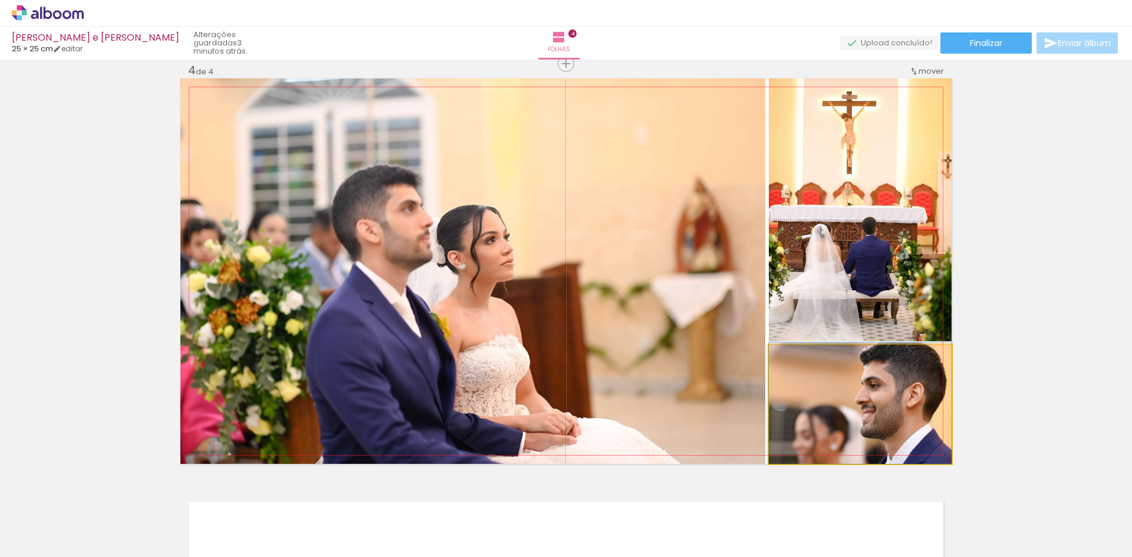
drag, startPoint x: 921, startPoint y: 426, endPoint x: 924, endPoint y: 413, distance: 12.7
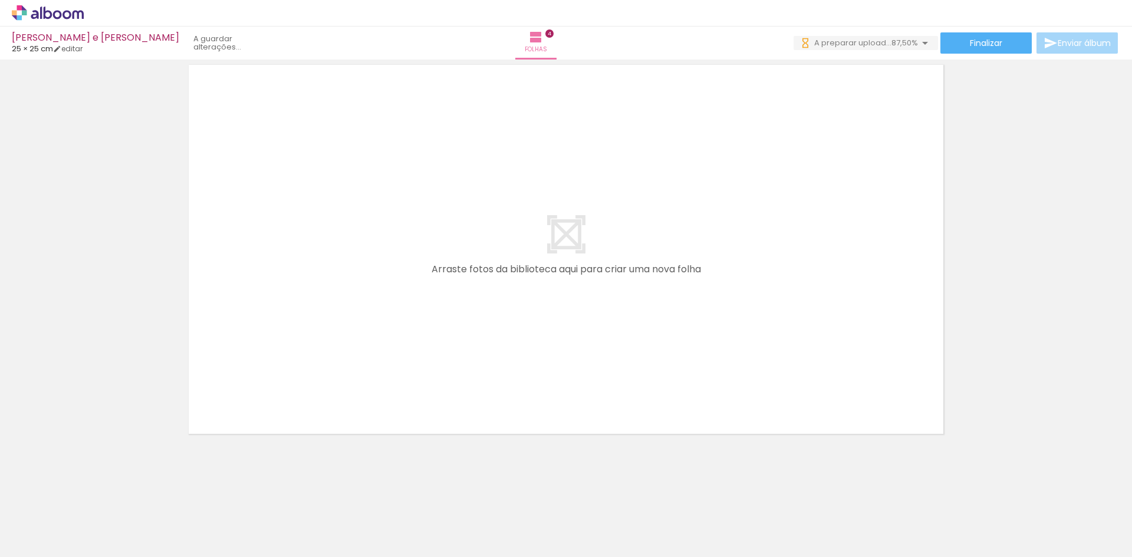
scroll to position [0, 91]
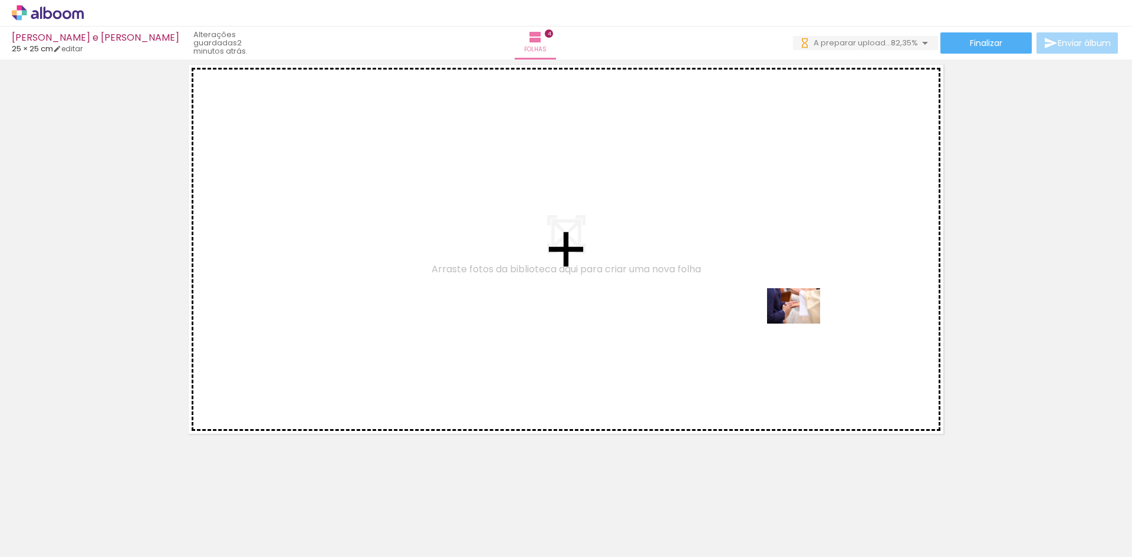
drag, startPoint x: 945, startPoint y: 510, endPoint x: 848, endPoint y: 340, distance: 195.5
click at [793, 297] on quentale-workspace at bounding box center [566, 278] width 1132 height 557
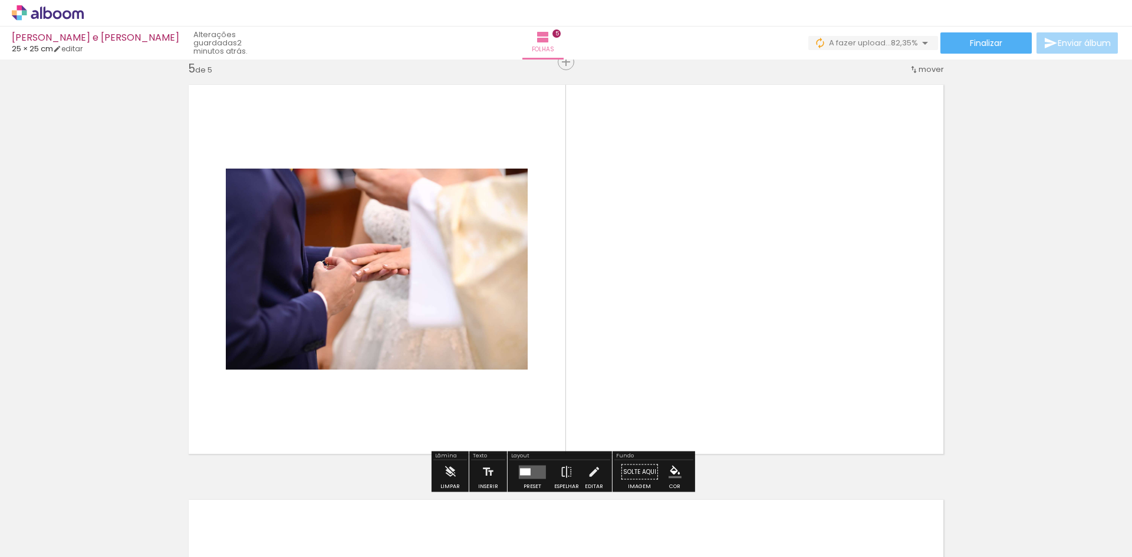
scroll to position [1676, 0]
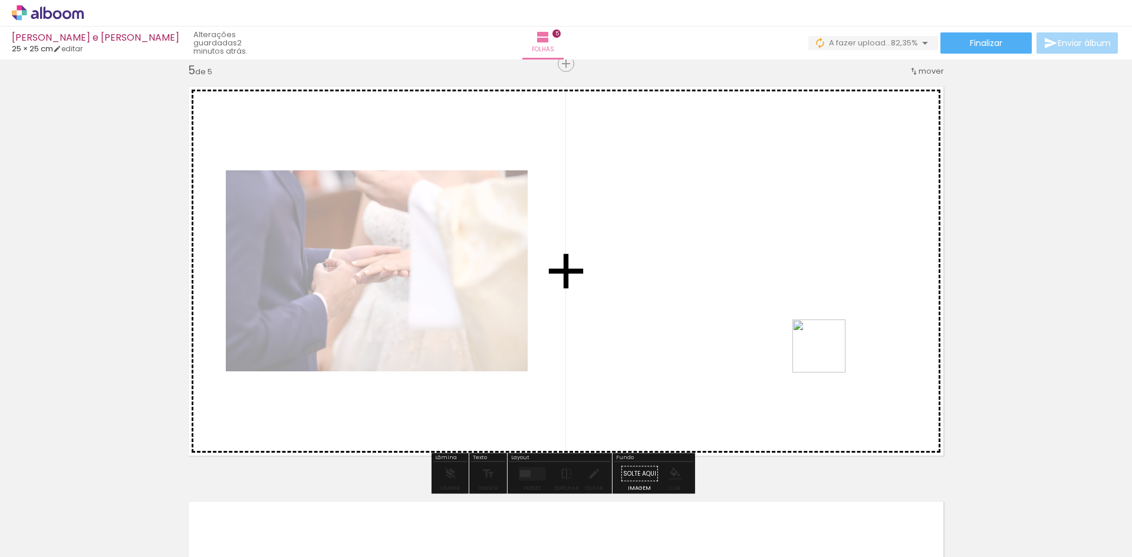
drag, startPoint x: 1024, startPoint y: 523, endPoint x: 746, endPoint y: 271, distance: 375.8
click at [746, 271] on quentale-workspace at bounding box center [566, 278] width 1132 height 557
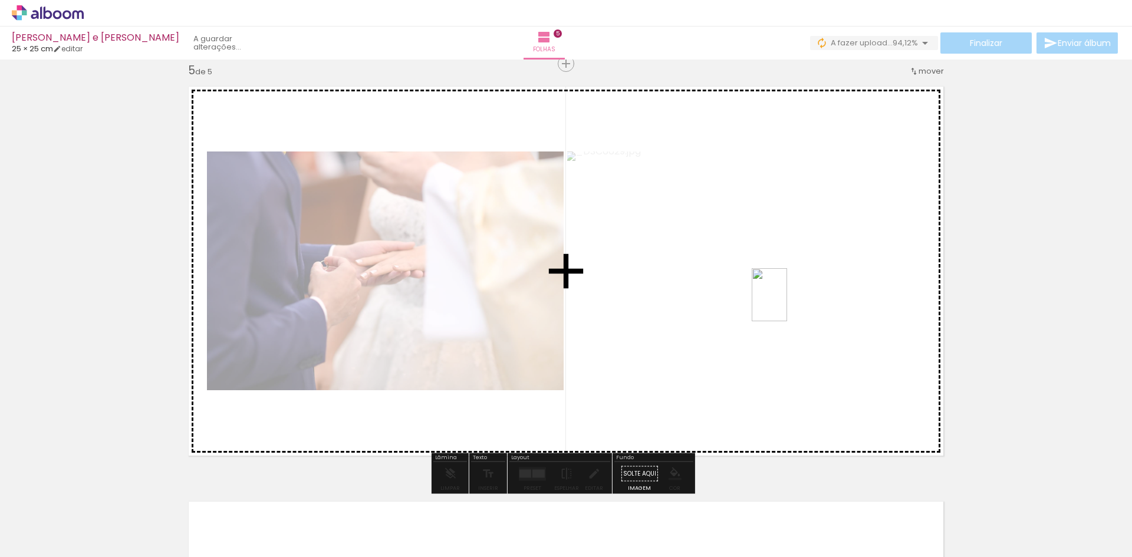
drag, startPoint x: 1100, startPoint y: 521, endPoint x: 746, endPoint y: 275, distance: 430.6
click at [746, 275] on quentale-workspace at bounding box center [566, 278] width 1132 height 557
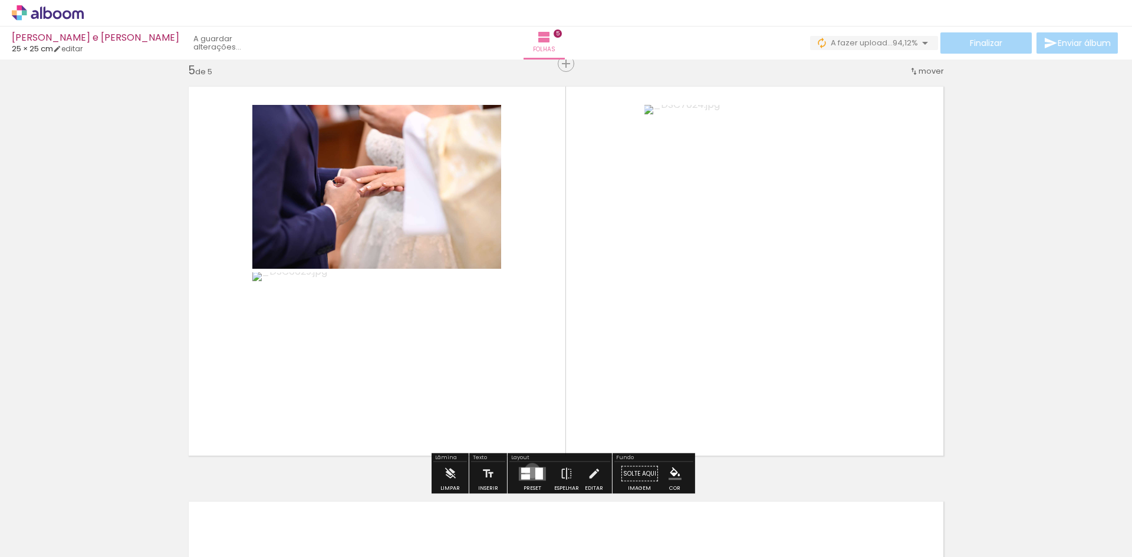
drag, startPoint x: 530, startPoint y: 471, endPoint x: 537, endPoint y: 472, distance: 7.9
click at [530, 472] on quentale-layouter at bounding box center [532, 474] width 27 height 14
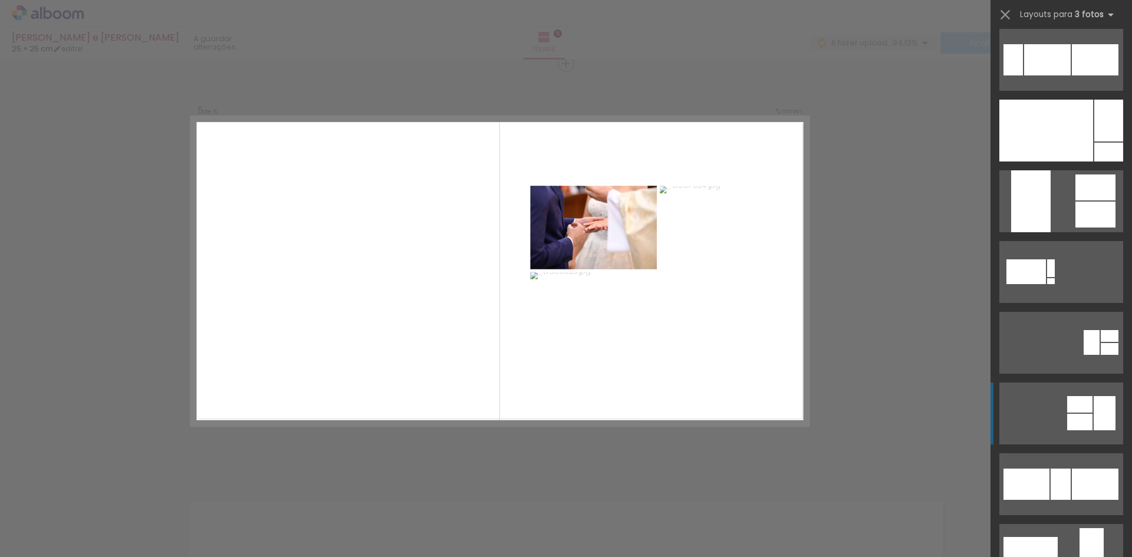
scroll to position [590, 0]
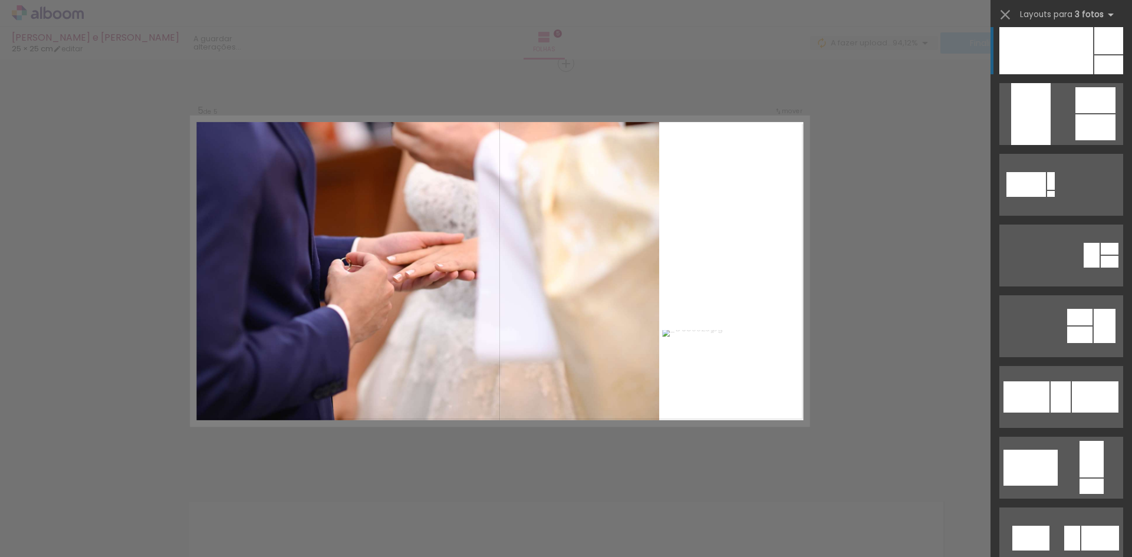
click at [1084, 56] on div at bounding box center [1047, 43] width 94 height 62
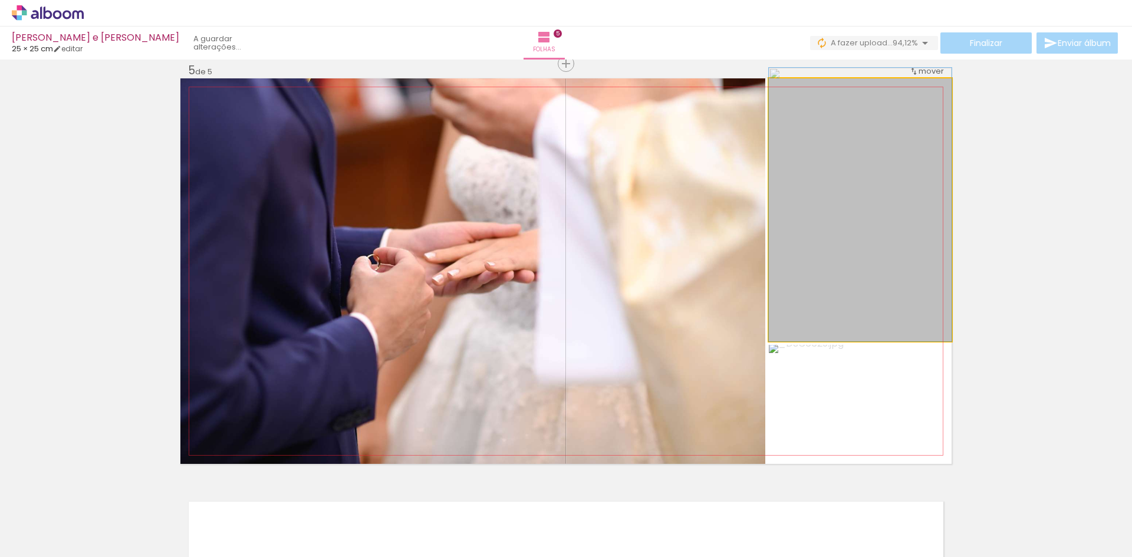
drag, startPoint x: 895, startPoint y: 253, endPoint x: 900, endPoint y: 219, distance: 34.5
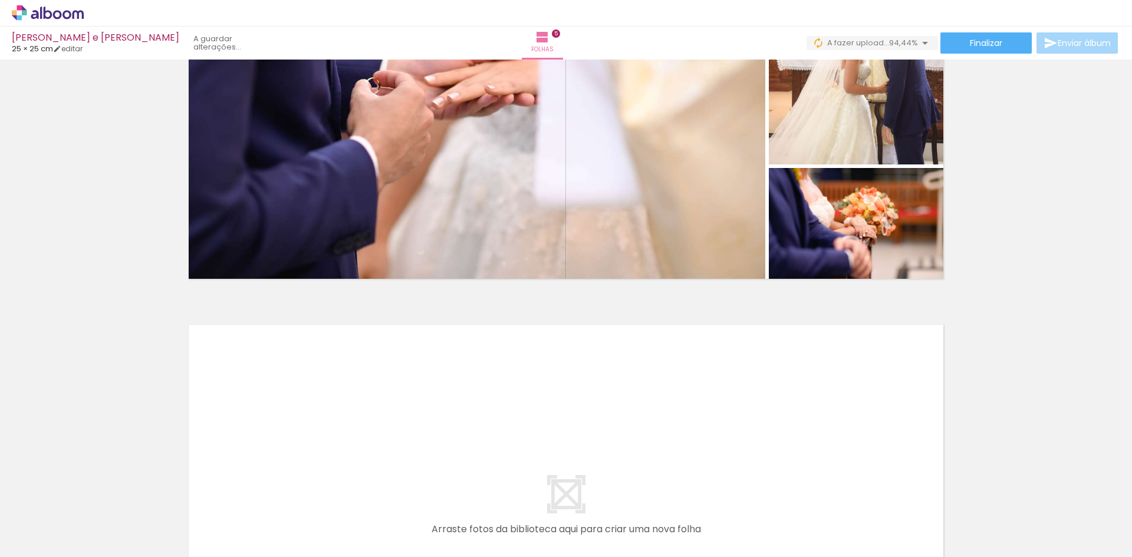
scroll to position [0, 157]
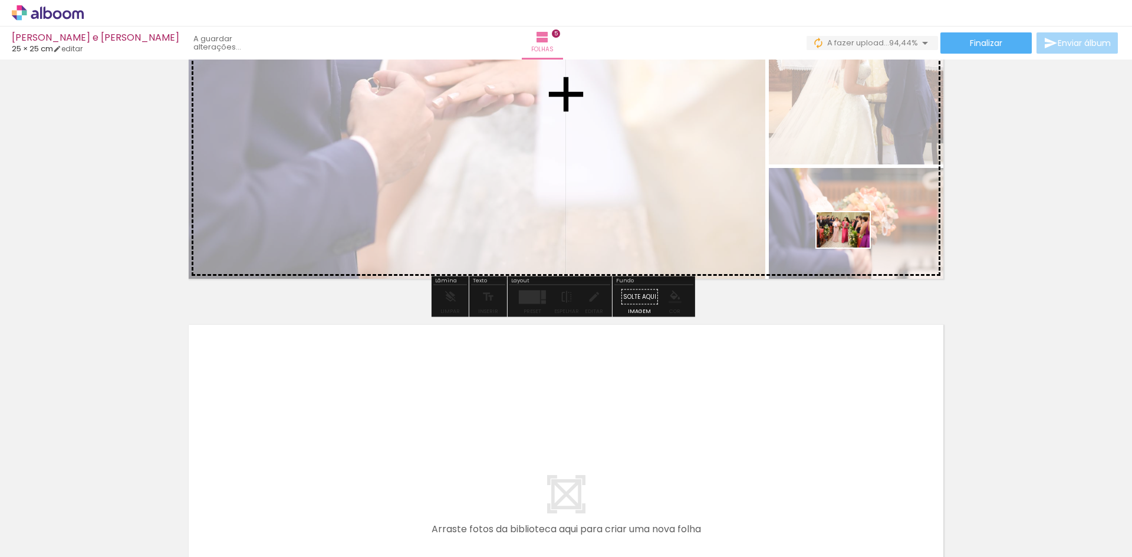
drag, startPoint x: 1090, startPoint y: 518, endPoint x: 850, endPoint y: 235, distance: 371.1
click at [850, 235] on quentale-workspace at bounding box center [566, 278] width 1132 height 557
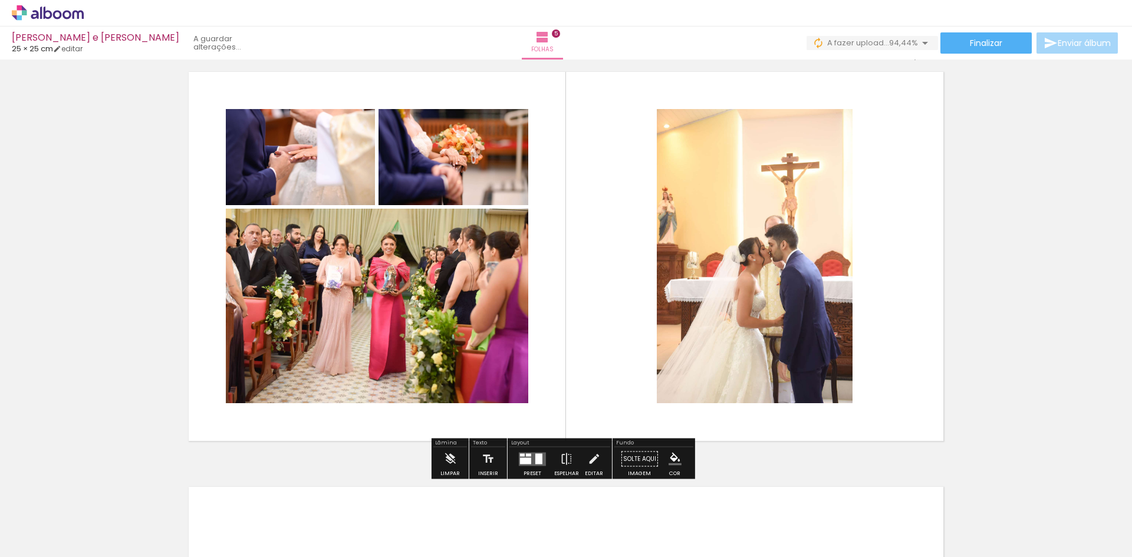
scroll to position [1676, 0]
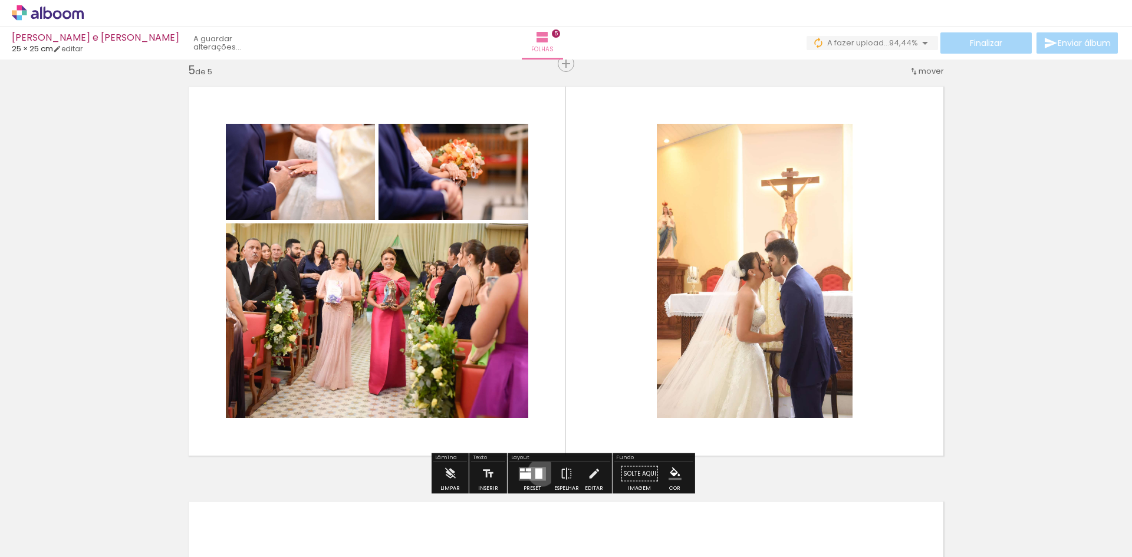
click at [539, 472] on div at bounding box center [538, 473] width 7 height 11
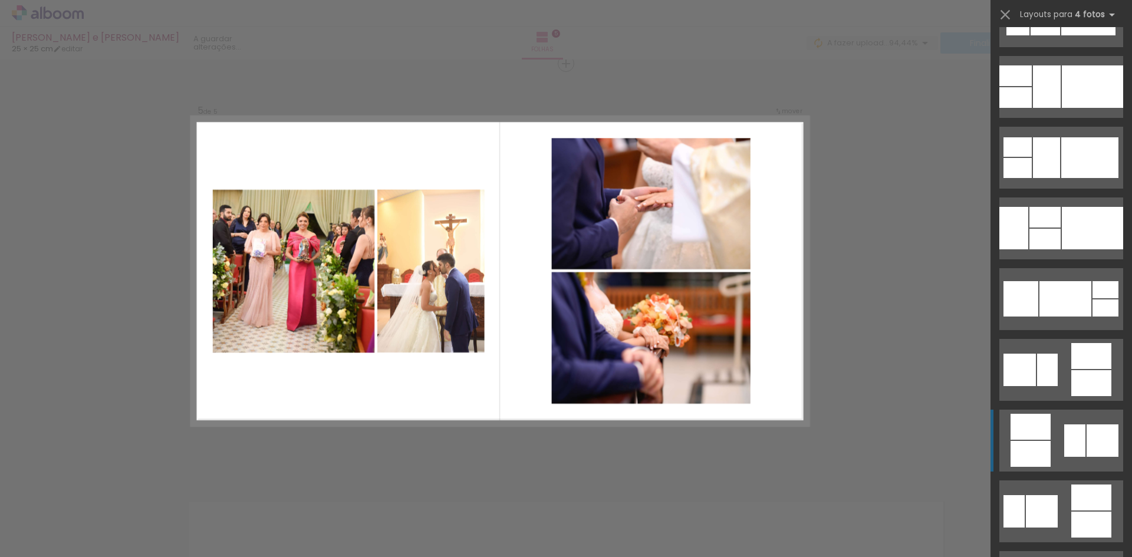
scroll to position [3362, 0]
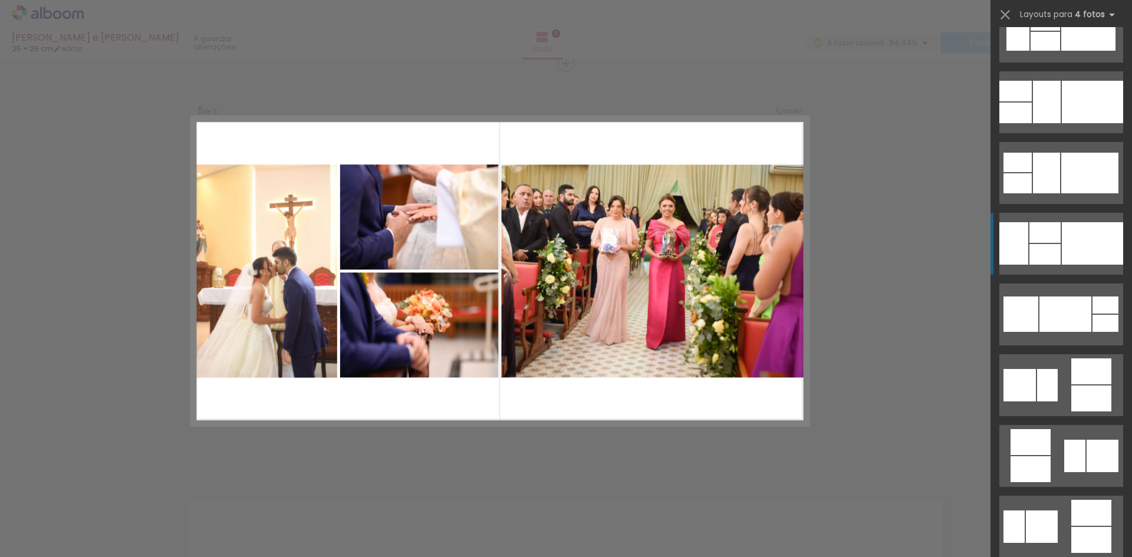
click at [1093, 251] on div at bounding box center [1092, 243] width 61 height 42
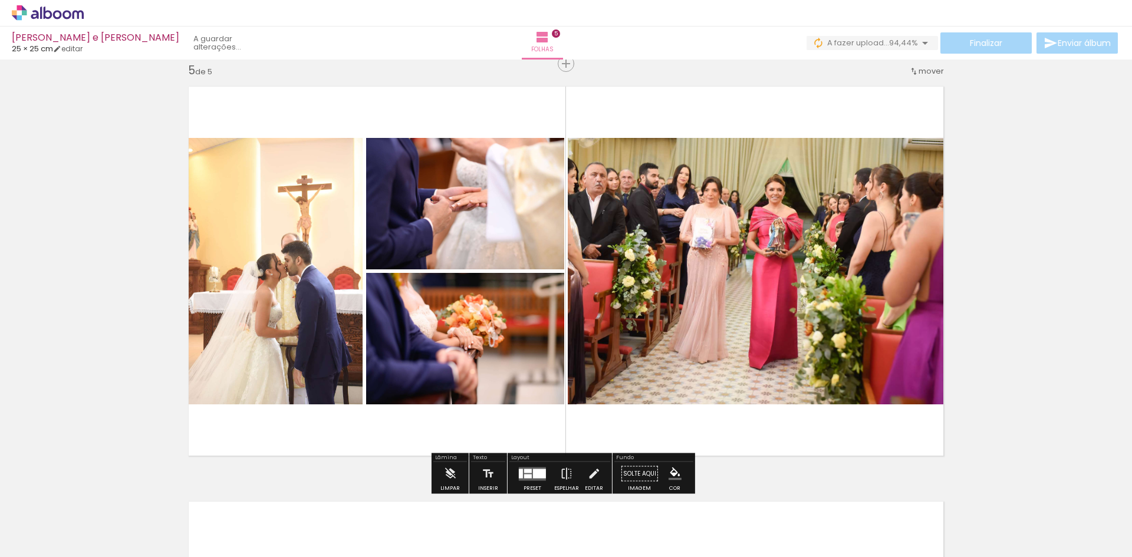
click at [533, 471] on div at bounding box center [539, 473] width 13 height 9
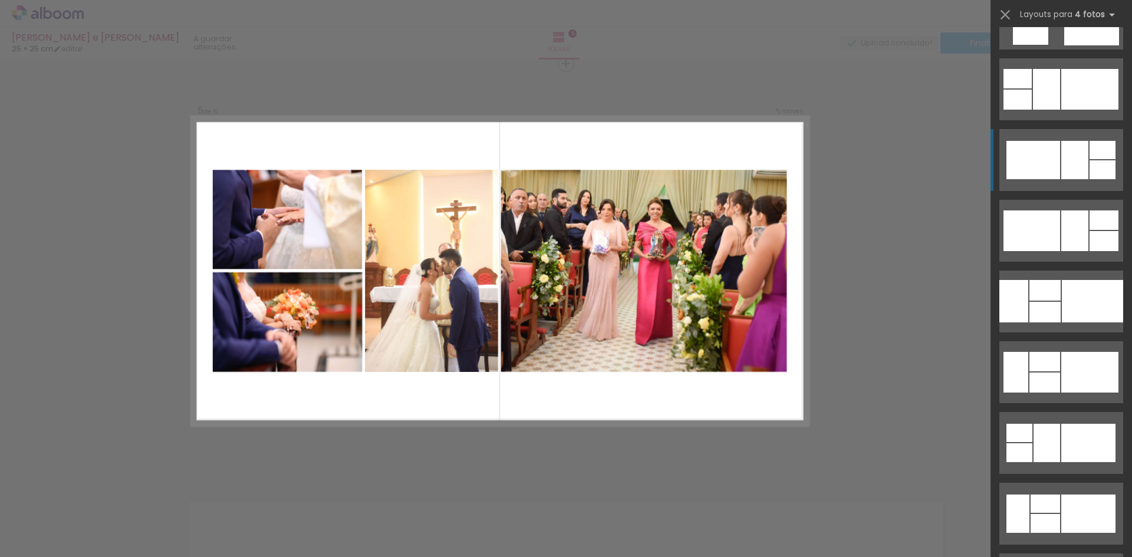
scroll to position [3244, 0]
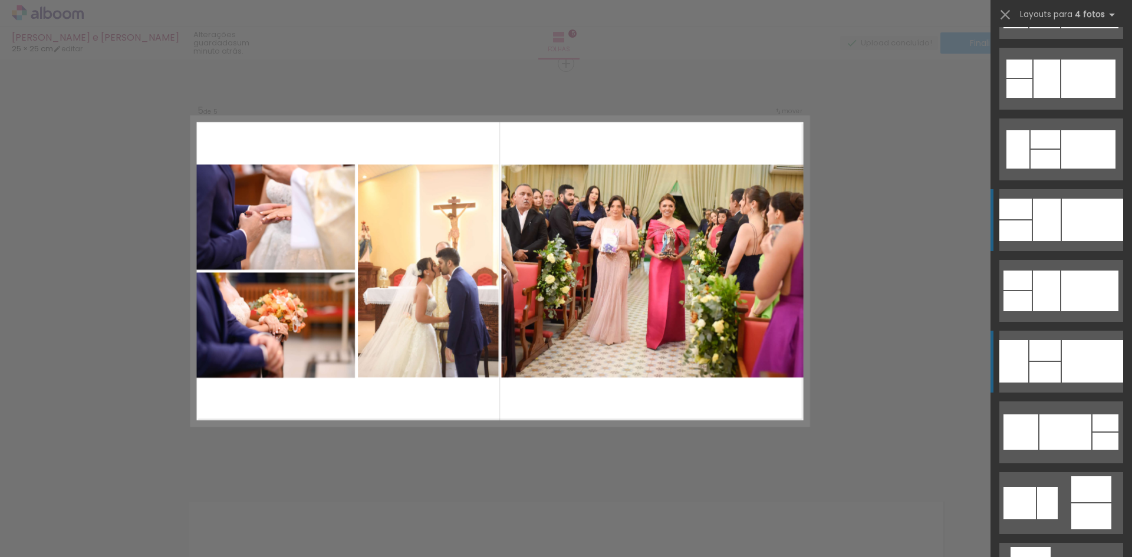
click at [1076, 205] on div at bounding box center [1092, 220] width 61 height 42
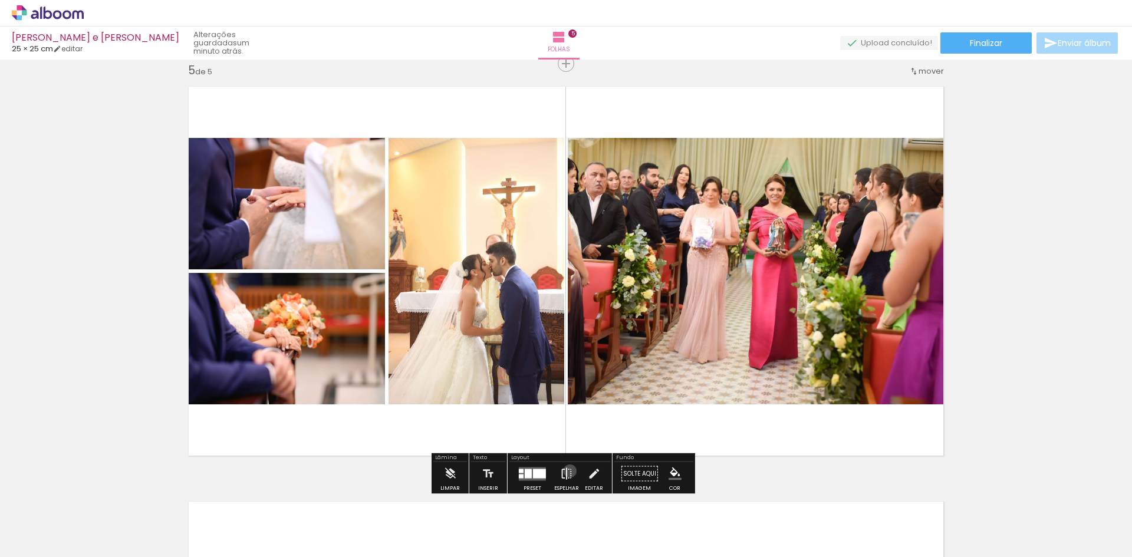
click at [567, 471] on iron-icon at bounding box center [566, 474] width 13 height 24
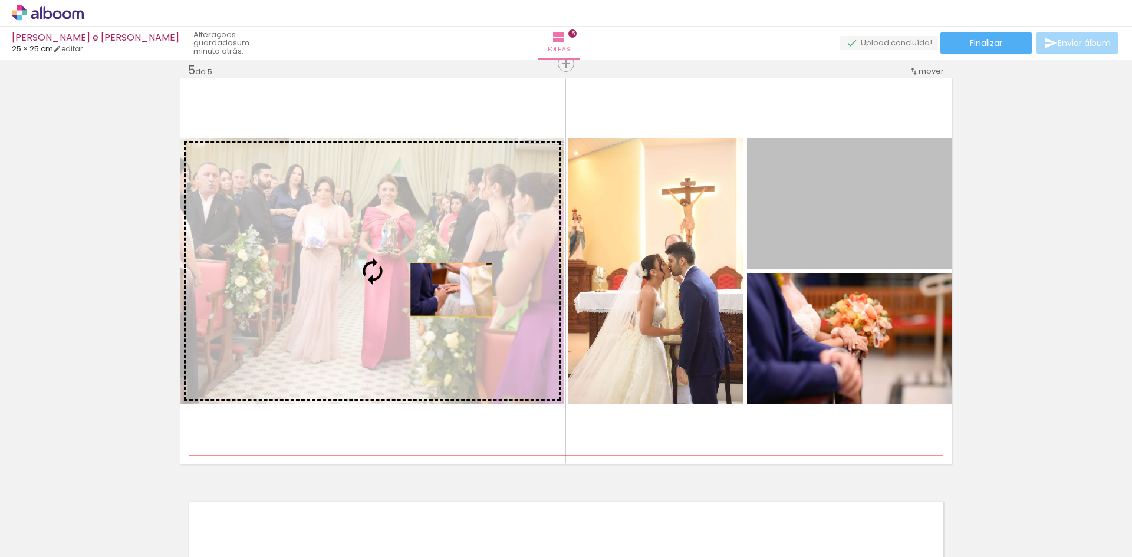
drag, startPoint x: 831, startPoint y: 234, endPoint x: 447, endPoint y: 290, distance: 388.0
click at [0, 0] on slot at bounding box center [0, 0] width 0 height 0
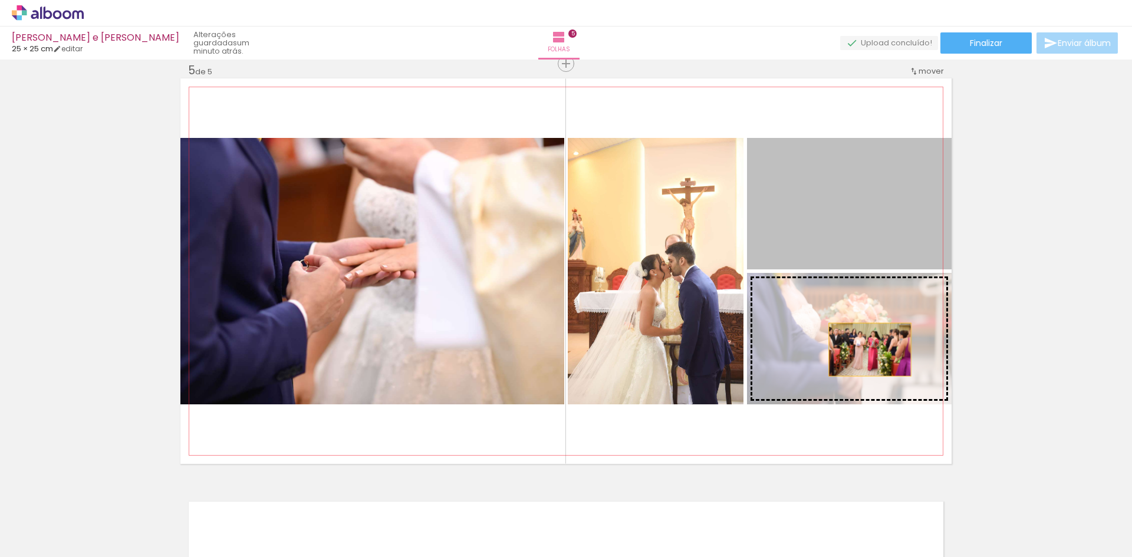
drag, startPoint x: 865, startPoint y: 249, endPoint x: 866, endPoint y: 361, distance: 112.1
click at [0, 0] on slot at bounding box center [0, 0] width 0 height 0
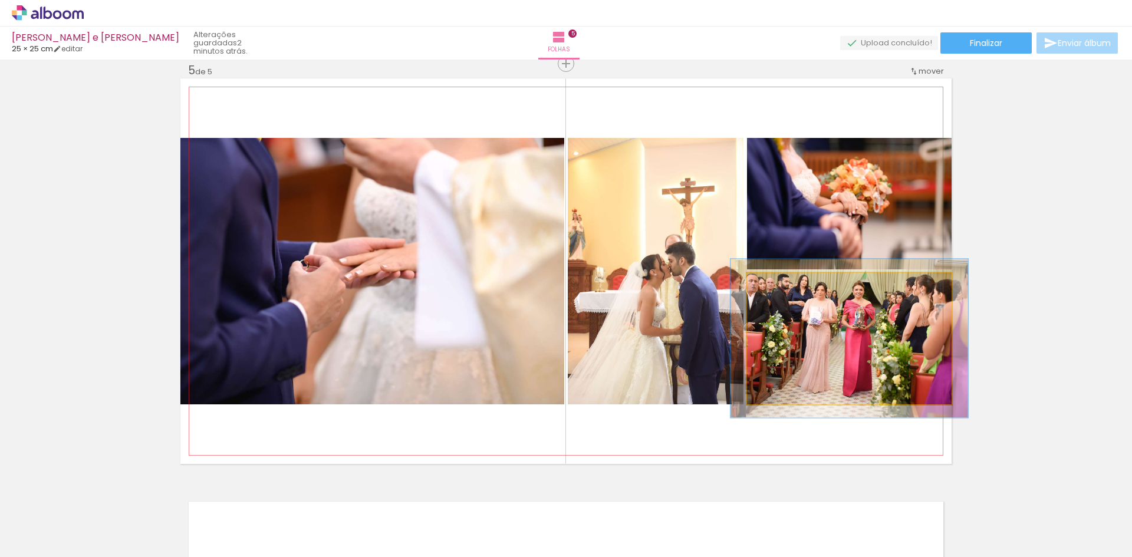
drag, startPoint x: 773, startPoint y: 285, endPoint x: 779, endPoint y: 289, distance: 7.7
type paper-slider "116"
click at [779, 289] on div at bounding box center [781, 285] width 11 height 11
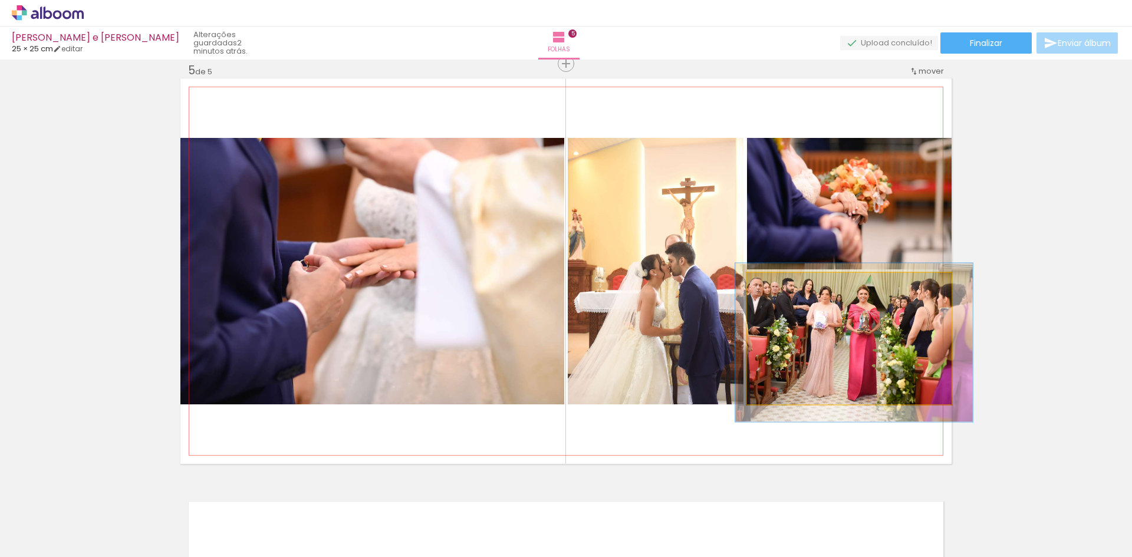
drag, startPoint x: 850, startPoint y: 356, endPoint x: 855, endPoint y: 360, distance: 6.3
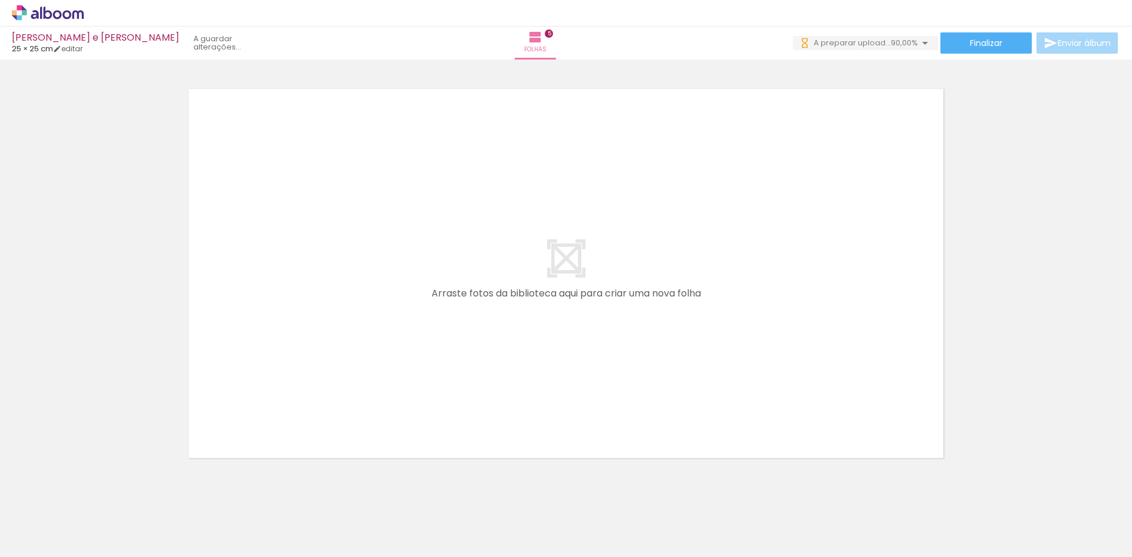
scroll to position [0, 355]
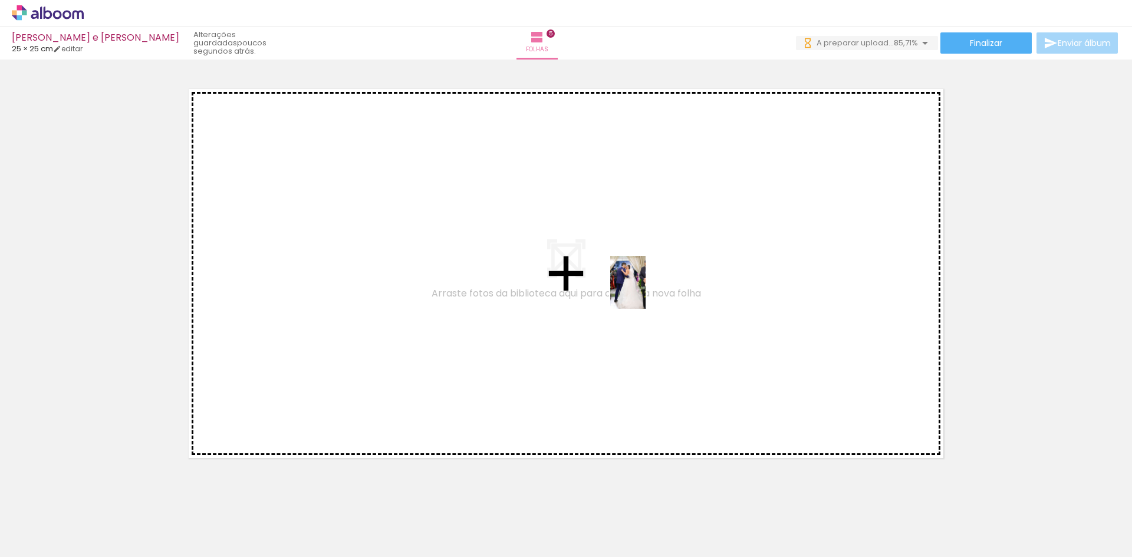
drag, startPoint x: 962, startPoint y: 520, endPoint x: 678, endPoint y: 302, distance: 357.5
click at [630, 278] on quentale-workspace at bounding box center [566, 278] width 1132 height 557
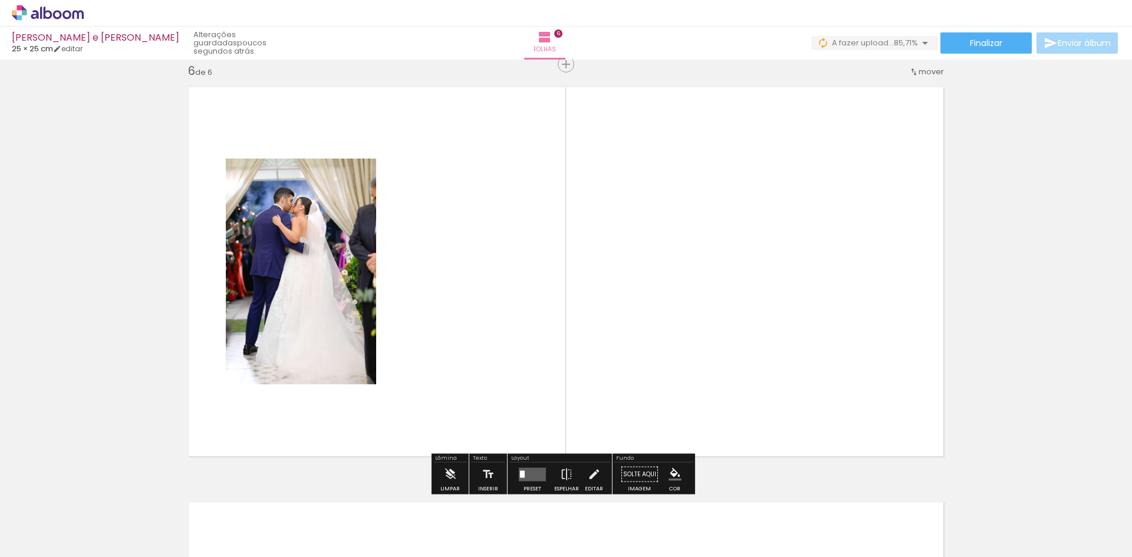
scroll to position [2091, 0]
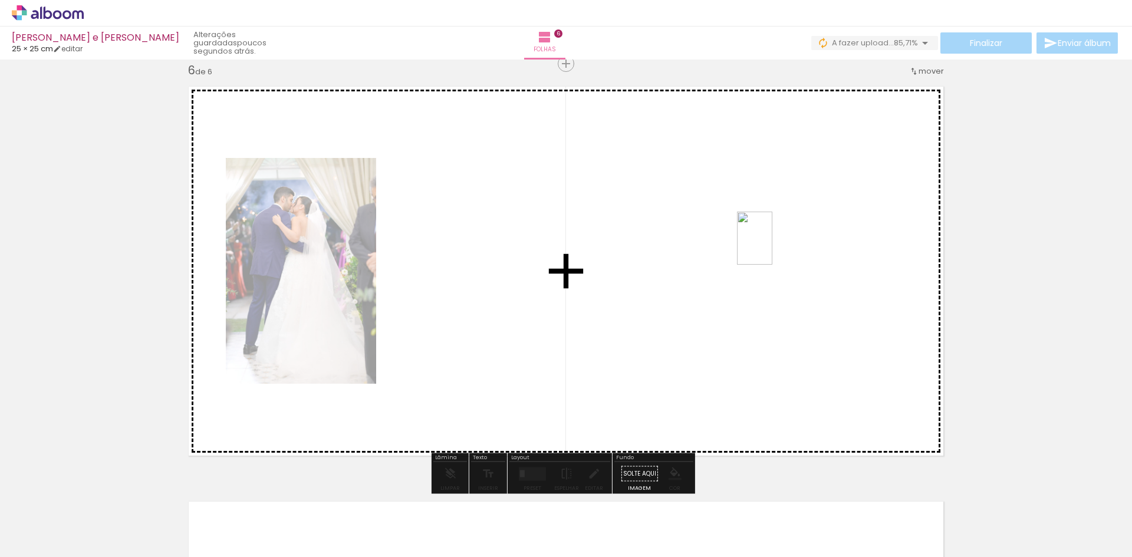
drag, startPoint x: 1036, startPoint y: 520, endPoint x: 773, endPoint y: 247, distance: 380.0
click at [772, 245] on quentale-workspace at bounding box center [566, 278] width 1132 height 557
drag, startPoint x: 1096, startPoint y: 520, endPoint x: 751, endPoint y: 293, distance: 413.5
click at [751, 293] on quentale-workspace at bounding box center [566, 278] width 1132 height 557
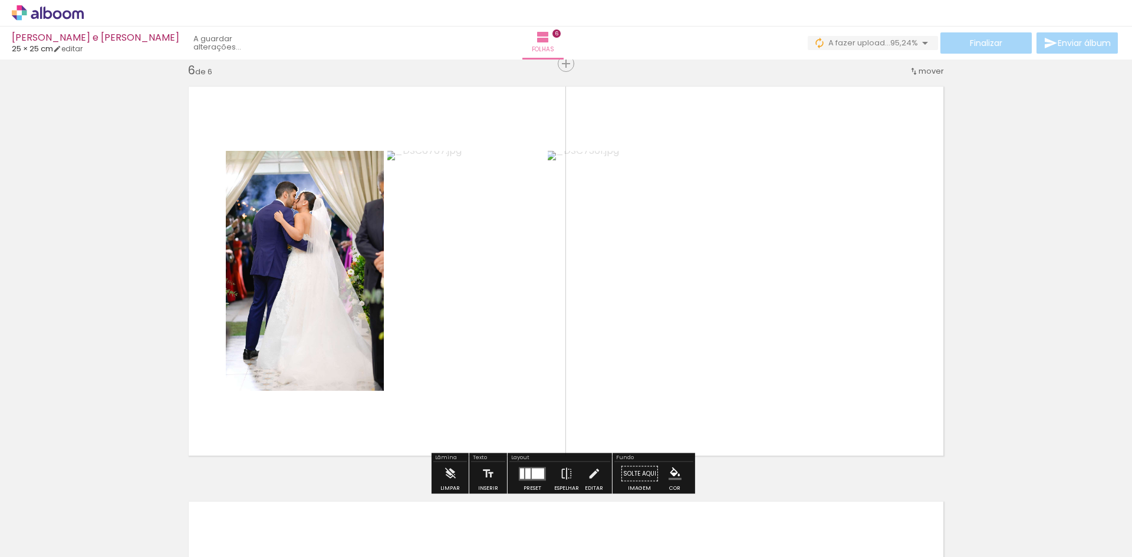
click at [524, 465] on div at bounding box center [533, 474] width 32 height 24
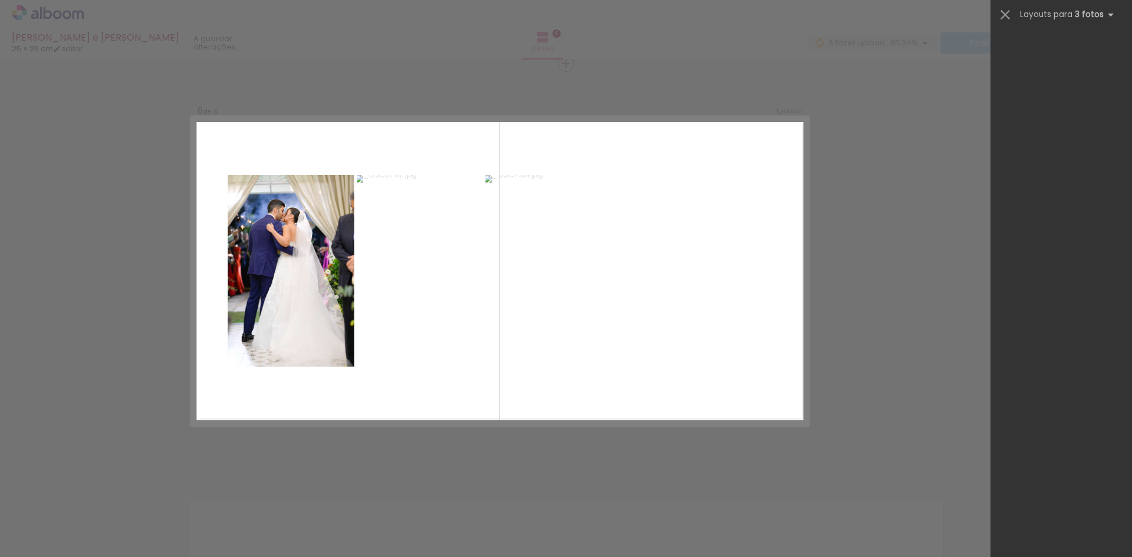
scroll to position [0, 0]
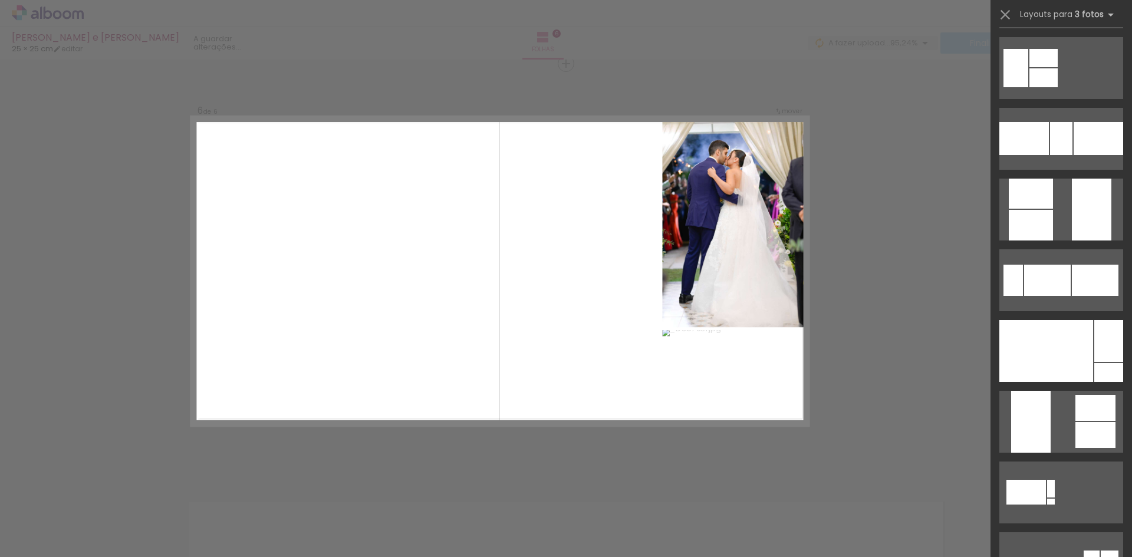
scroll to position [5308, 0]
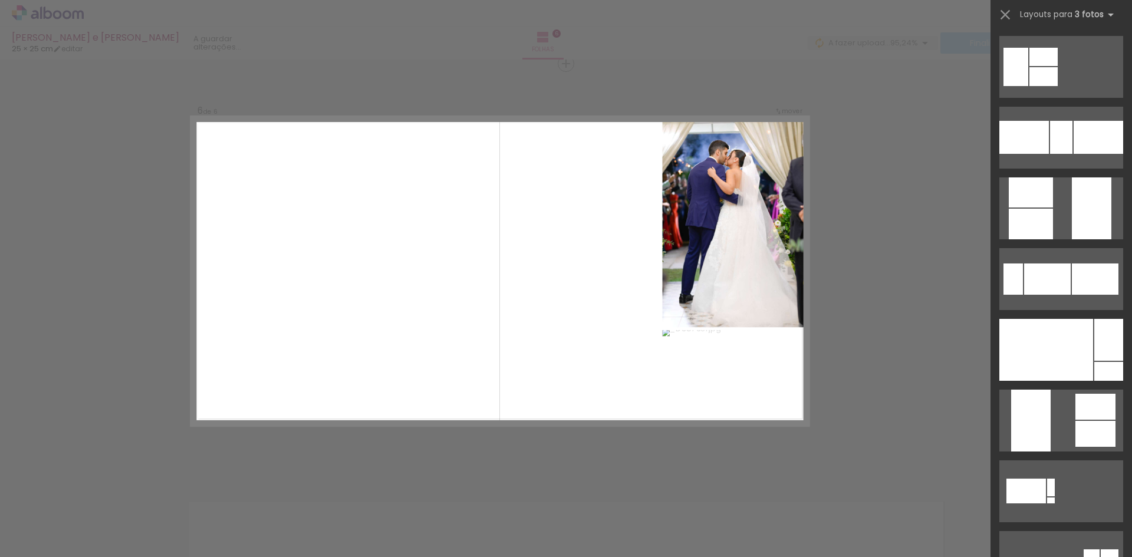
click at [1074, 342] on div at bounding box center [1047, 350] width 94 height 62
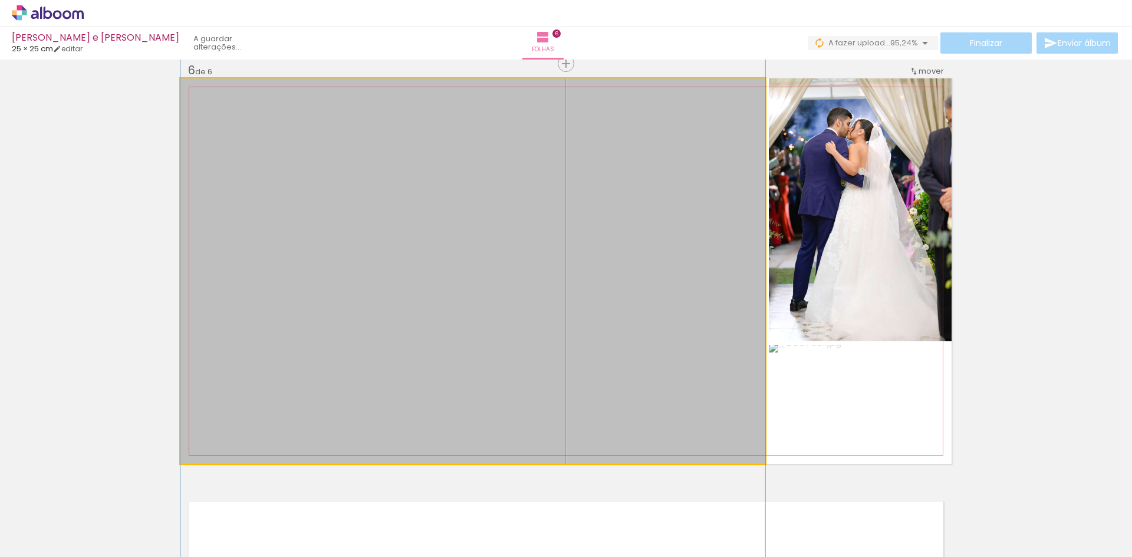
drag, startPoint x: 514, startPoint y: 344, endPoint x: 525, endPoint y: 286, distance: 59.3
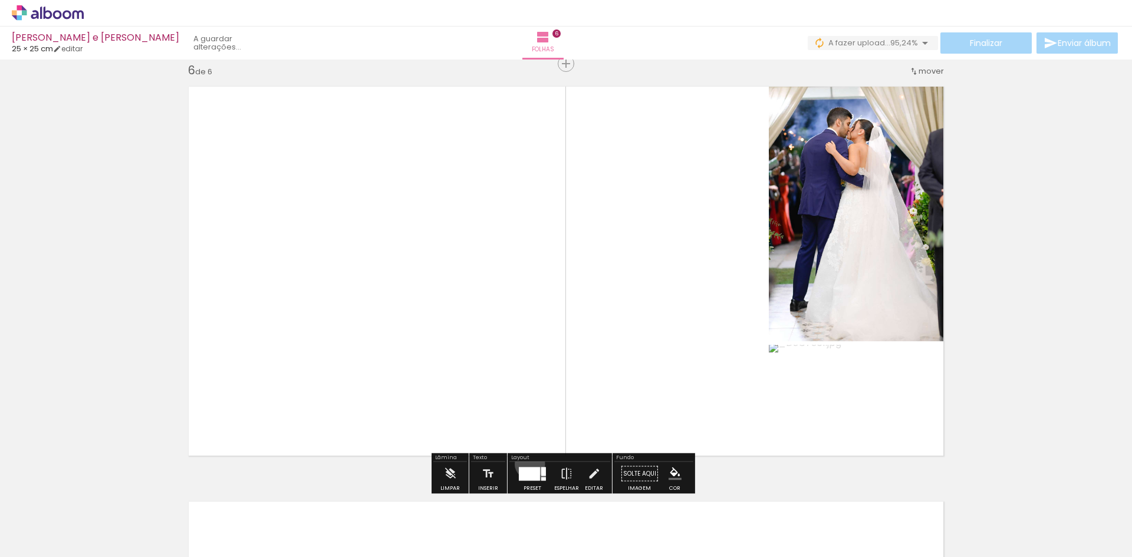
click at [527, 464] on div at bounding box center [533, 474] width 32 height 24
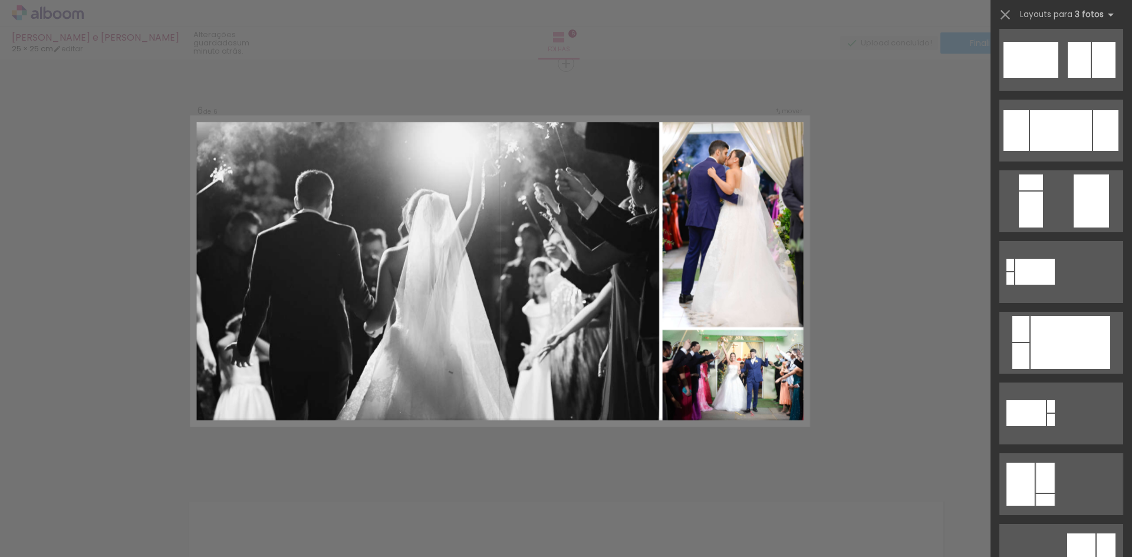
scroll to position [0, 0]
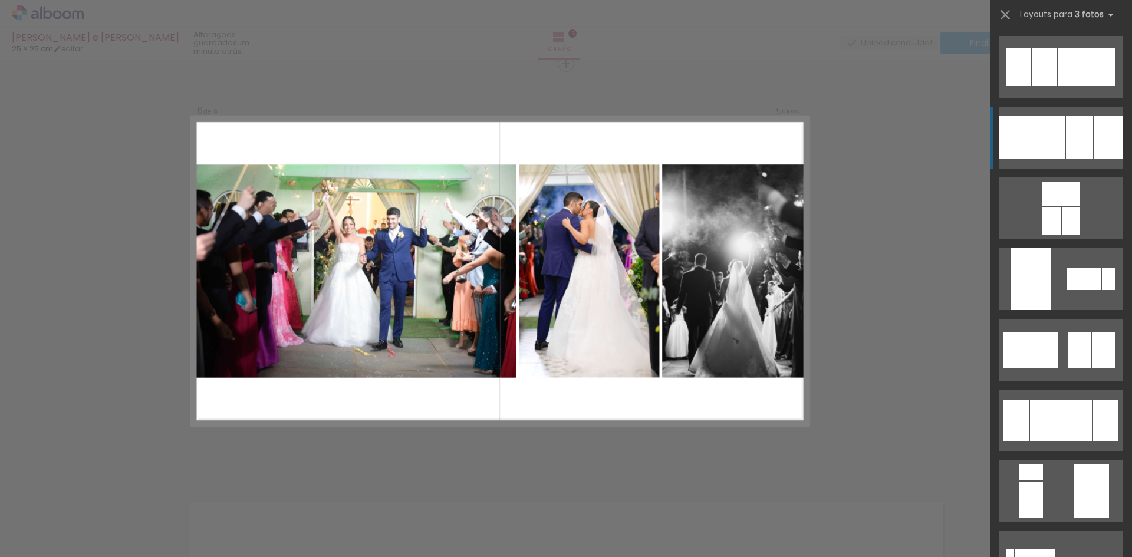
click at [1080, 145] on div at bounding box center [1079, 137] width 27 height 42
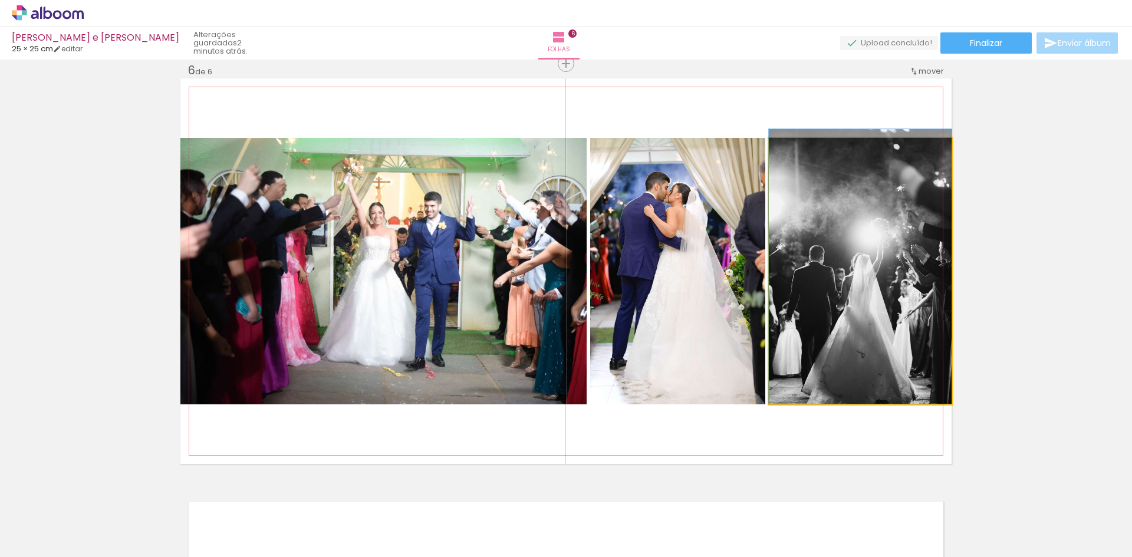
drag, startPoint x: 846, startPoint y: 251, endPoint x: 858, endPoint y: 237, distance: 18.4
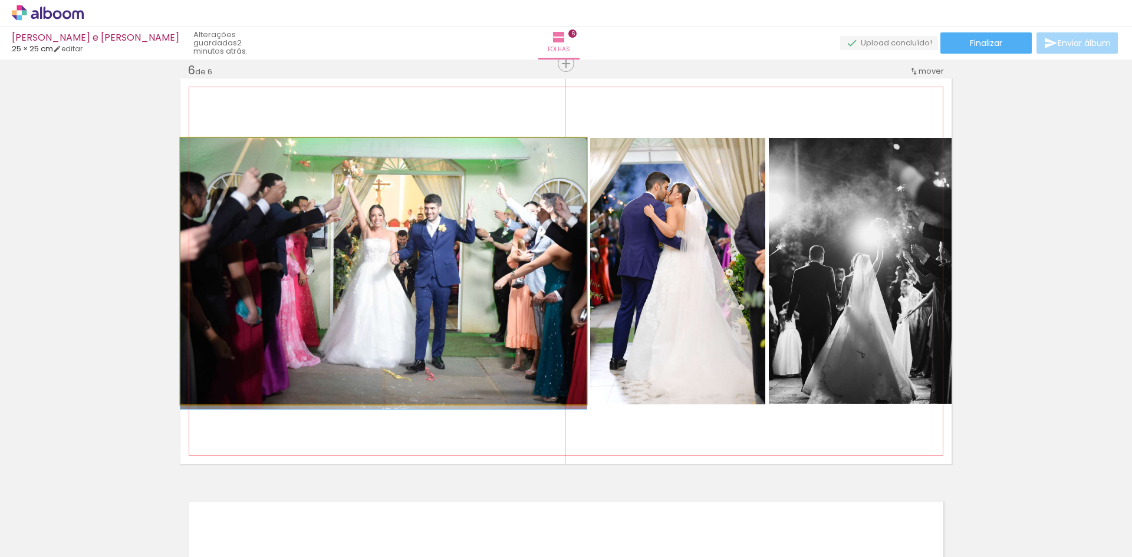
drag, startPoint x: 452, startPoint y: 247, endPoint x: 475, endPoint y: 273, distance: 35.1
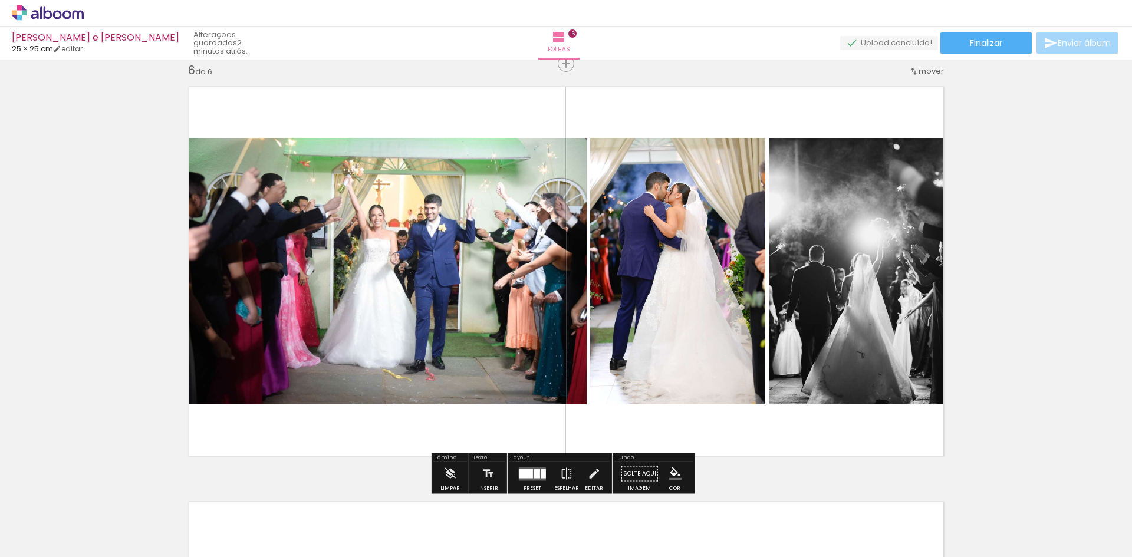
click at [525, 471] on div at bounding box center [526, 473] width 14 height 9
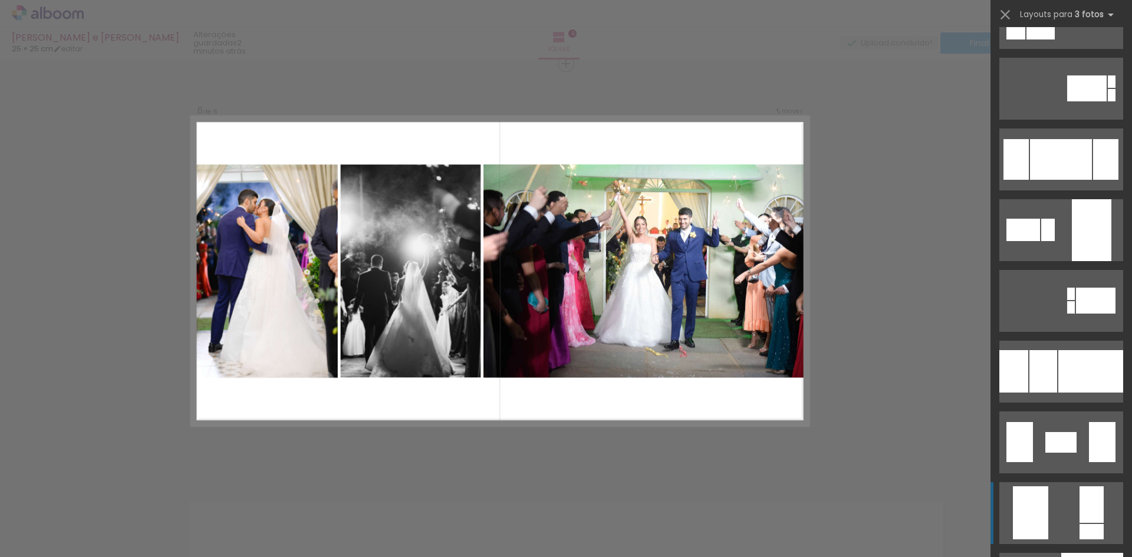
scroll to position [2371, 0]
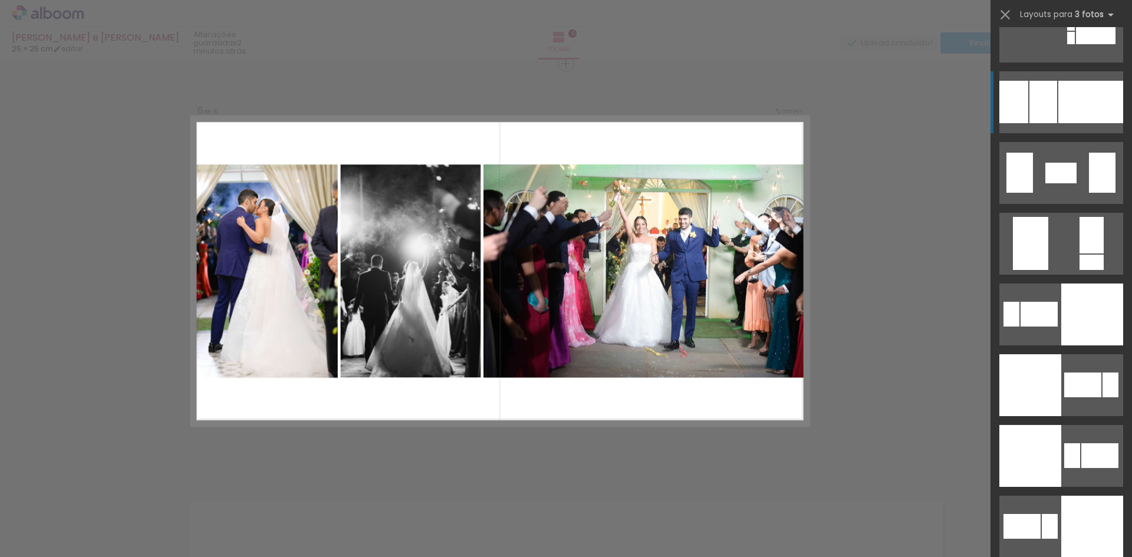
click at [1083, 108] on div at bounding box center [1091, 102] width 65 height 42
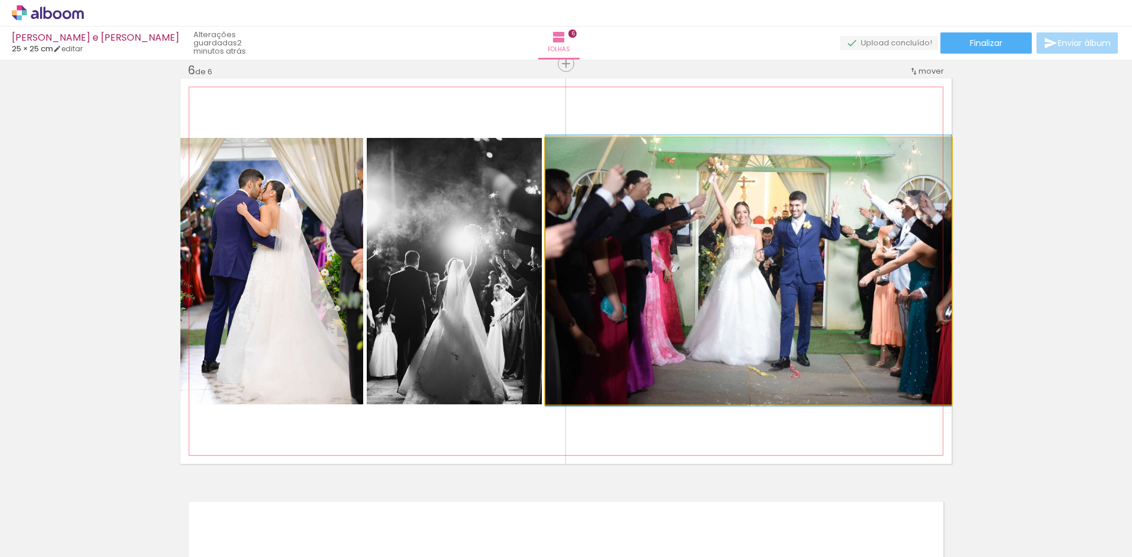
drag, startPoint x: 773, startPoint y: 266, endPoint x: 817, endPoint y: 265, distance: 44.2
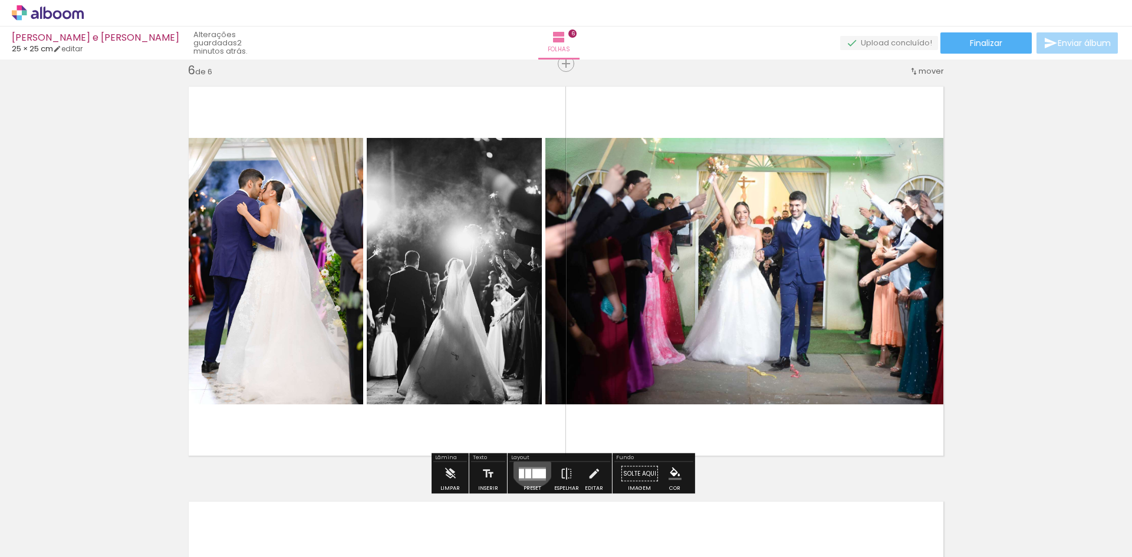
click at [530, 466] on div at bounding box center [533, 474] width 32 height 24
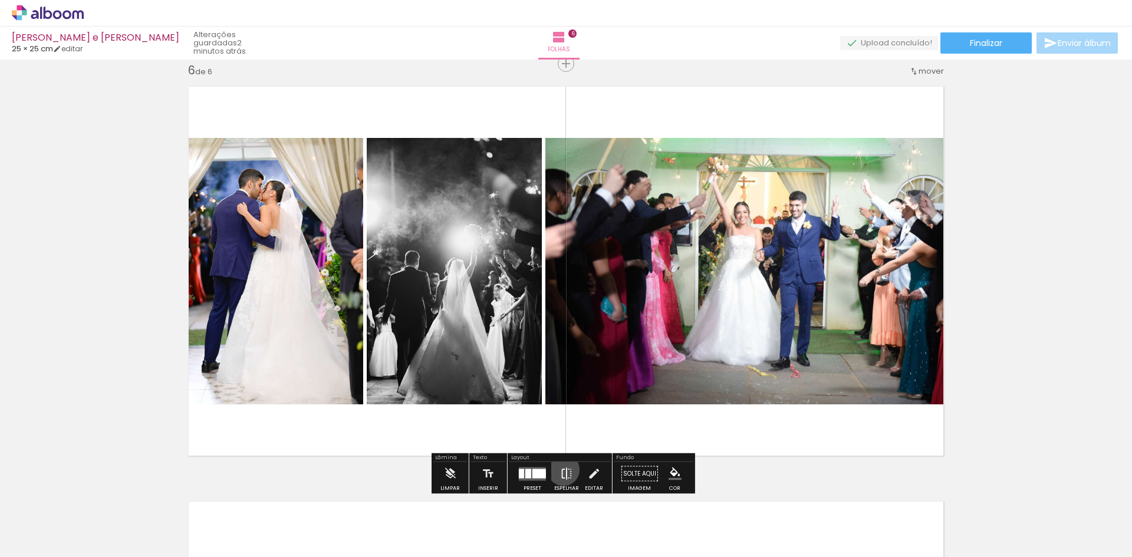
click at [561, 470] on iron-icon at bounding box center [566, 474] width 13 height 24
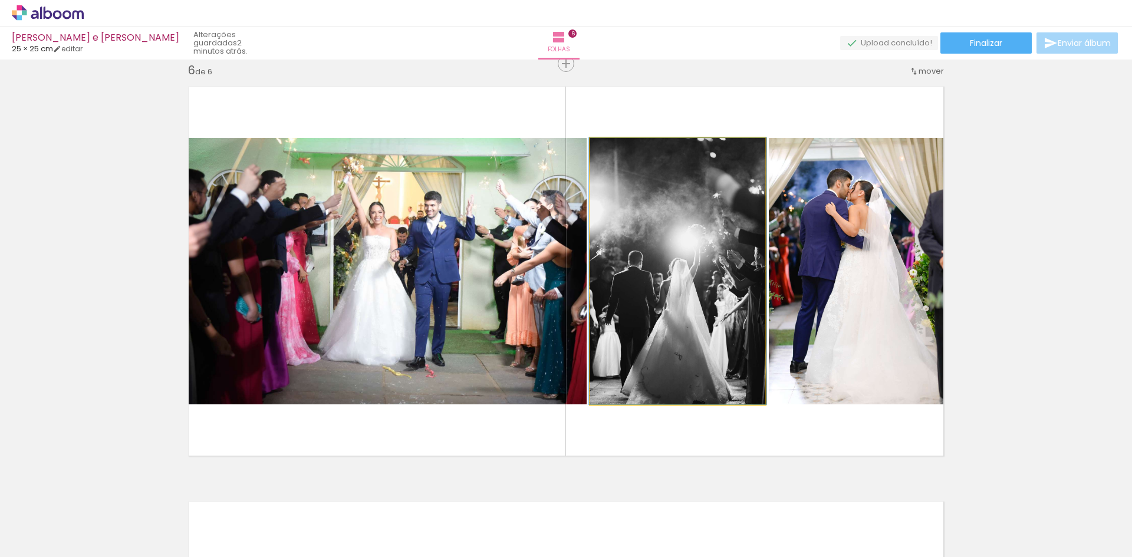
click at [663, 263] on quentale-photo at bounding box center [677, 271] width 175 height 267
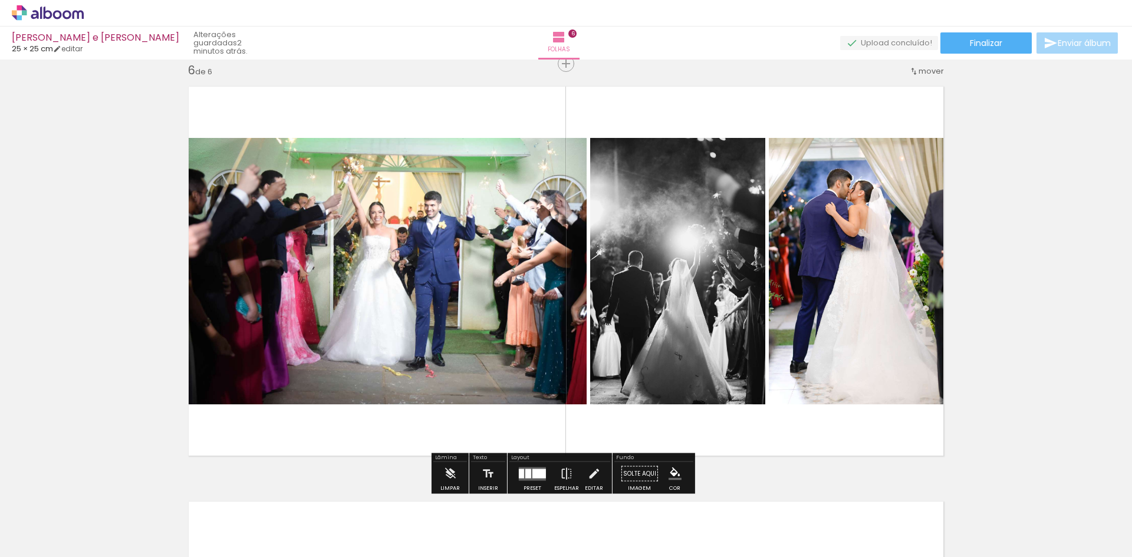
click at [533, 469] on div at bounding box center [540, 473] width 14 height 9
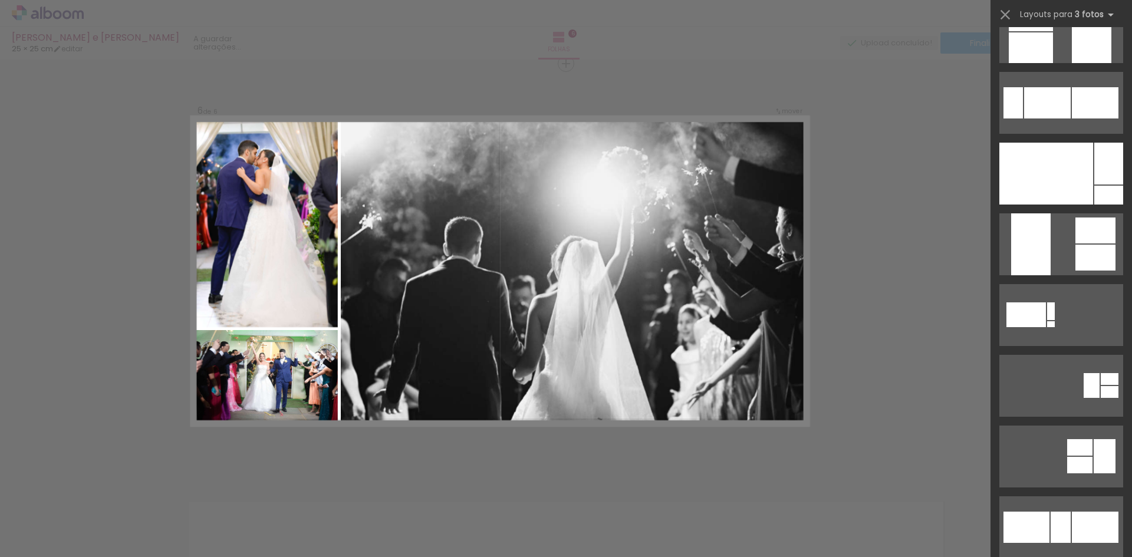
scroll to position [5532, 0]
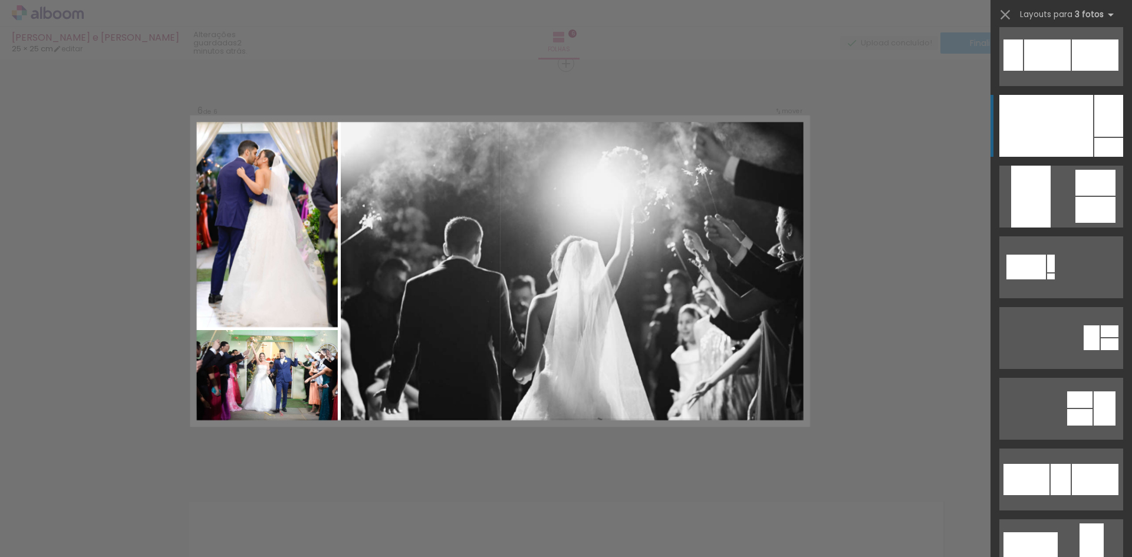
click at [1099, 129] on div at bounding box center [1109, 116] width 29 height 42
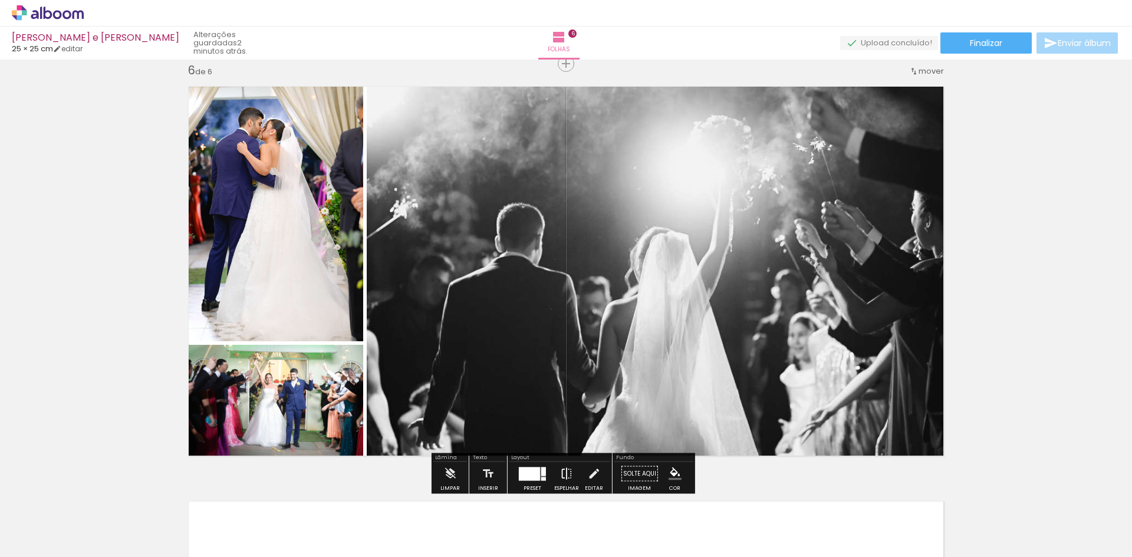
click at [560, 466] on iron-icon at bounding box center [566, 474] width 13 height 24
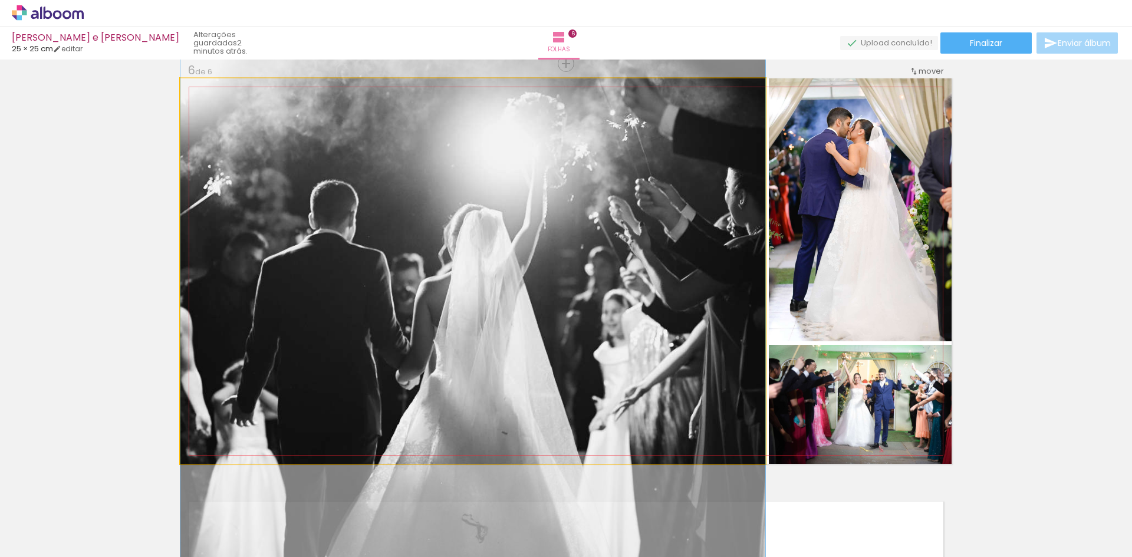
drag, startPoint x: 616, startPoint y: 351, endPoint x: 624, endPoint y: 328, distance: 24.2
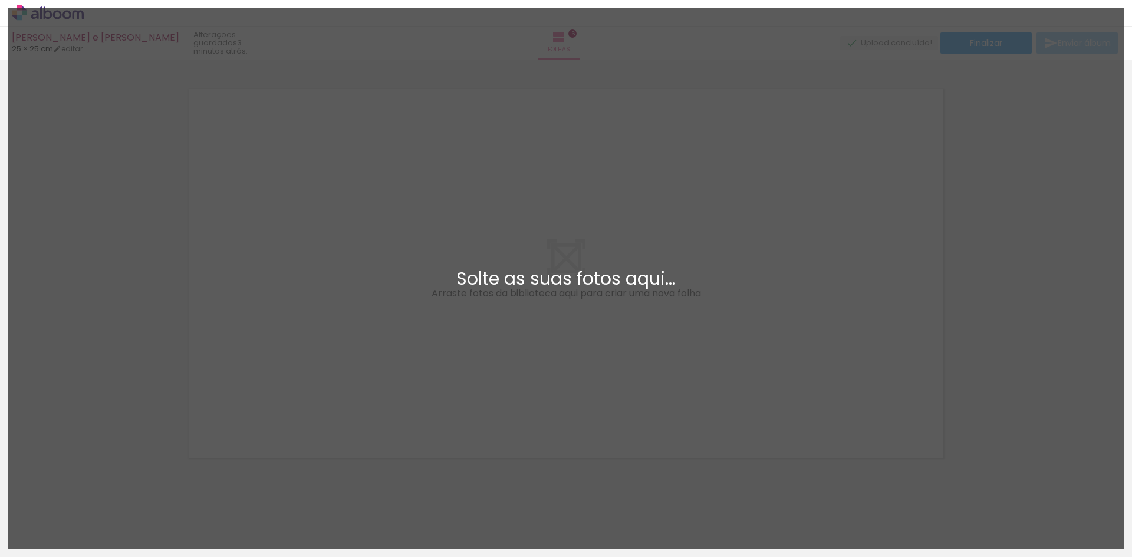
scroll to position [0, 0]
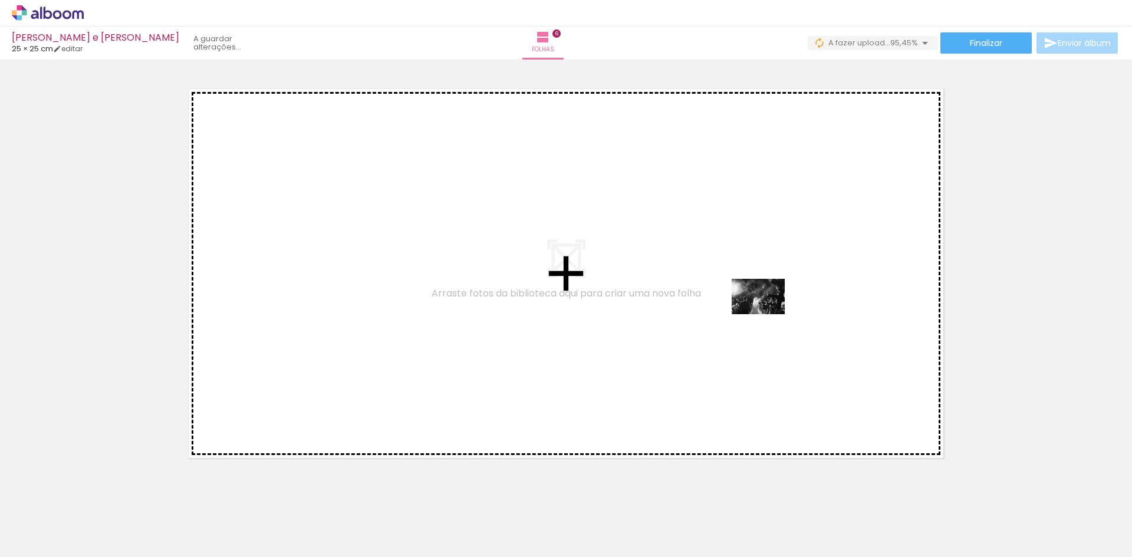
drag, startPoint x: 1132, startPoint y: 523, endPoint x: 767, endPoint y: 314, distance: 420.5
click at [767, 314] on quentale-workspace at bounding box center [566, 278] width 1132 height 557
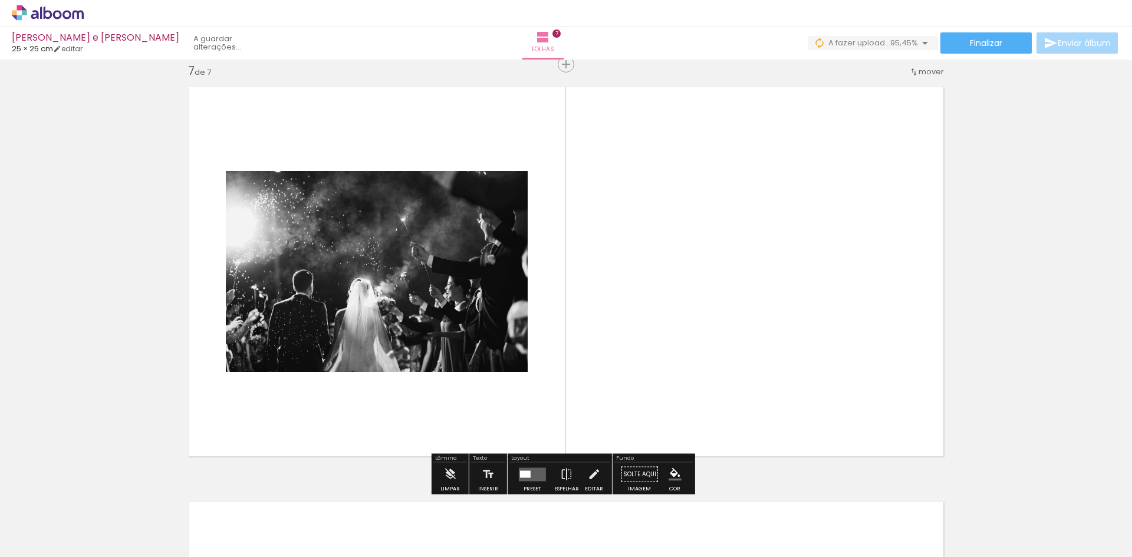
scroll to position [2506, 0]
click at [533, 475] on quentale-layouter at bounding box center [532, 474] width 27 height 14
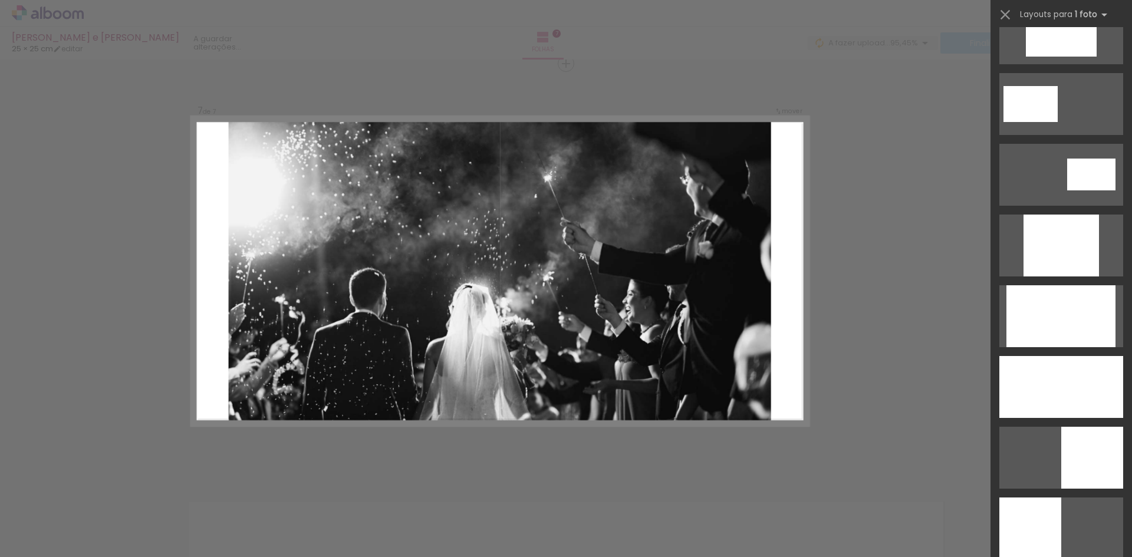
scroll to position [531, 0]
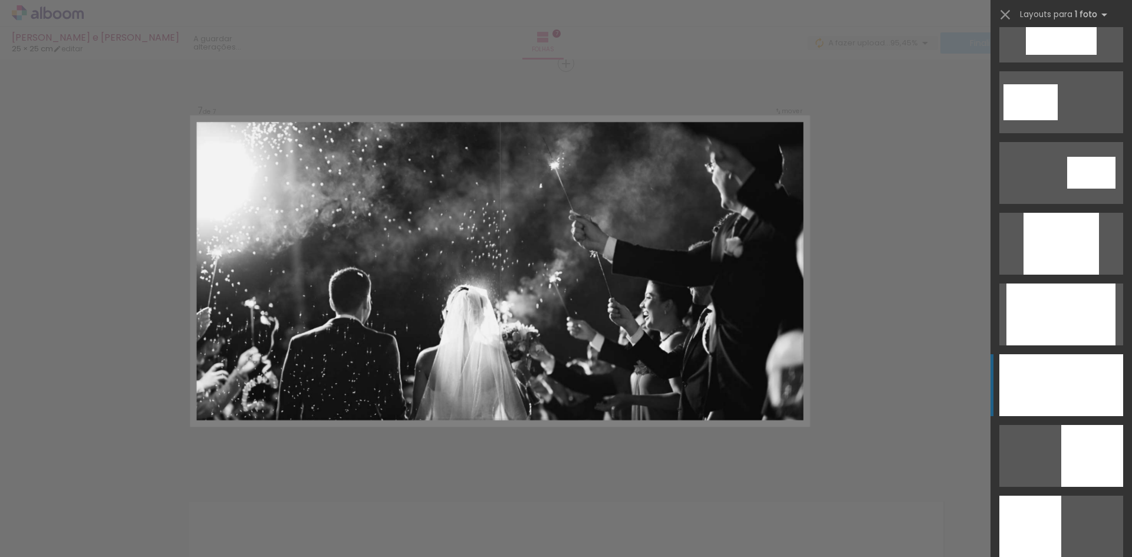
click at [1083, 389] on div at bounding box center [1062, 385] width 124 height 62
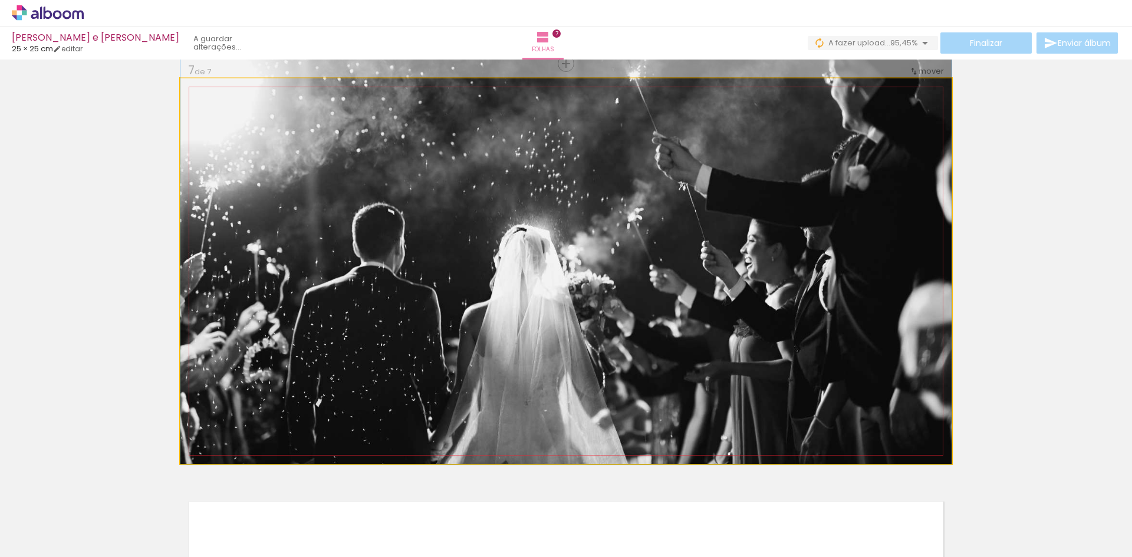
drag, startPoint x: 765, startPoint y: 374, endPoint x: 761, endPoint y: 225, distance: 148.7
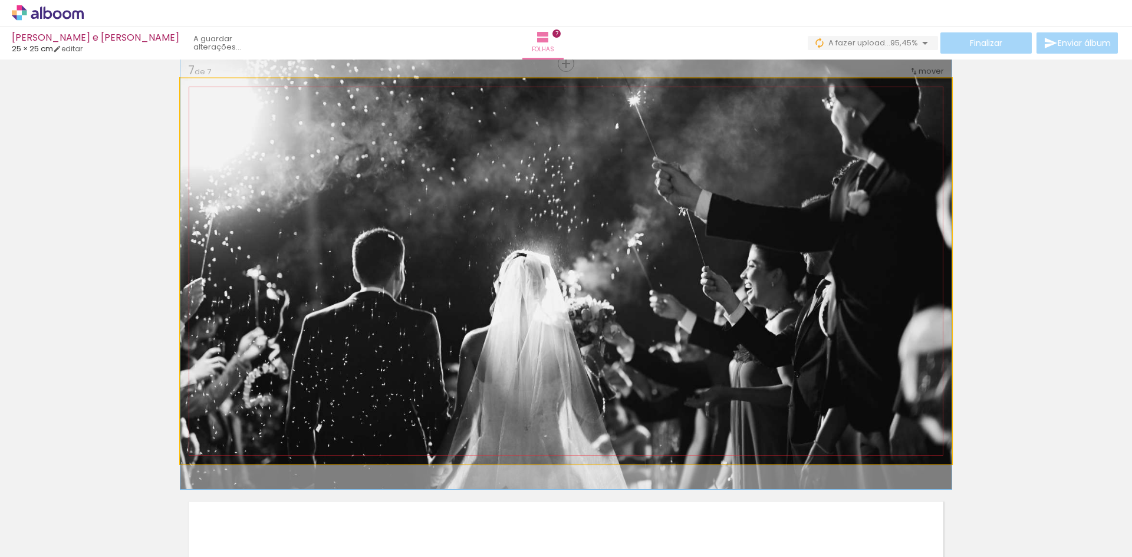
drag, startPoint x: 764, startPoint y: 225, endPoint x: 771, endPoint y: 250, distance: 26.5
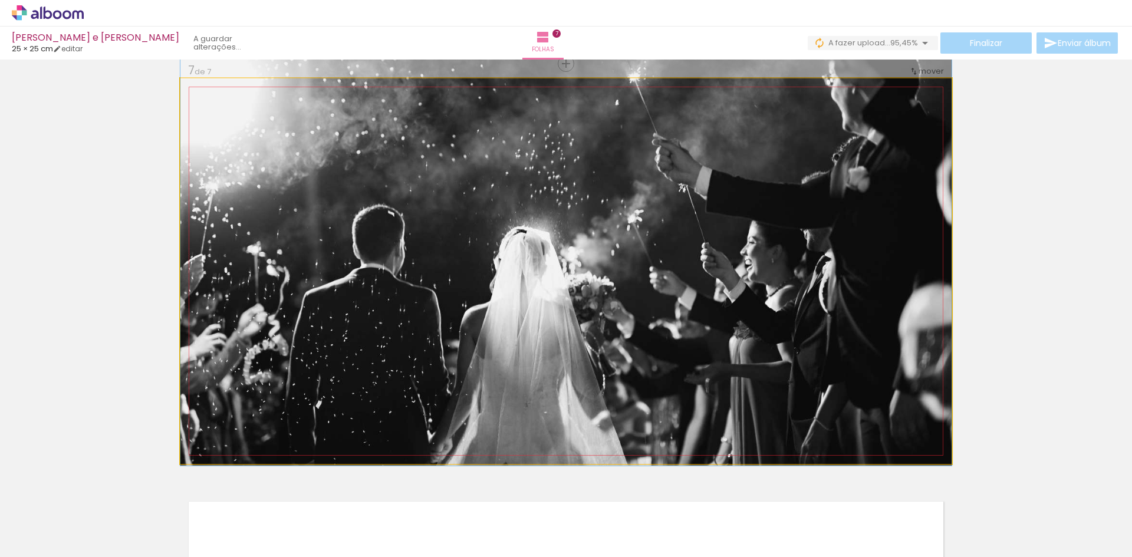
drag, startPoint x: 778, startPoint y: 306, endPoint x: 782, endPoint y: 289, distance: 17.5
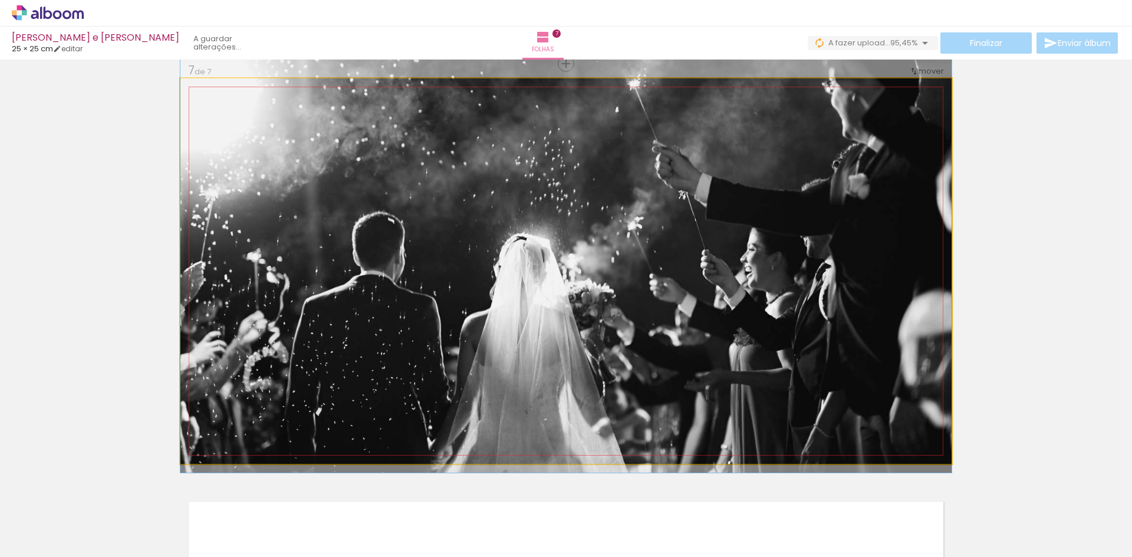
drag, startPoint x: 784, startPoint y: 271, endPoint x: 784, endPoint y: 278, distance: 7.1
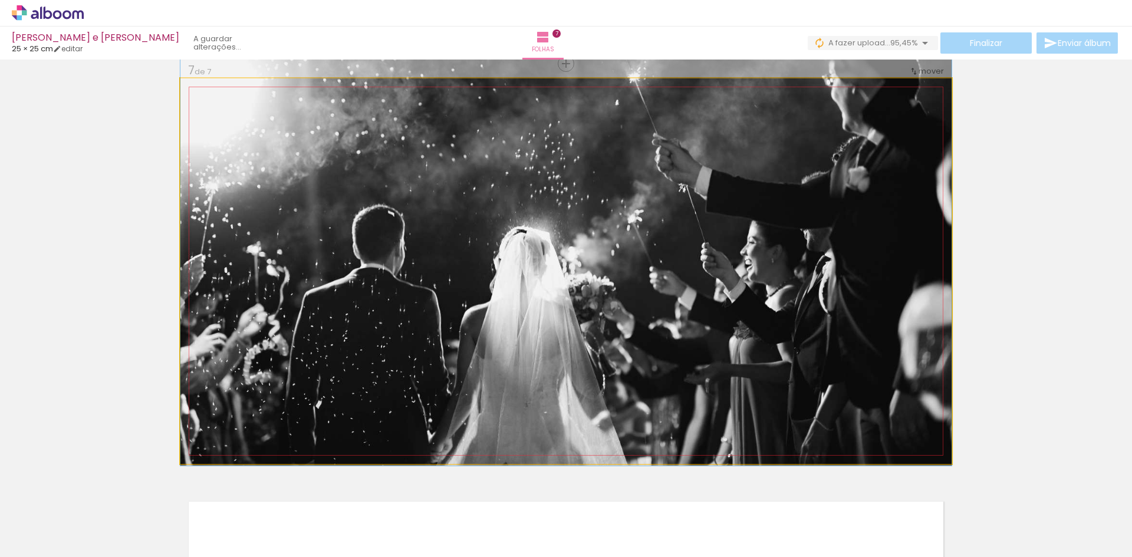
drag, startPoint x: 801, startPoint y: 304, endPoint x: 803, endPoint y: 297, distance: 7.3
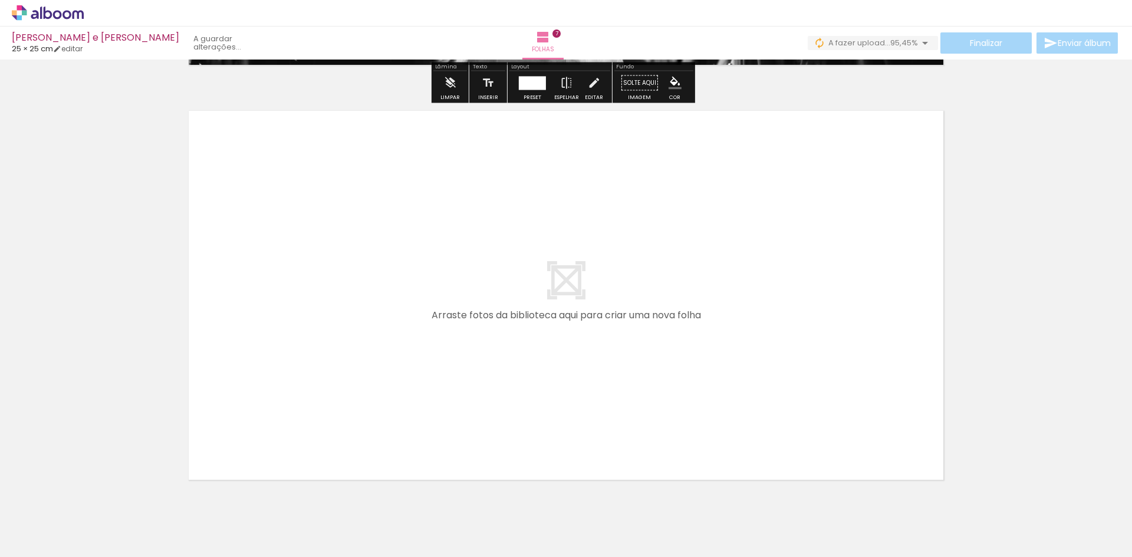
scroll to position [2919, 0]
